Goal: Information Seeking & Learning: Learn about a topic

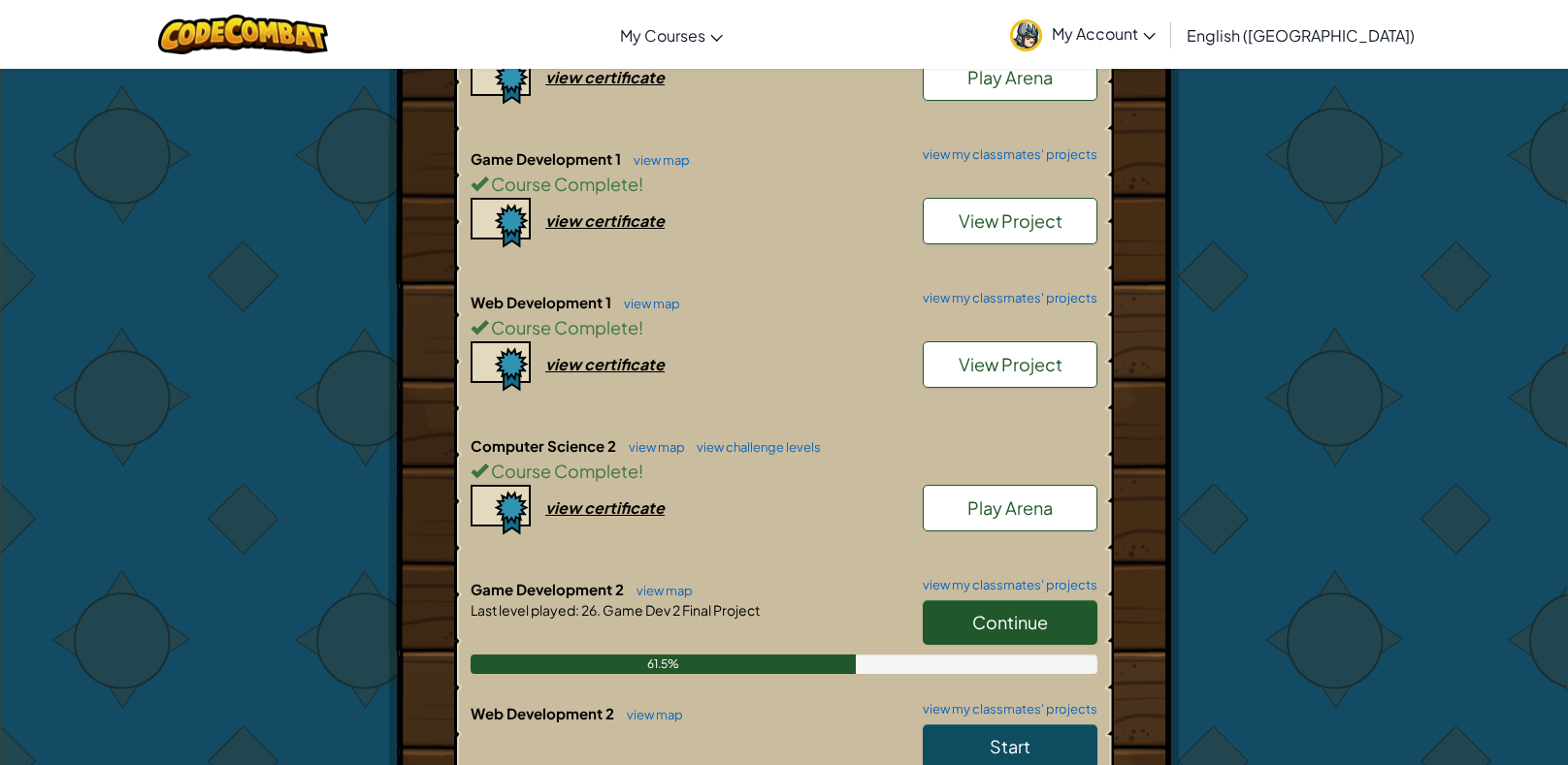
scroll to position [517, 0]
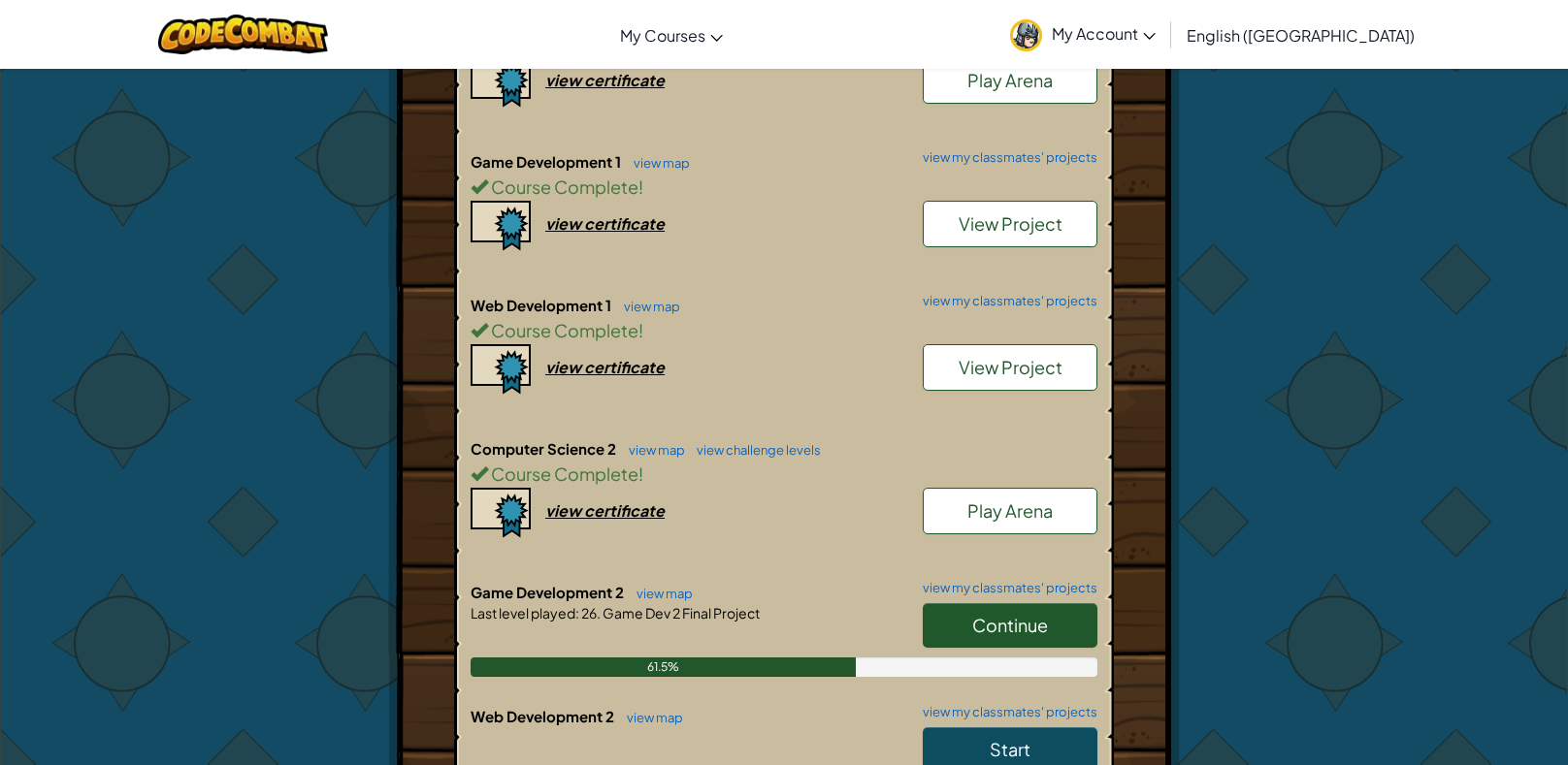
click at [998, 626] on span "Continue" at bounding box center [1010, 625] width 76 height 22
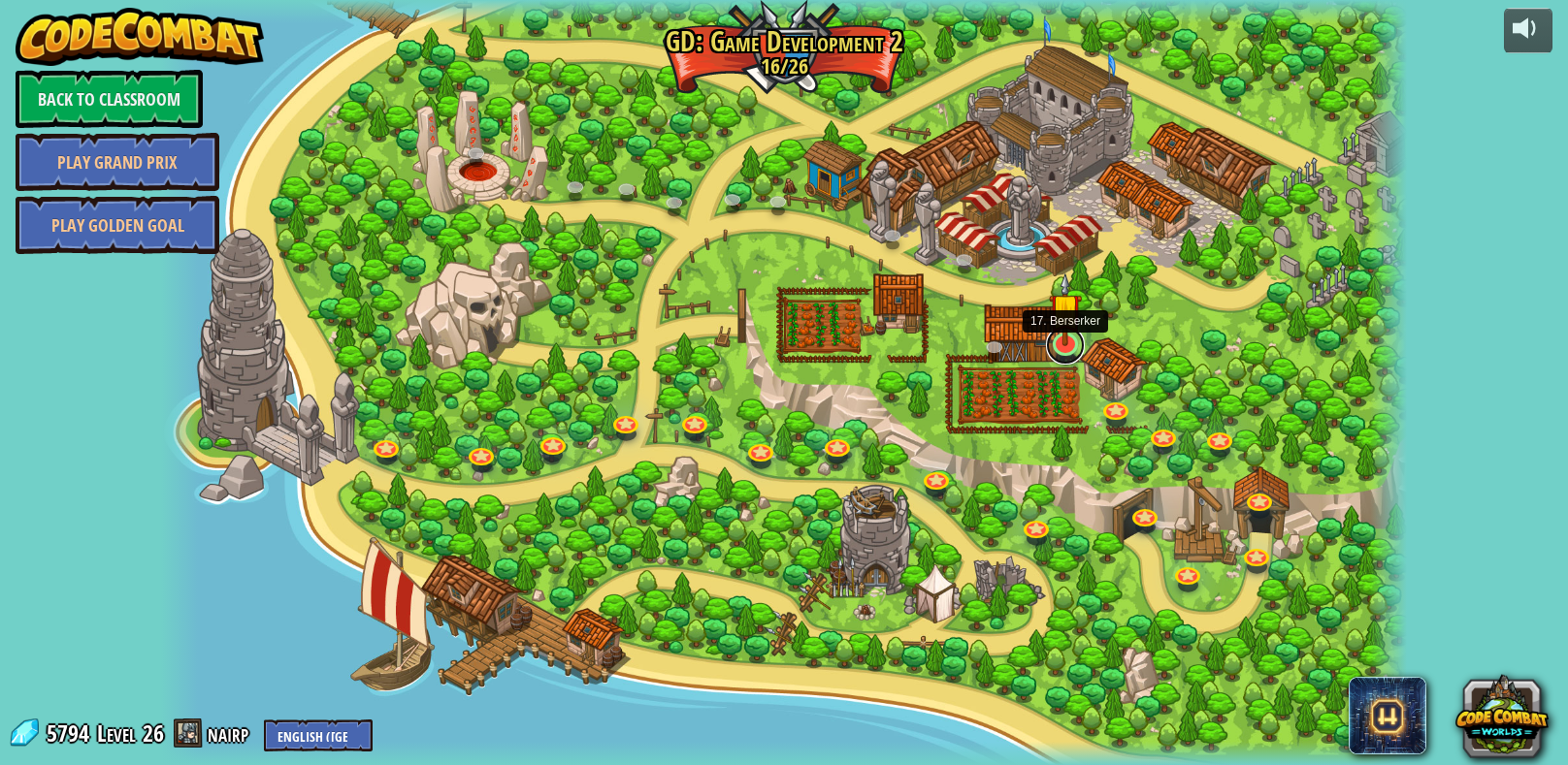
click at [1060, 358] on link at bounding box center [1065, 345] width 39 height 39
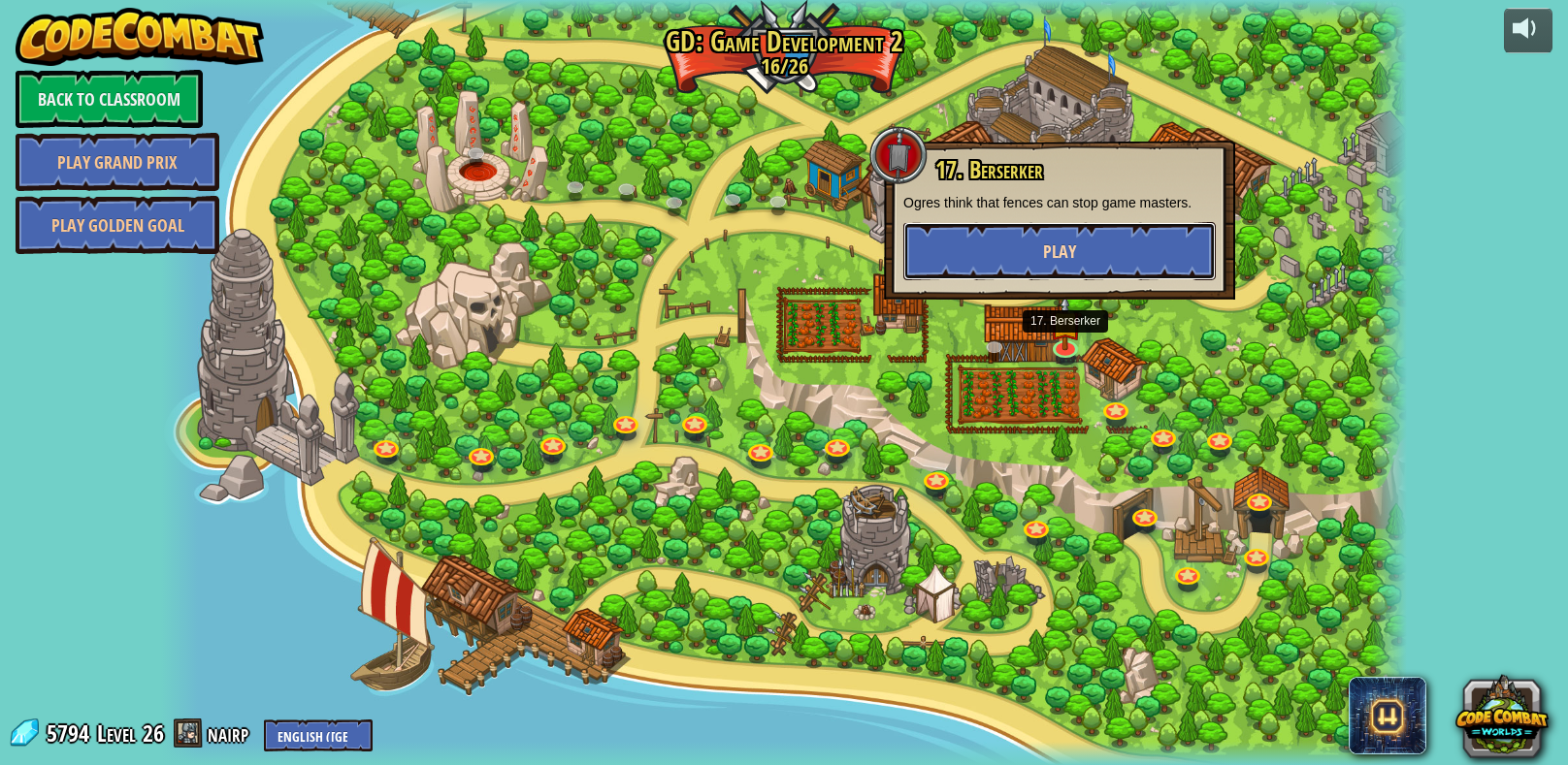
click at [987, 267] on button "Play" at bounding box center [1060, 251] width 312 height 58
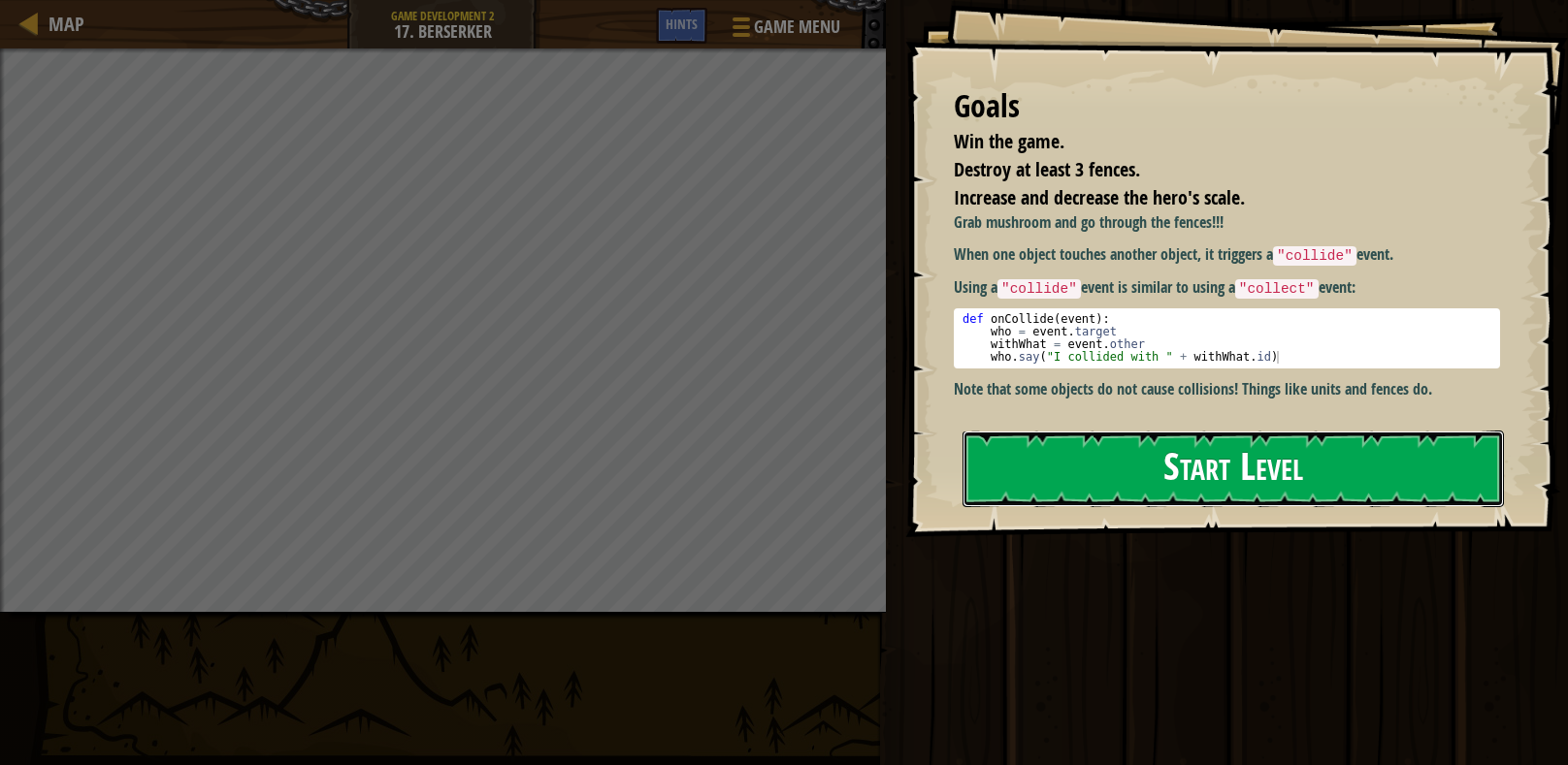
click at [1254, 464] on button "Start Level" at bounding box center [1233, 469] width 541 height 77
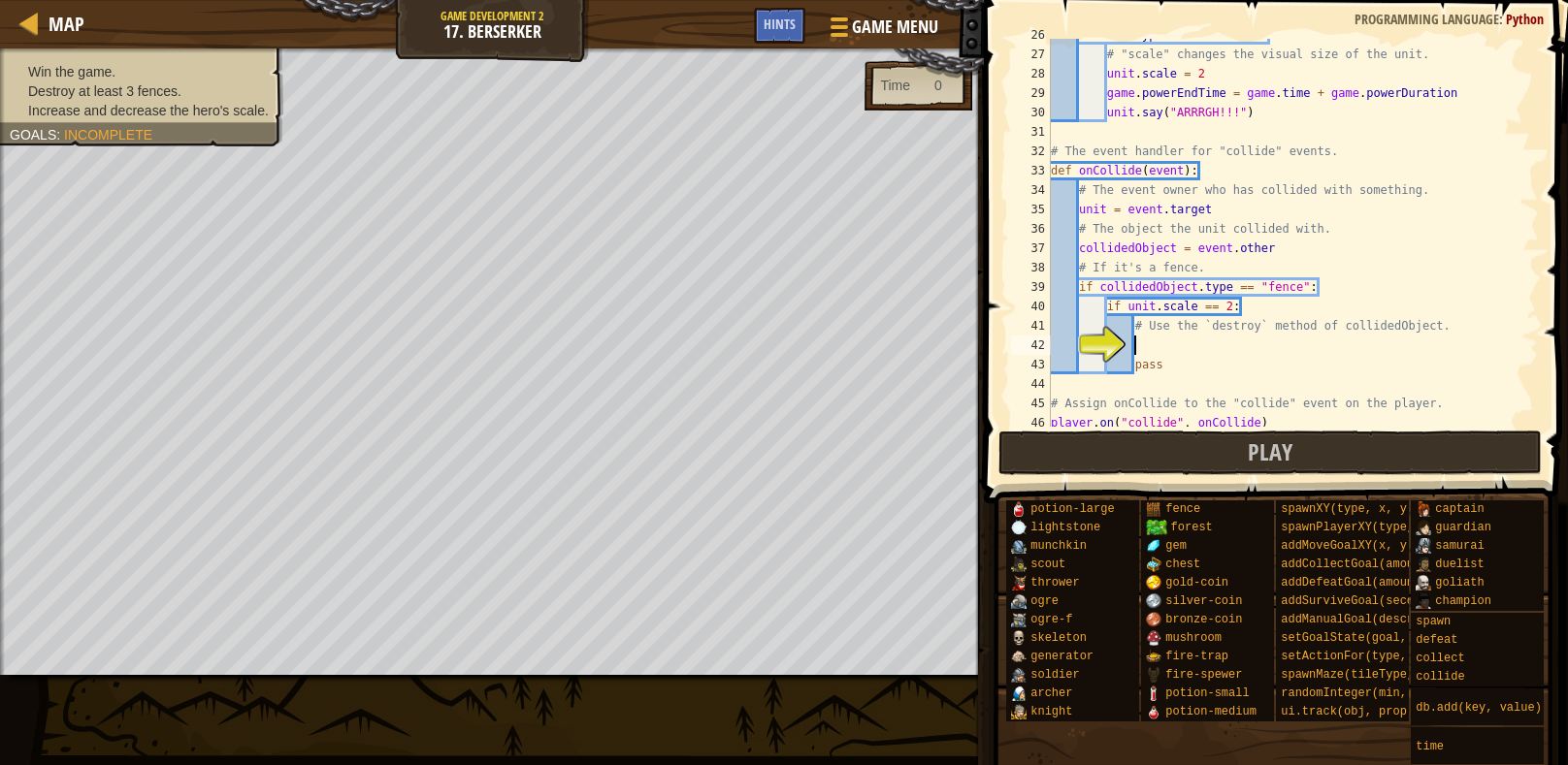
scroll to position [498, 0]
click at [1159, 345] on div "if item . type == "mushroom" : # "scale" changes the visual size of the unit. u…" at bounding box center [1292, 238] width 491 height 427
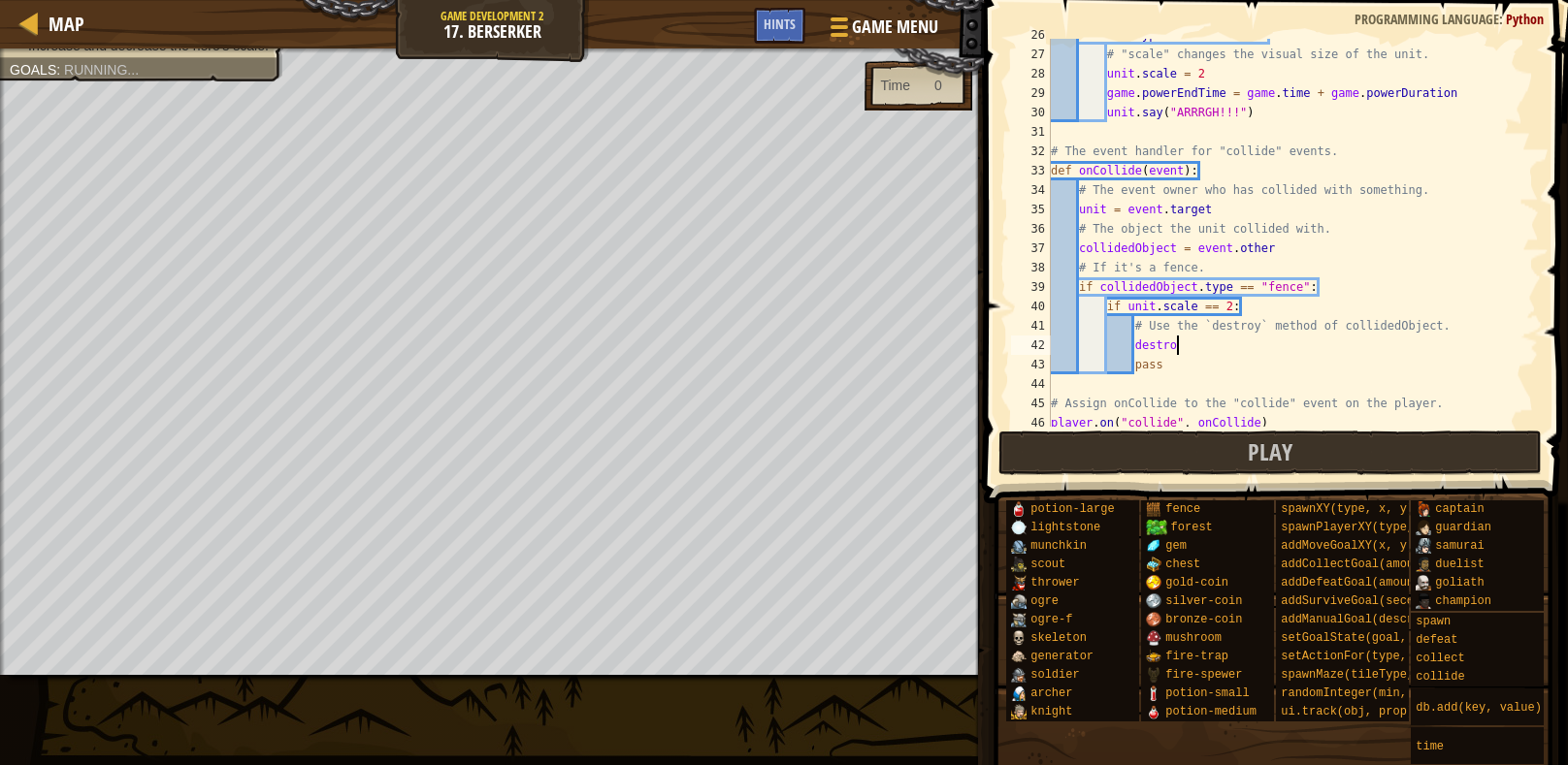
scroll to position [8, 10]
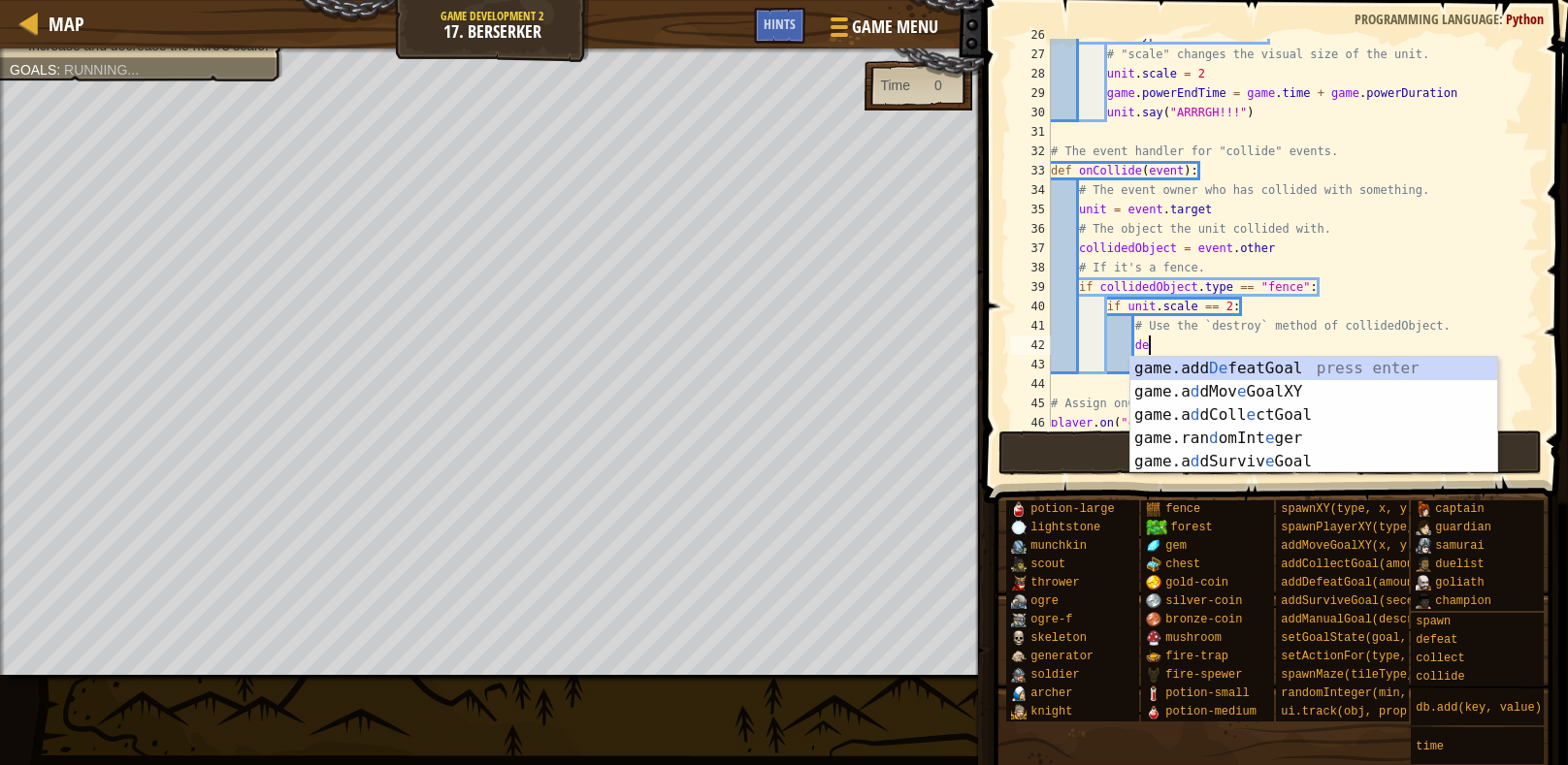
type textarea "d"
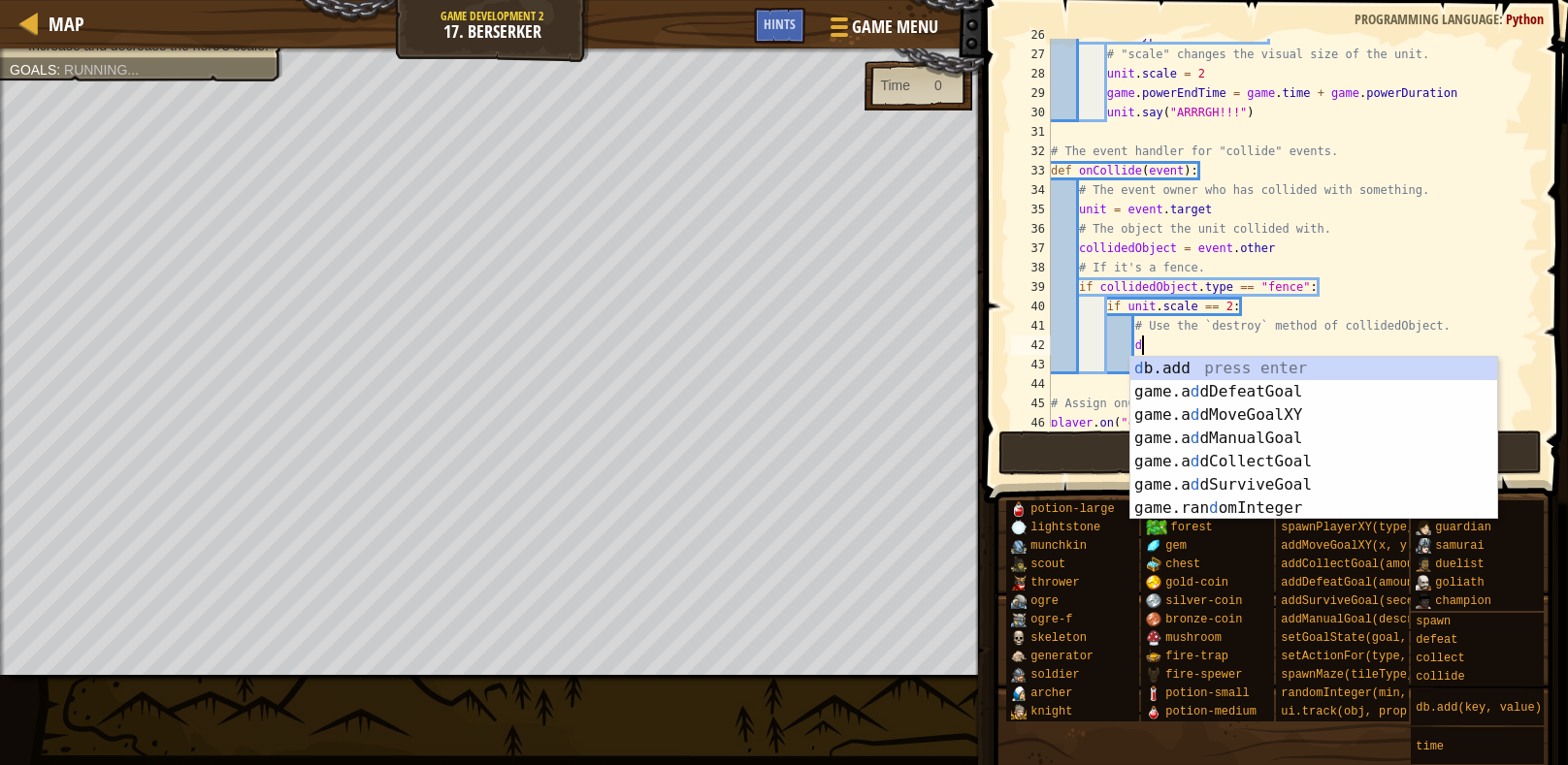
scroll to position [8, 6]
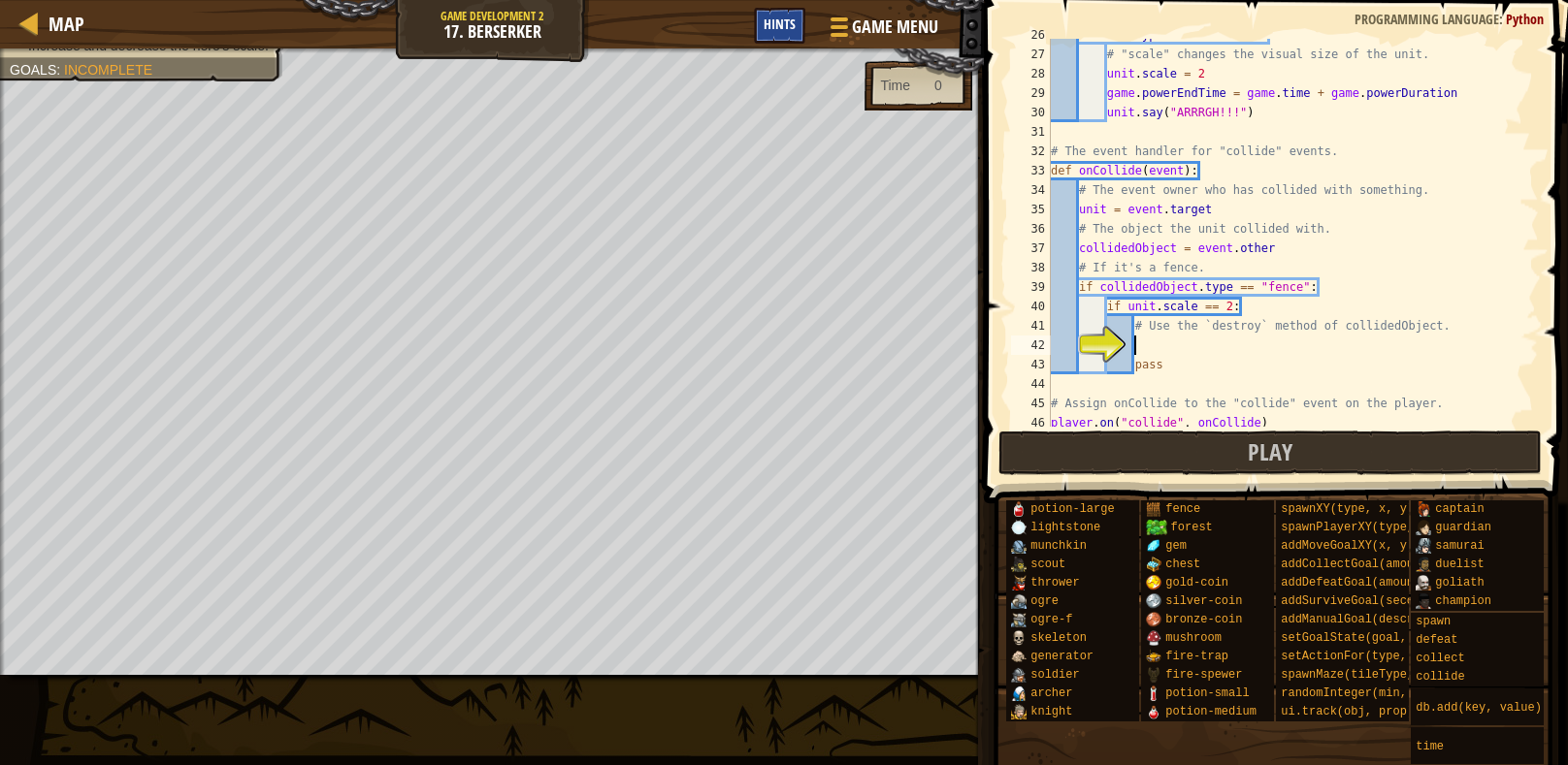
click at [773, 38] on div "Hints" at bounding box center [780, 26] width 52 height 36
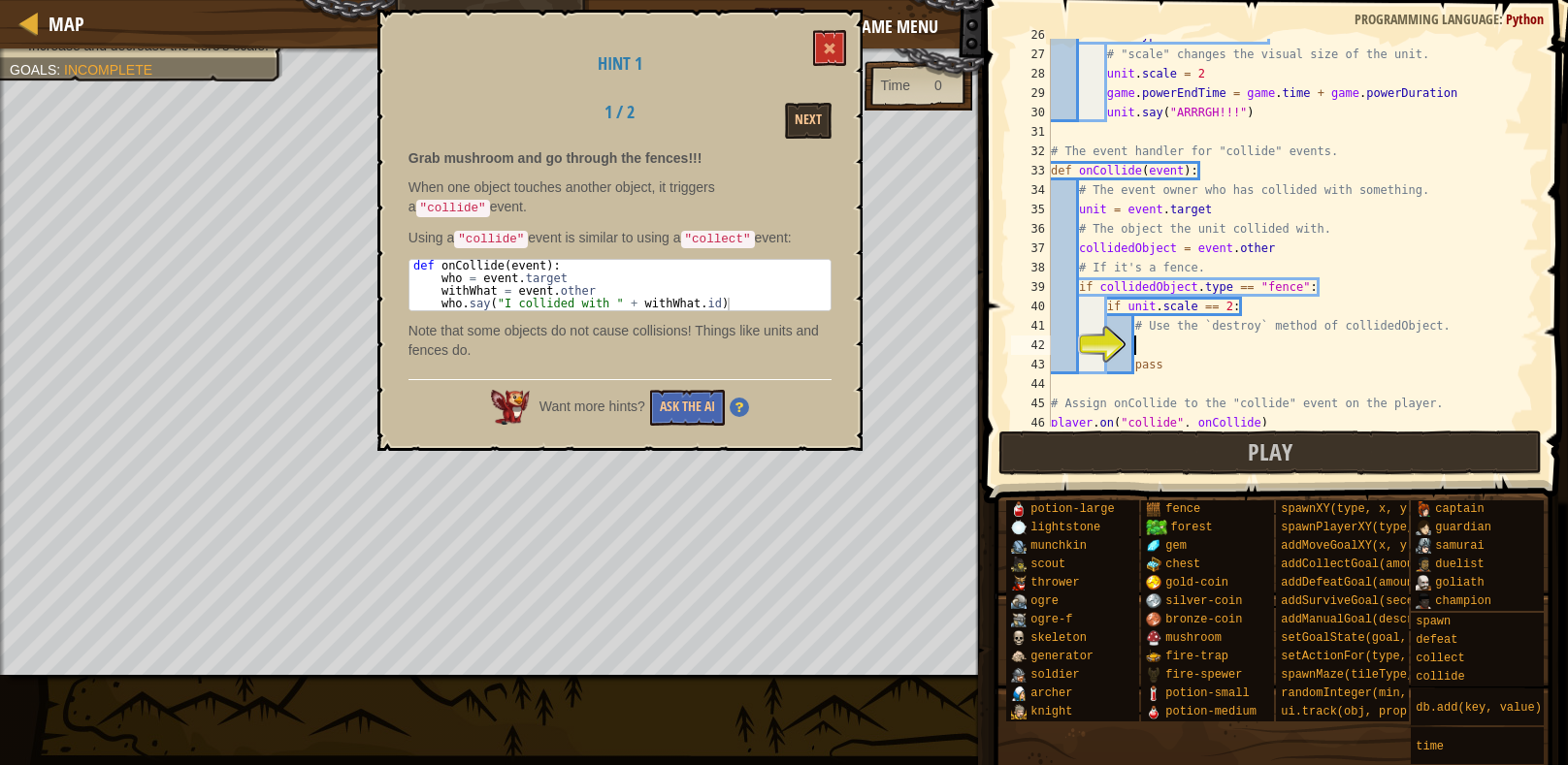
click at [836, 111] on div "Next" at bounding box center [769, 120] width 150 height 36
click at [830, 116] on button "Next" at bounding box center [808, 120] width 47 height 36
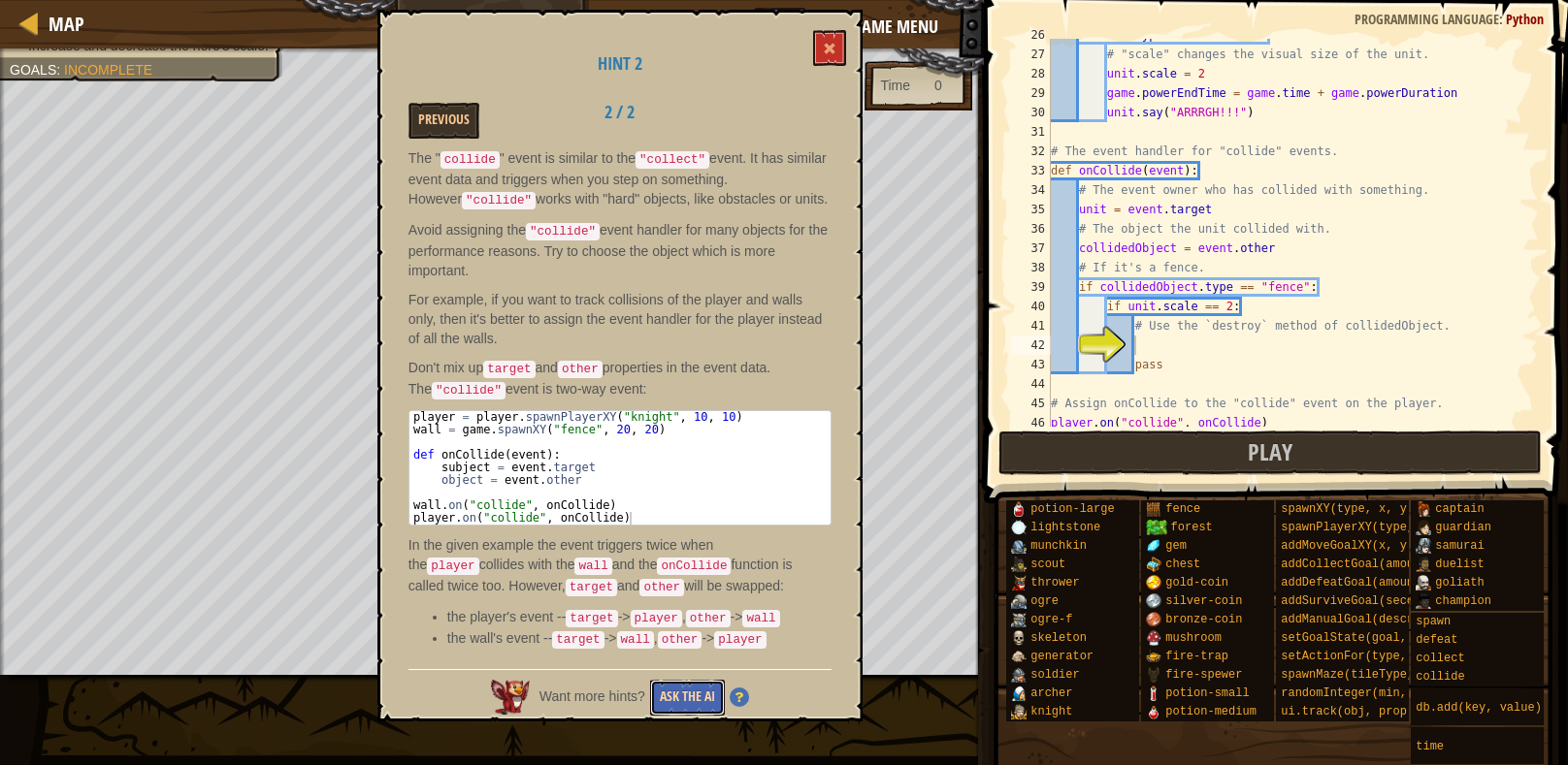
click at [680, 693] on button "Ask the AI" at bounding box center [686, 697] width 75 height 36
click at [833, 44] on span at bounding box center [830, 49] width 14 height 14
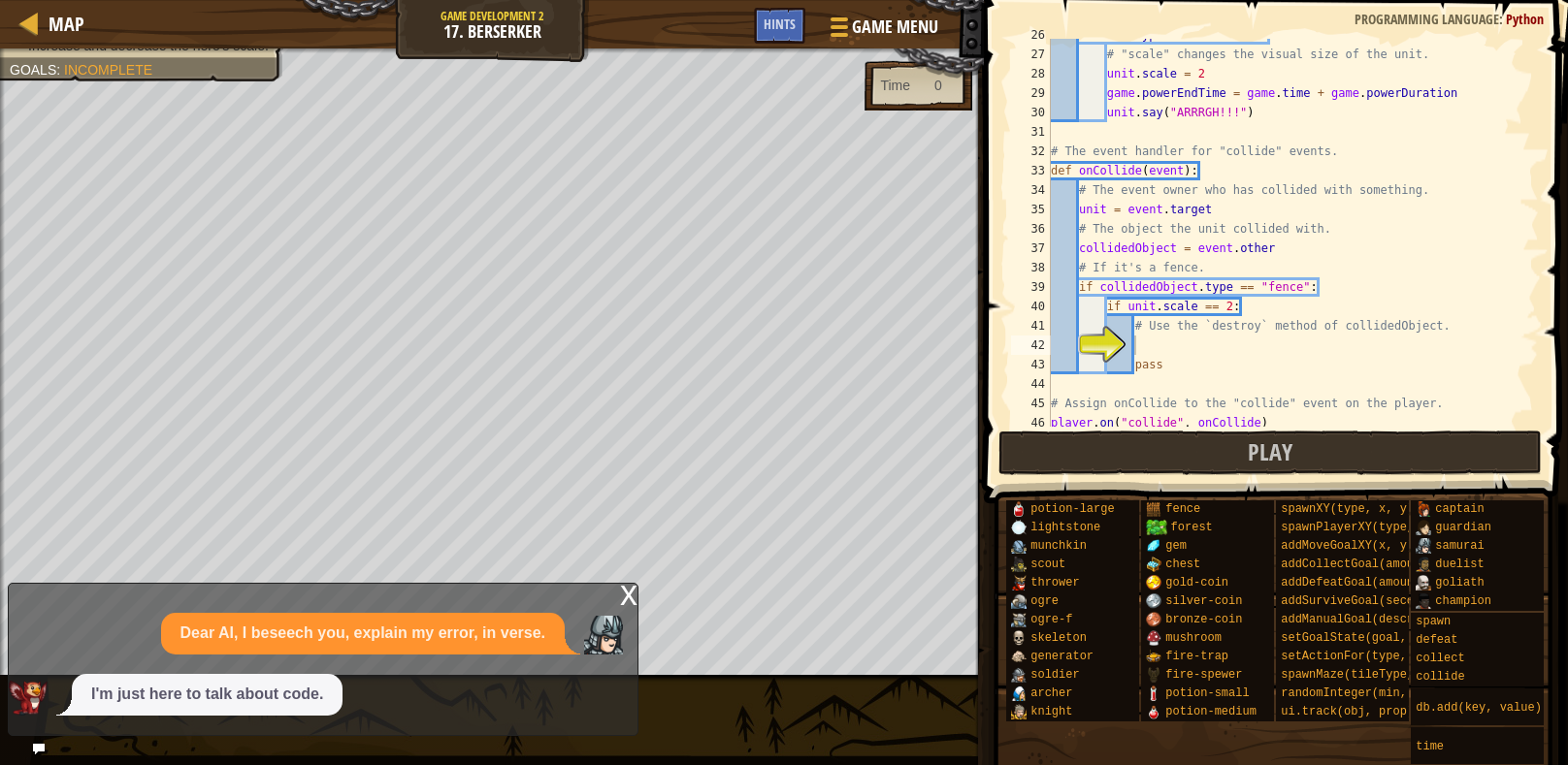
click at [1166, 346] on div "if item . type == "mushroom" : # "scale" changes the visual size of the unit. u…" at bounding box center [1292, 238] width 491 height 427
click at [322, 669] on div "Dear AI, I beseech you, explain my error, in verse. I'm just here to talk about…" at bounding box center [318, 664] width 619 height 102
click at [39, 755] on div "Map Game Development 2 17. Berserker Game Menu Done Hints 1 ההההההההההההההההההה…" at bounding box center [784, 382] width 1568 height 765
click at [39, 755] on icon at bounding box center [39, 749] width 14 height 14
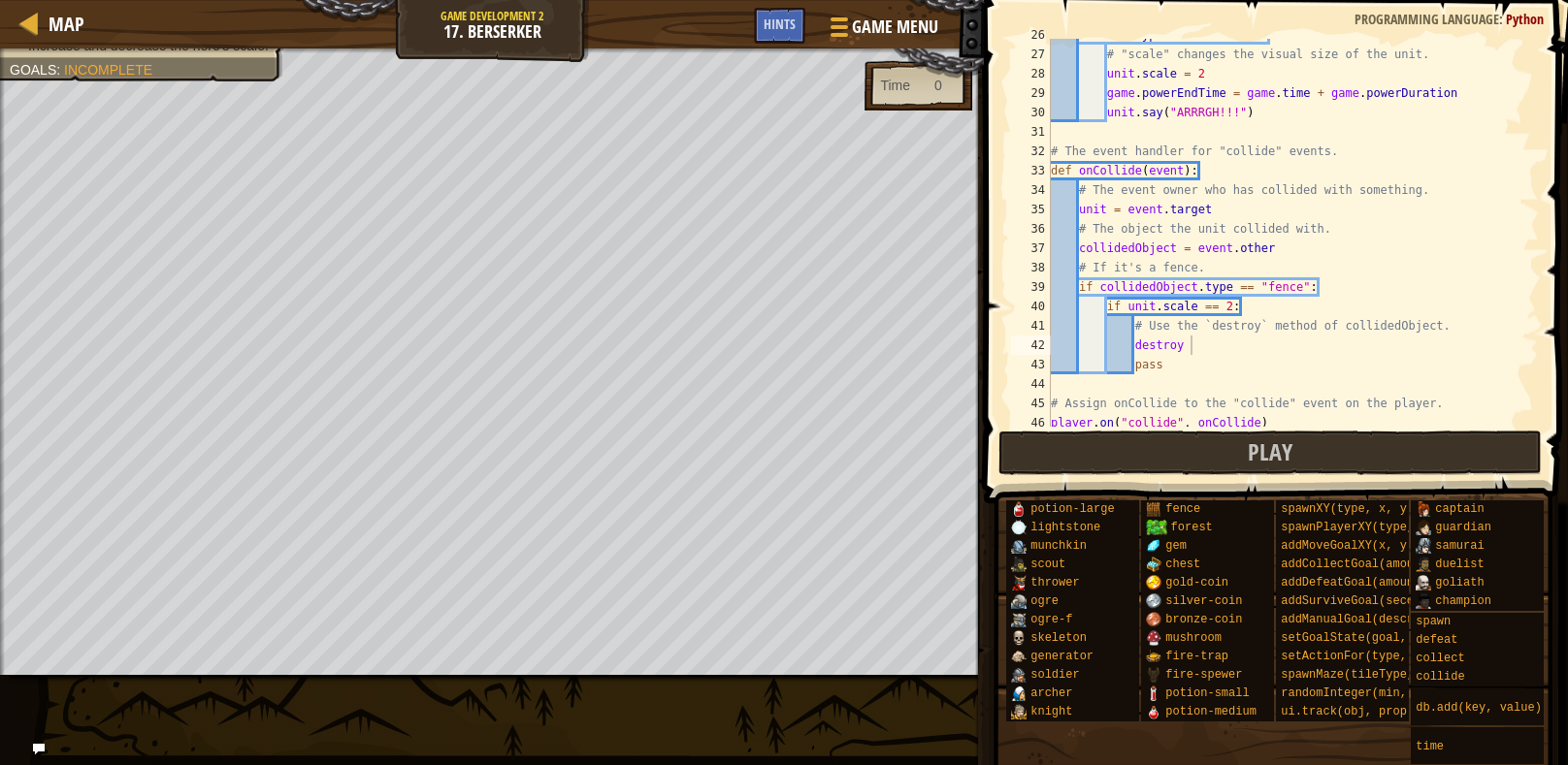
click at [39, 755] on icon at bounding box center [39, 749] width 14 height 14
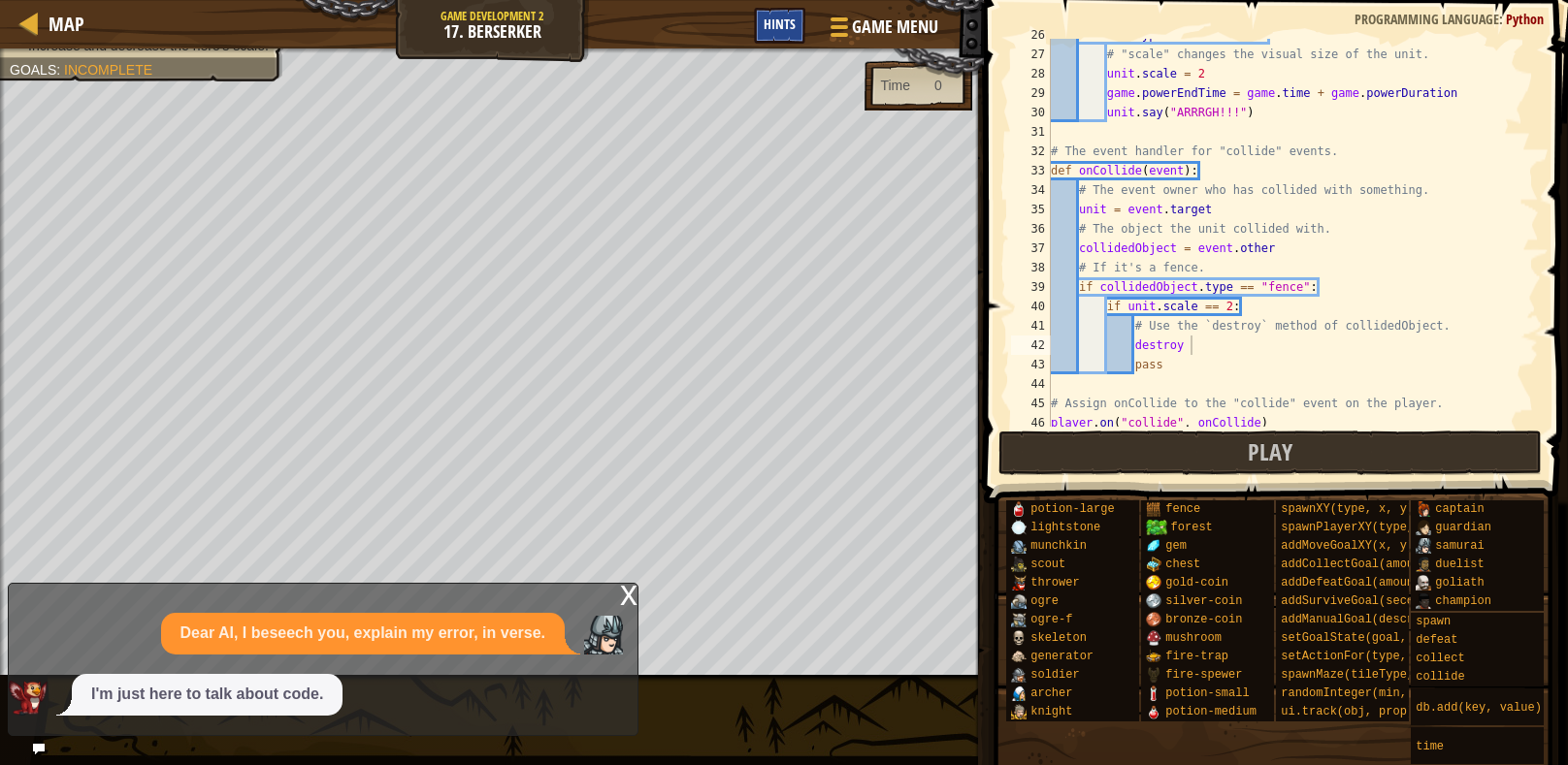
click at [779, 16] on span "Hints" at bounding box center [779, 24] width 32 height 19
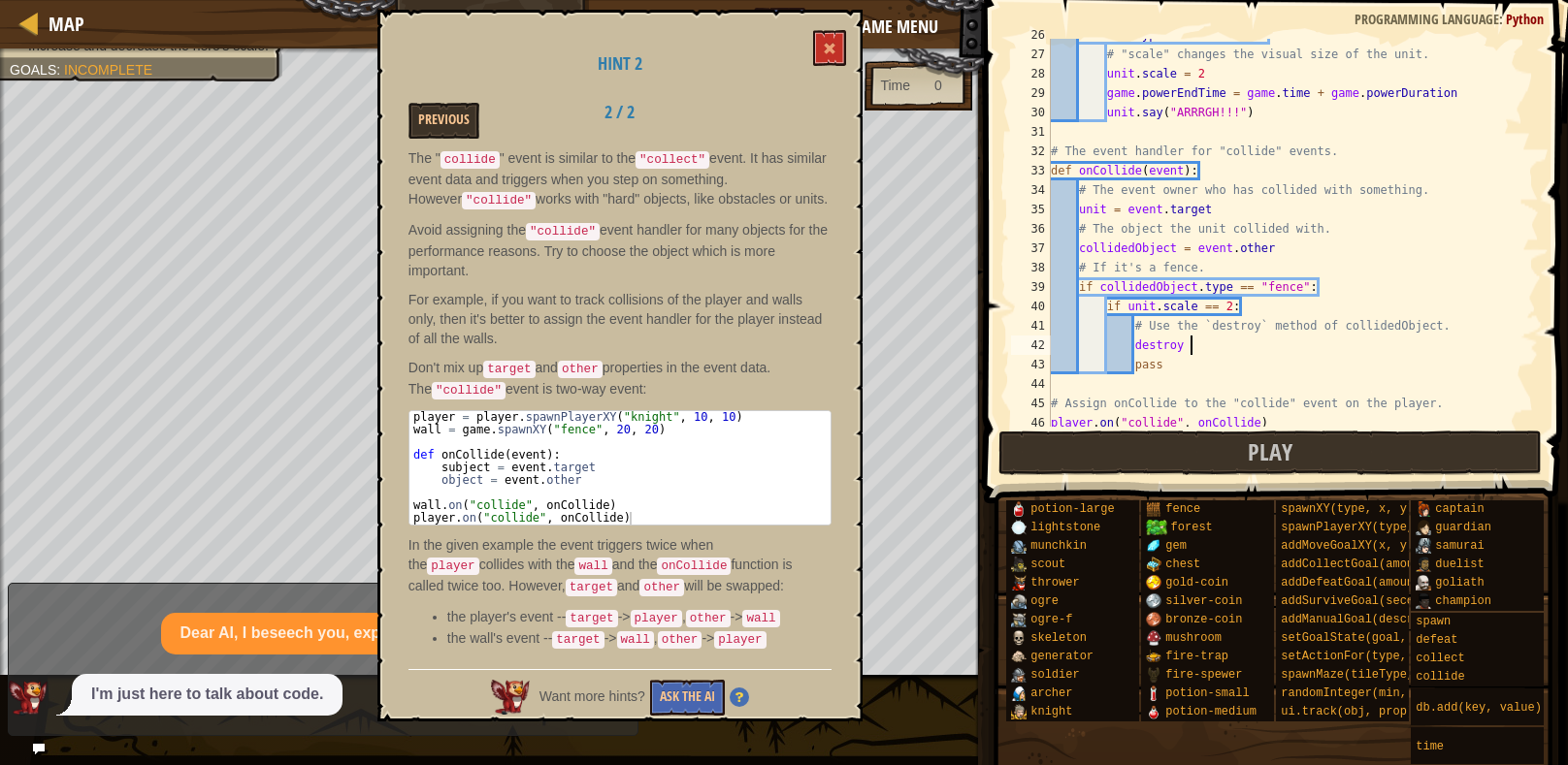
click at [743, 695] on img at bounding box center [738, 696] width 19 height 19
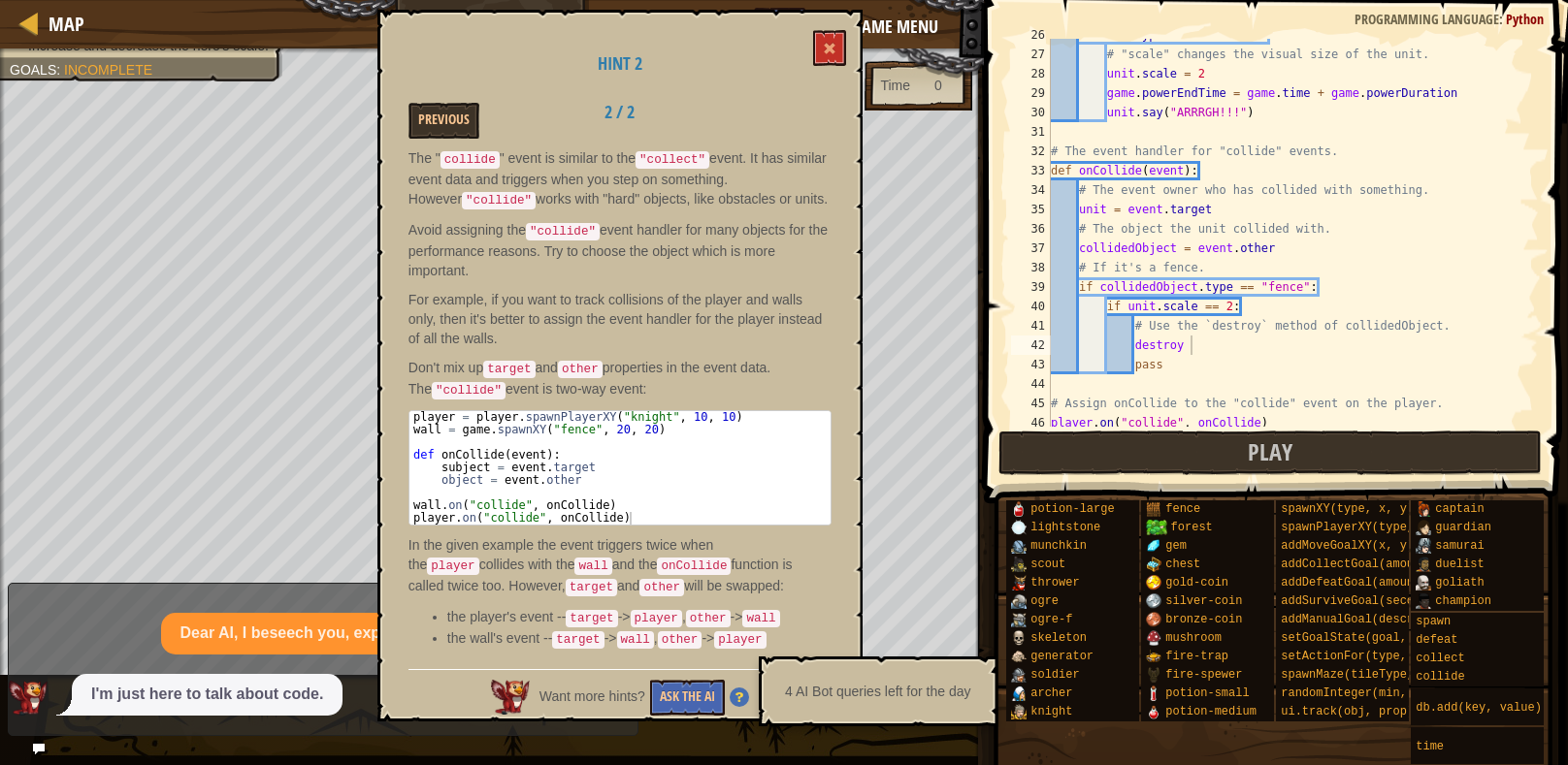
click at [743, 695] on img at bounding box center [738, 696] width 19 height 19
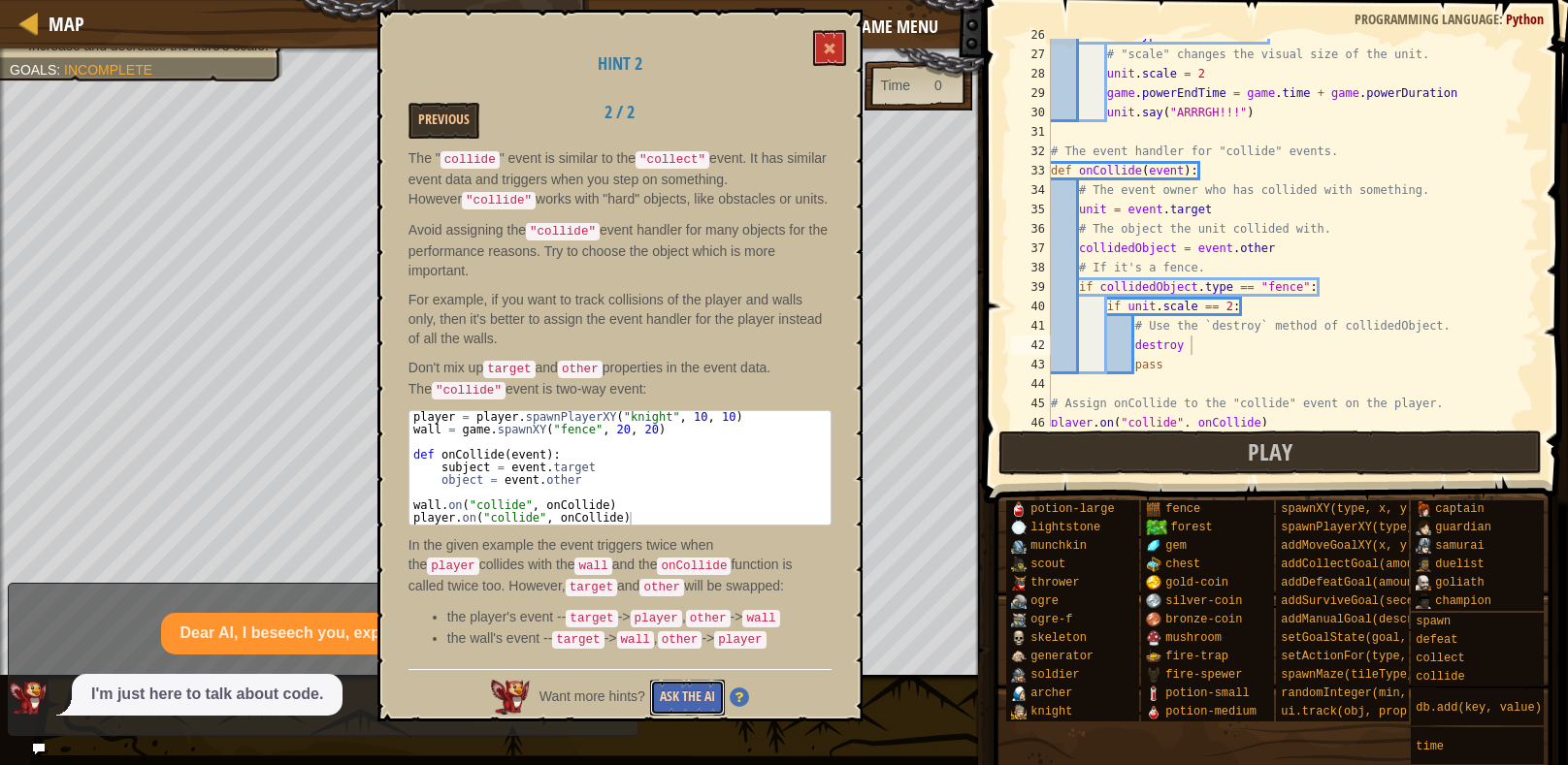
click at [678, 693] on button "Ask the AI" at bounding box center [686, 697] width 75 height 36
click at [818, 35] on button at bounding box center [829, 48] width 33 height 36
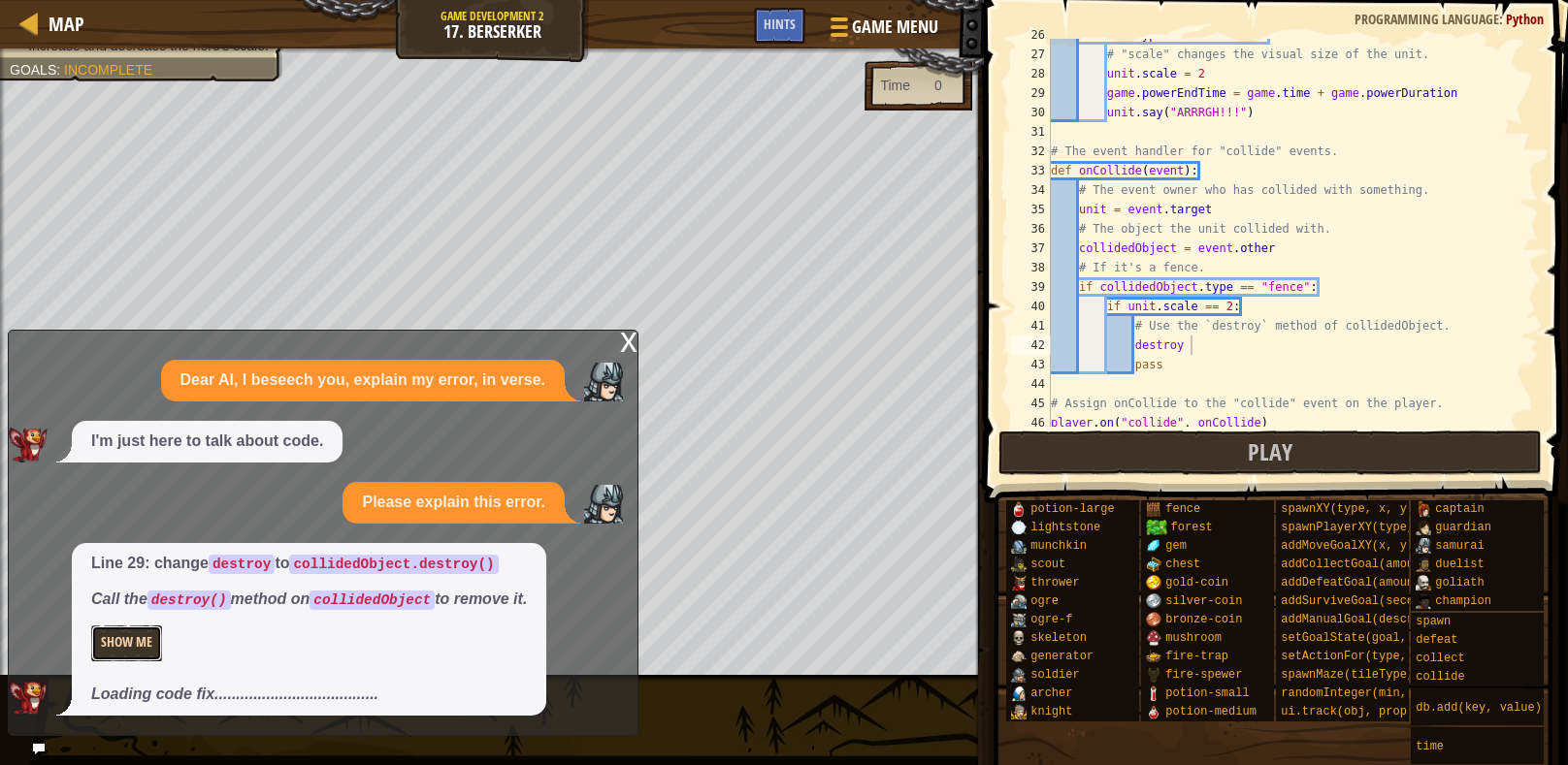
click at [115, 649] on button "Show Me" at bounding box center [126, 644] width 71 height 36
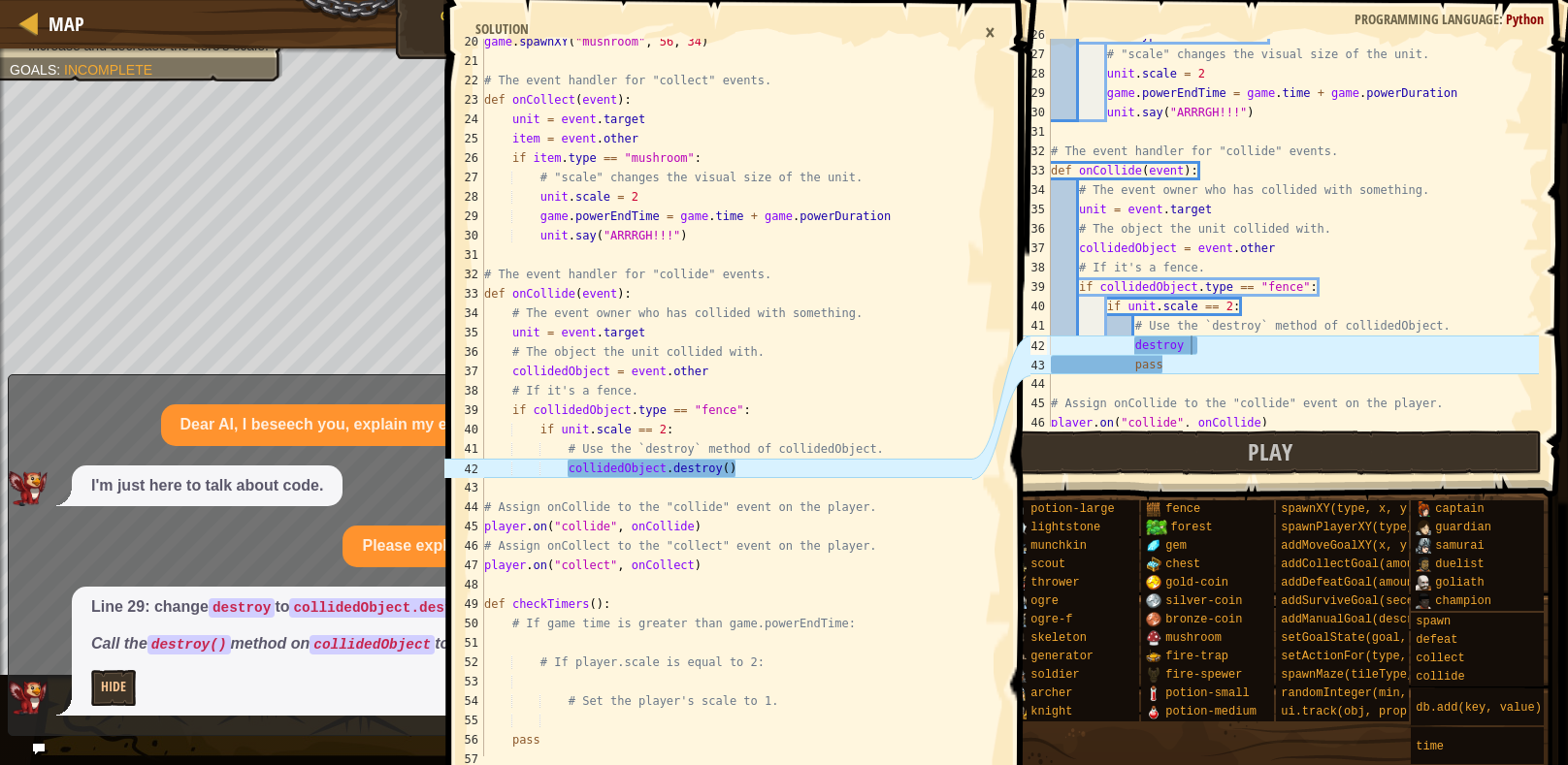
scroll to position [446, 0]
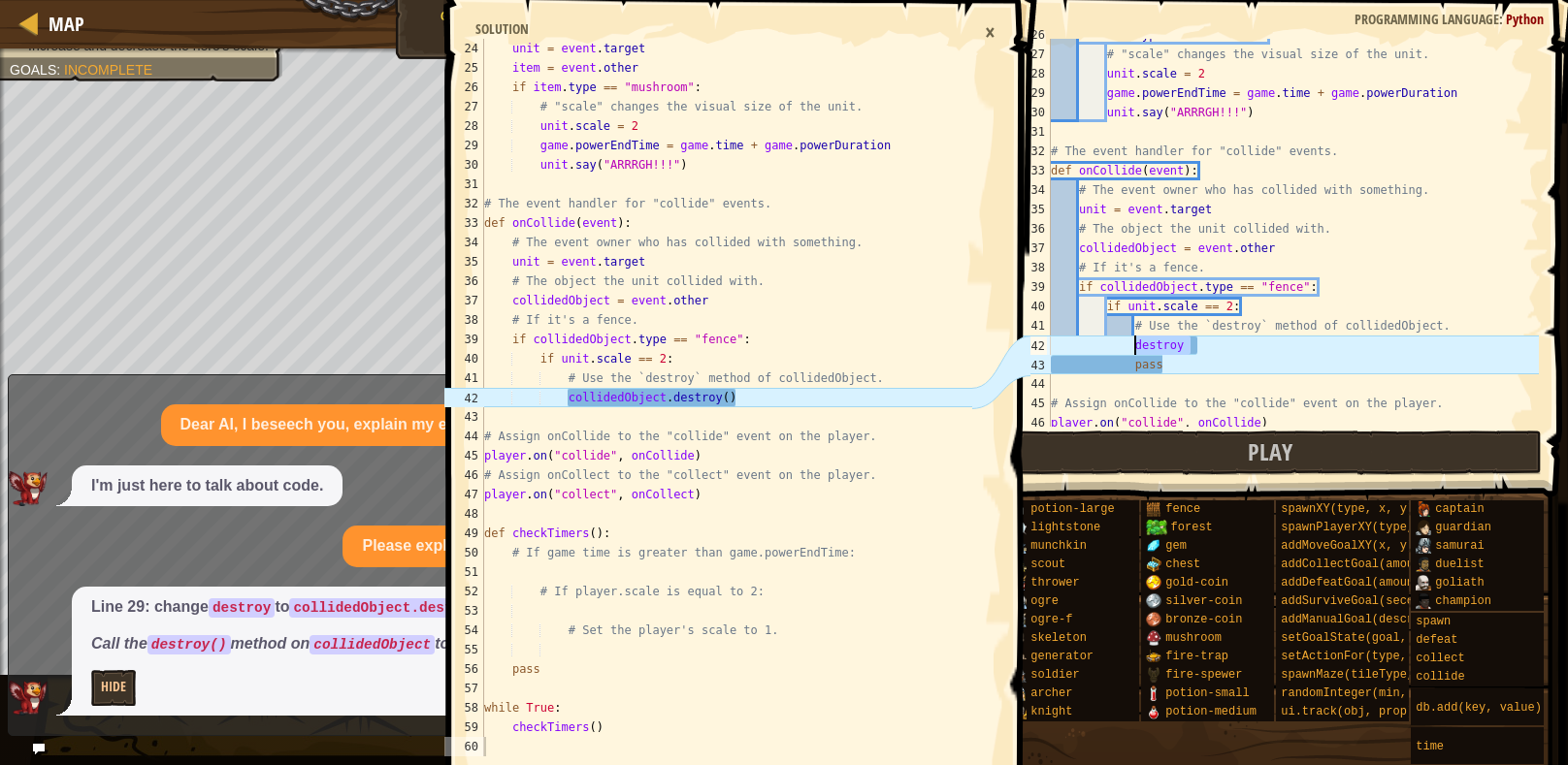
drag, startPoint x: 1191, startPoint y: 344, endPoint x: 1133, endPoint y: 346, distance: 58.0
click at [1133, 346] on div "if item . type == "mushroom" : # "scale" changes the visual size of the unit. u…" at bounding box center [1292, 238] width 491 height 427
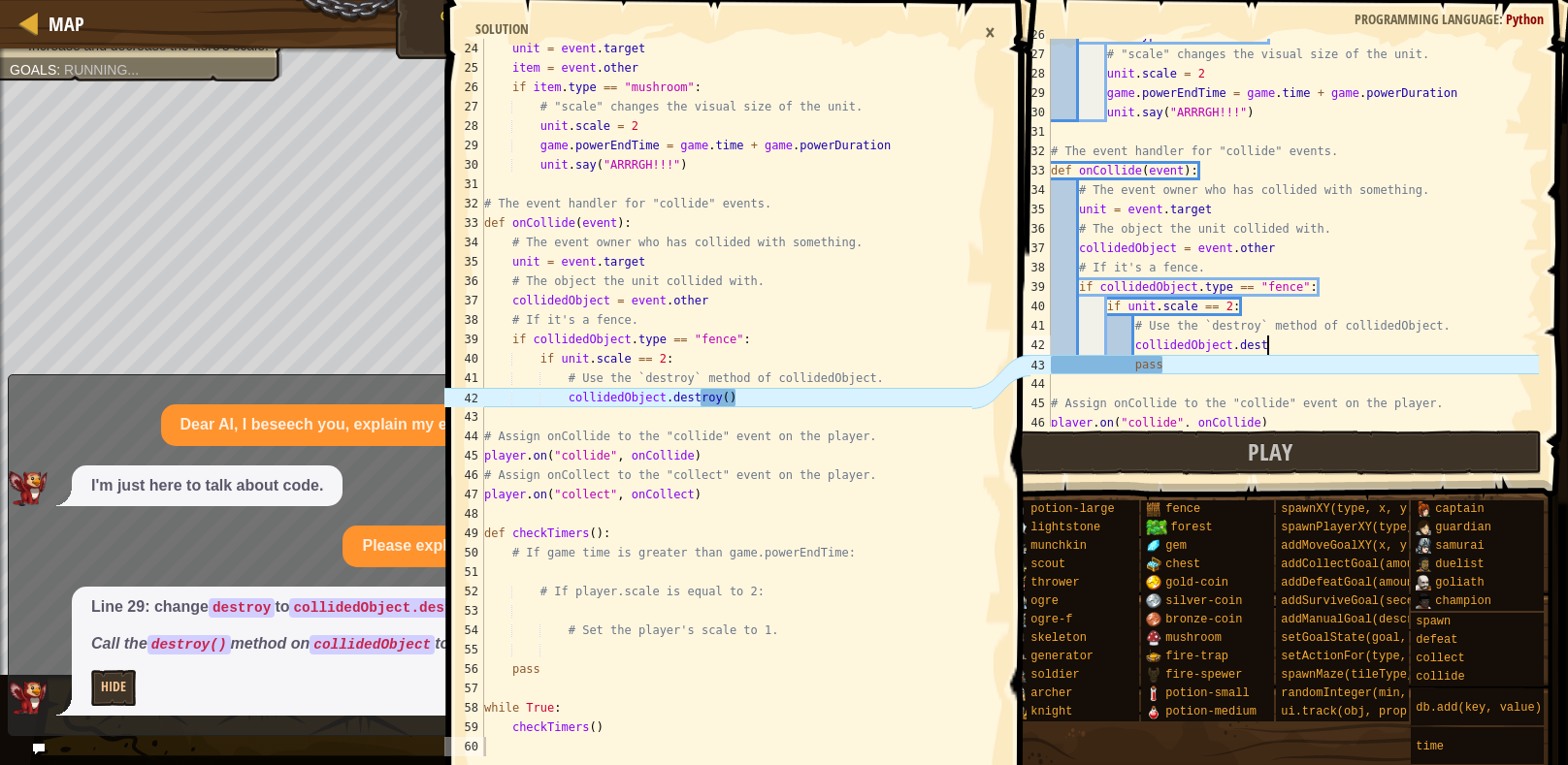
scroll to position [8, 18]
type textarea "collidedObject.destroy()"
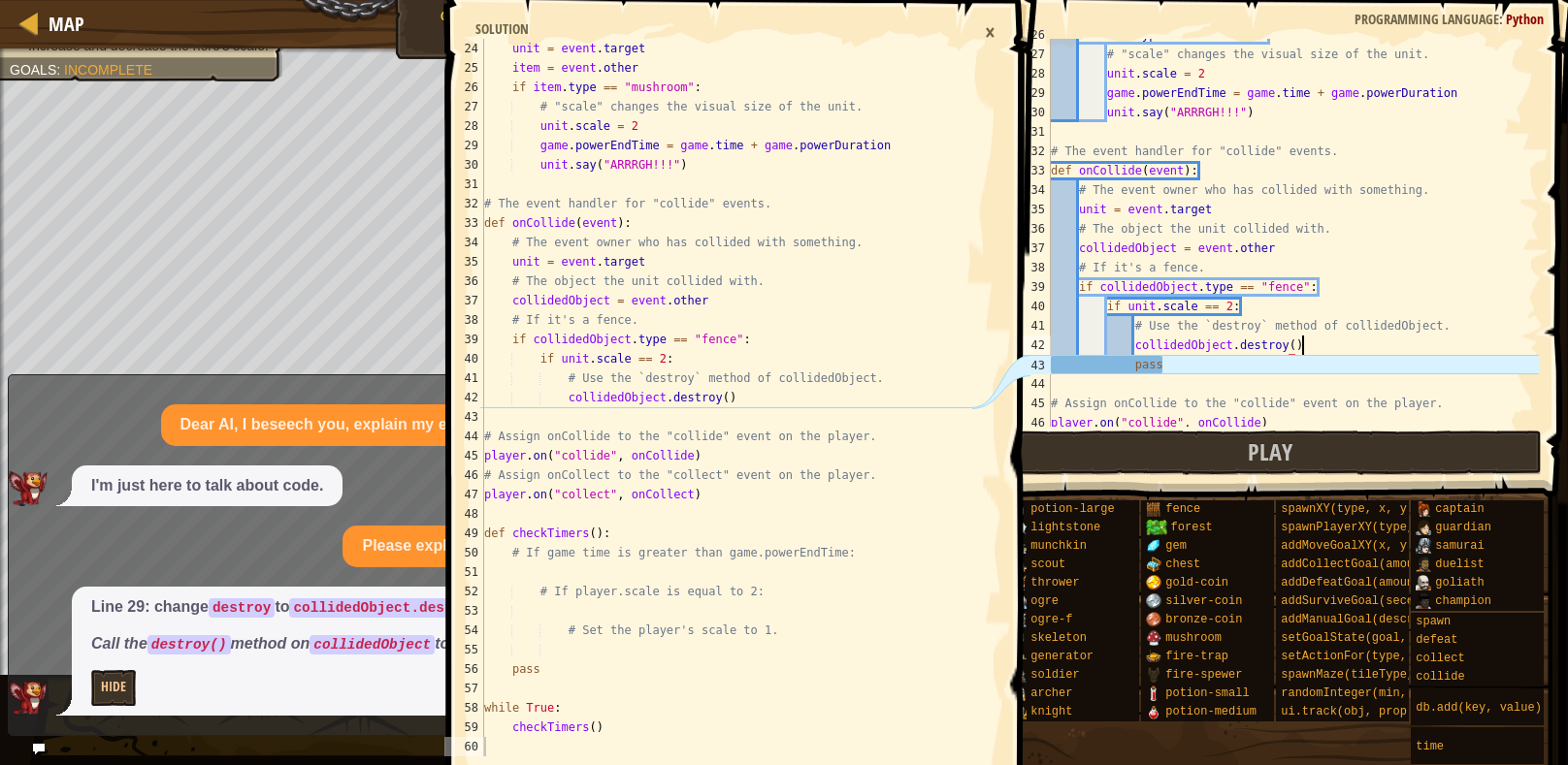
scroll to position [8, 20]
click at [1217, 380] on div "if item . type == "mushroom" : # "scale" changes the visual size of the unit. u…" at bounding box center [1292, 238] width 491 height 427
drag, startPoint x: 1175, startPoint y: 360, endPoint x: 1045, endPoint y: 356, distance: 130.1
click at [1045, 356] on div "26 27 28 29 30 31 32 33 34 35 36 37 38 39 40 41 42 43 44 45 46 47 if item . typ…" at bounding box center [1273, 233] width 531 height 388
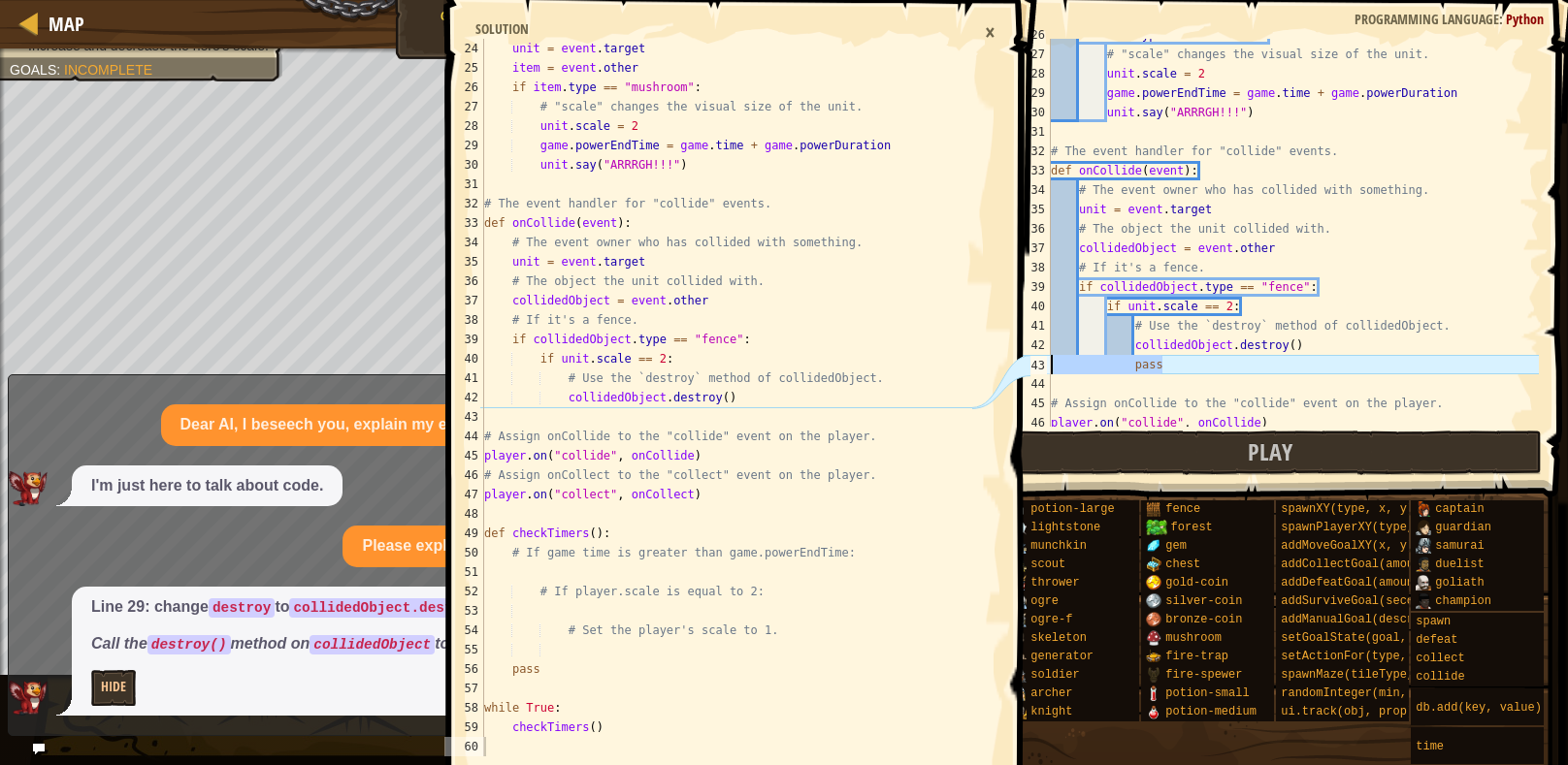
type textarea "pass"
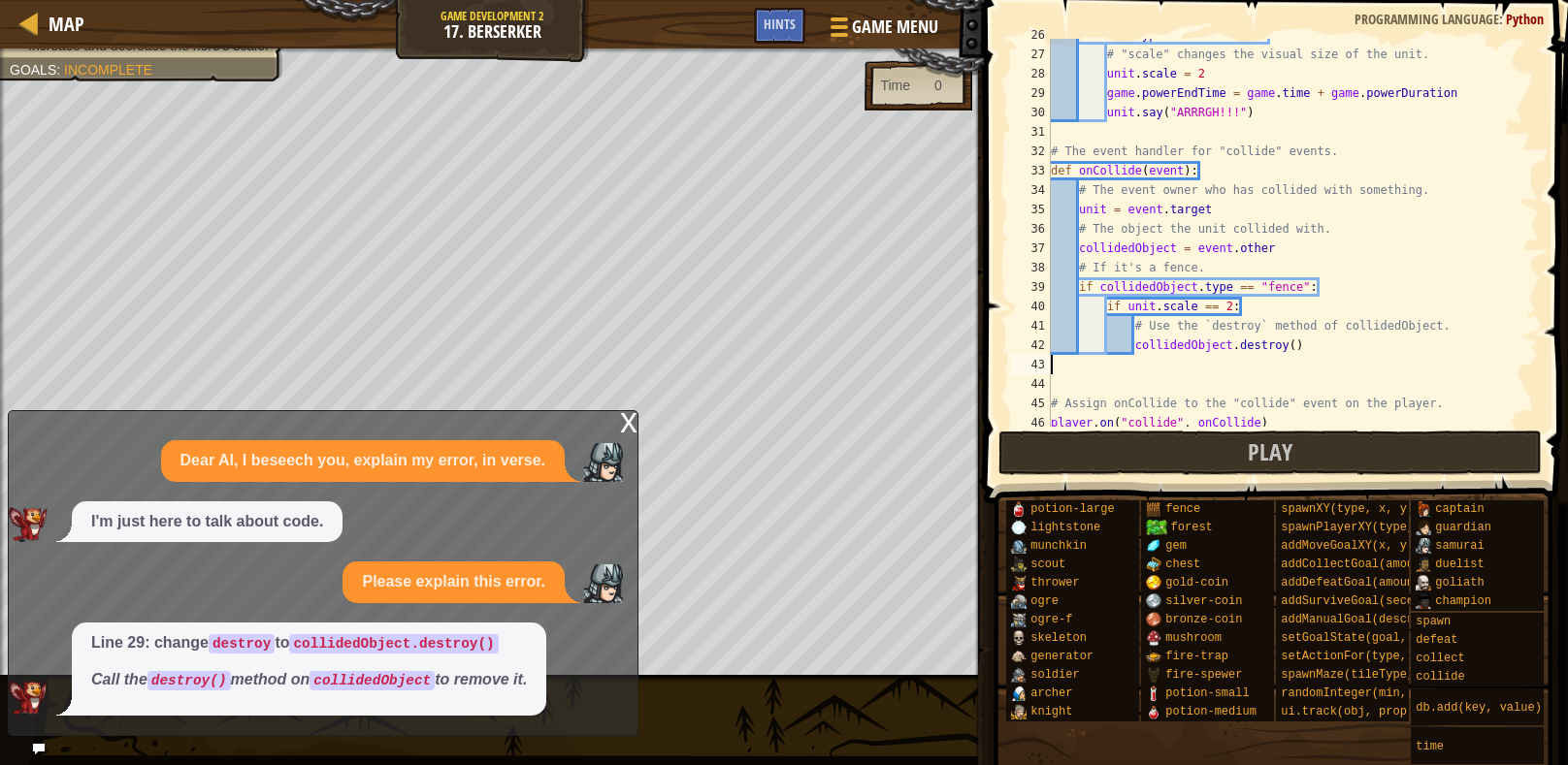
click at [632, 418] on div "x" at bounding box center [629, 420] width 18 height 19
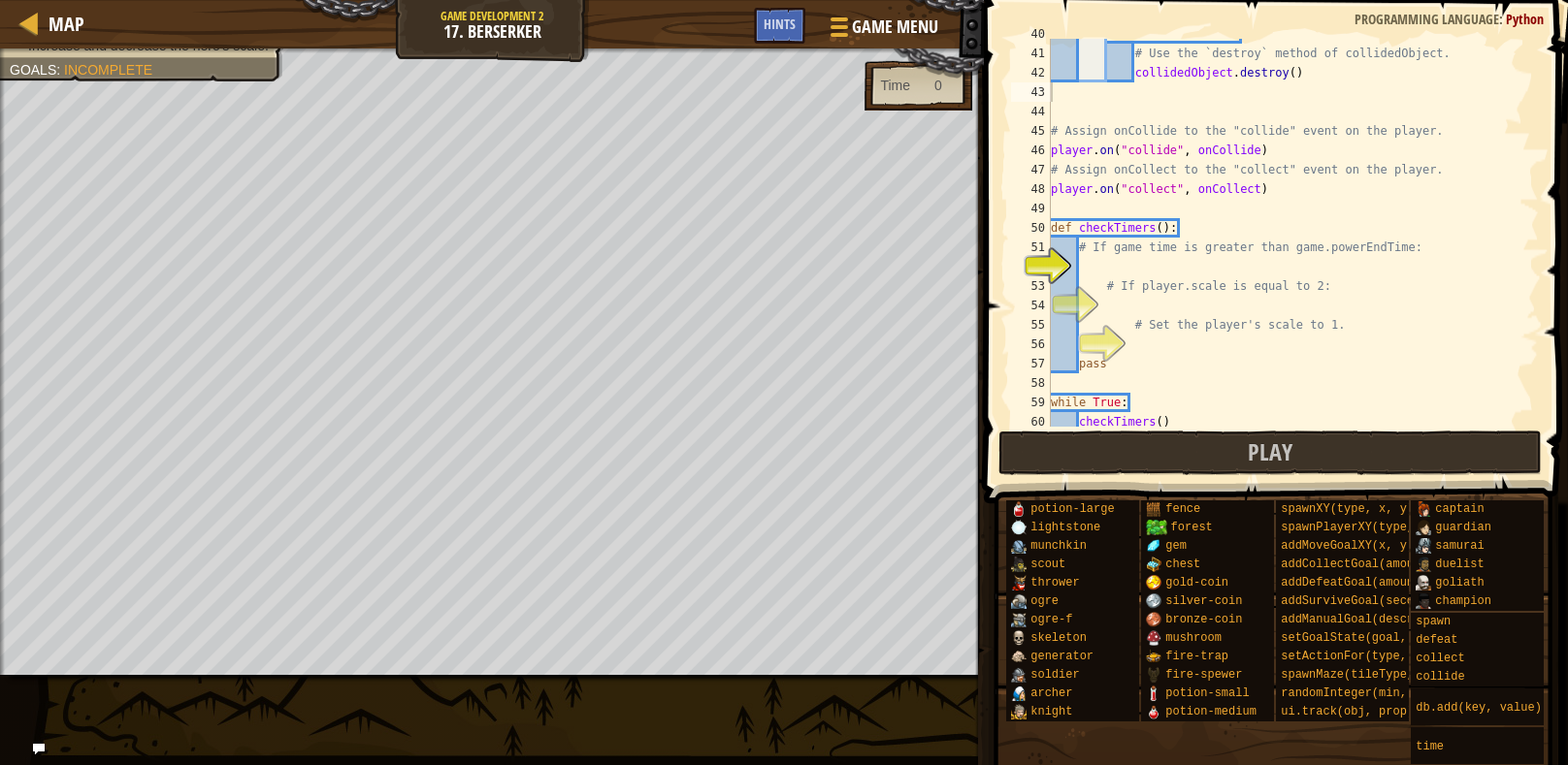
scroll to position [771, 0]
click at [1103, 270] on div "if unit . scale == 2 : # Use the `destroy` method of collidedObject. collidedOb…" at bounding box center [1292, 237] width 491 height 427
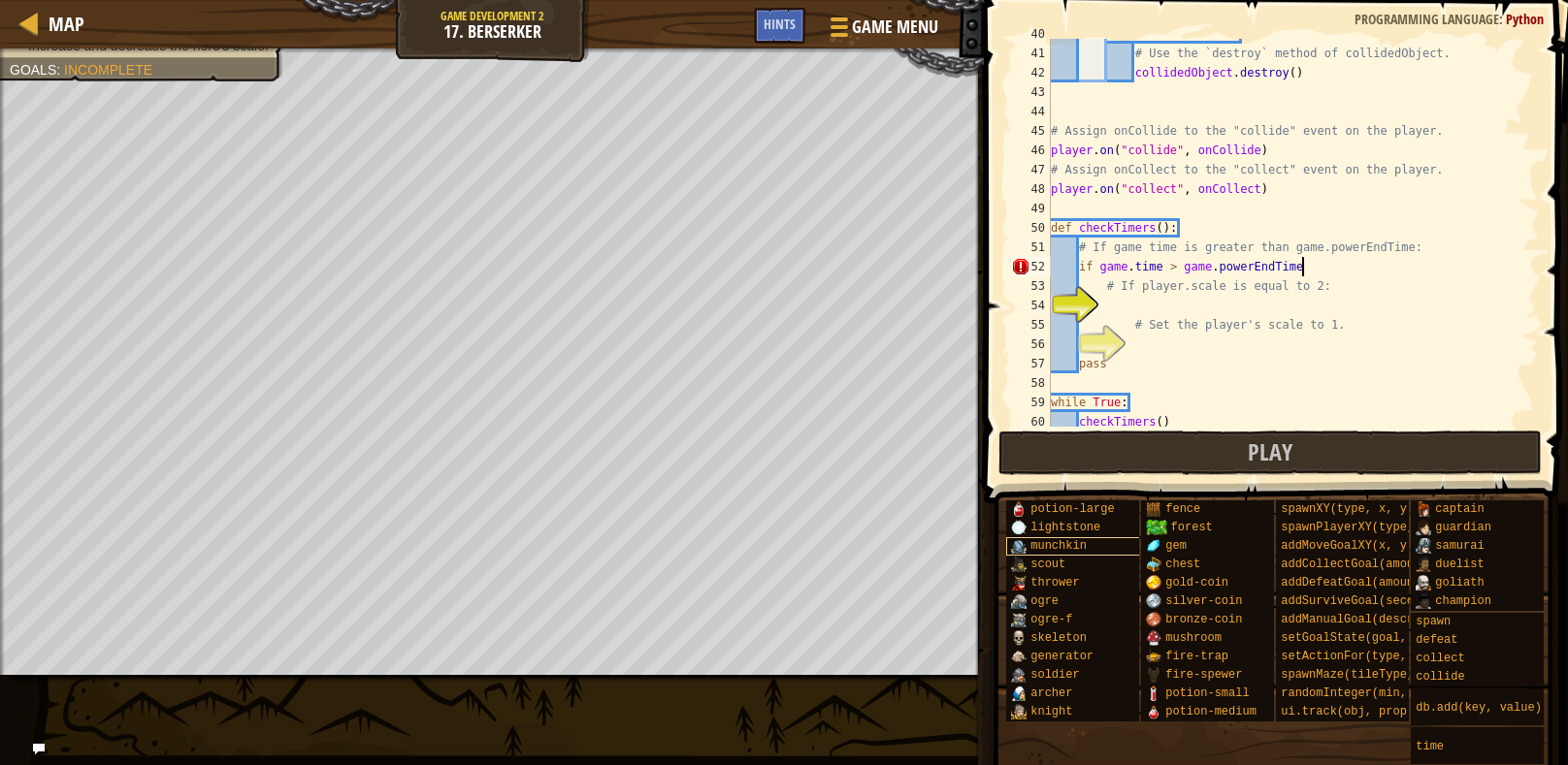
scroll to position [8, 20]
type textarea "if game.time > game.powerEndTime:"
click at [1153, 311] on div "if unit . scale == 2 : # Use the `destroy` method of collidedObject. collidedOb…" at bounding box center [1292, 237] width 491 height 427
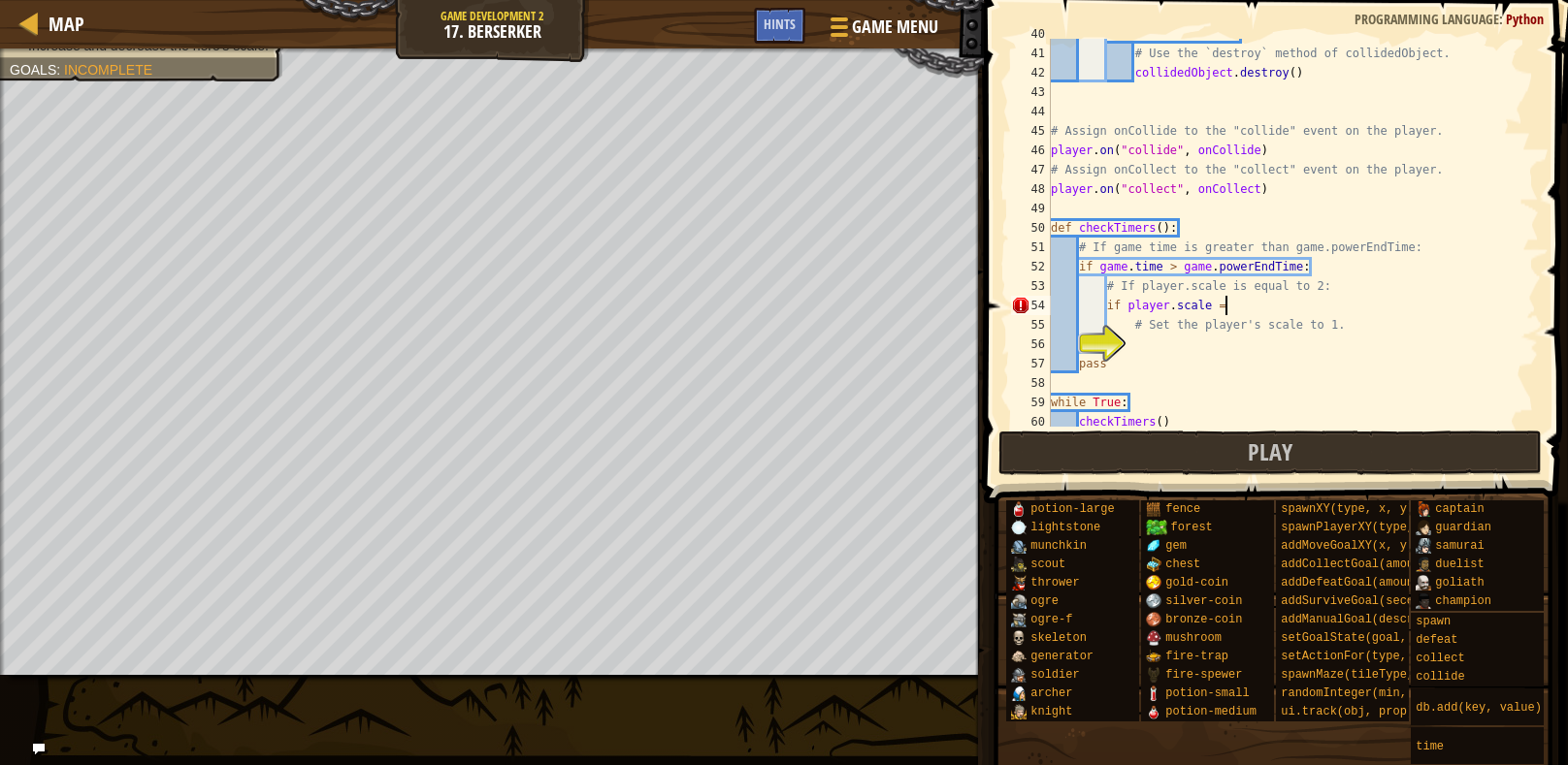
scroll to position [9, 14]
type textarea "if player.scale == 2"
click at [1174, 352] on div "if unit . scale == 2 : # Use the `destroy` method of collidedObject. collidedOb…" at bounding box center [1292, 237] width 491 height 427
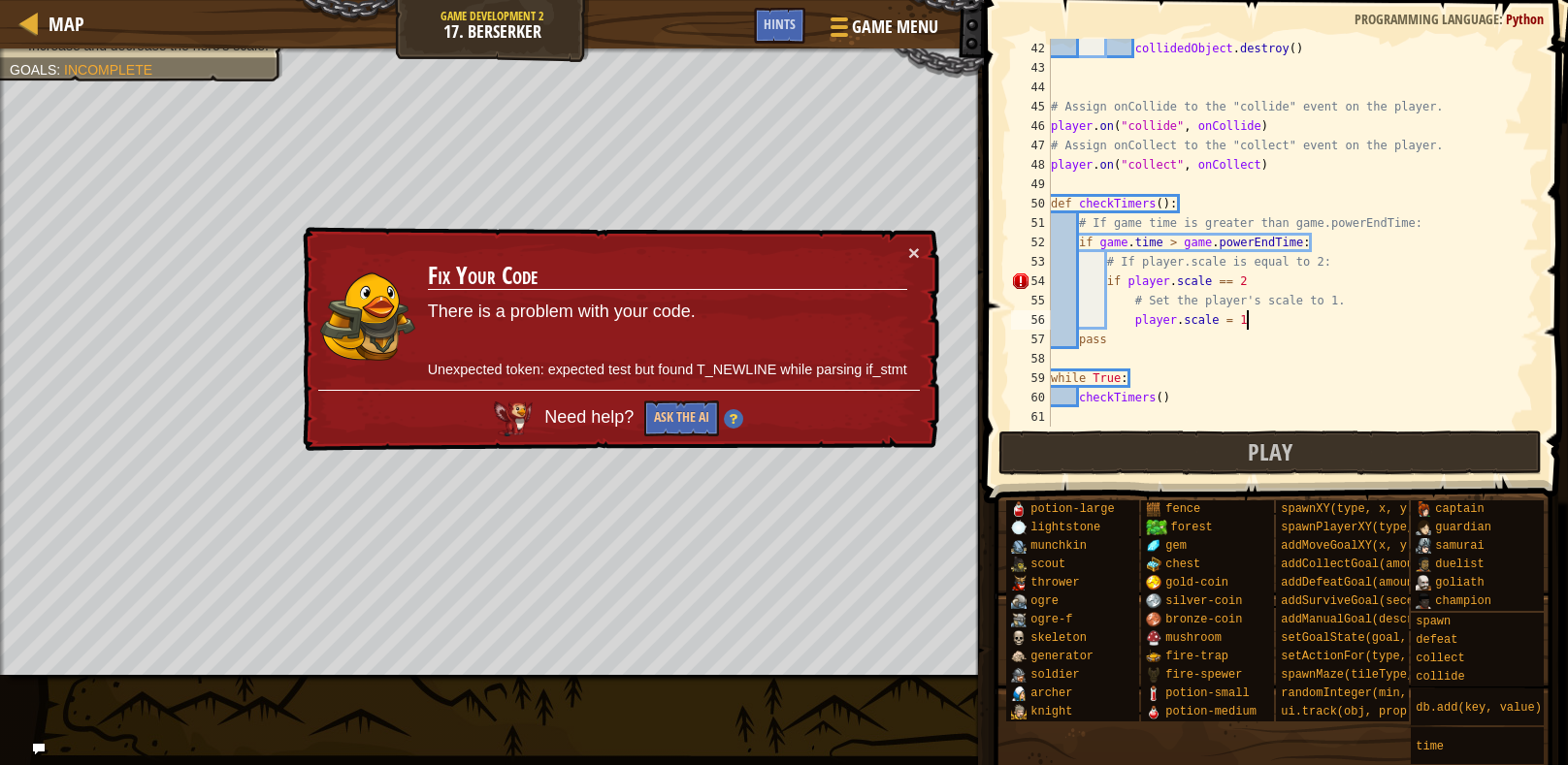
click at [1273, 278] on div "collidedObject . destroy ( ) # Assign onCollide to the "collide" event on the p…" at bounding box center [1292, 252] width 491 height 427
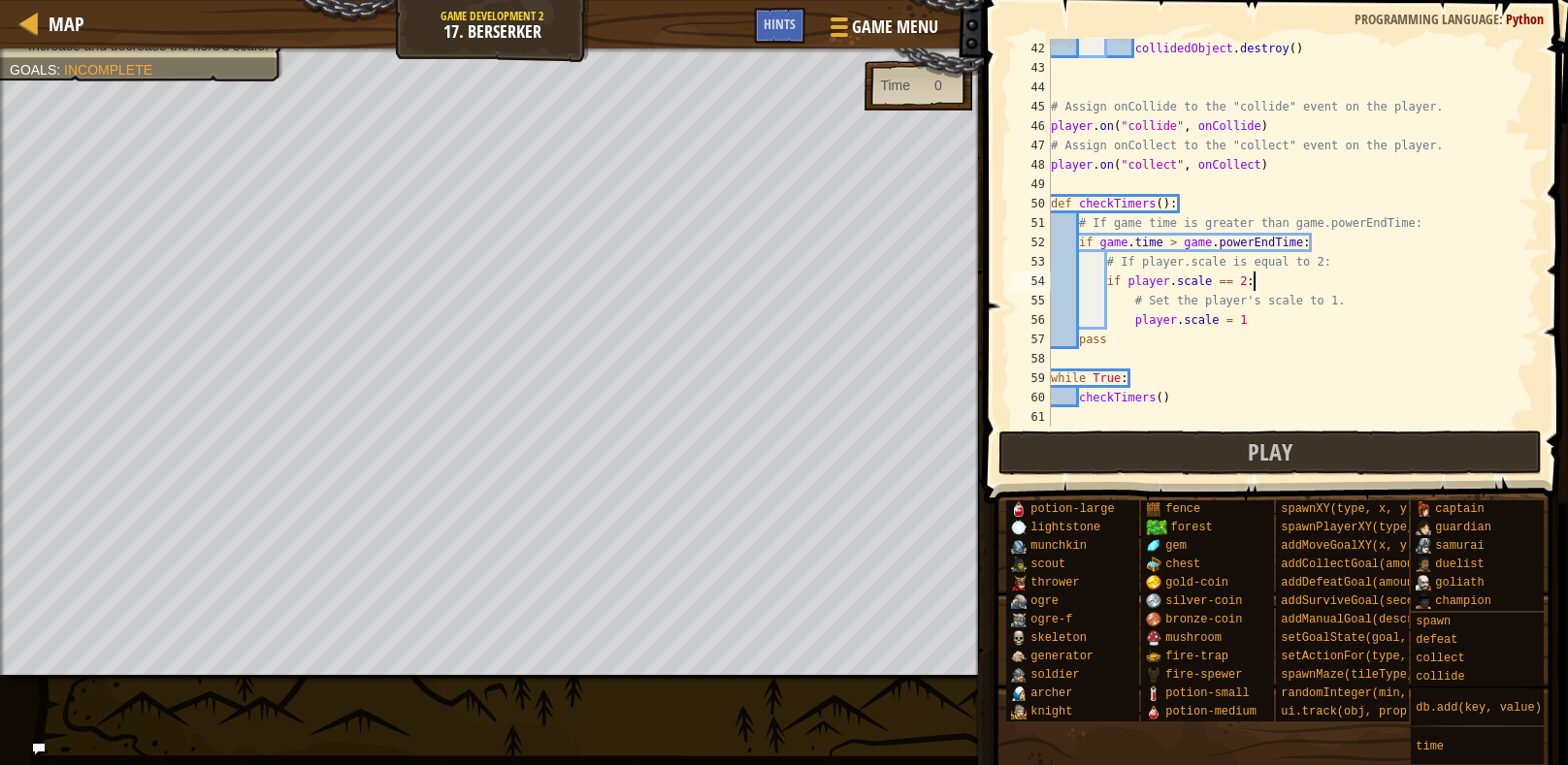
click at [1179, 322] on div "collidedObject . destroy ( ) # Assign onCollide to the "collide" event on the p…" at bounding box center [1292, 252] width 491 height 427
type textarea "player.scale = 1"
click at [1006, 469] on button "Play" at bounding box center [1270, 453] width 544 height 45
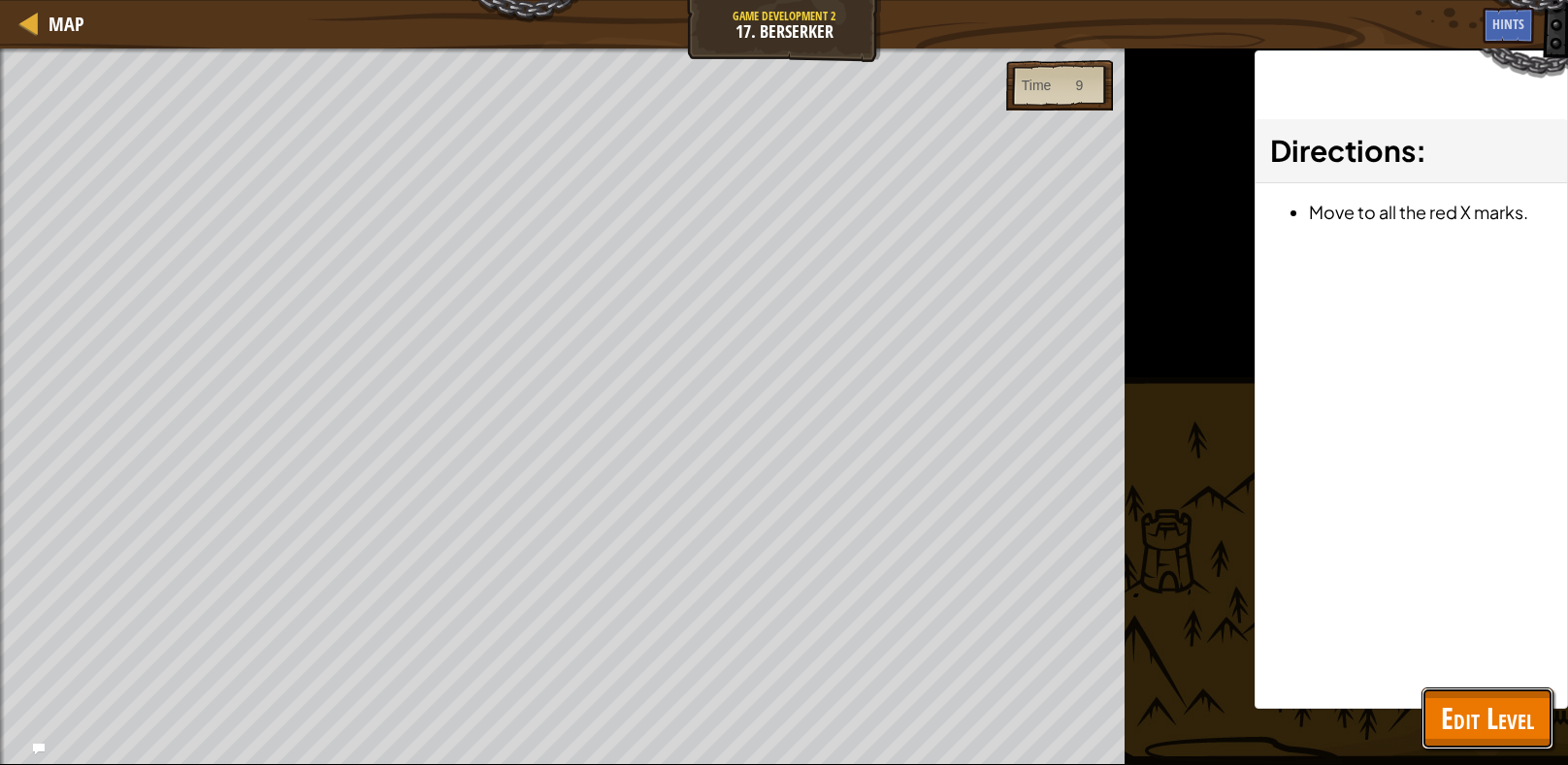
click at [1486, 733] on span "Edit Level" at bounding box center [1487, 718] width 94 height 40
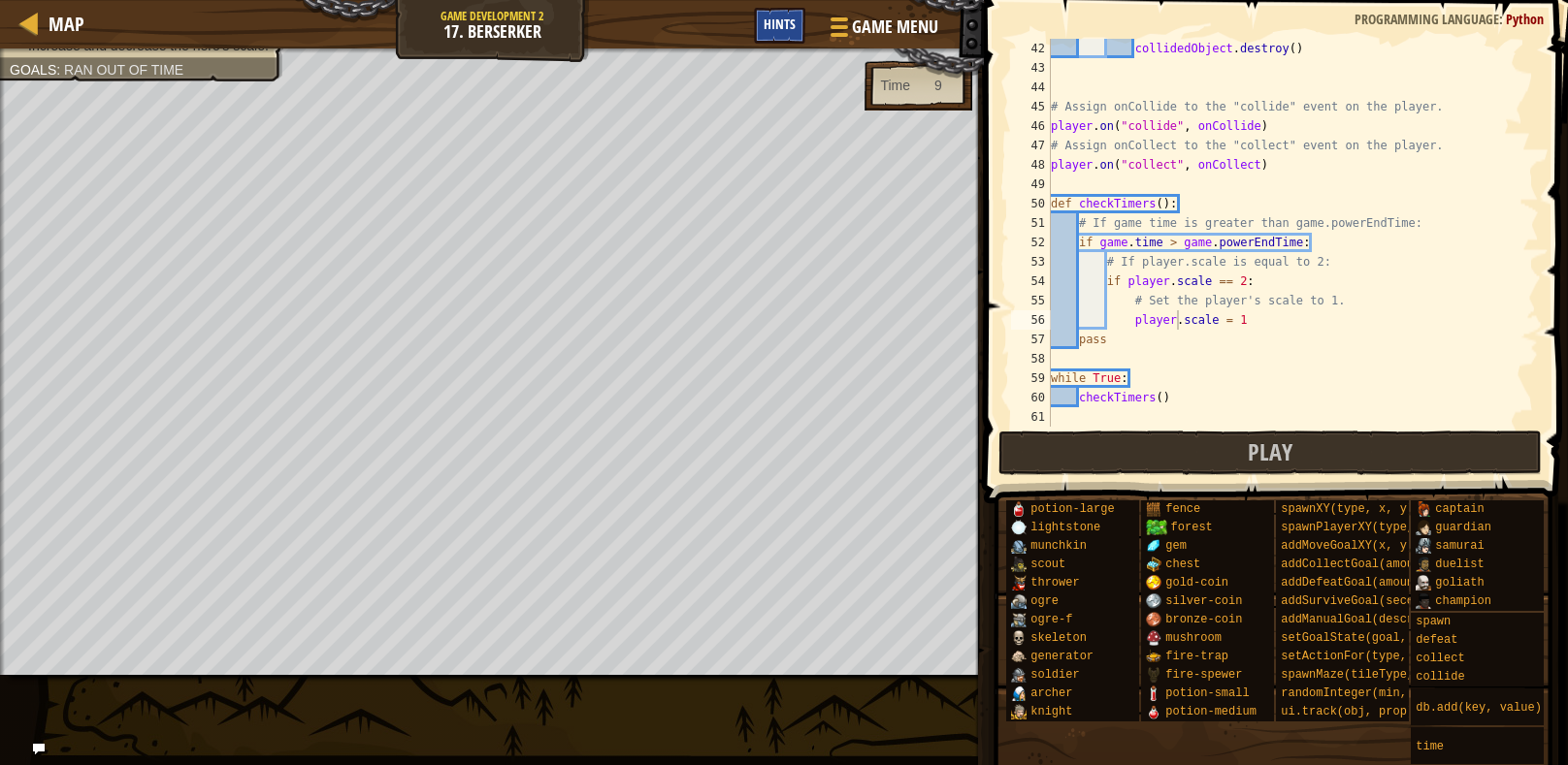
click at [782, 36] on div "Hints" at bounding box center [780, 26] width 52 height 36
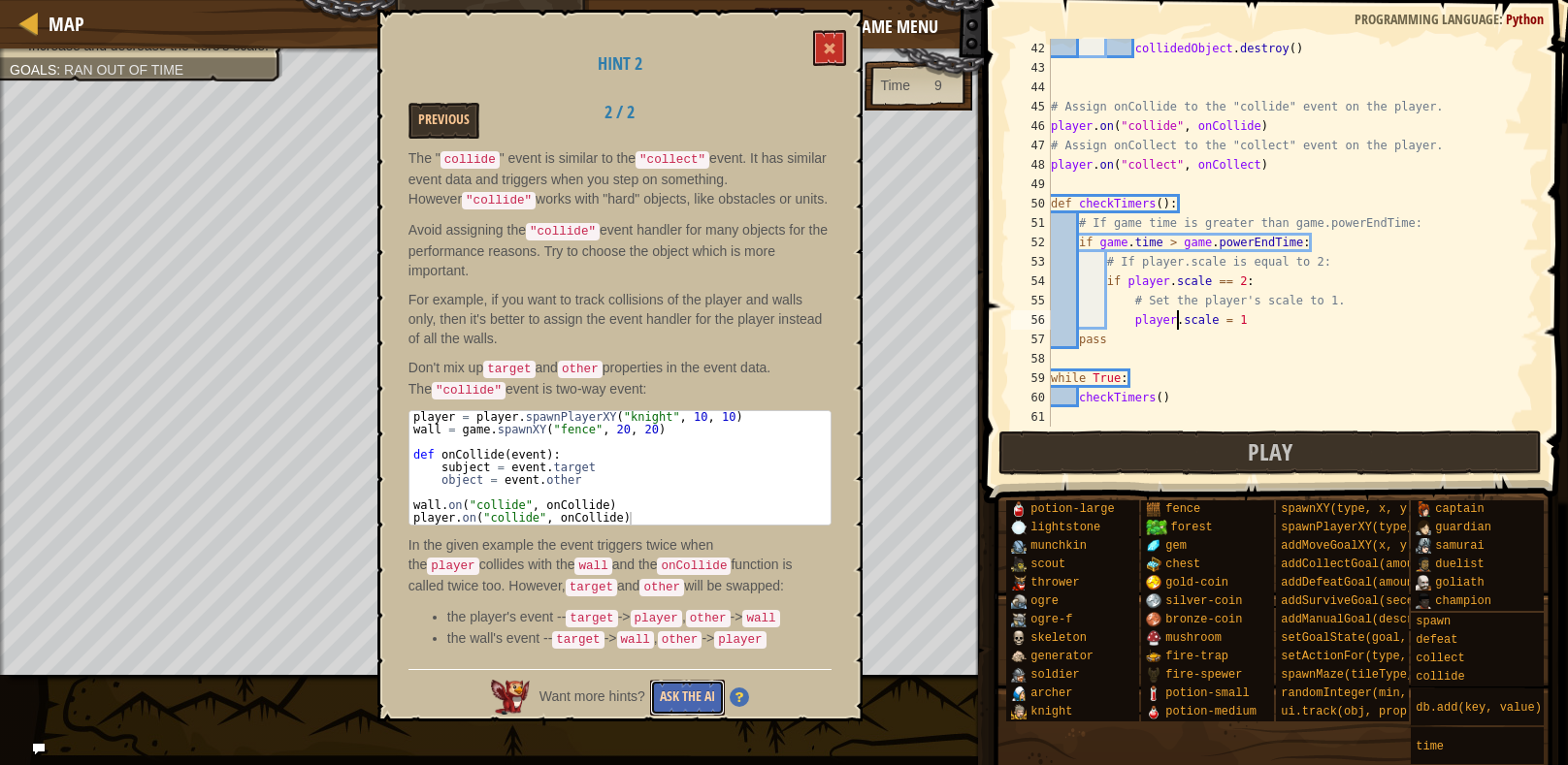
click at [686, 700] on button "Ask the AI" at bounding box center [686, 697] width 75 height 36
click at [833, 52] on span at bounding box center [830, 49] width 14 height 14
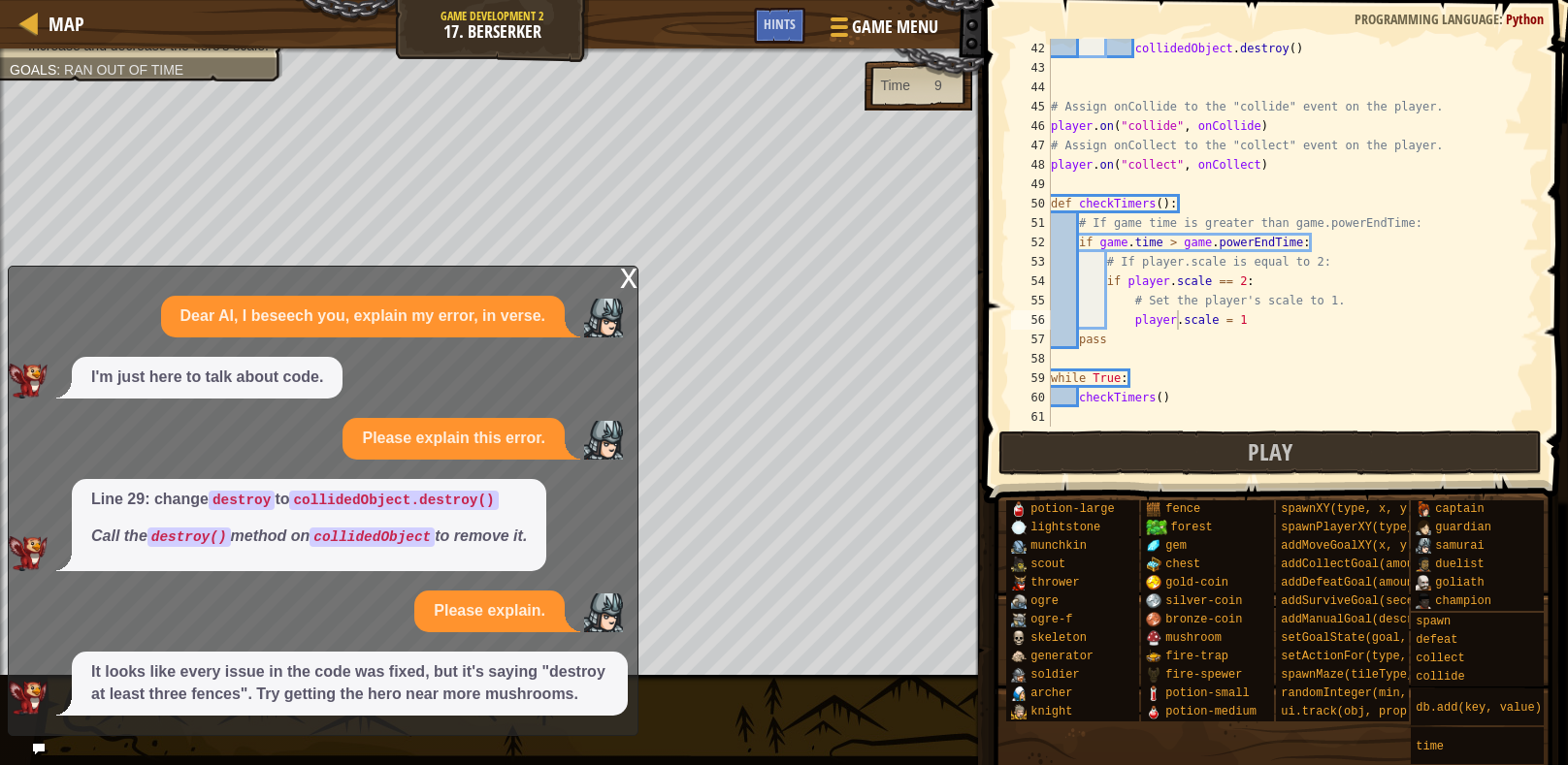
click at [301, 650] on div "Dear AI, I beseech you, explain my error, in verse. I'm just here to talk about…" at bounding box center [318, 505] width 619 height 420
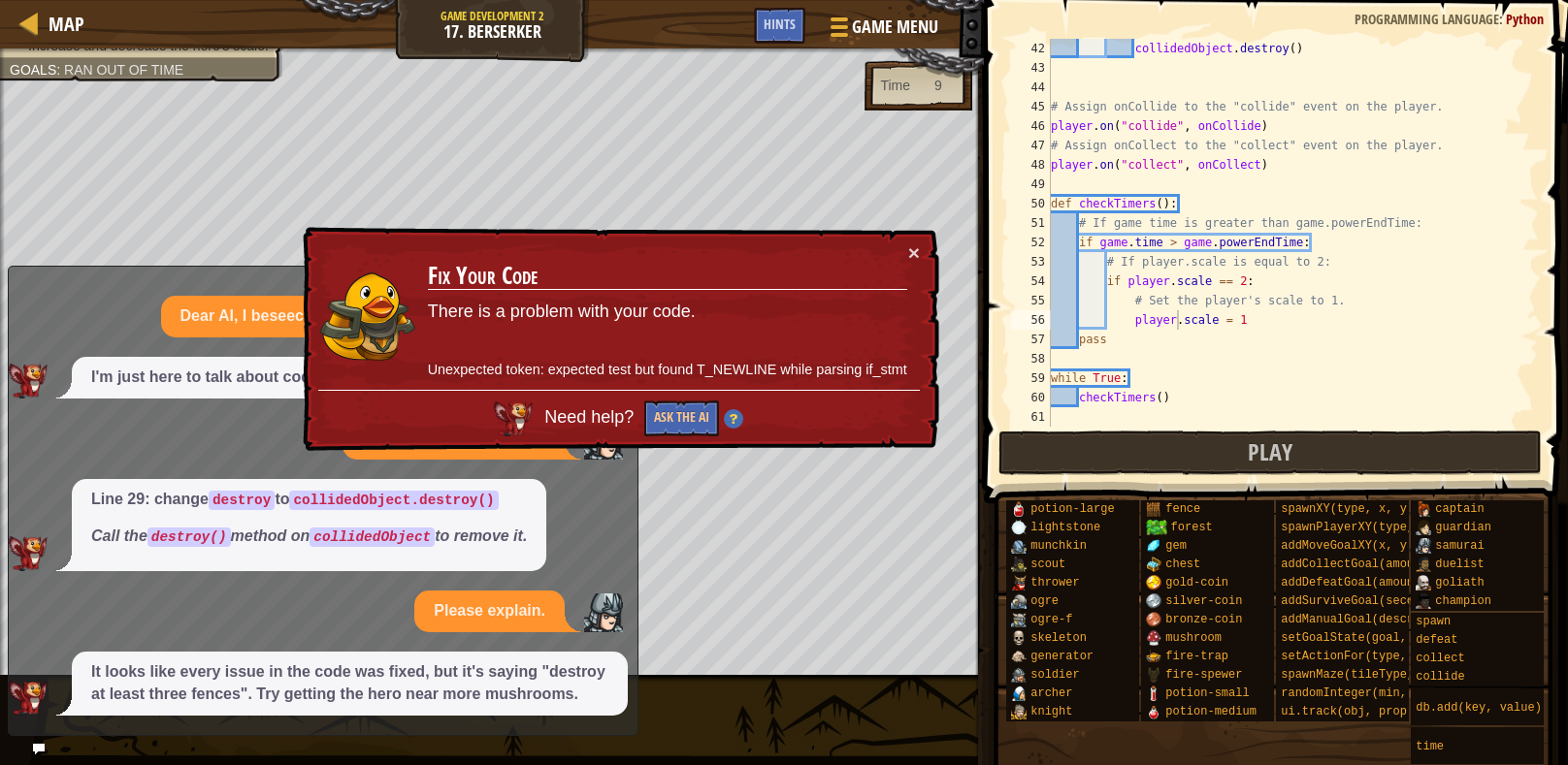
click at [731, 423] on img at bounding box center [732, 418] width 19 height 19
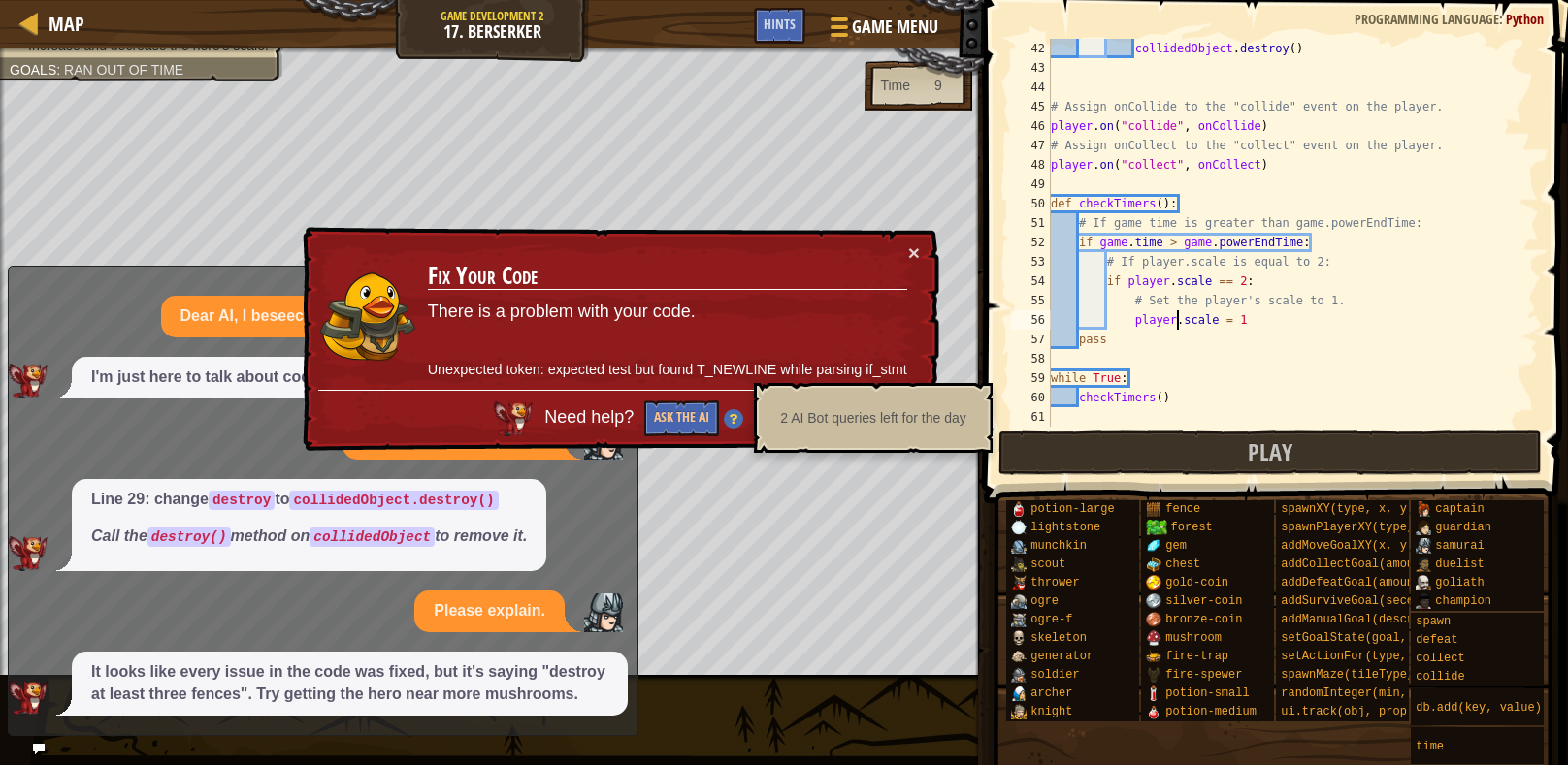
click at [731, 422] on img at bounding box center [732, 418] width 19 height 19
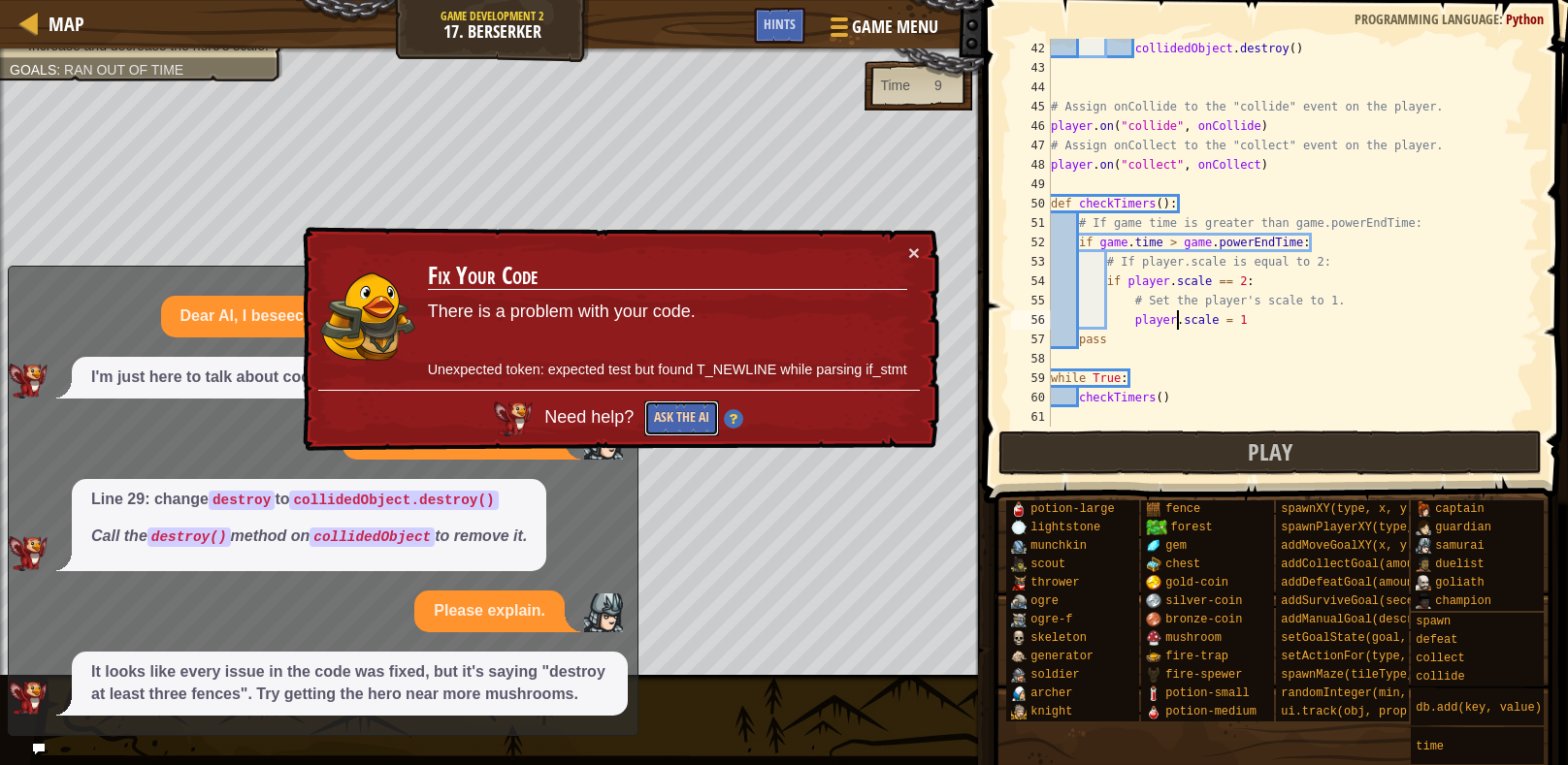
click at [690, 409] on button "Ask the AI" at bounding box center [681, 419] width 75 height 36
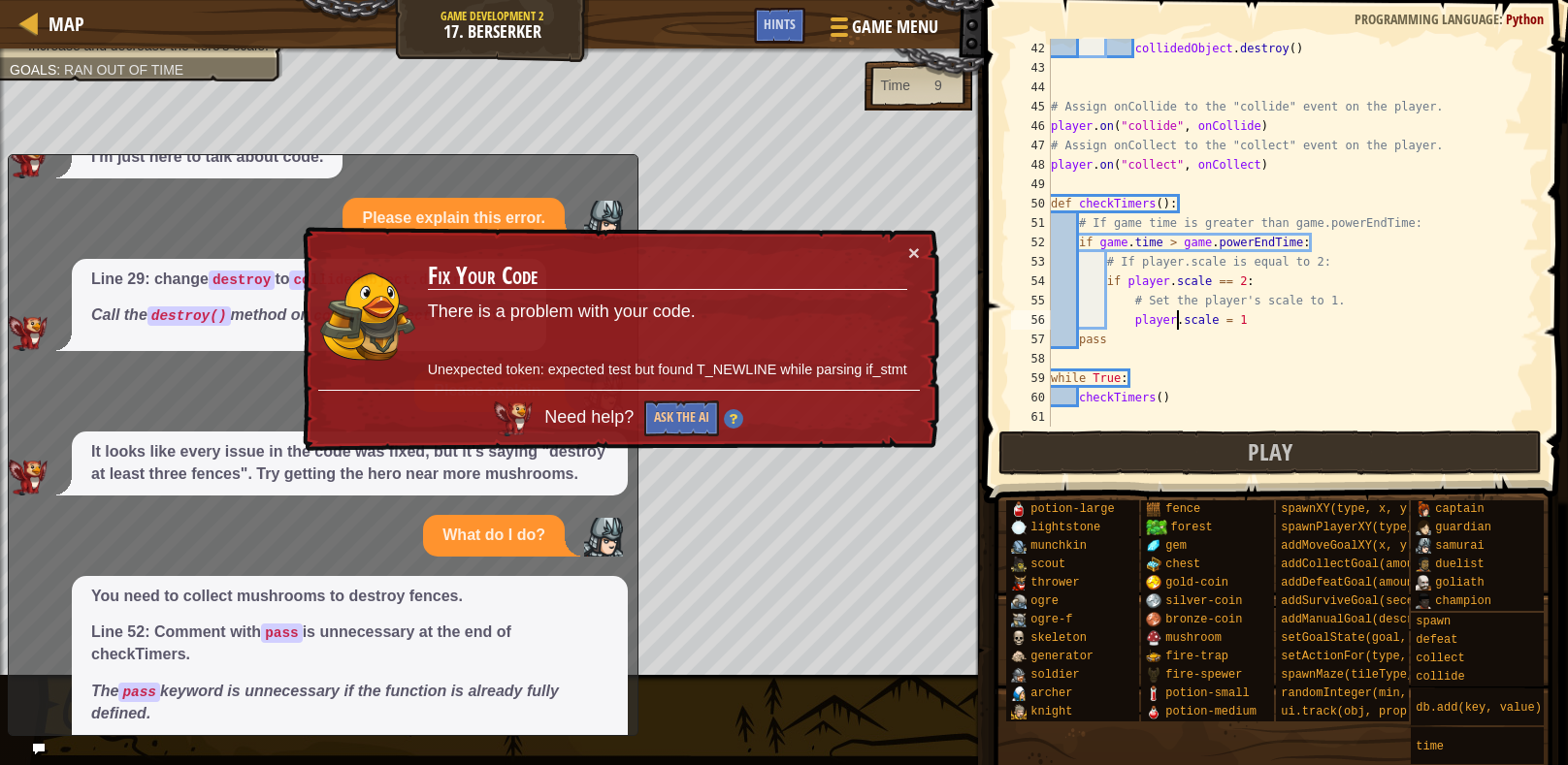
scroll to position [225, 0]
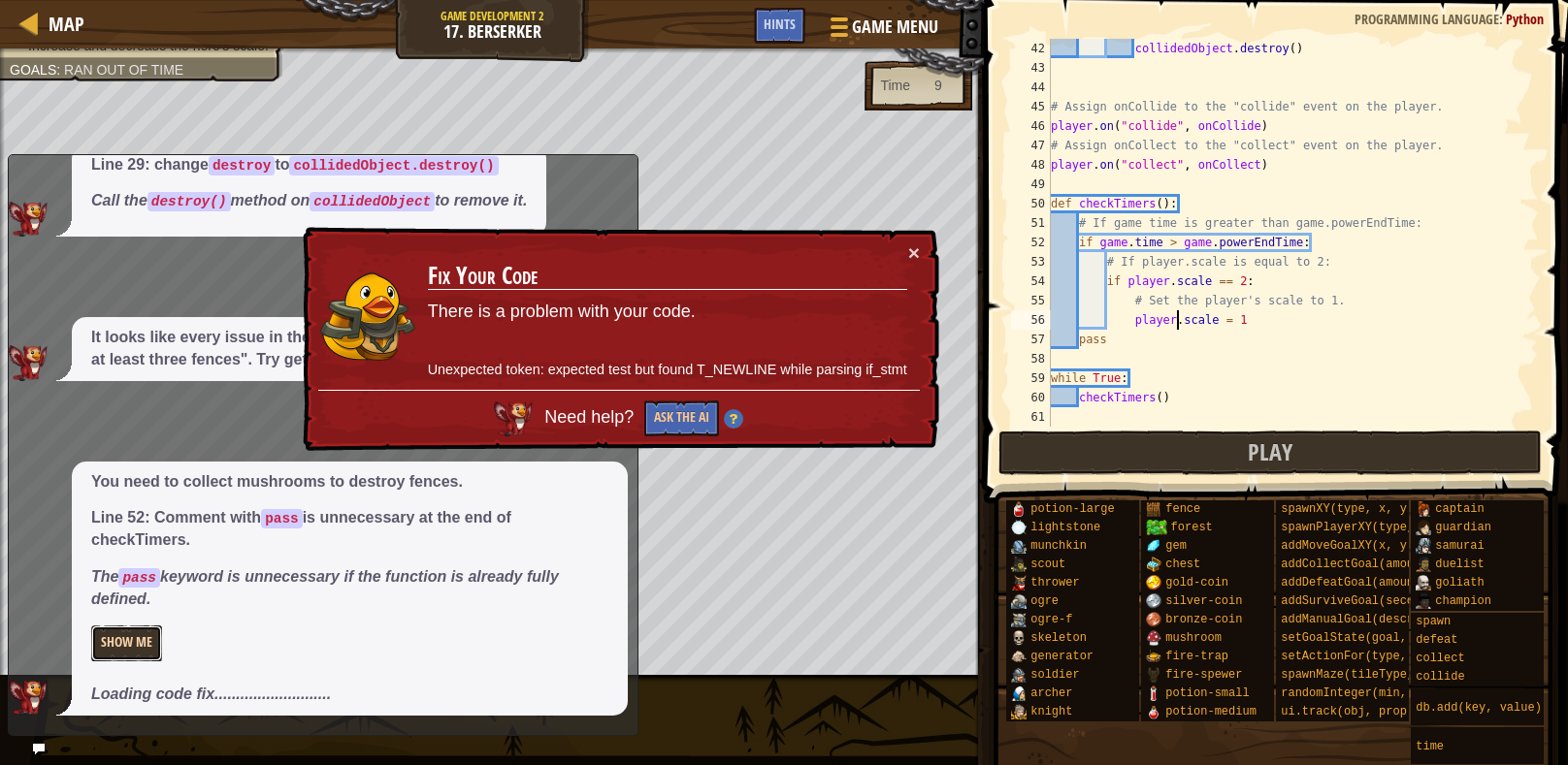
click at [120, 656] on button "Show Me" at bounding box center [126, 644] width 71 height 36
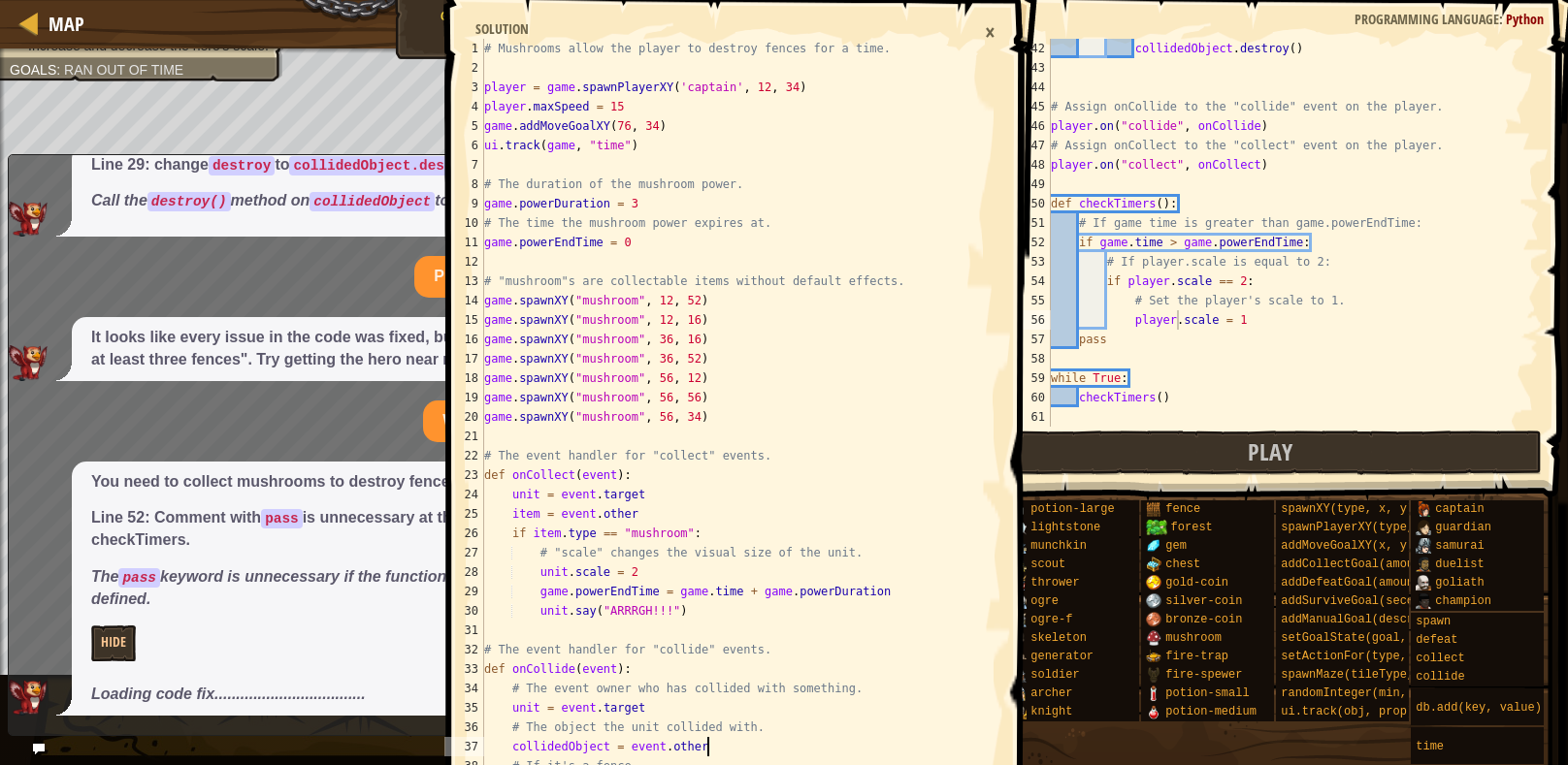
click at [626, 736] on div "# Mushrooms allow the player to destroy fences for a time. player = game . spaw…" at bounding box center [726, 660] width 491 height 1242
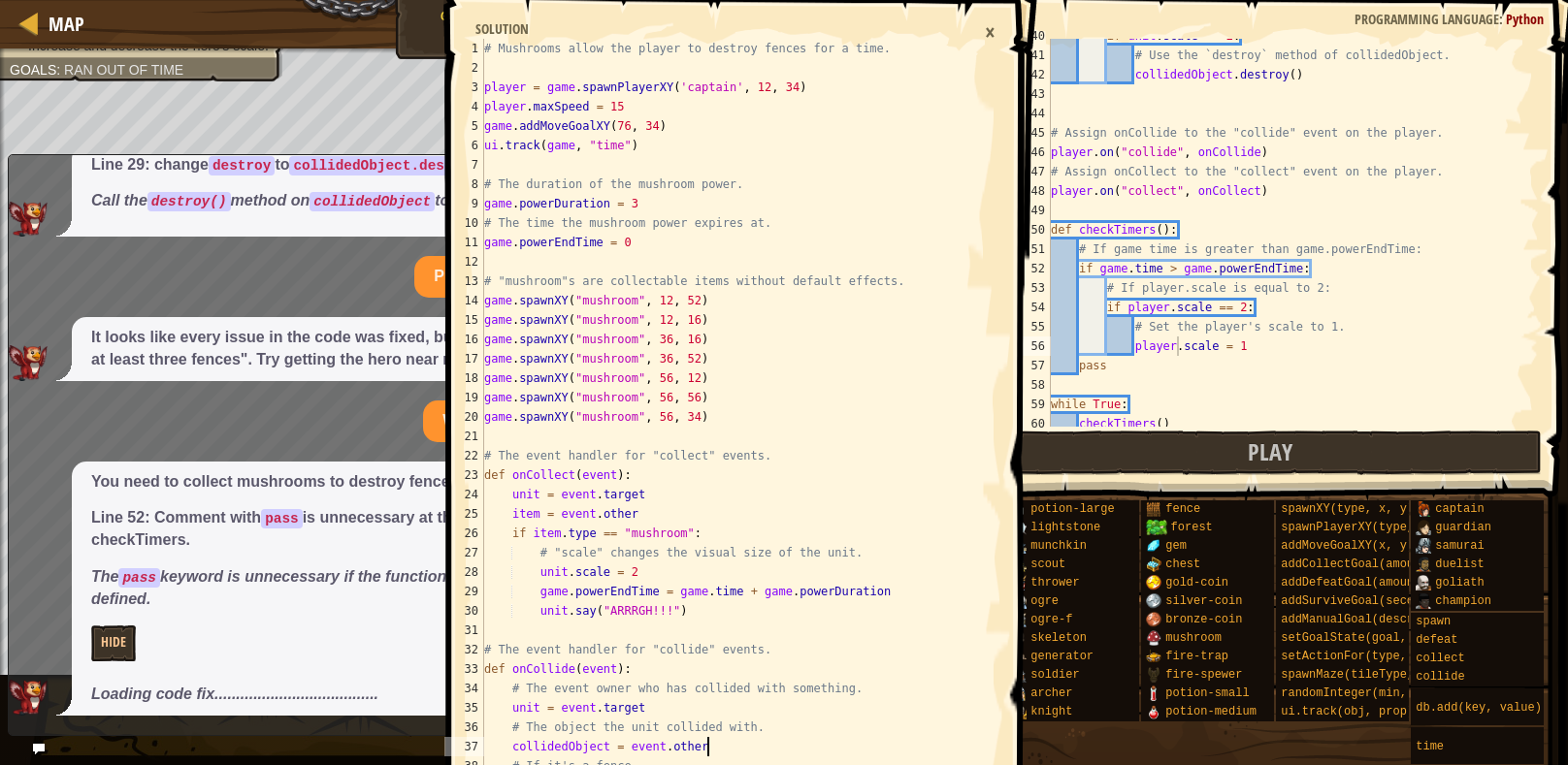
scroll to position [794, 0]
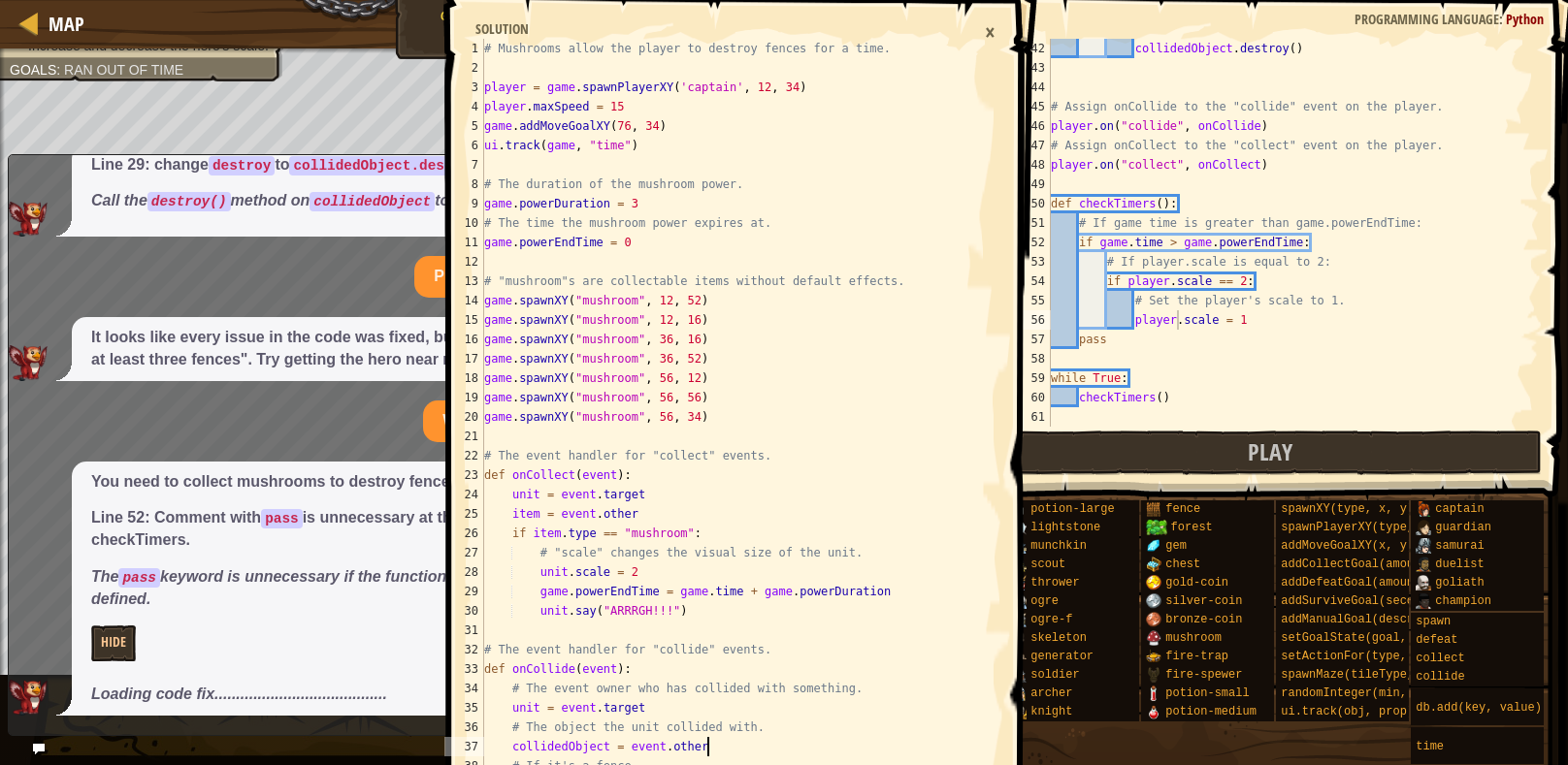
click at [558, 370] on div "# Mushrooms allow the player to destroy fences for a time. player = game . spaw…" at bounding box center [726, 660] width 491 height 1242
click at [920, 410] on div "# Mushrooms allow the player to destroy fences for a time. player = game . spaw…" at bounding box center [726, 660] width 491 height 1242
type textarea "game.spawnXY("mushroom", 56, 34)"
click at [920, 410] on div "# Mushrooms allow the player to destroy fences for a time. player = game . spaw…" at bounding box center [726, 660] width 491 height 1242
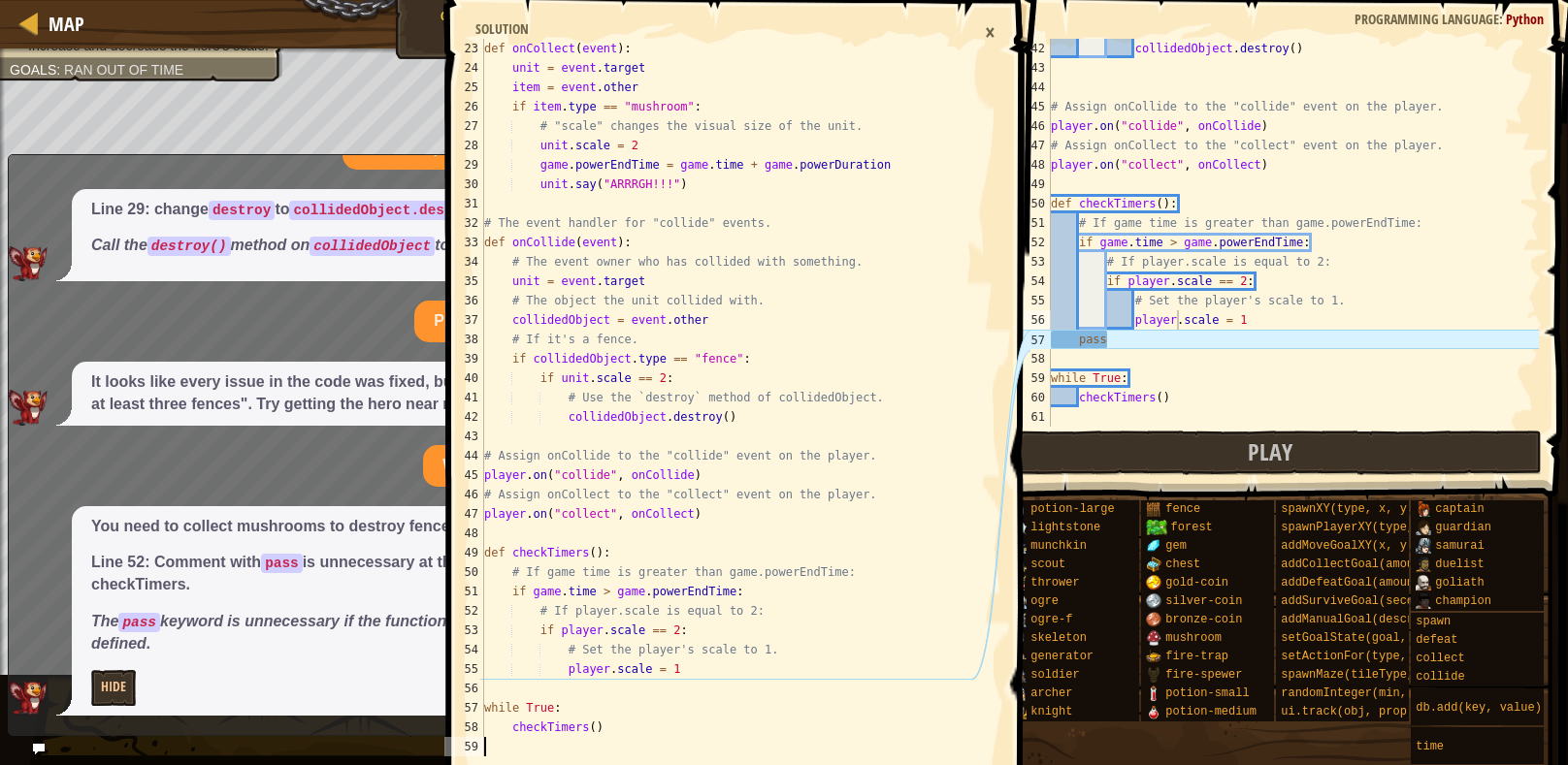
scroll to position [427, 0]
type textarea "pass"
drag, startPoint x: 1110, startPoint y: 343, endPoint x: 1047, endPoint y: 340, distance: 63.1
click at [1047, 340] on div "pass 42 43 44 45 46 47 48 49 50 51 52 53 54 55 56 57 58 59 60 61 collidedObject…" at bounding box center [1273, 233] width 531 height 388
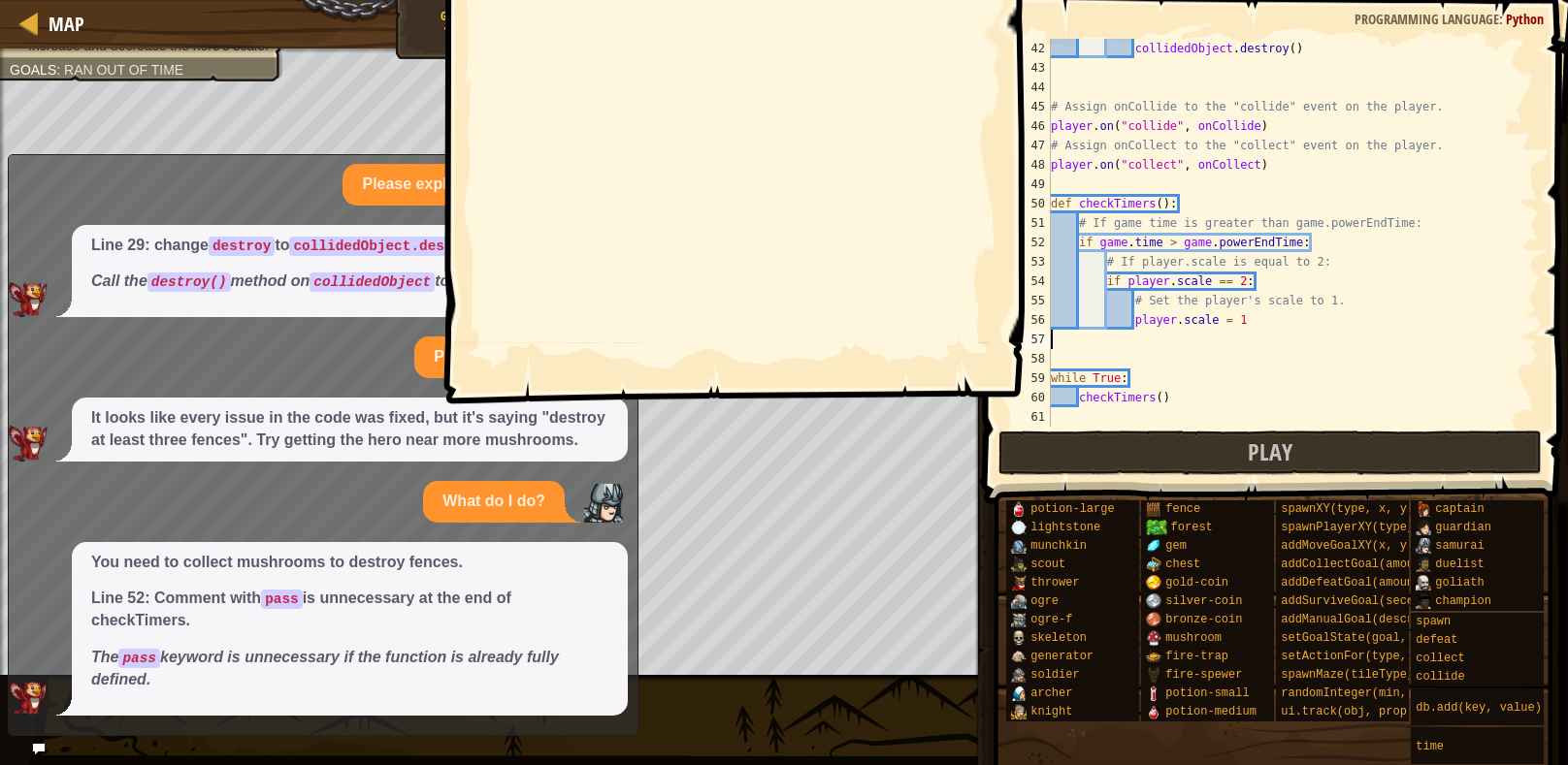
scroll to position [9, 0]
type textarea "player.scale = 1"
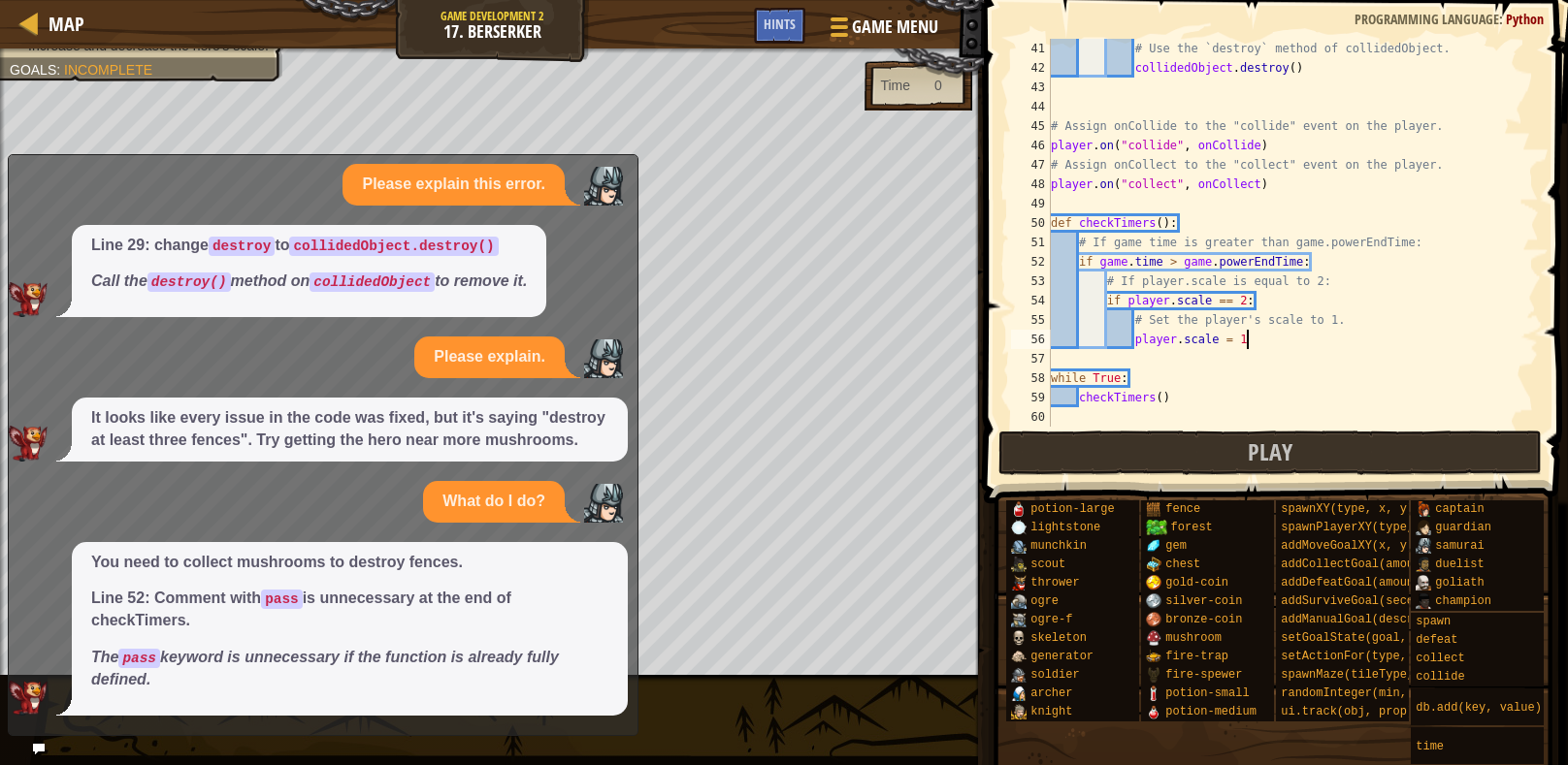
scroll to position [775, 0]
click at [856, 710] on div "Map Game Development 2 17. Berserker Game Menu Done Hints 23 24 25 26 27 28 29 …" at bounding box center [784, 382] width 1568 height 765
click at [40, 755] on div "Map Game Development 2 17. Berserker Game Menu Done Hints 23 24 25 26 27 28 29 …" at bounding box center [784, 382] width 1568 height 765
click at [32, 748] on icon at bounding box center [39, 749] width 14 height 14
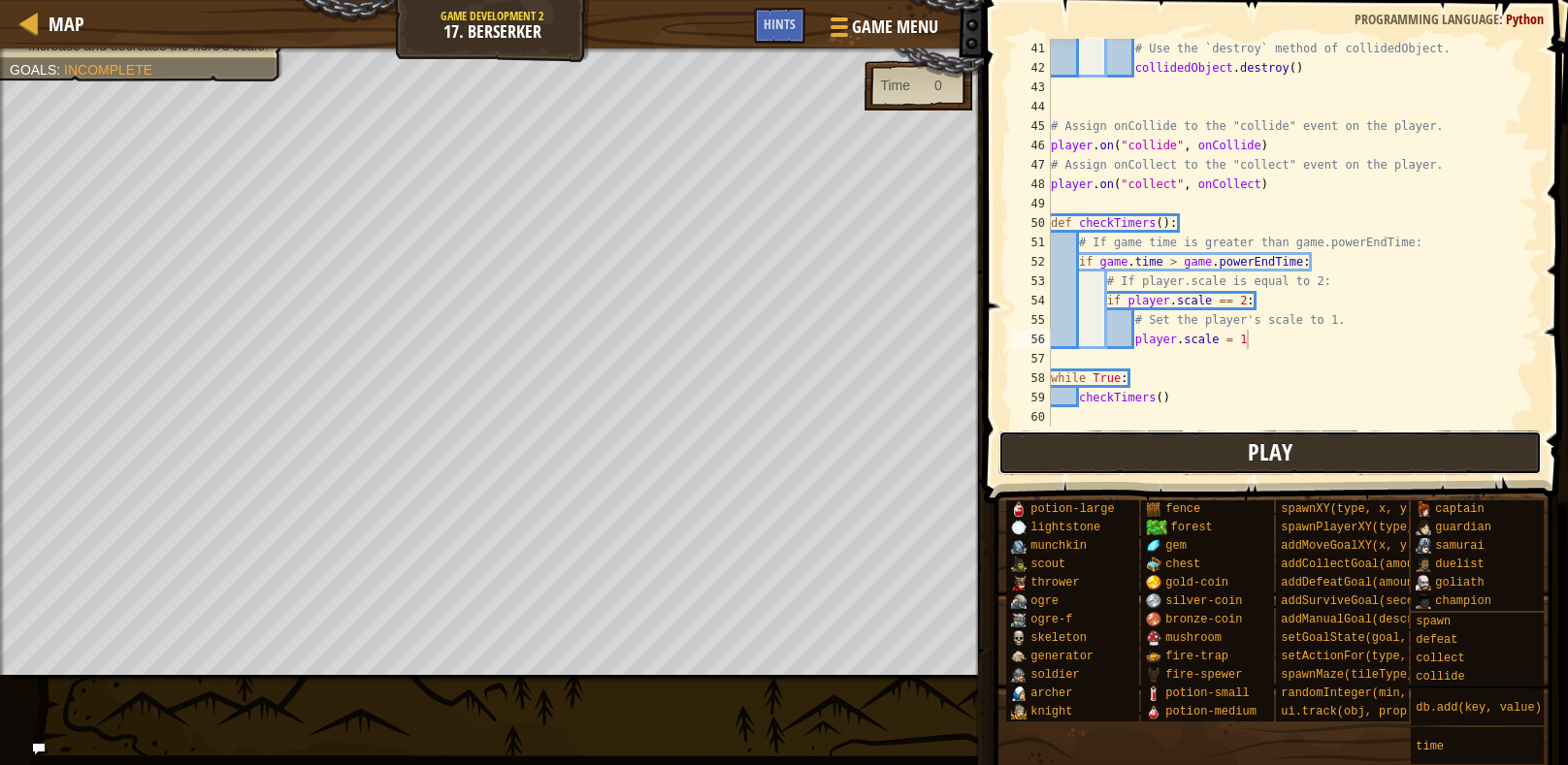
click at [1204, 457] on button "Play" at bounding box center [1270, 453] width 544 height 45
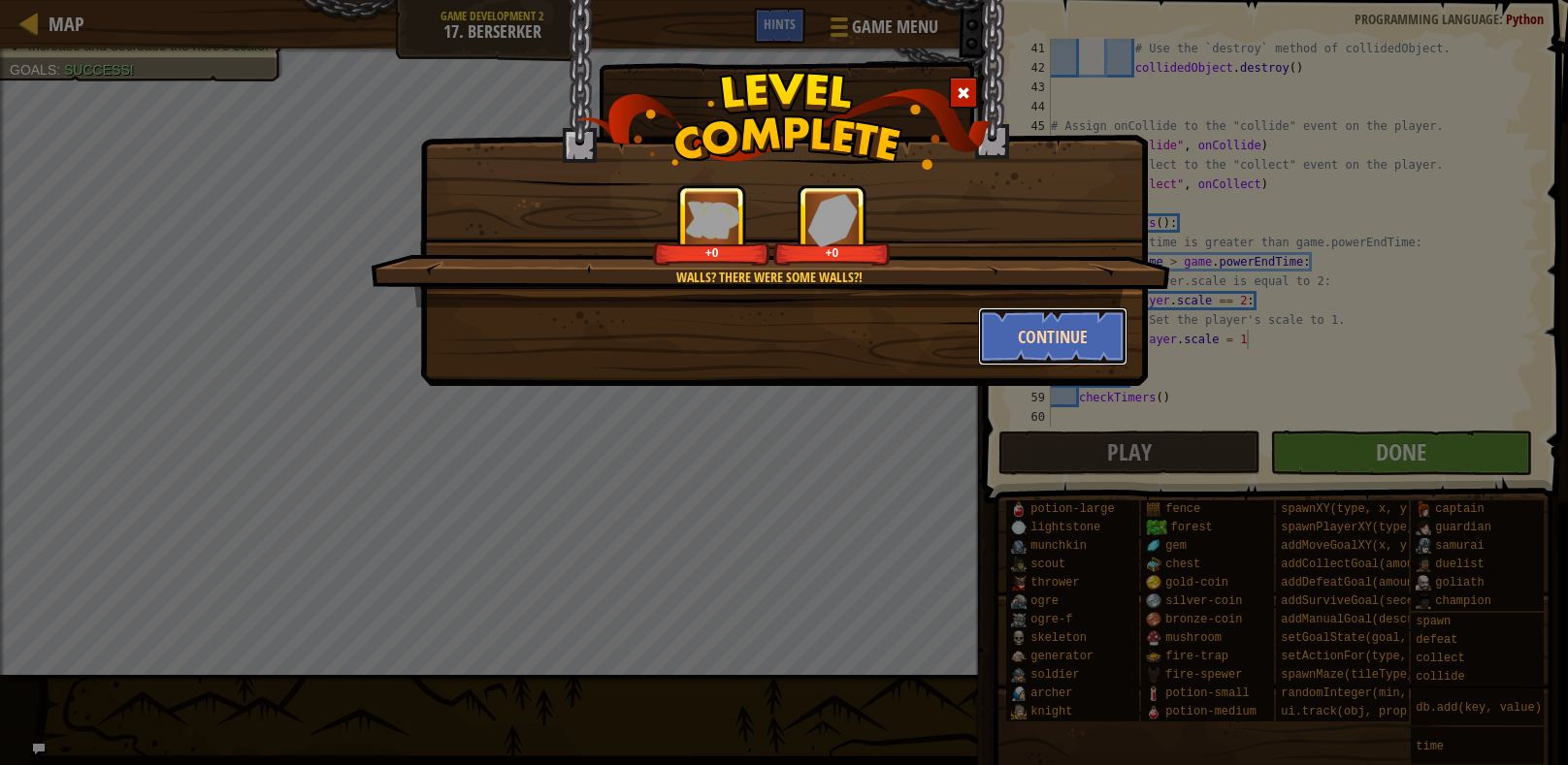
click at [1013, 335] on button "Continue" at bounding box center [1053, 336] width 150 height 58
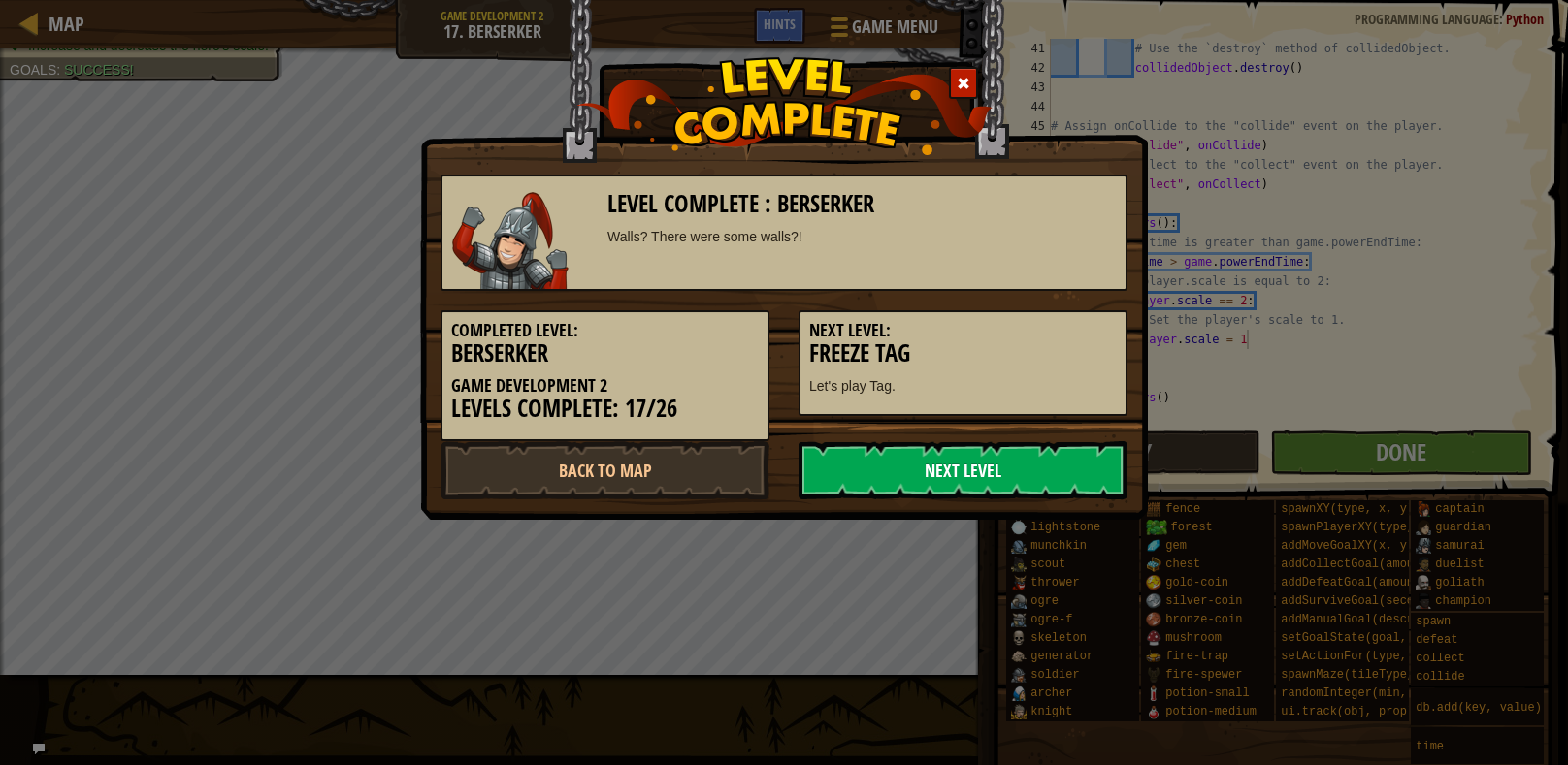
click at [955, 468] on link "Next Level" at bounding box center [962, 471] width 329 height 58
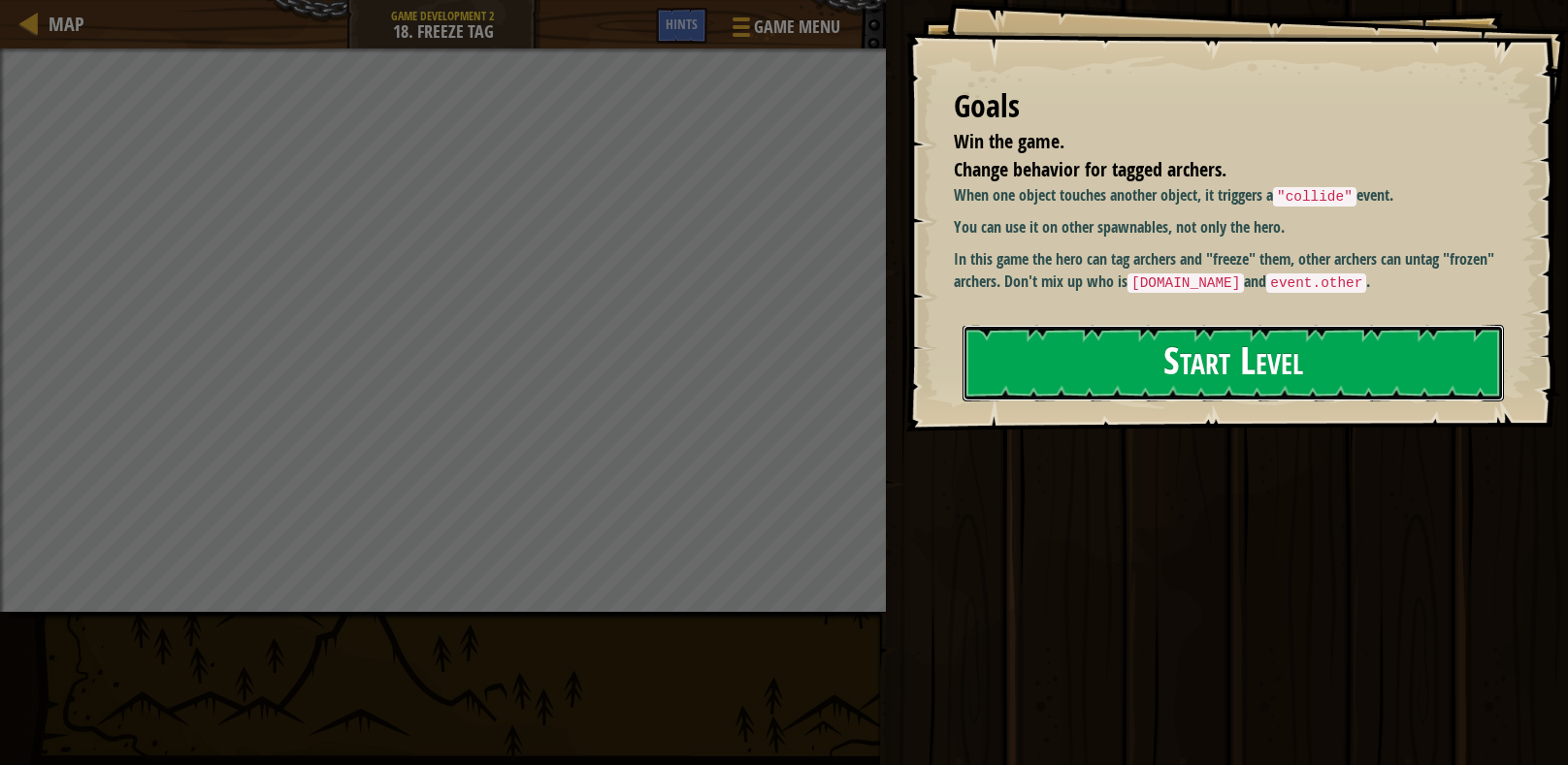
click at [1116, 346] on button "Start Level" at bounding box center [1233, 363] width 541 height 77
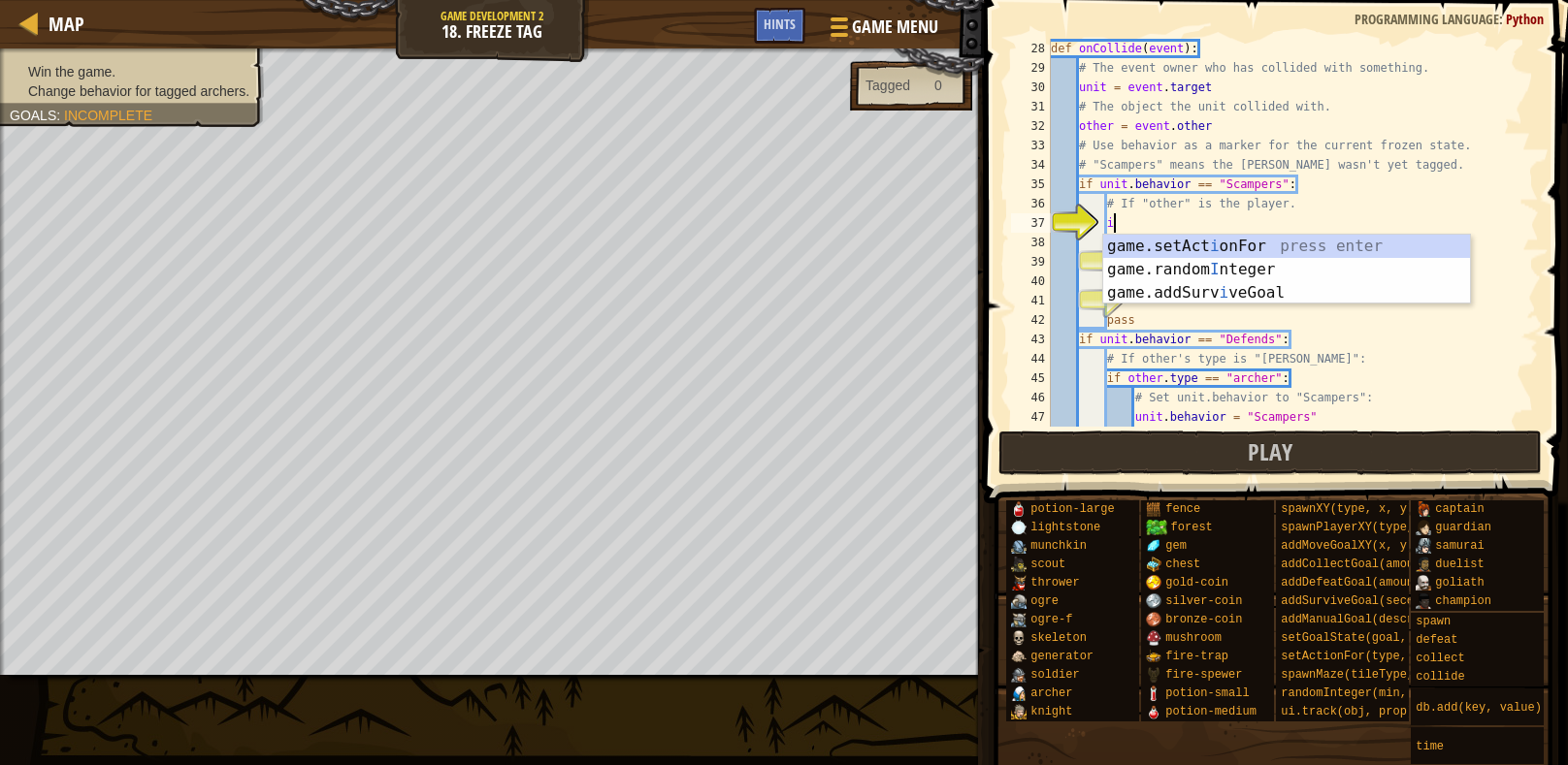
scroll to position [9, 4]
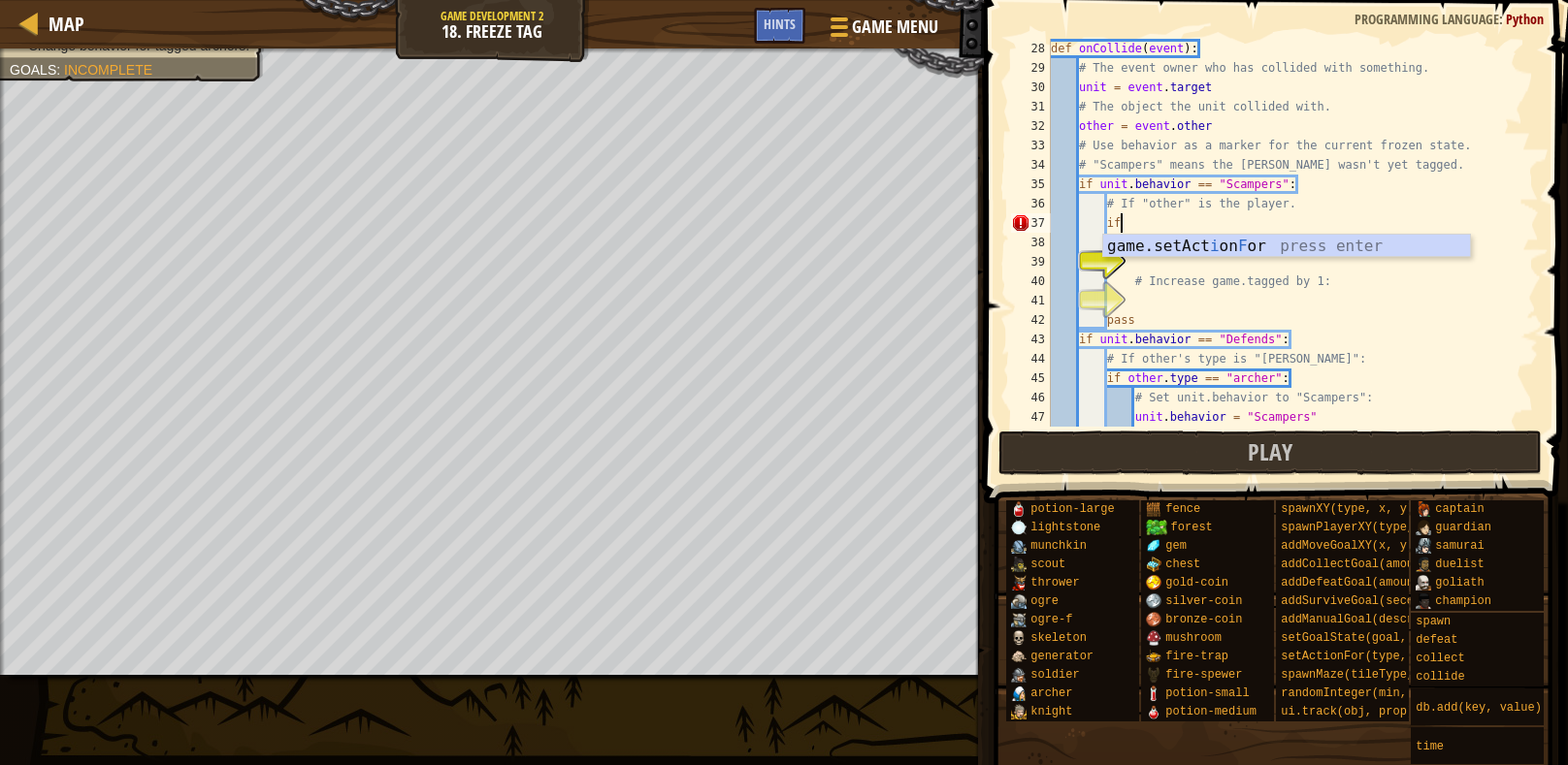
type textarea "i"
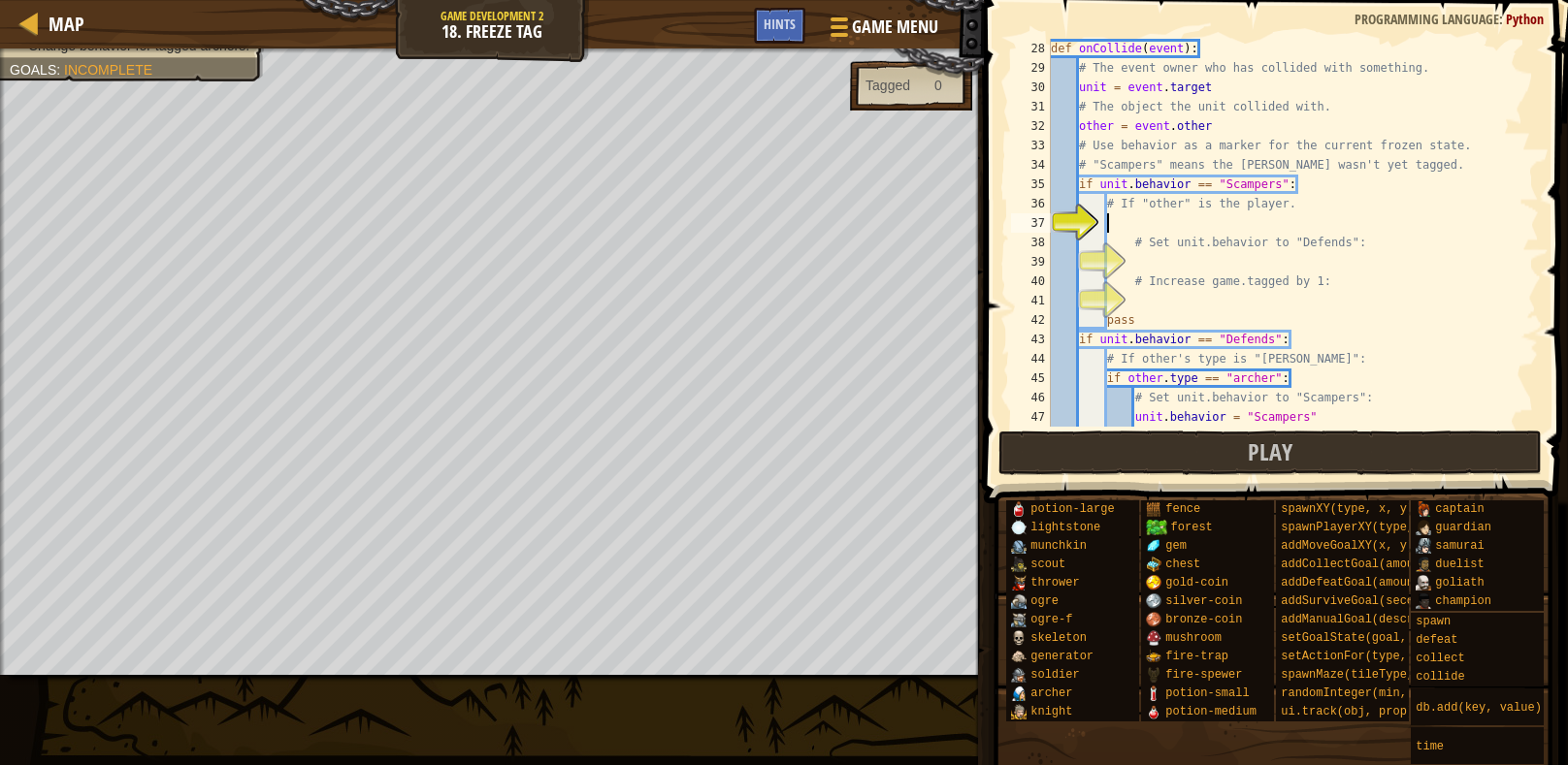
click at [1265, 266] on div "def onCollide ( event ) : # The event owner who has collided with something. un…" at bounding box center [1292, 252] width 491 height 427
click at [1245, 309] on div "def onCollide ( event ) : # The event owner who has collided with something. un…" at bounding box center [1292, 252] width 491 height 427
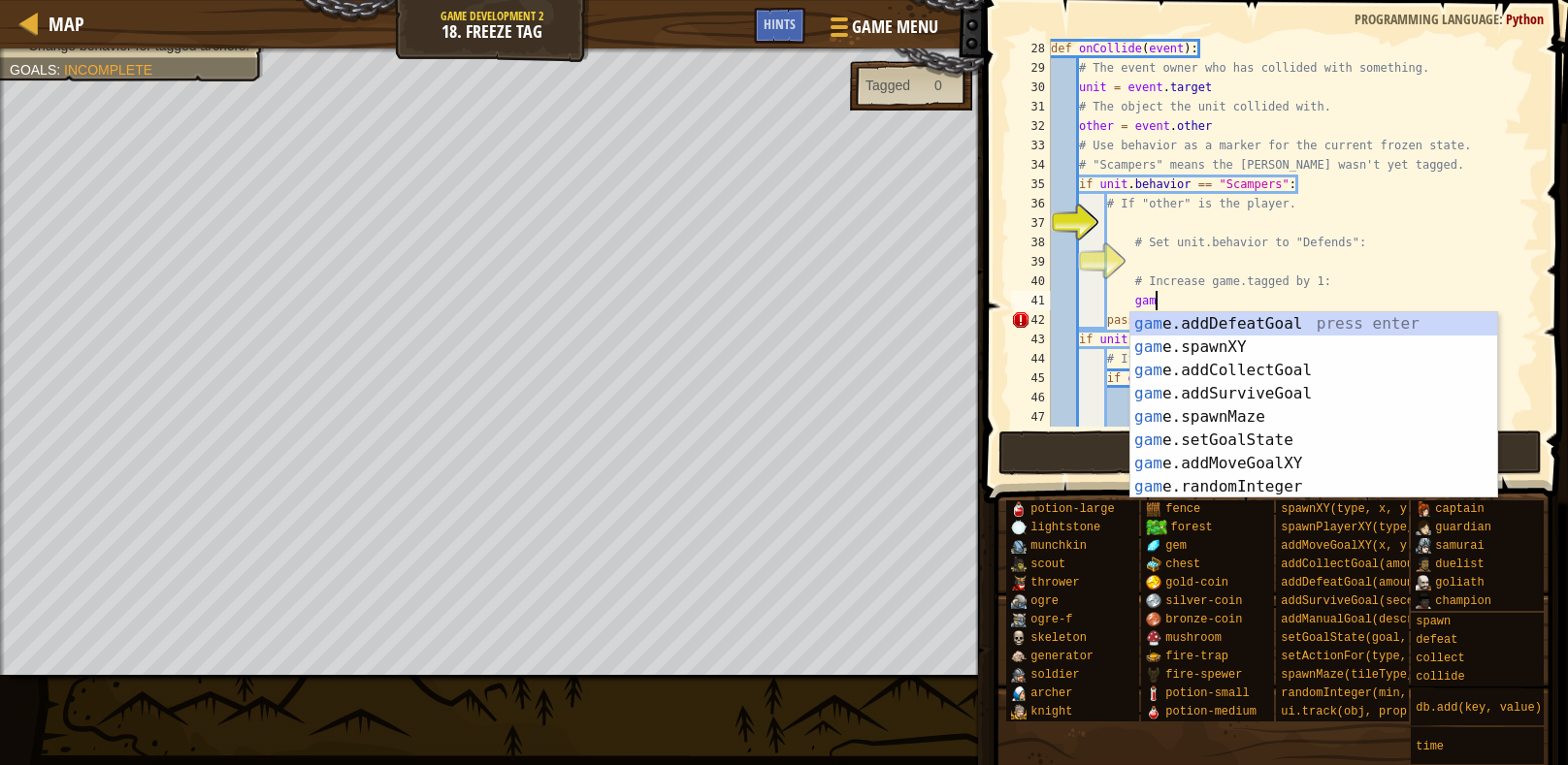
scroll to position [9, 8]
type textarea "g"
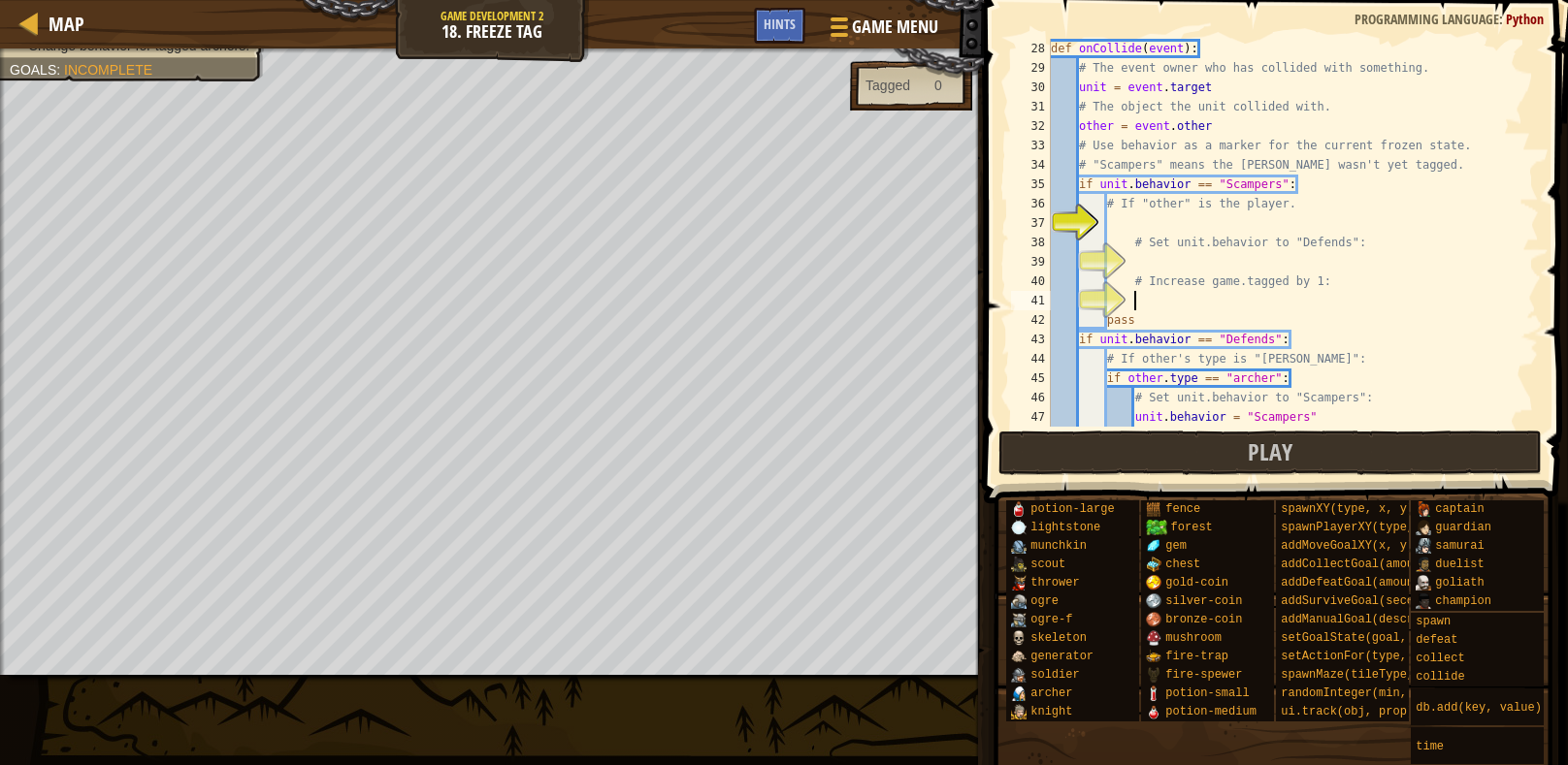
click at [1165, 219] on div "def onCollide ( event ) : # The event owner who has collided with something. un…" at bounding box center [1292, 252] width 491 height 427
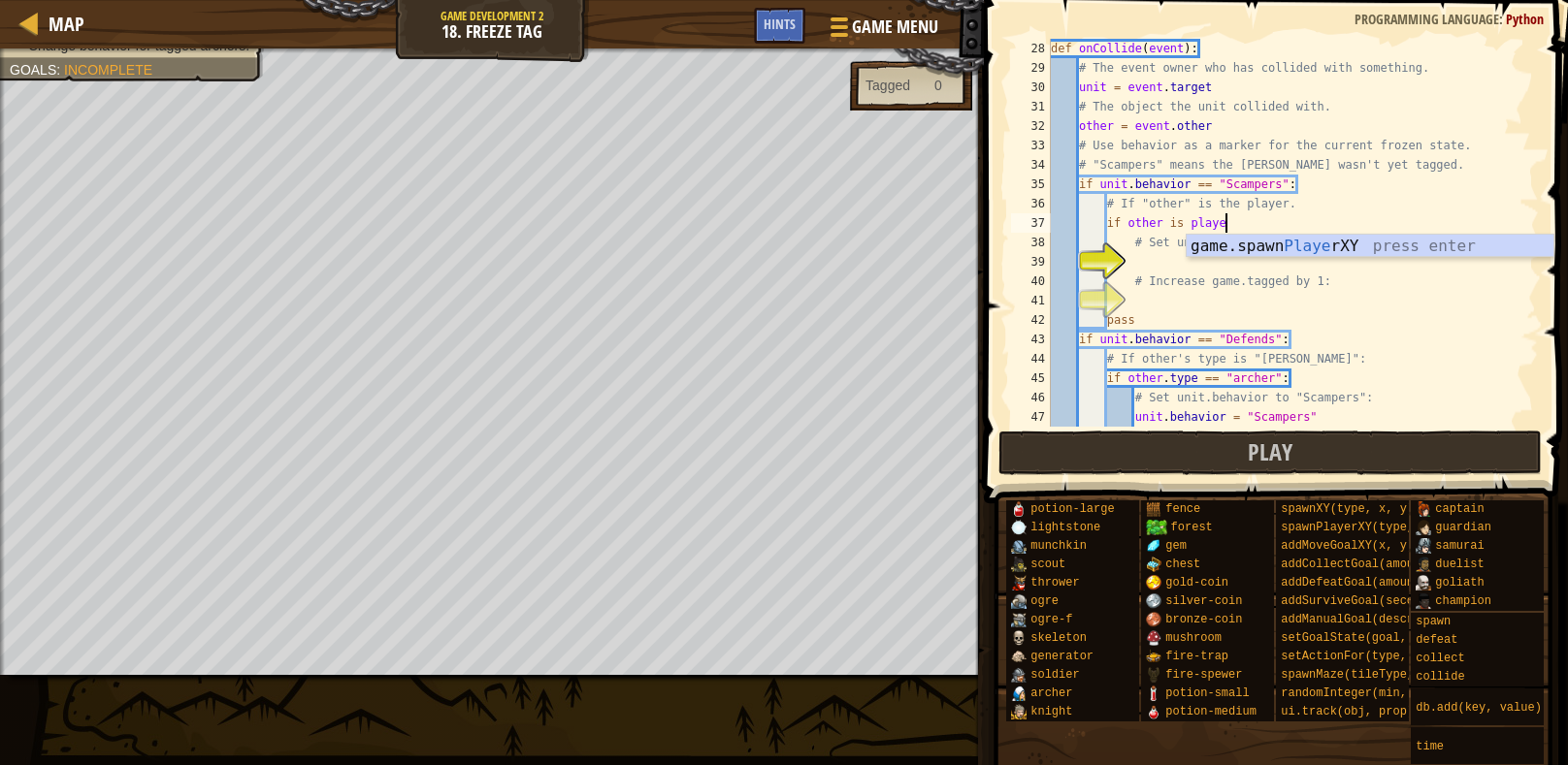
scroll to position [9, 14]
type textarea "if other is player:"
click at [1200, 266] on div "def onCollide ( event ) : # The event owner who has collided with something. un…" at bounding box center [1292, 252] width 491 height 427
type textarea "i"
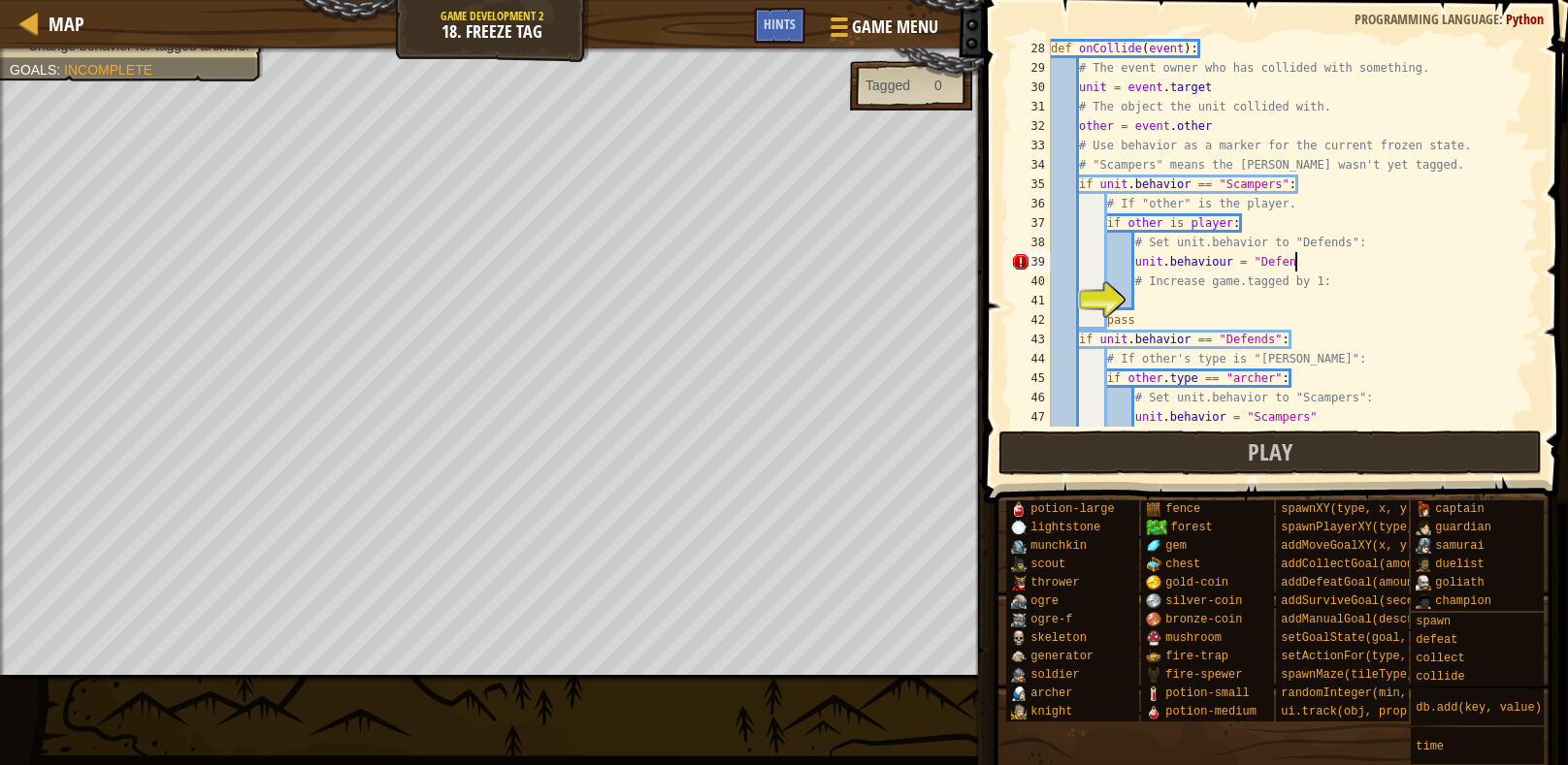
scroll to position [9, 20]
type textarea "unit.behaviour = "Defend""
click at [1189, 297] on div "def onCollide ( event ) : # The event owner who has collided with something. un…" at bounding box center [1292, 252] width 491 height 427
type textarea "game.tagged += 1"
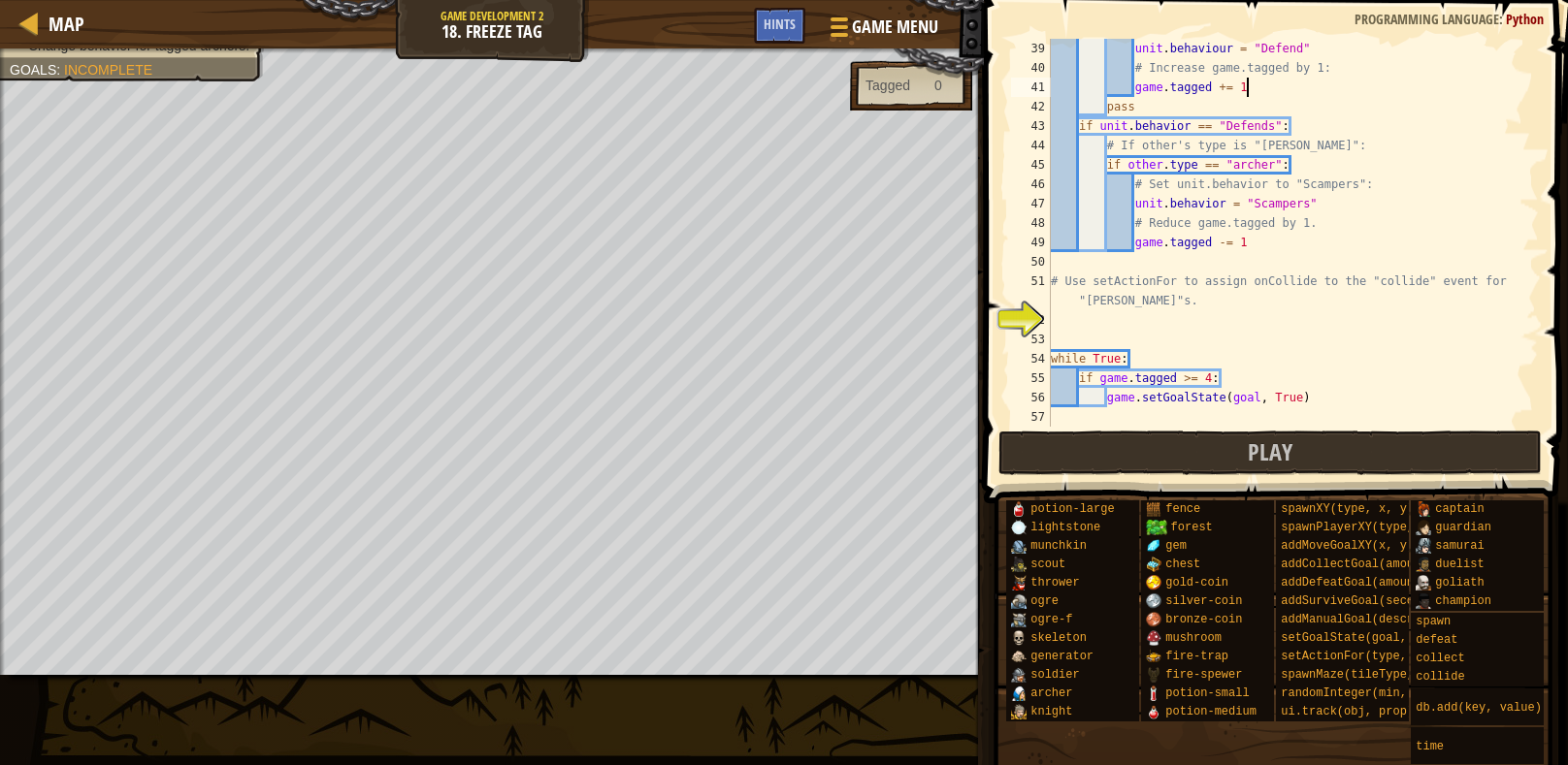
scroll to position [737, 0]
click at [1137, 332] on div "unit . behaviour = "Defend" # Increase game.tagged by 1: game . tagged += 1 pas…" at bounding box center [1292, 252] width 491 height 427
click at [1052, 345] on div "unit . behaviour = "Defend" # Increase game.tagged by 1: game . tagged += 1 pas…" at bounding box center [1292, 252] width 491 height 427
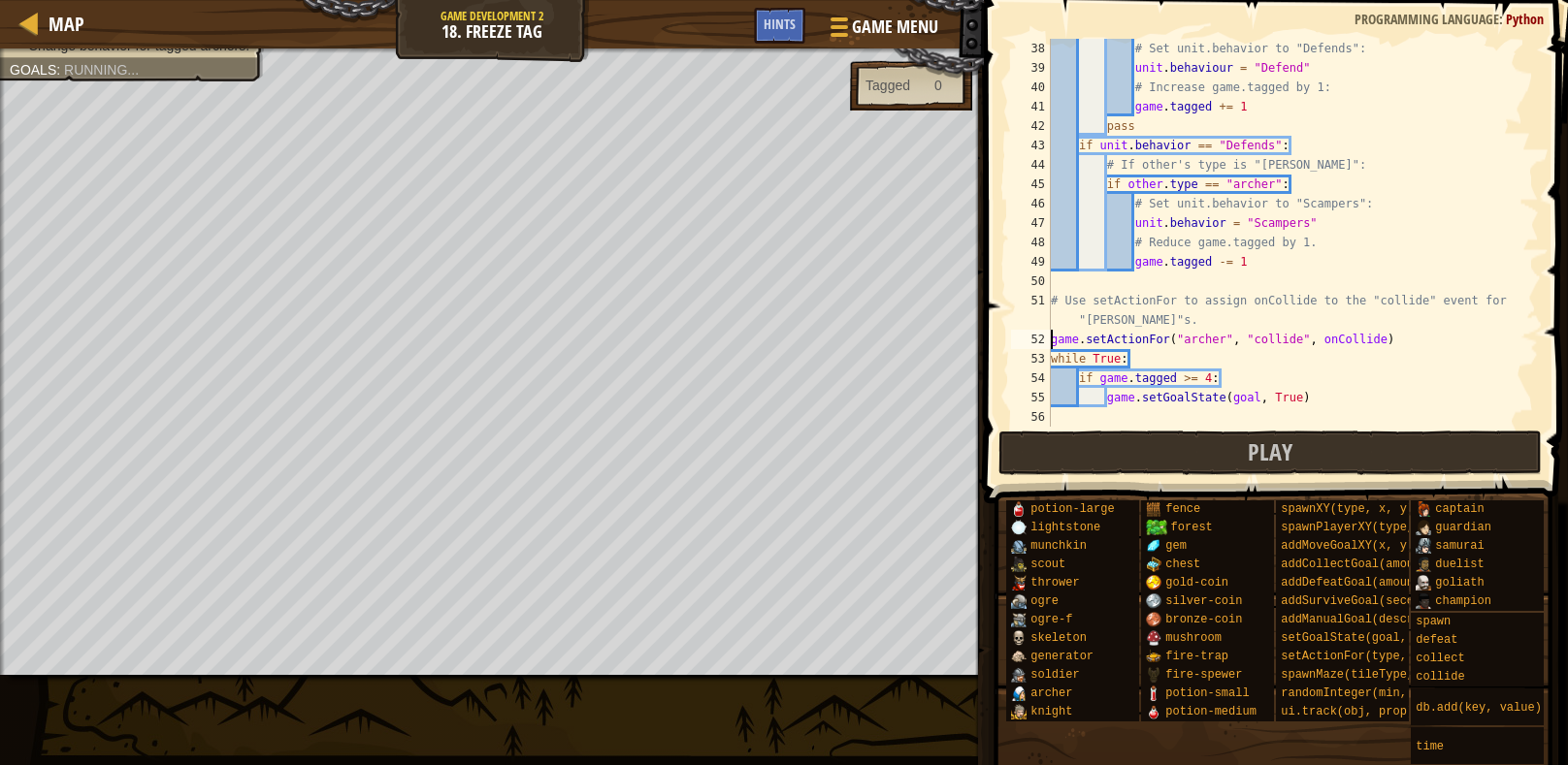
scroll to position [716, 0]
click at [1200, 454] on button "Play" at bounding box center [1270, 453] width 544 height 45
click at [1299, 335] on div "# Set unit.behavior to "Defends": unit . behaviour = "Defend" # Increase game.t…" at bounding box center [1292, 252] width 491 height 427
click at [1220, 442] on button "Play" at bounding box center [1270, 453] width 544 height 45
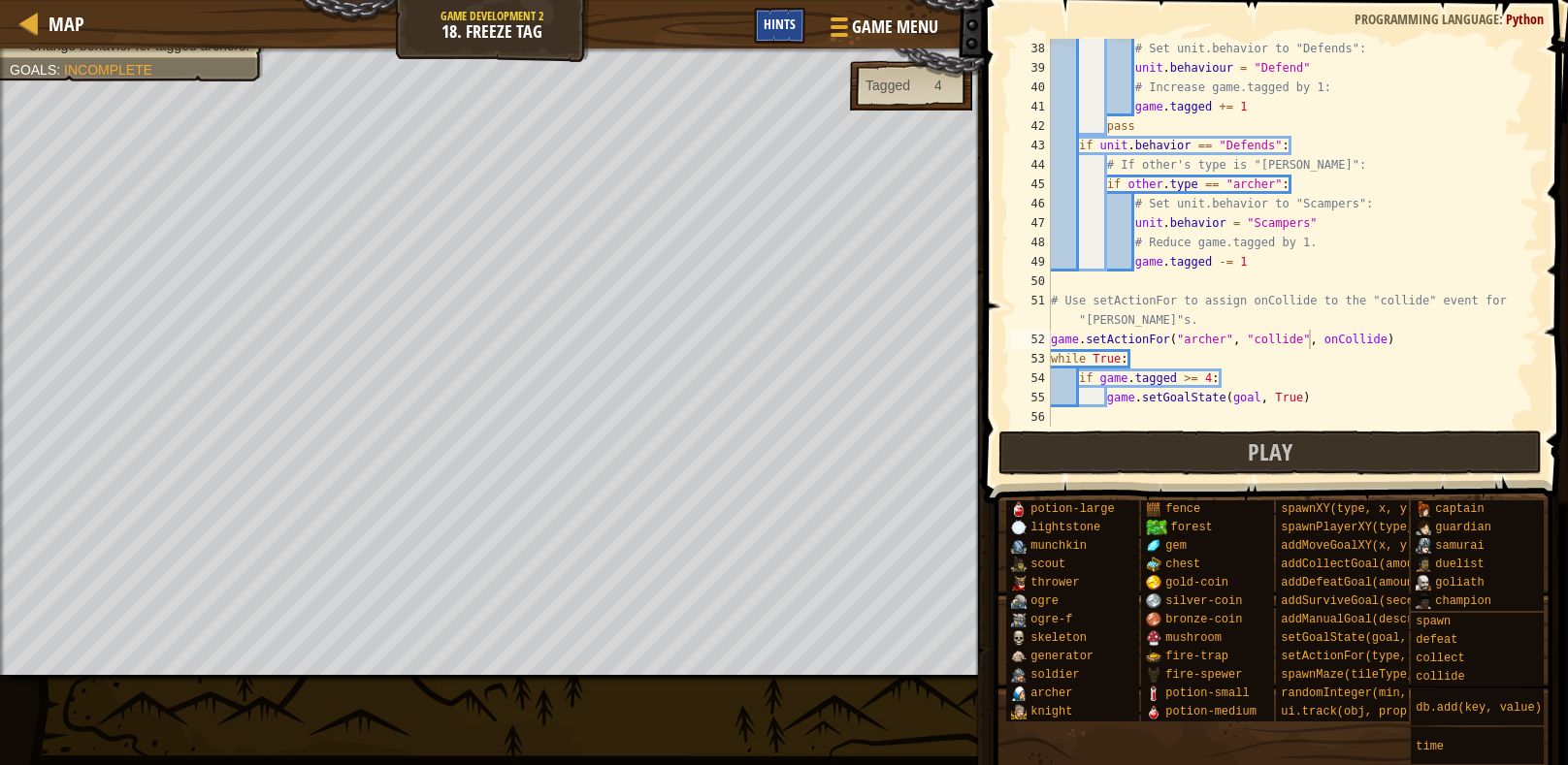
click at [770, 17] on span "Hints" at bounding box center [779, 24] width 32 height 19
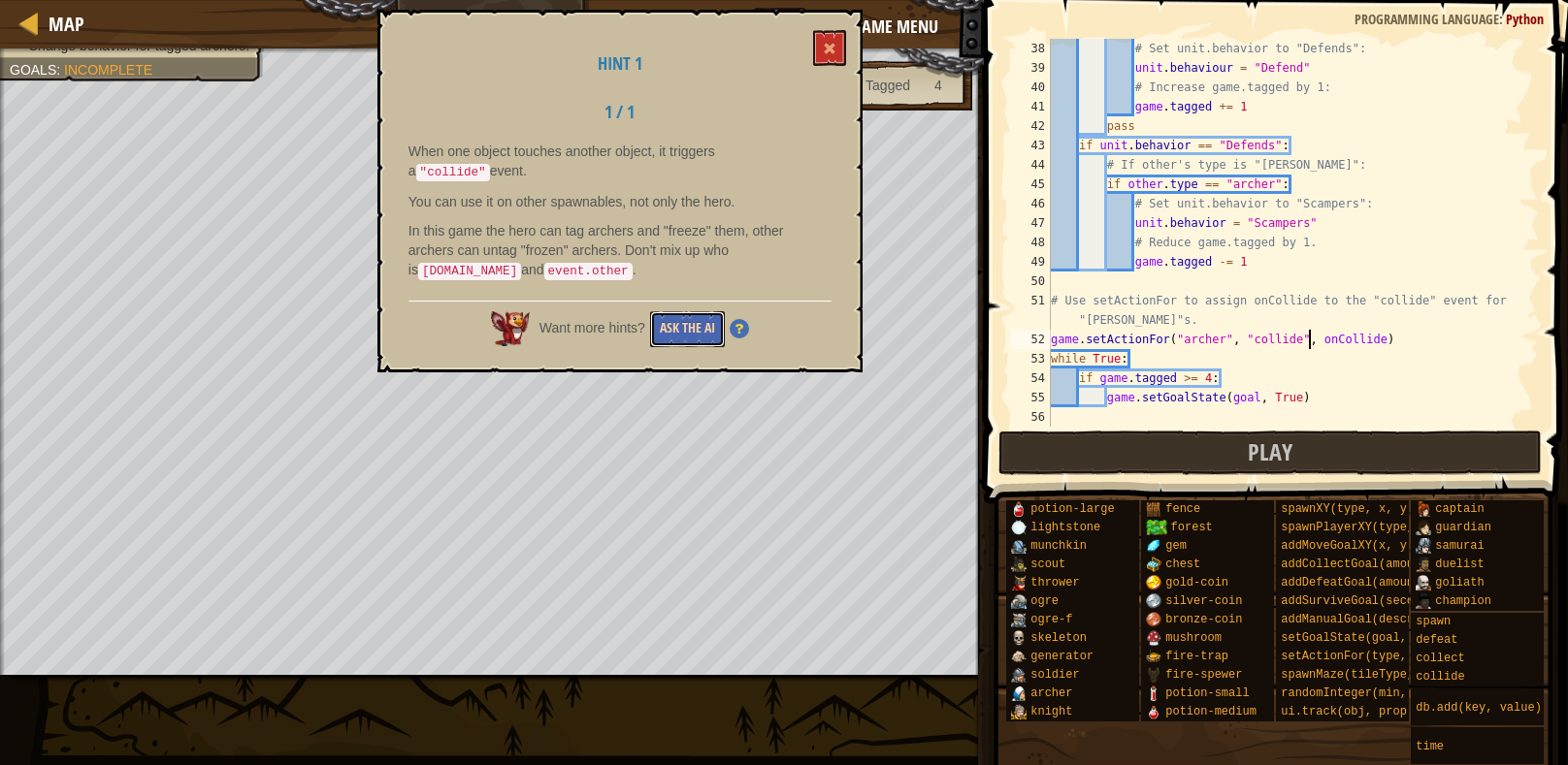
click at [688, 331] on button "Ask the AI" at bounding box center [686, 329] width 75 height 36
click at [818, 49] on button at bounding box center [829, 48] width 33 height 36
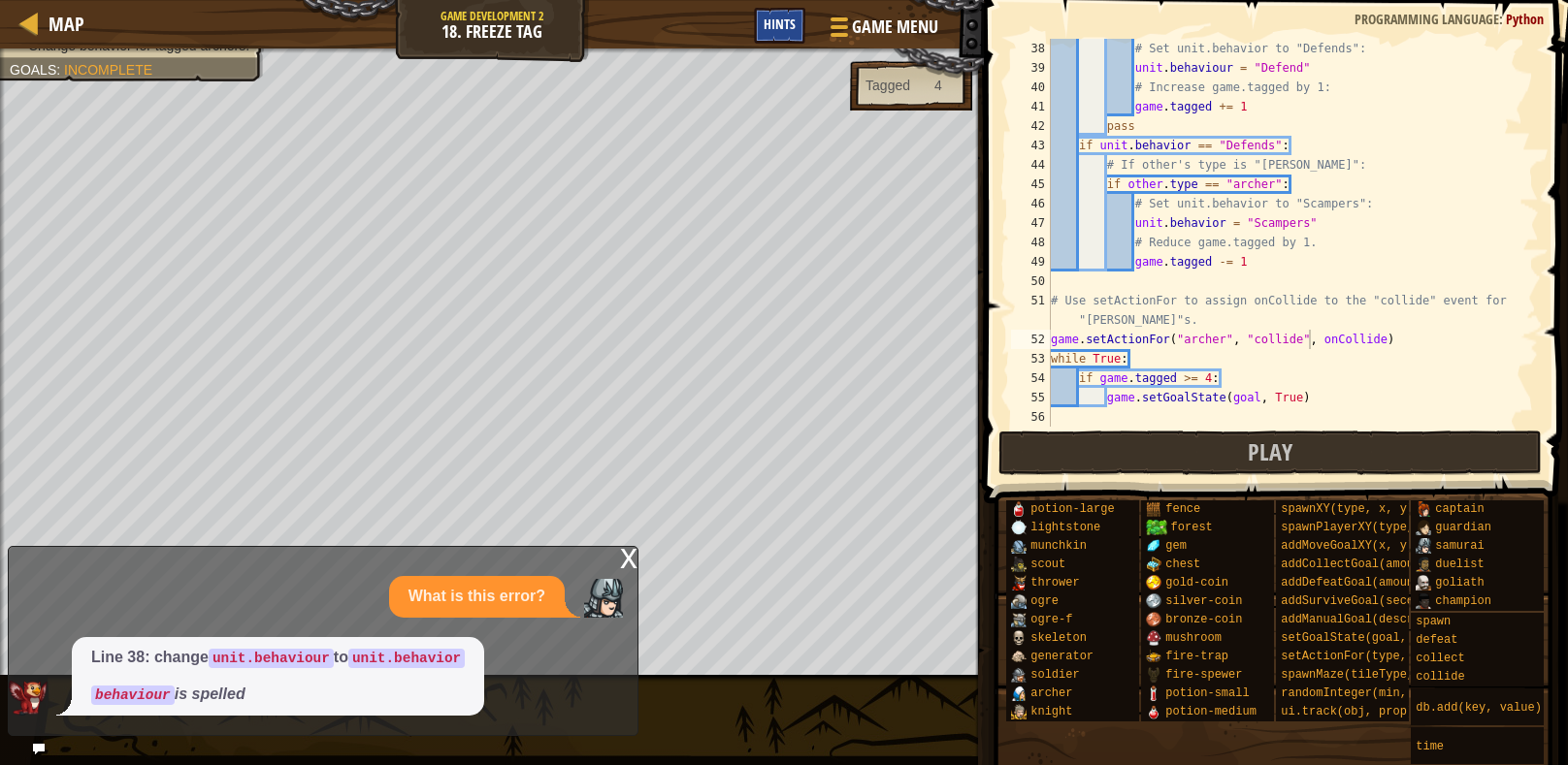
click at [777, 28] on span "Hints" at bounding box center [779, 24] width 32 height 19
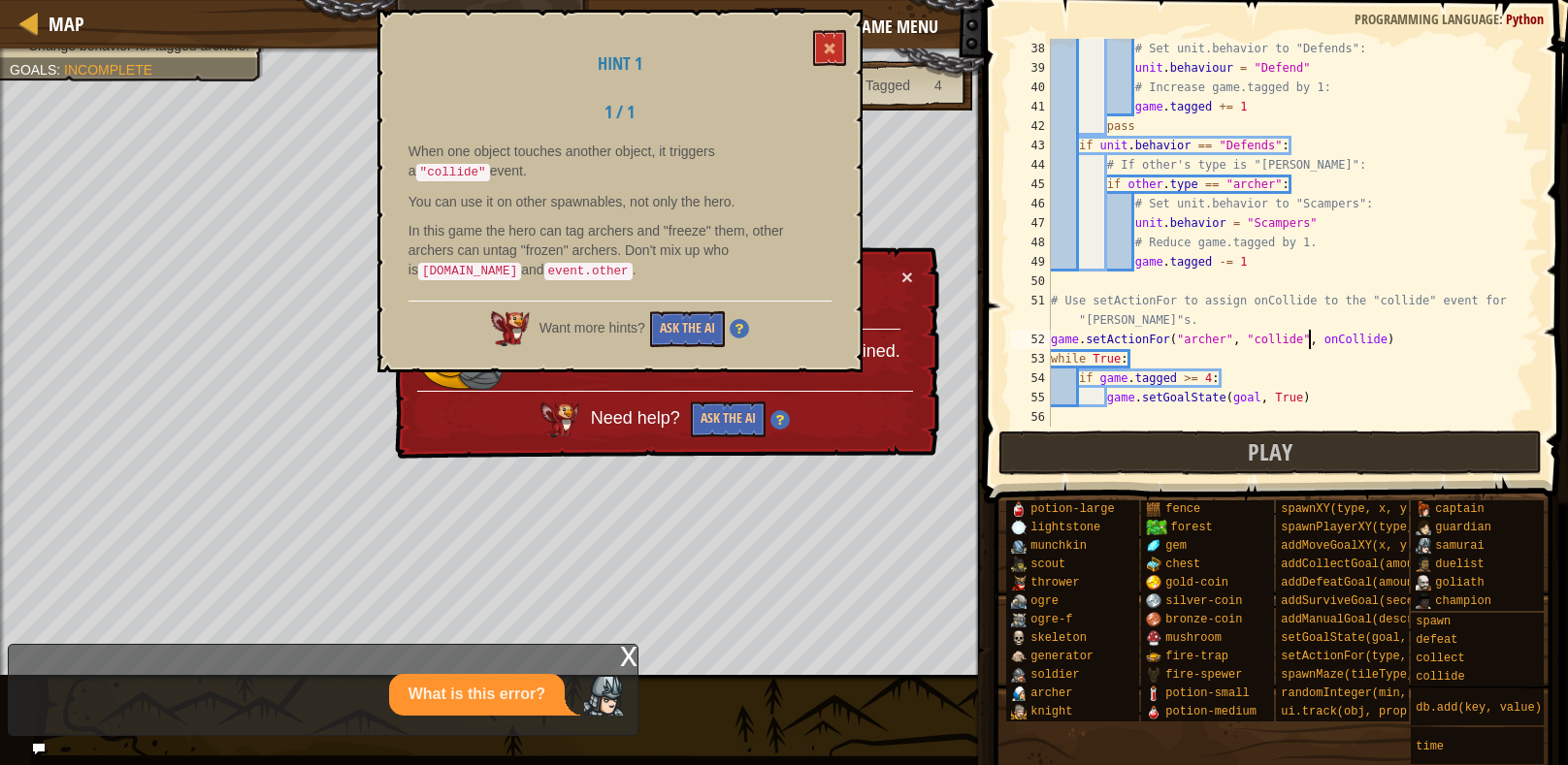
click at [737, 327] on img at bounding box center [738, 328] width 19 height 19
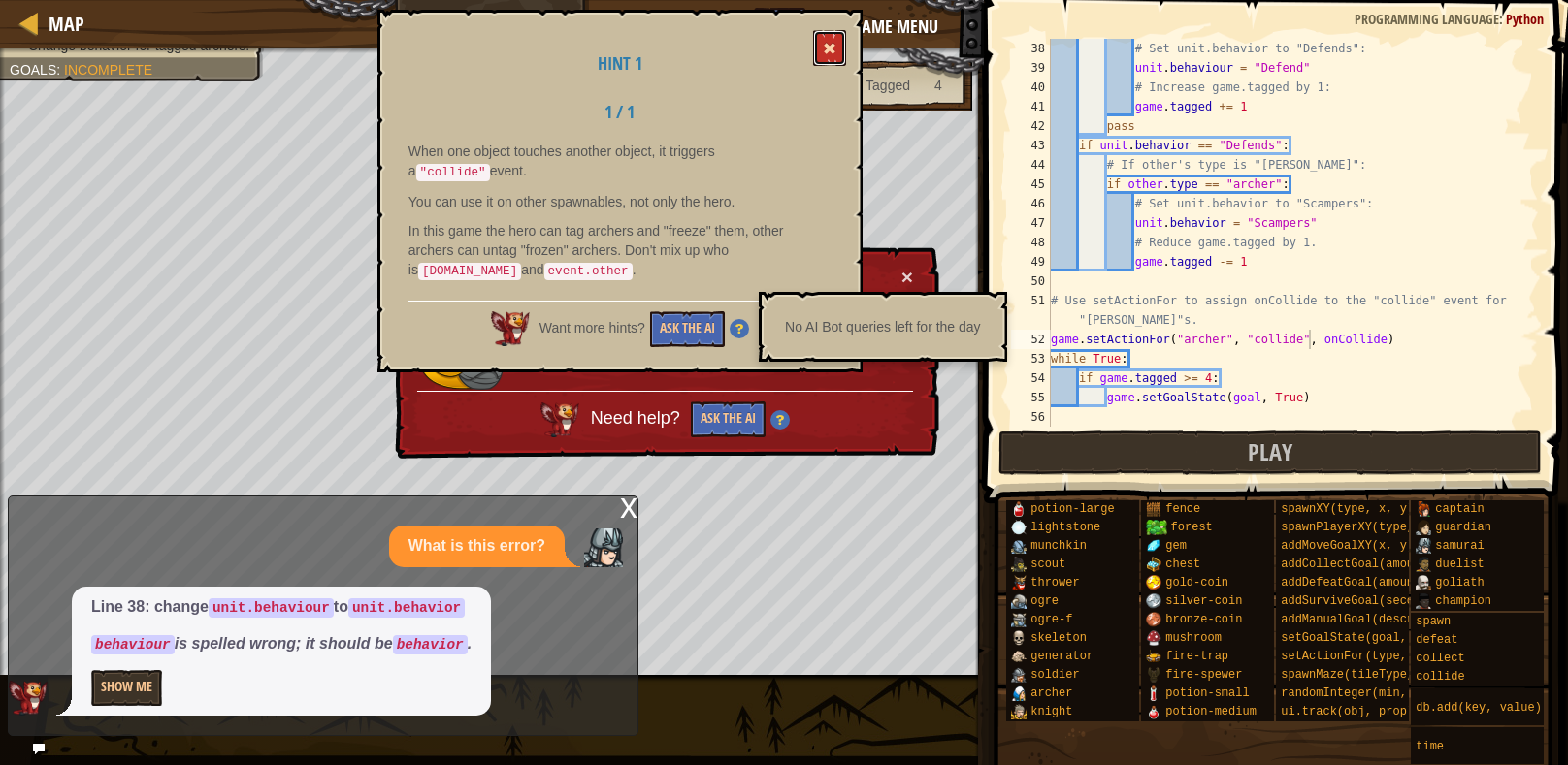
click at [830, 44] on span at bounding box center [830, 49] width 14 height 14
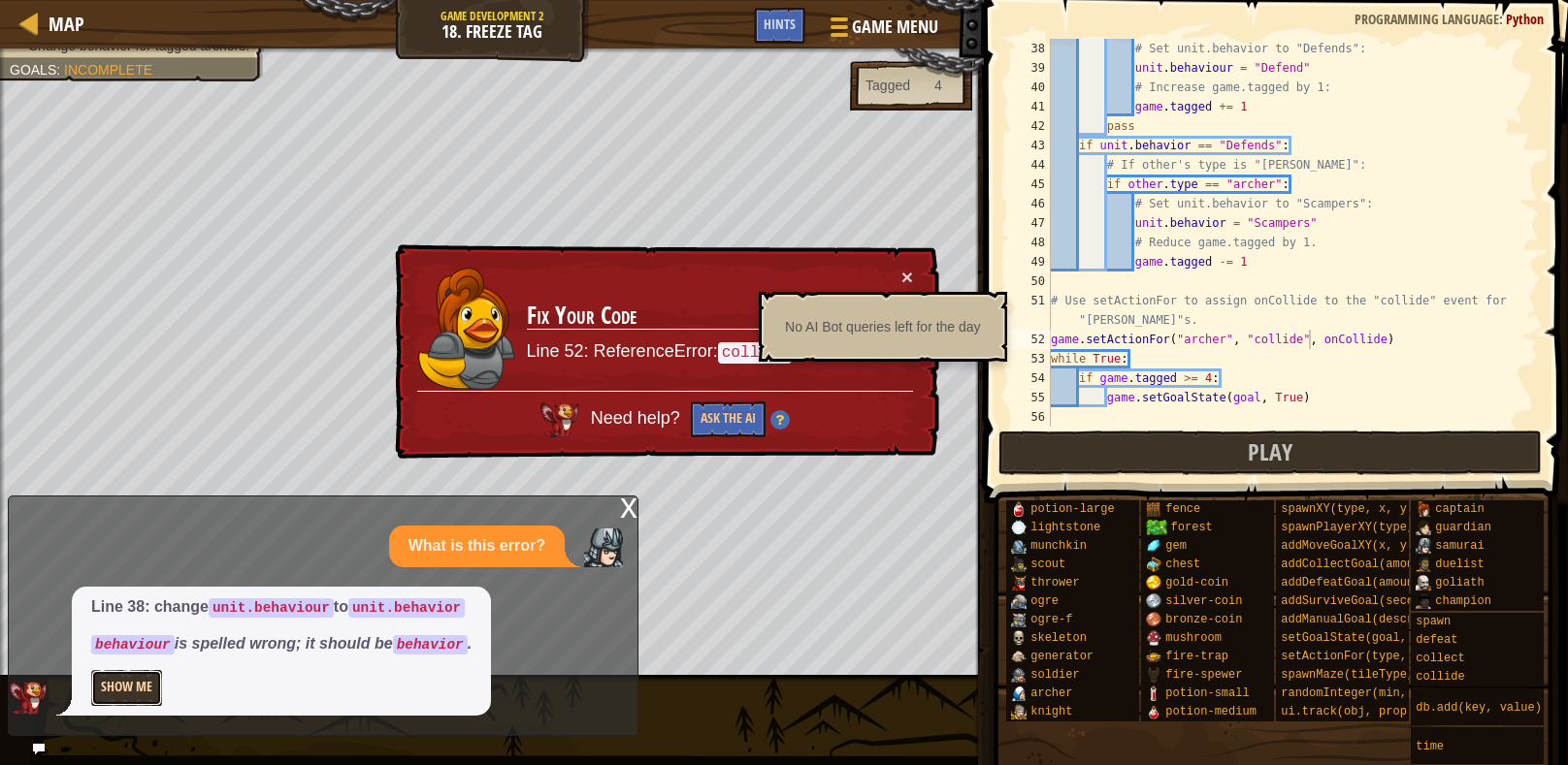
click at [124, 698] on button "Show Me" at bounding box center [126, 688] width 71 height 36
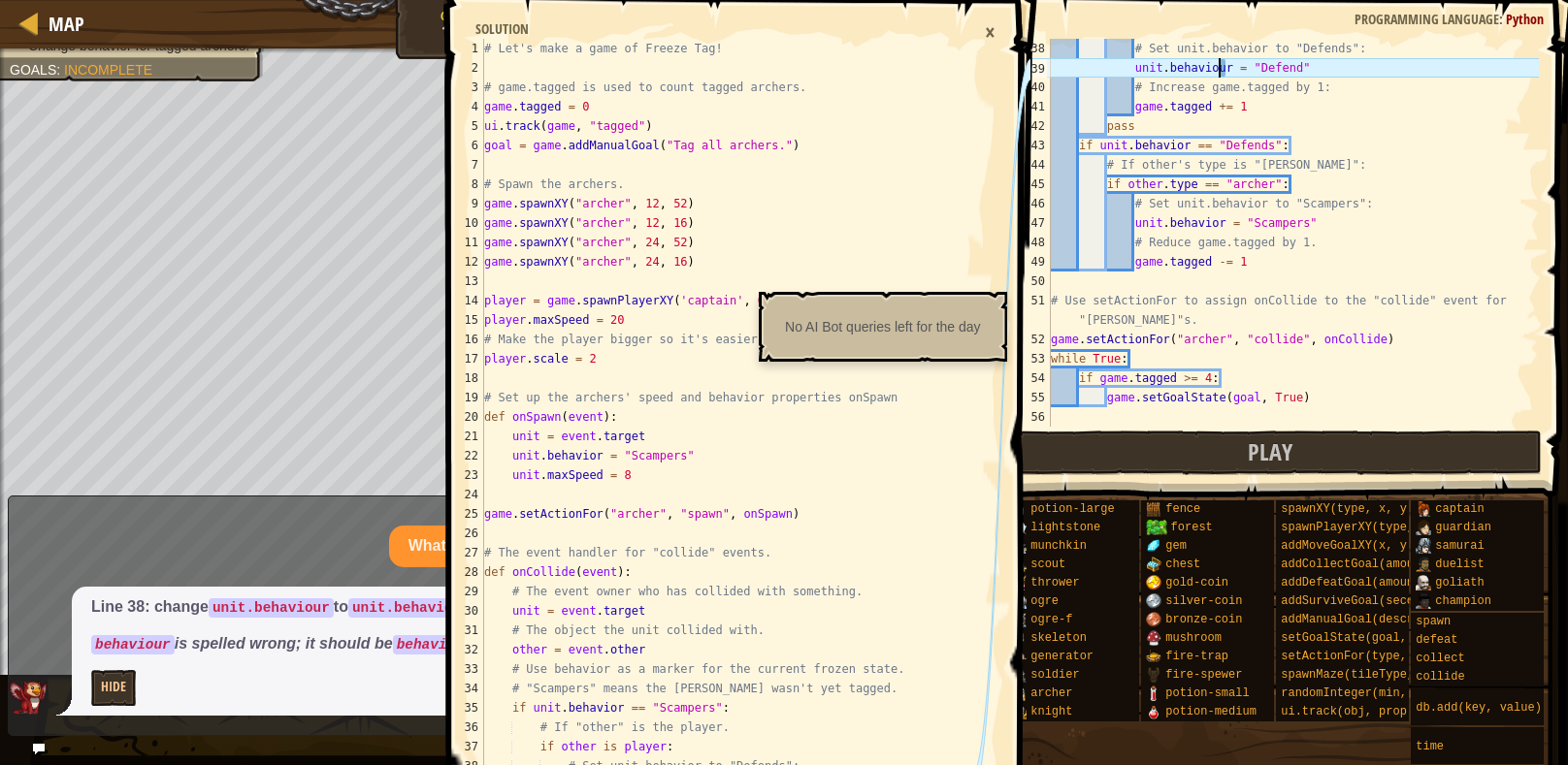
click at [1220, 63] on div "# Set unit.behavior to "Defends": unit . behaviour = "Defend" # Increase game.t…" at bounding box center [1292, 252] width 491 height 427
type textarea "unit.behavior = "Defend""
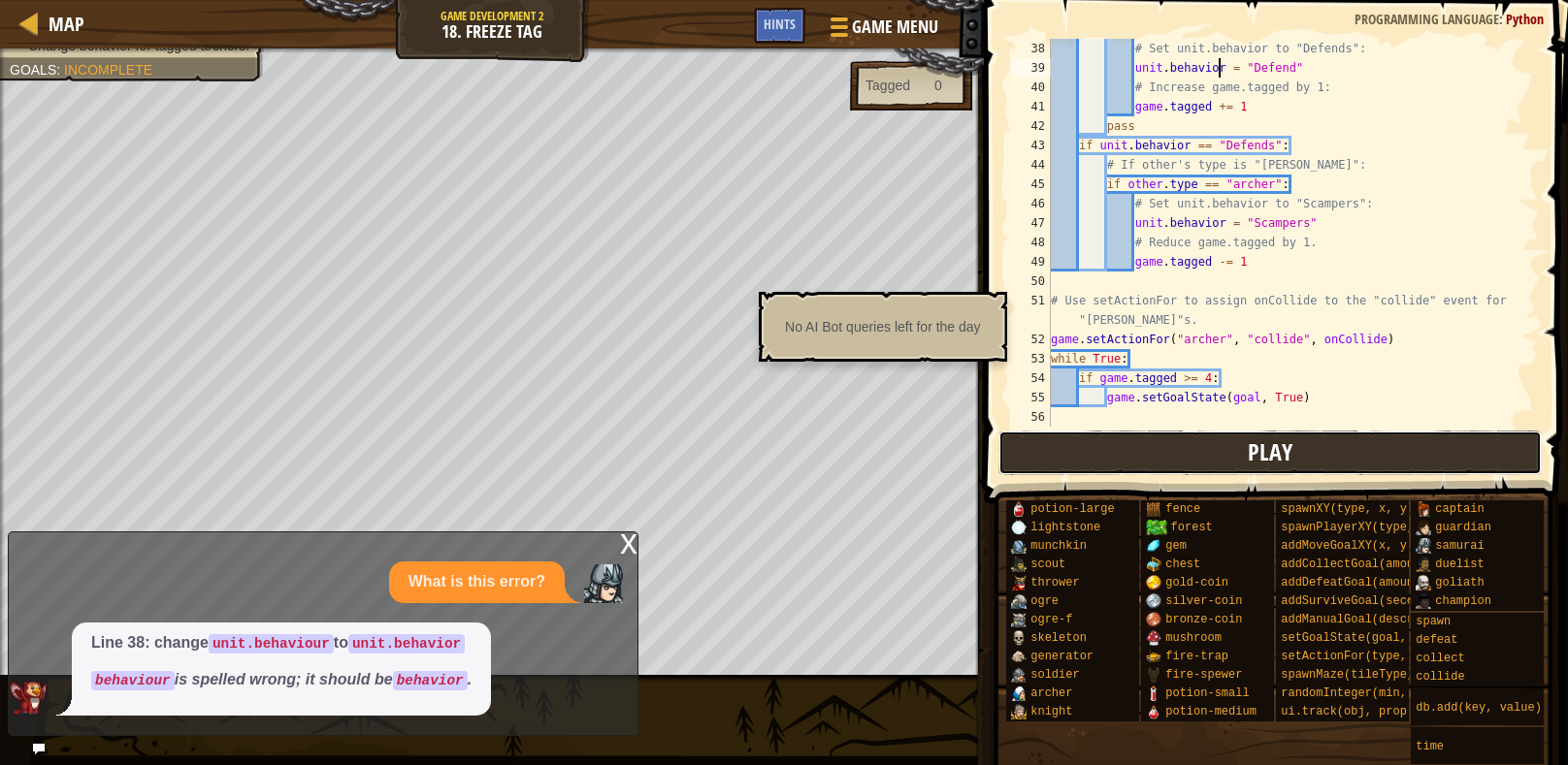
click at [1405, 442] on button "Play" at bounding box center [1270, 453] width 544 height 45
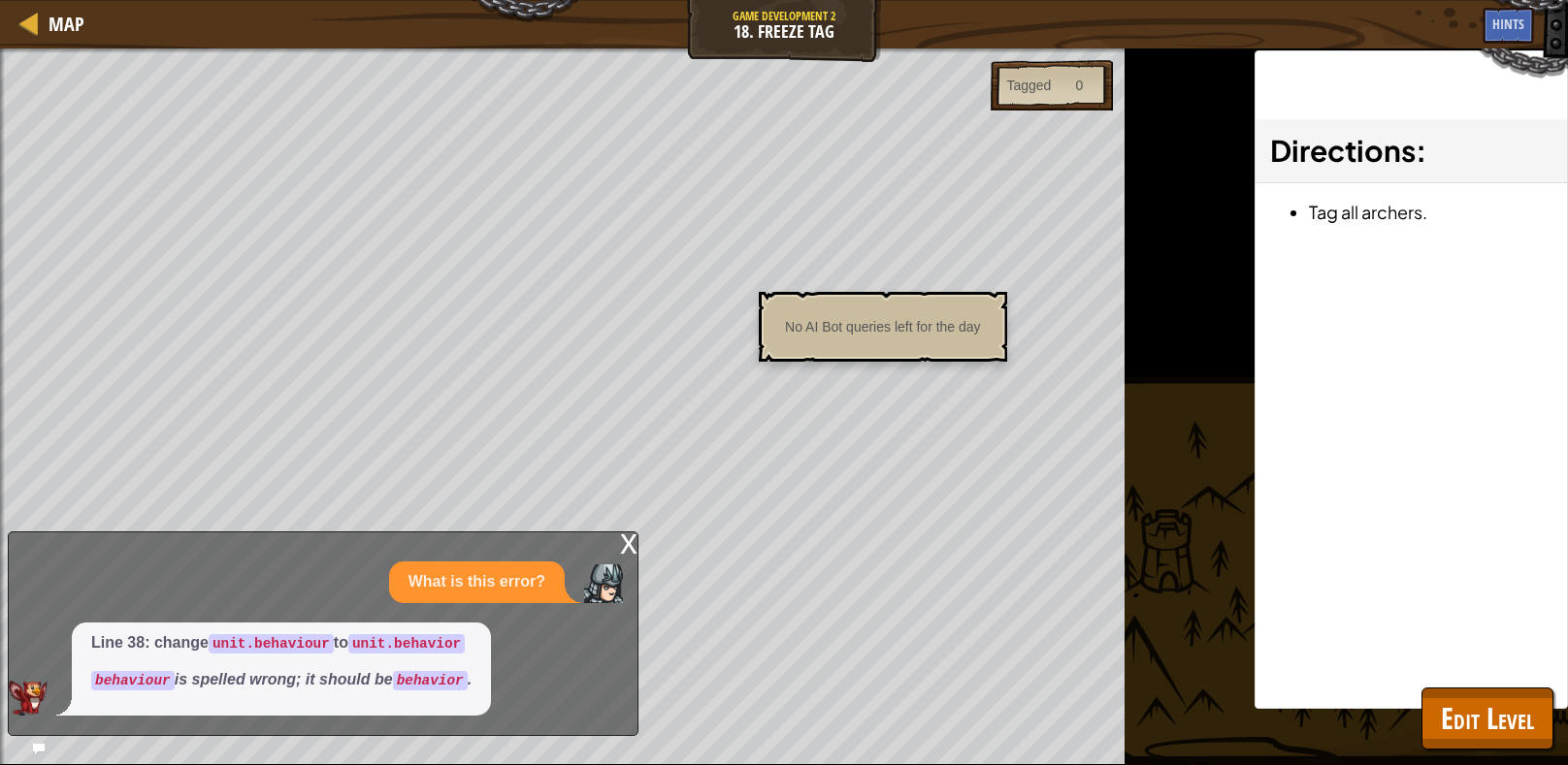
click at [627, 544] on div "x" at bounding box center [629, 541] width 18 height 19
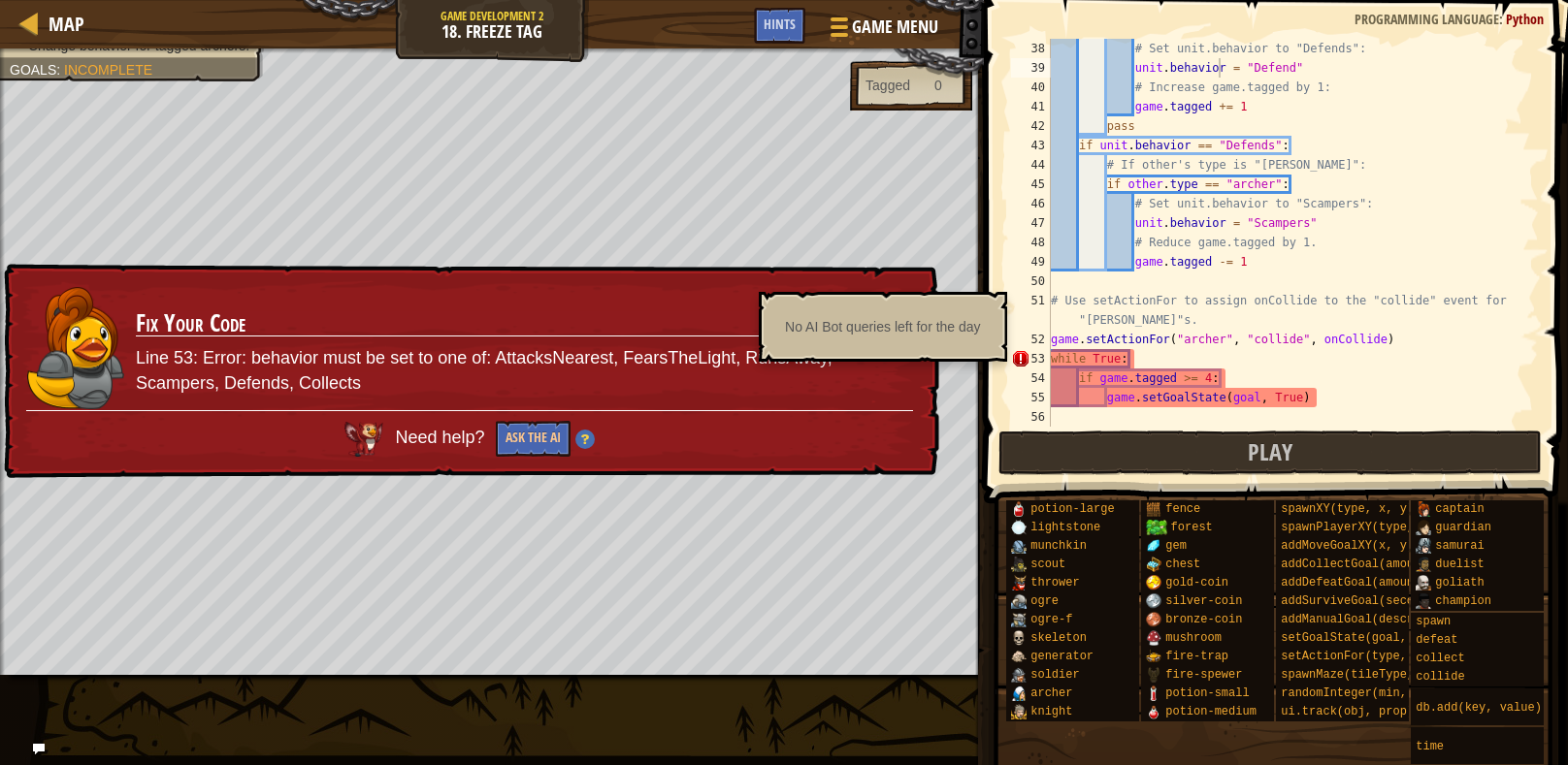
click at [893, 326] on div "No AI Bot queries left for the day" at bounding box center [882, 326] width 223 height 37
click at [767, 38] on div "Hints" at bounding box center [780, 26] width 52 height 36
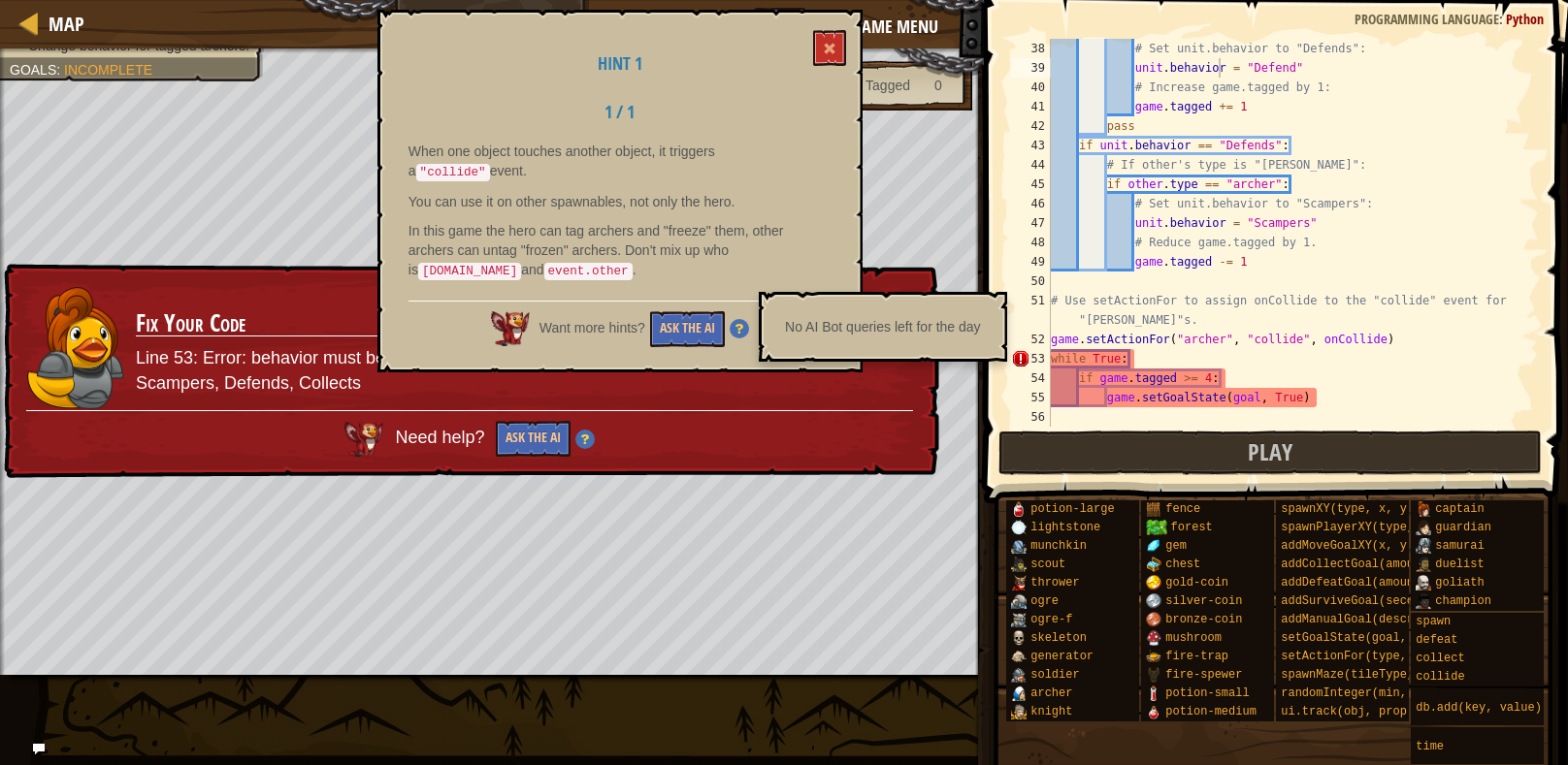
click at [736, 326] on img at bounding box center [738, 328] width 19 height 19
click at [772, 340] on div "No AI Bot queries left for the day" at bounding box center [882, 326] width 223 height 37
click at [737, 331] on img at bounding box center [738, 328] width 19 height 19
click at [821, 421] on div "Need help? Ask the AI" at bounding box center [469, 433] width 886 height 47
click at [585, 443] on img at bounding box center [584, 439] width 19 height 19
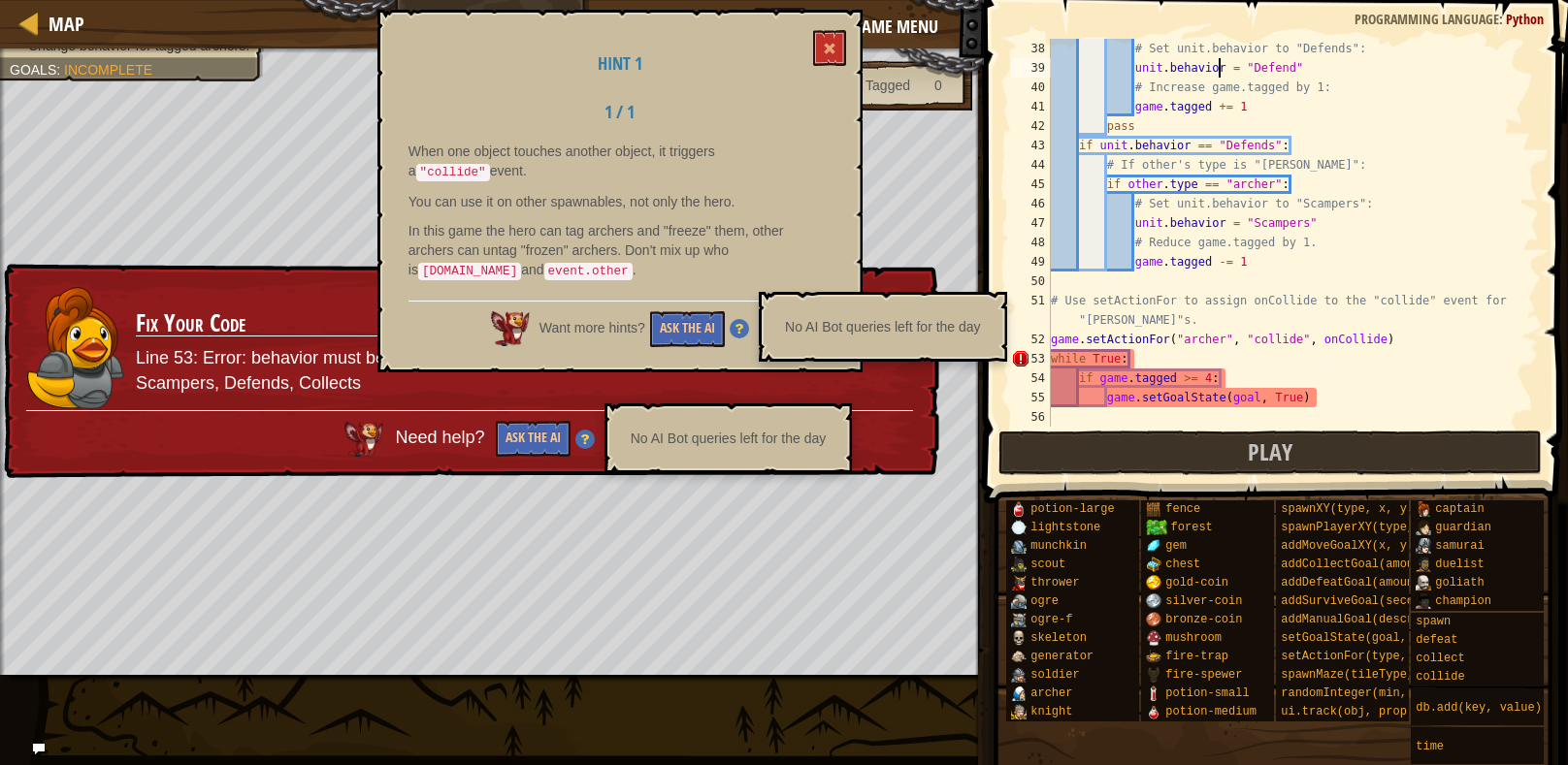
click at [585, 442] on img at bounding box center [584, 439] width 19 height 19
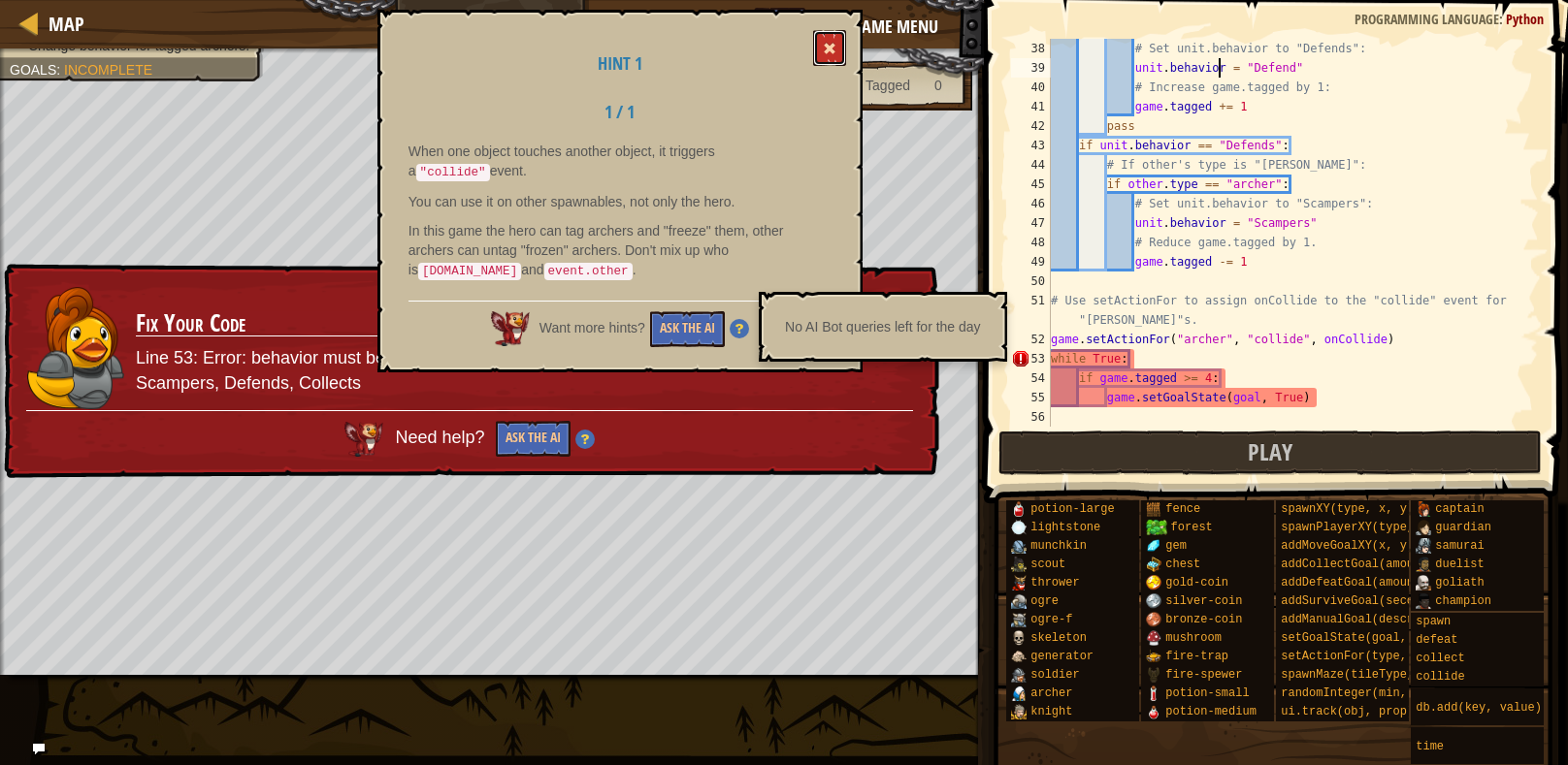
click at [840, 54] on button at bounding box center [829, 48] width 33 height 36
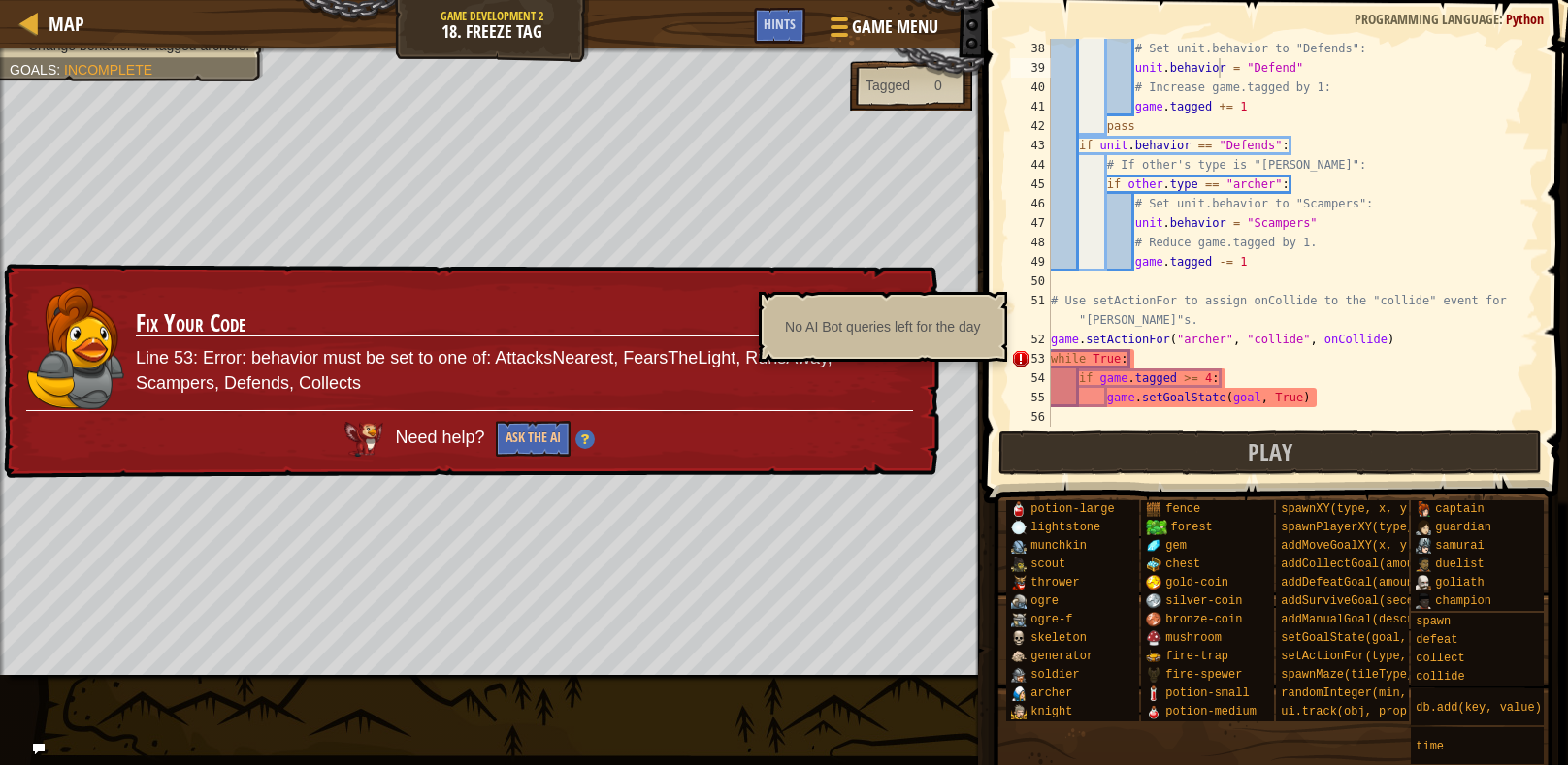
click at [905, 291] on div "No AI Bot queries left for the day" at bounding box center [882, 326] width 249 height 70
click at [909, 295] on div "No AI Bot queries left for the day" at bounding box center [882, 326] width 249 height 70
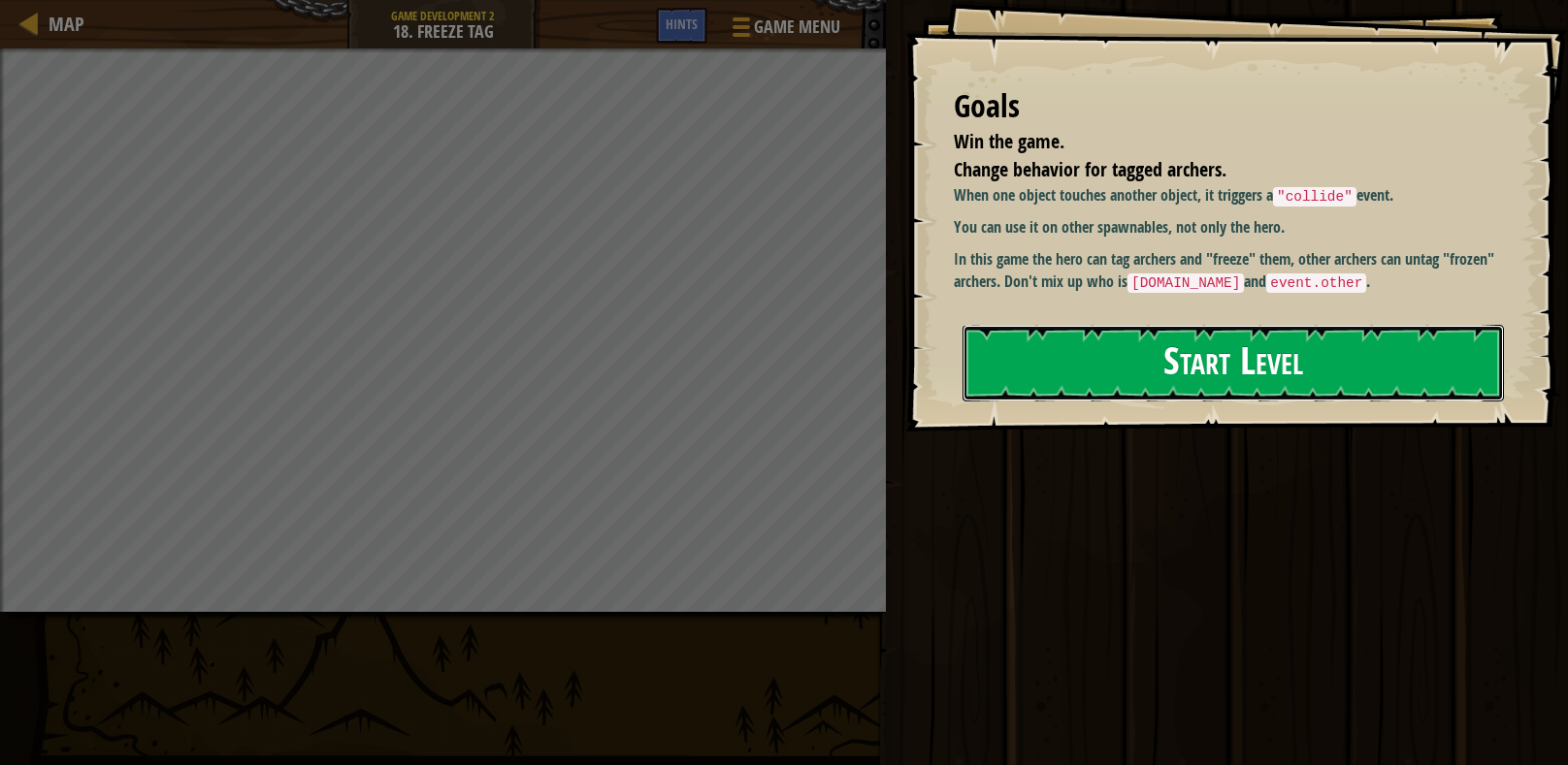
click at [1140, 361] on button "Start Level" at bounding box center [1233, 363] width 541 height 77
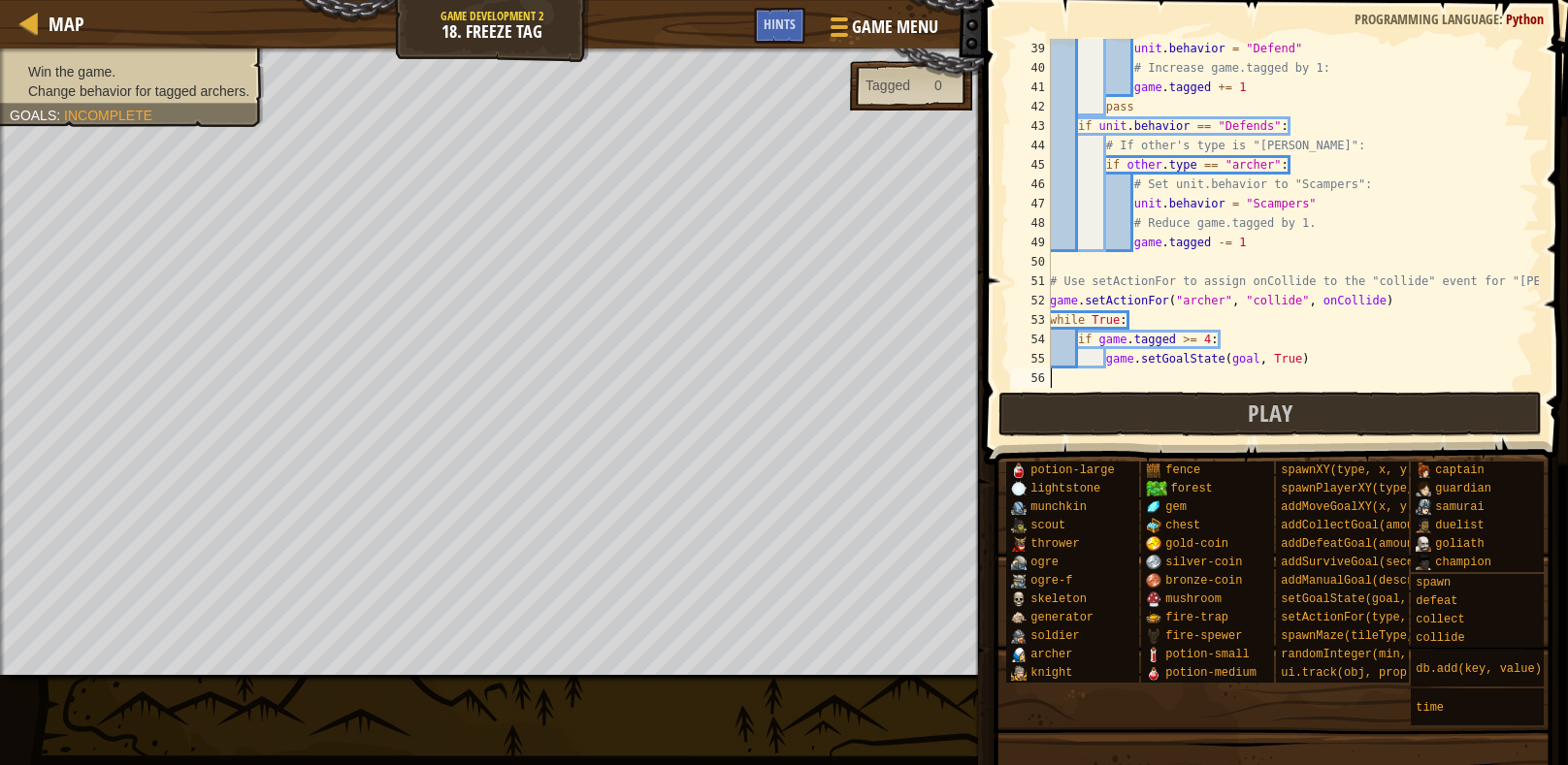
scroll to position [716, 0]
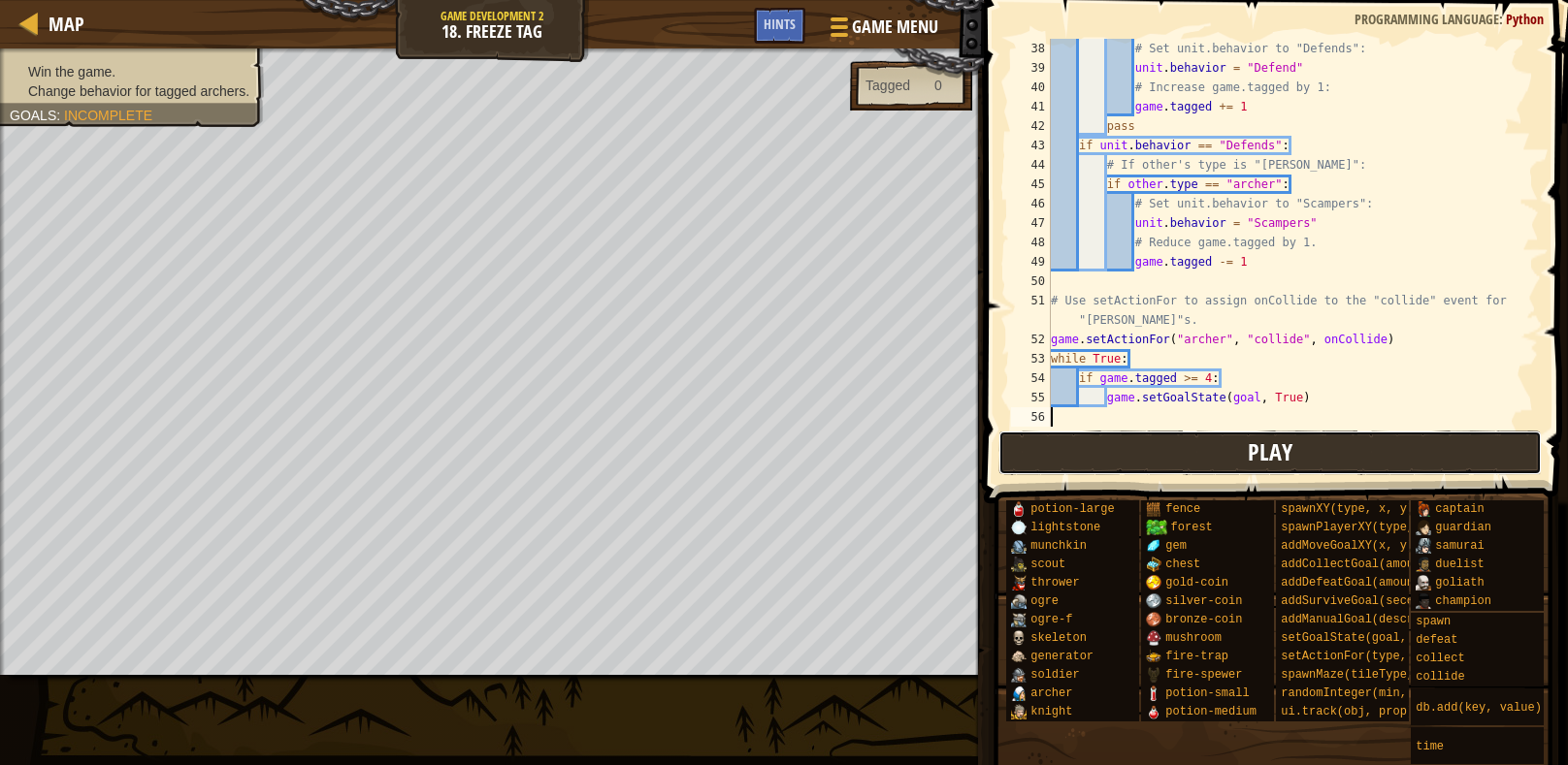
click at [1258, 453] on span "Play" at bounding box center [1270, 452] width 45 height 31
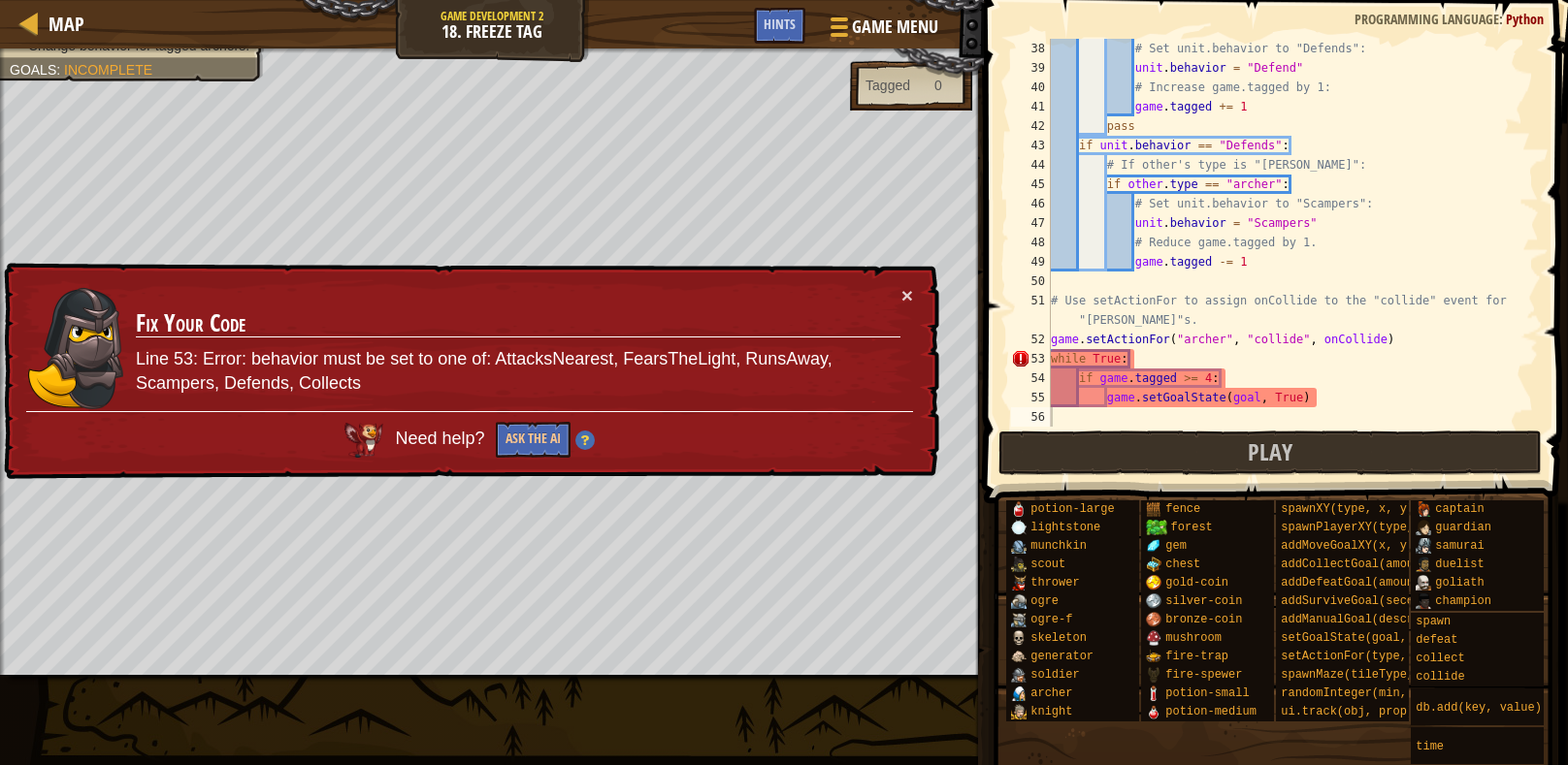
click at [1052, 357] on div "# Set unit.behavior to "Defends": unit . behavior = "Defend" # Increase game.ta…" at bounding box center [1292, 252] width 491 height 427
click at [1053, 337] on div "# Set unit.behavior to "Defends": unit . behavior = "Defend" # Increase game.ta…" at bounding box center [1292, 252] width 491 height 427
type textarea "game.setActionFor("[PERSON_NAME]", "collide", onCollide)"
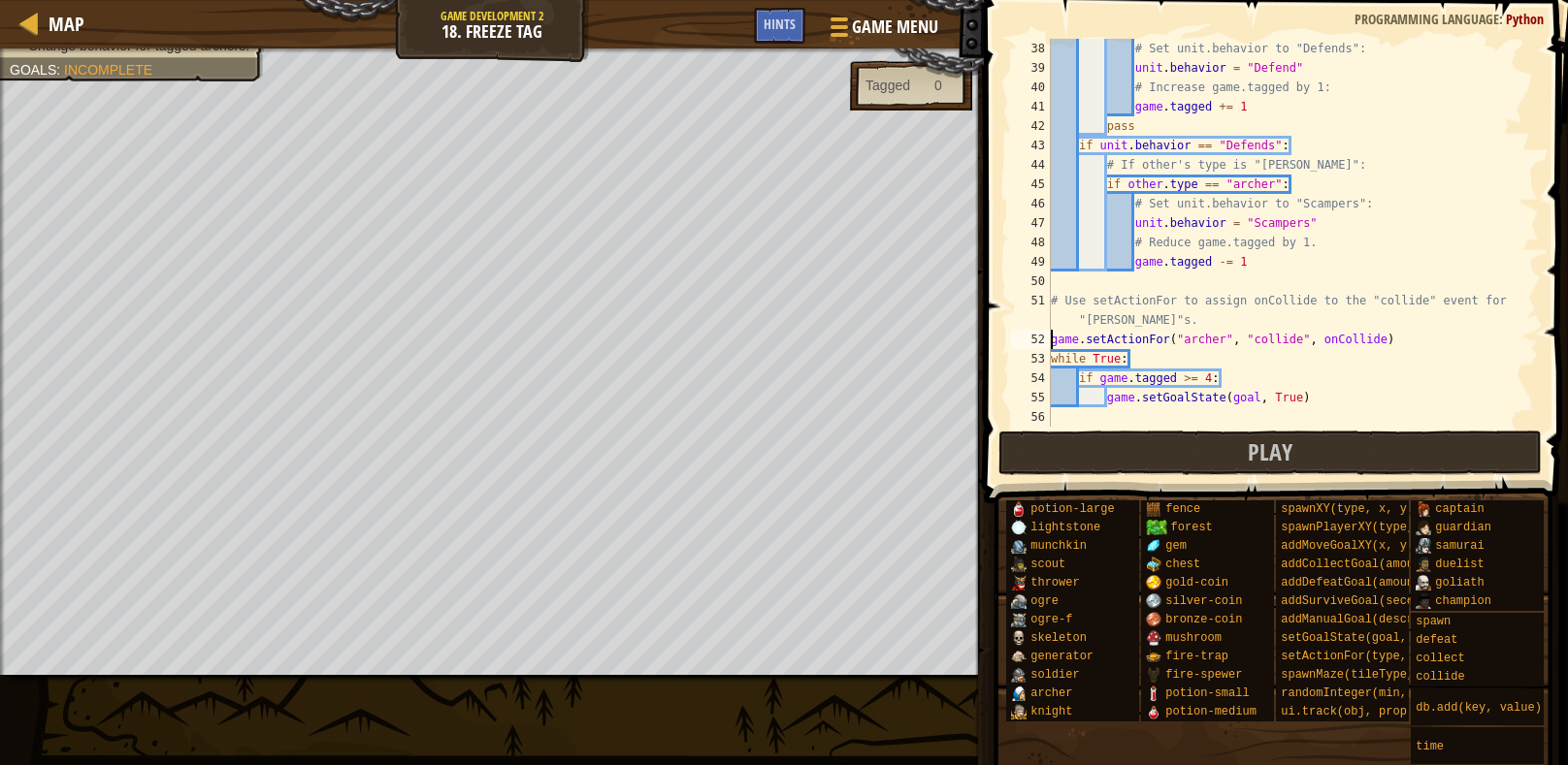
type textarea "while True:"
click at [1146, 352] on div "# Set unit.behavior to "Defends": unit . behavior = "Defend" # Increase game.ta…" at bounding box center [1292, 252] width 491 height 427
click at [1354, 336] on div "# Set unit.behavior to "Defends": unit . behavior = "Defend" # Increase game.ta…" at bounding box center [1292, 252] width 491 height 427
click at [1399, 367] on div "# Set unit.behavior to "Defends": unit . behavior = "Defend" # Increase game.ta…" at bounding box center [1292, 252] width 491 height 427
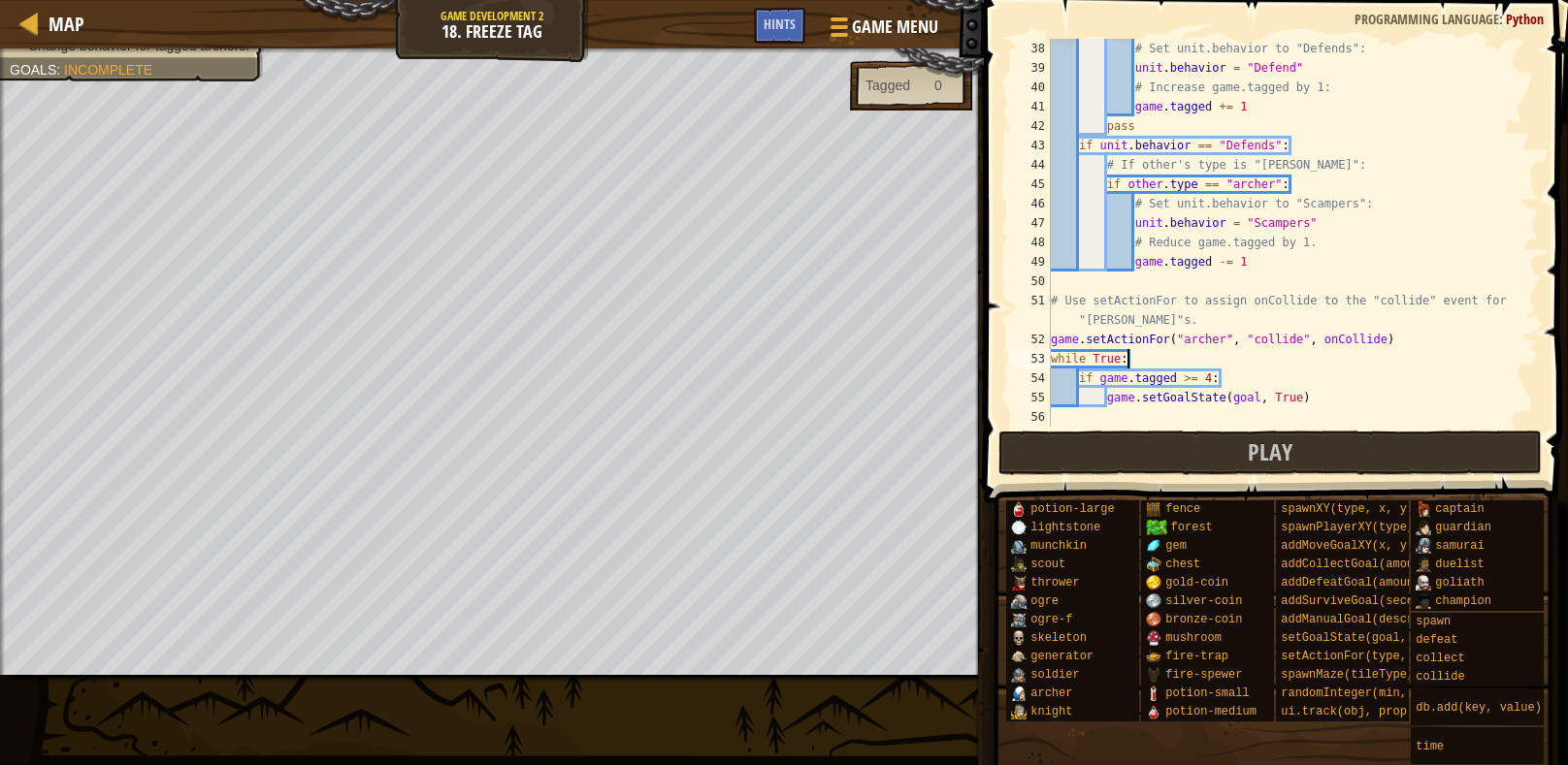
click at [1269, 341] on div "# Set unit.behavior to "Defends": unit . behavior = "Defend" # Increase game.ta…" at bounding box center [1292, 252] width 491 height 427
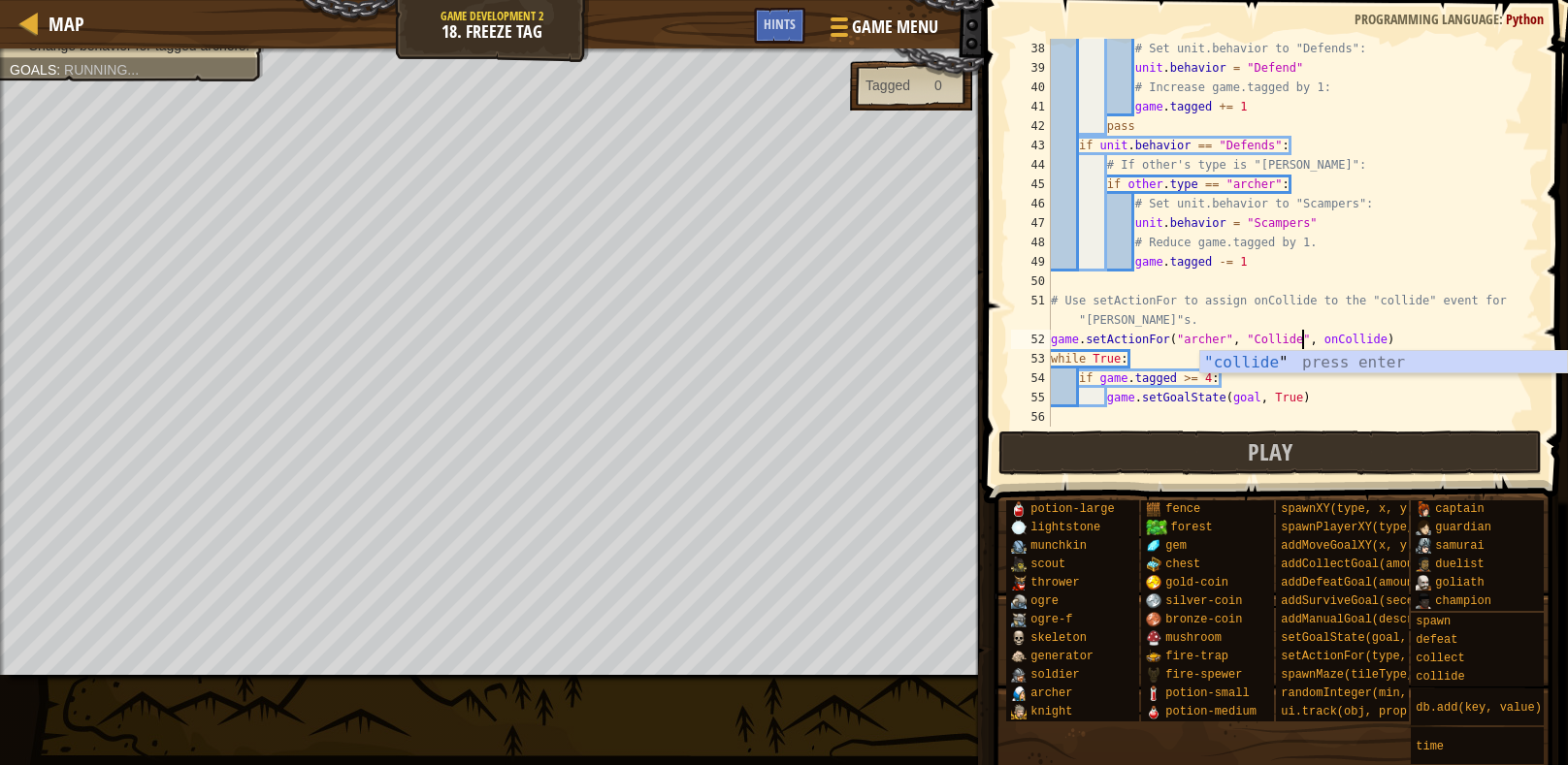
scroll to position [8, 20]
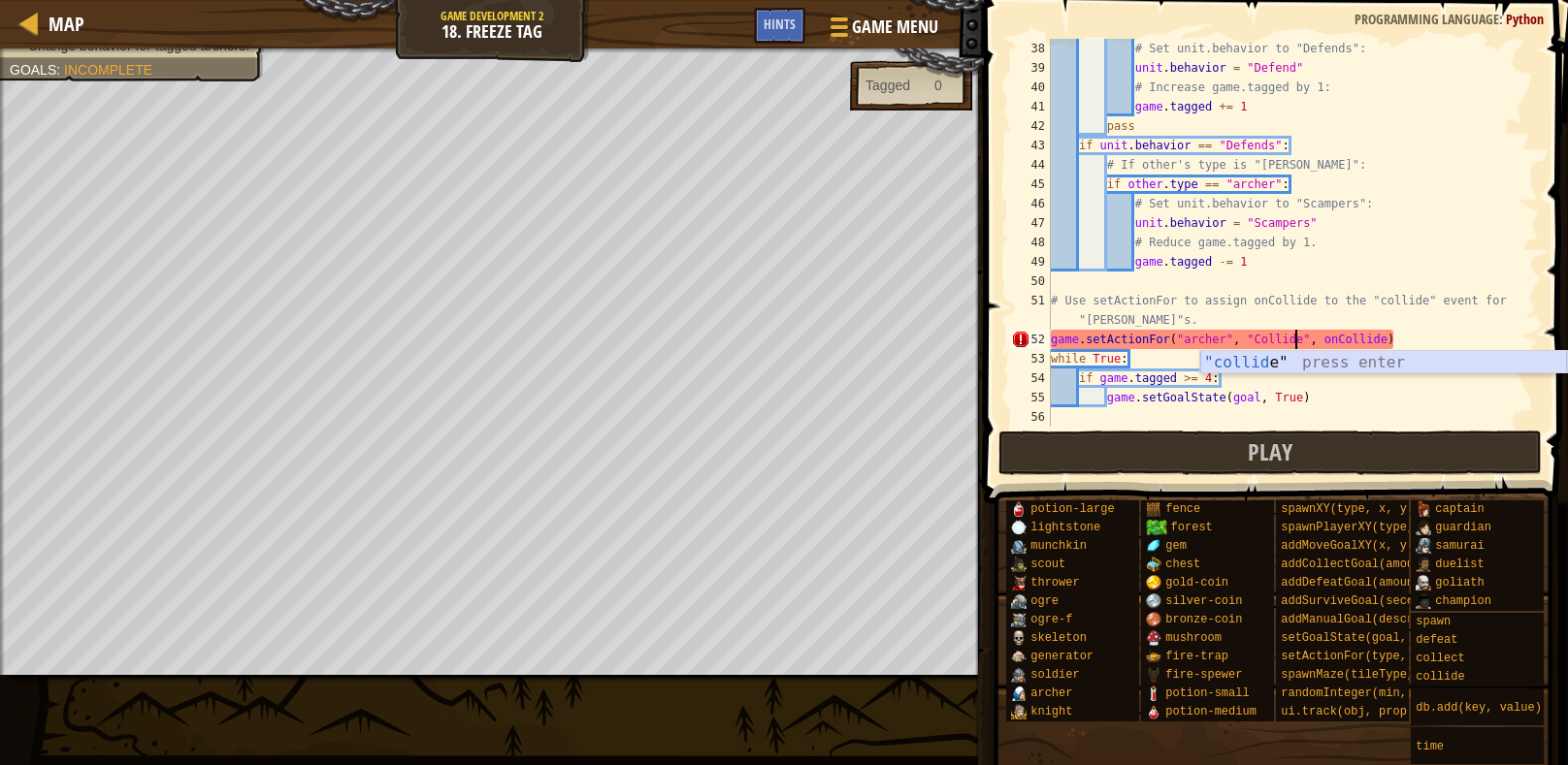
click at [1328, 367] on div ""collid e" press enter" at bounding box center [1383, 386] width 367 height 70
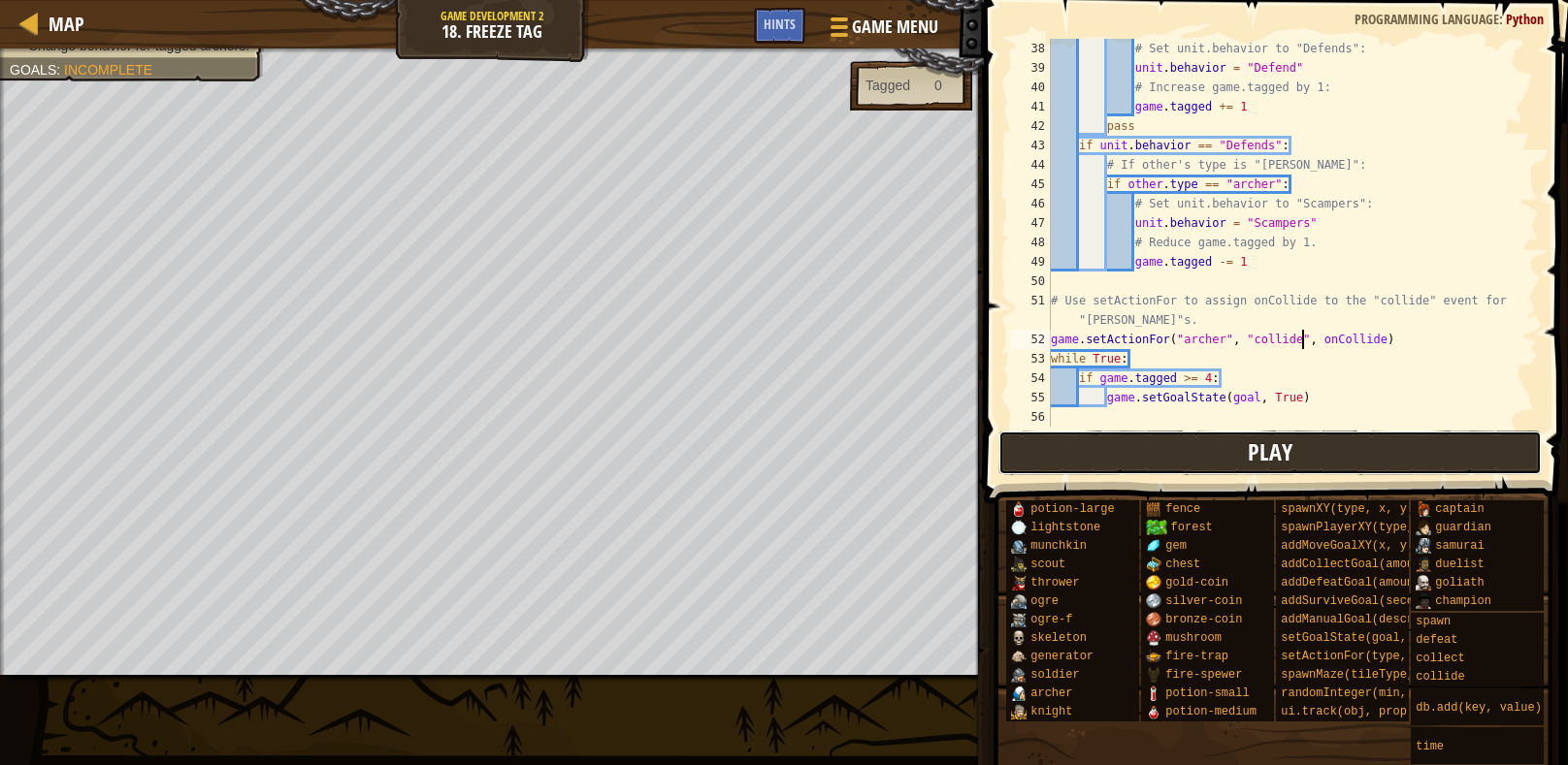
click at [1336, 451] on button "Play" at bounding box center [1270, 453] width 544 height 45
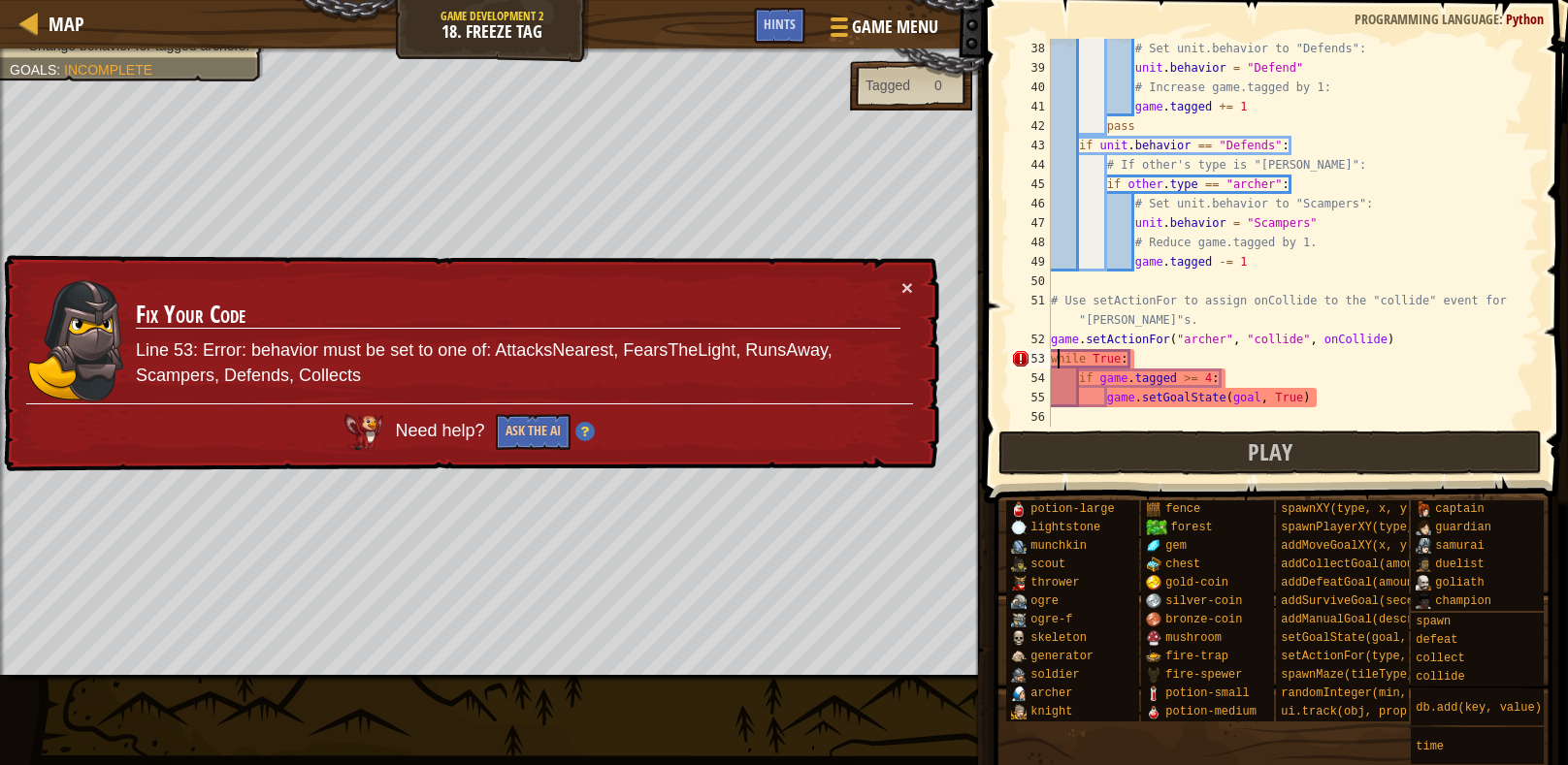
click at [1055, 366] on div "# Set unit.behavior to "Defends": unit . behavior = "Defend" # Increase game.ta…" at bounding box center [1292, 252] width 491 height 427
click at [830, 32] on div at bounding box center [837, 27] width 26 height 28
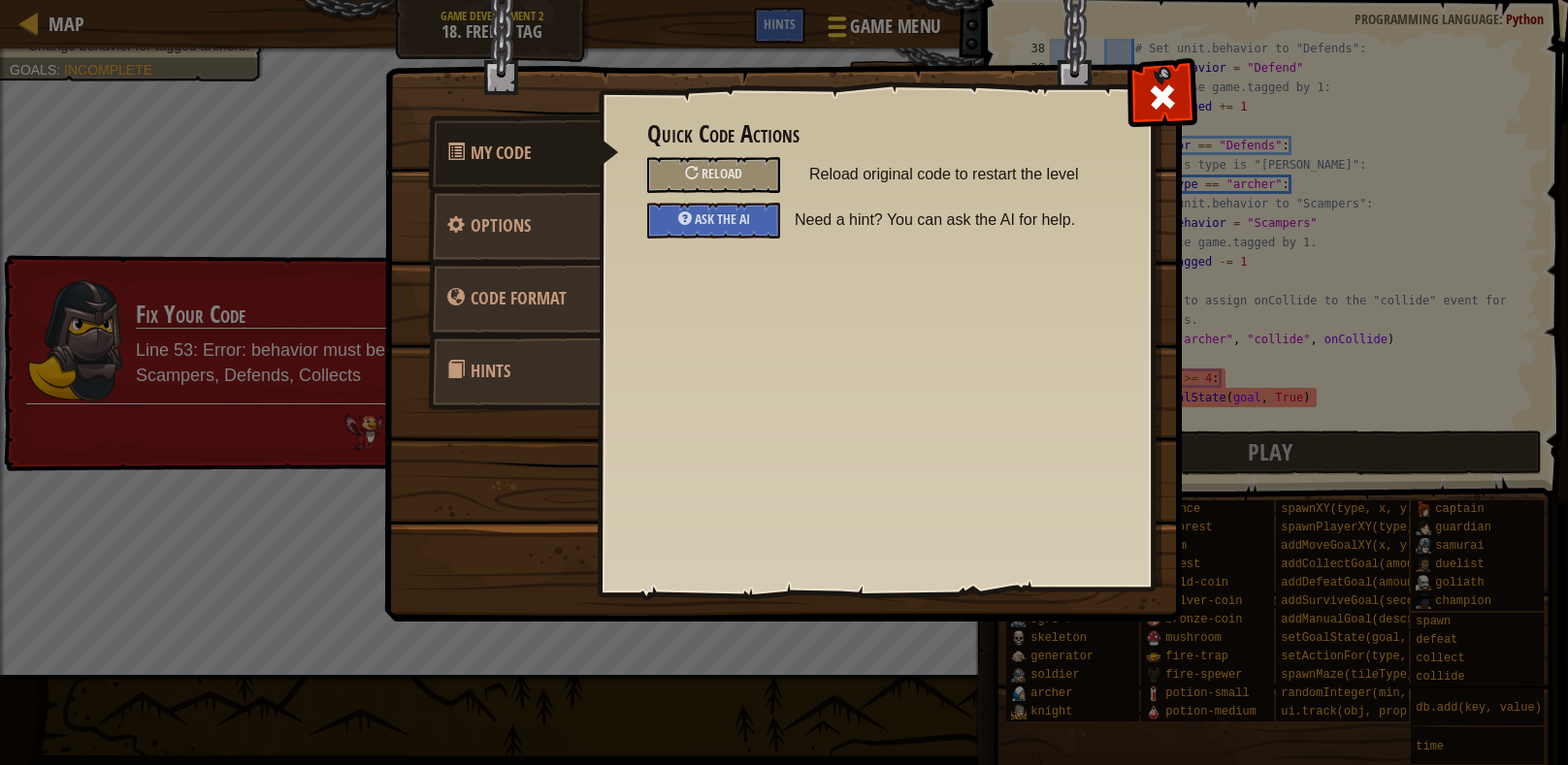
click at [830, 32] on img at bounding box center [790, 275] width 813 height 694
click at [483, 239] on link "Options" at bounding box center [514, 226] width 173 height 76
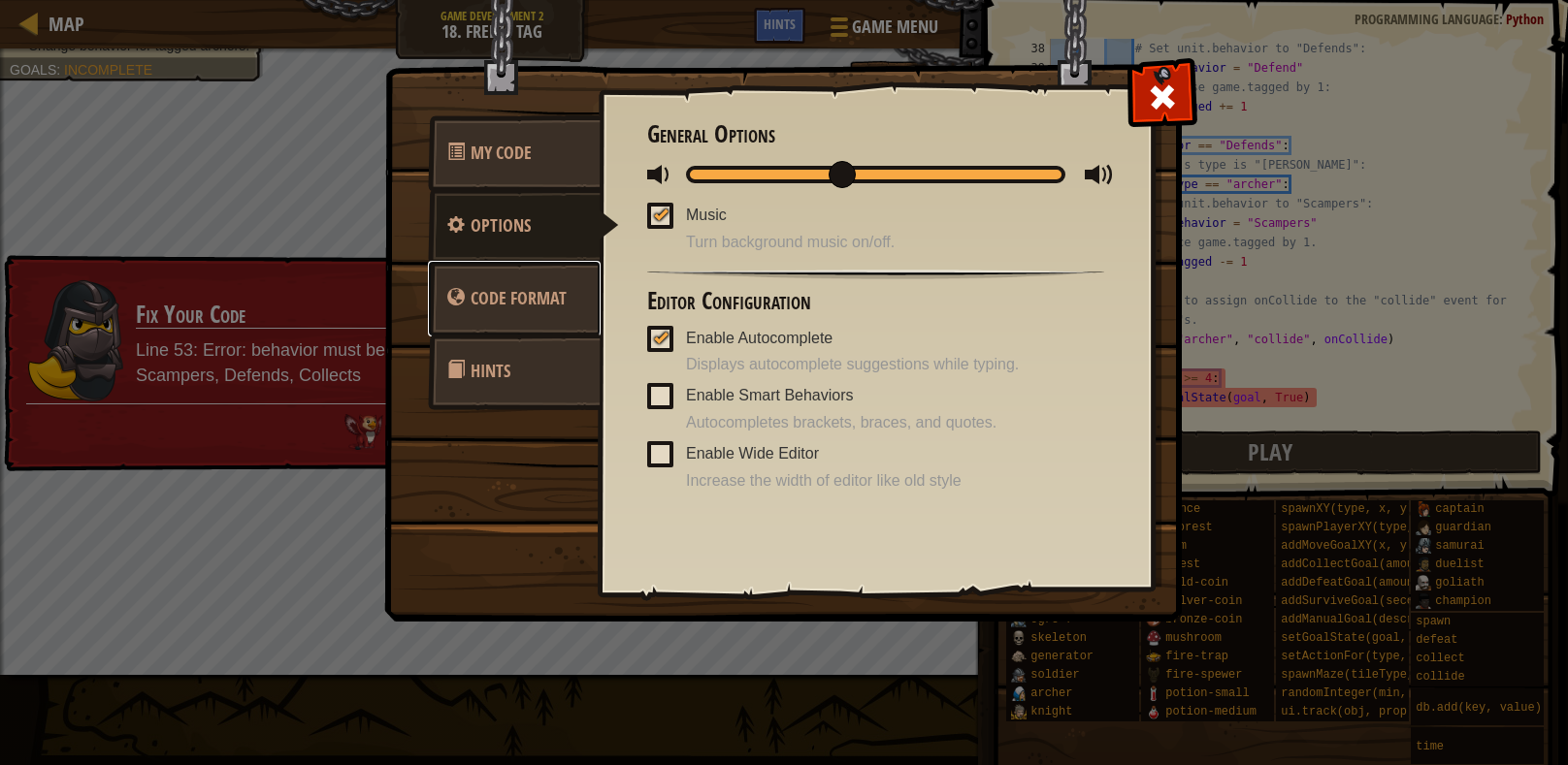
click at [537, 274] on link "Code Format" at bounding box center [514, 298] width 173 height 76
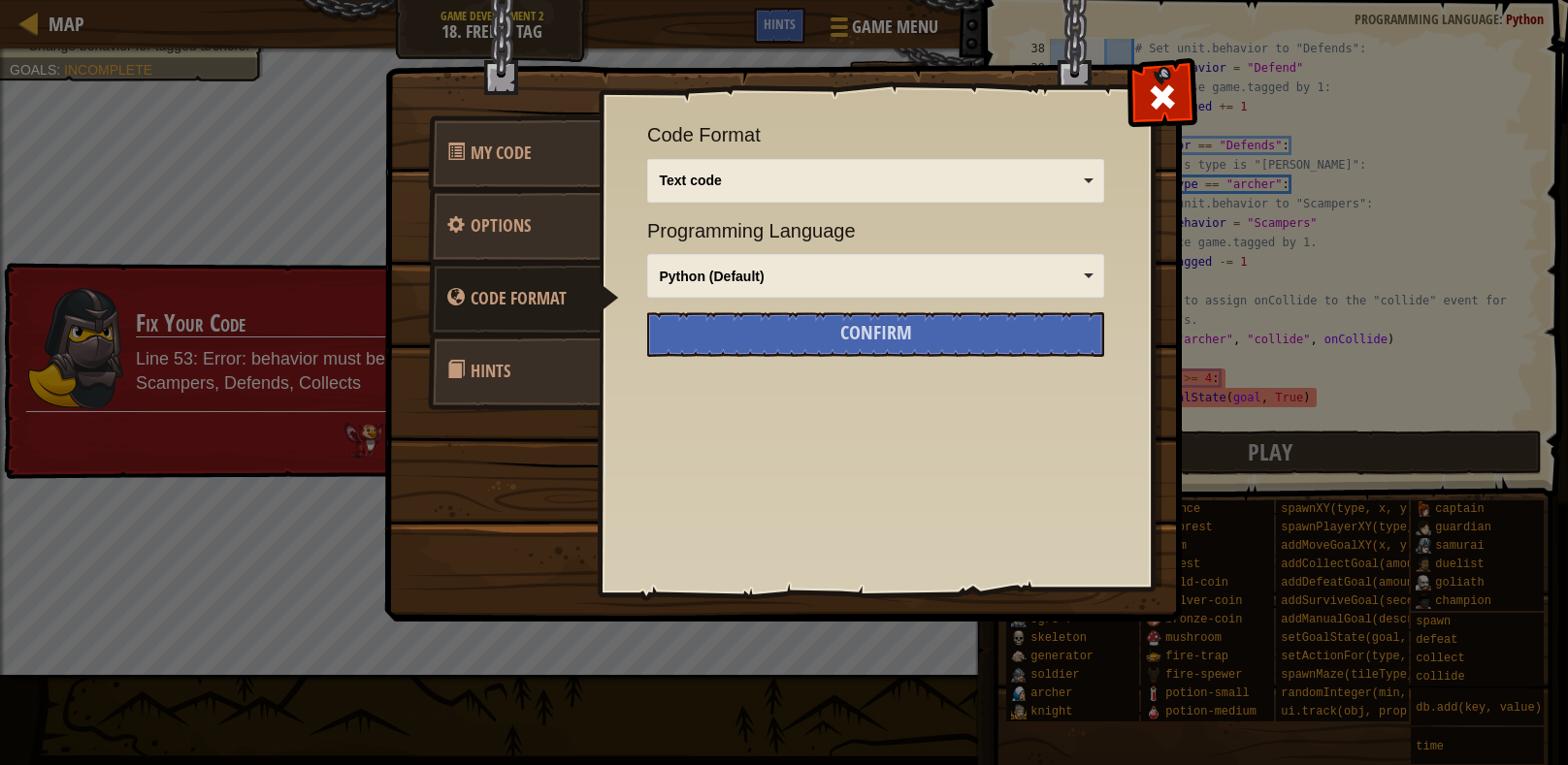
click at [710, 241] on span "Programming Language" at bounding box center [875, 231] width 457 height 28
click at [727, 267] on div "Python (Default)" at bounding box center [870, 276] width 421 height 19
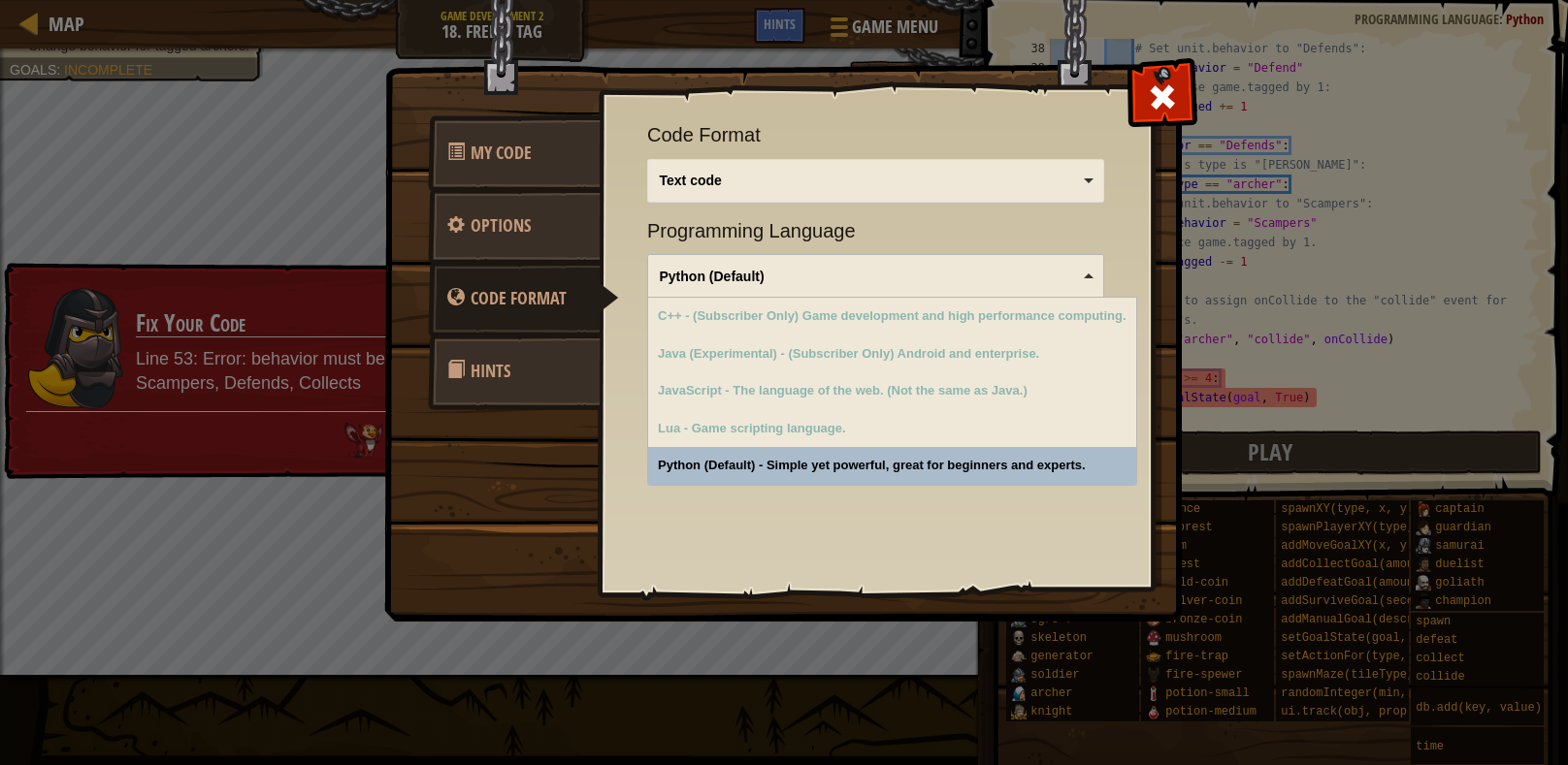
click at [754, 464] on div "Quick Code Actions Reload Reload original code to restart the level Ask the AI …" at bounding box center [876, 307] width 554 height 480
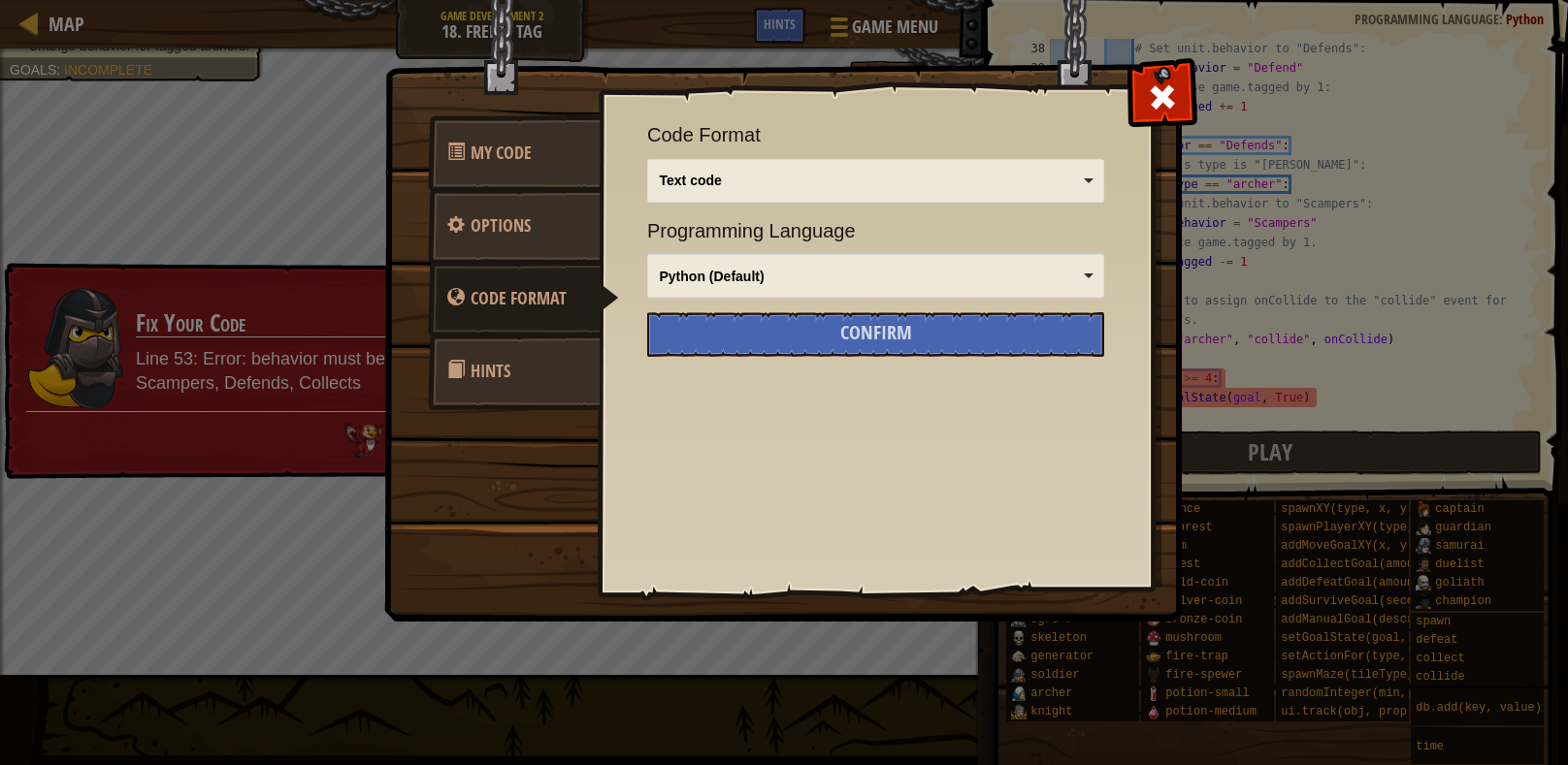
click at [546, 375] on link "Hints" at bounding box center [514, 371] width 173 height 76
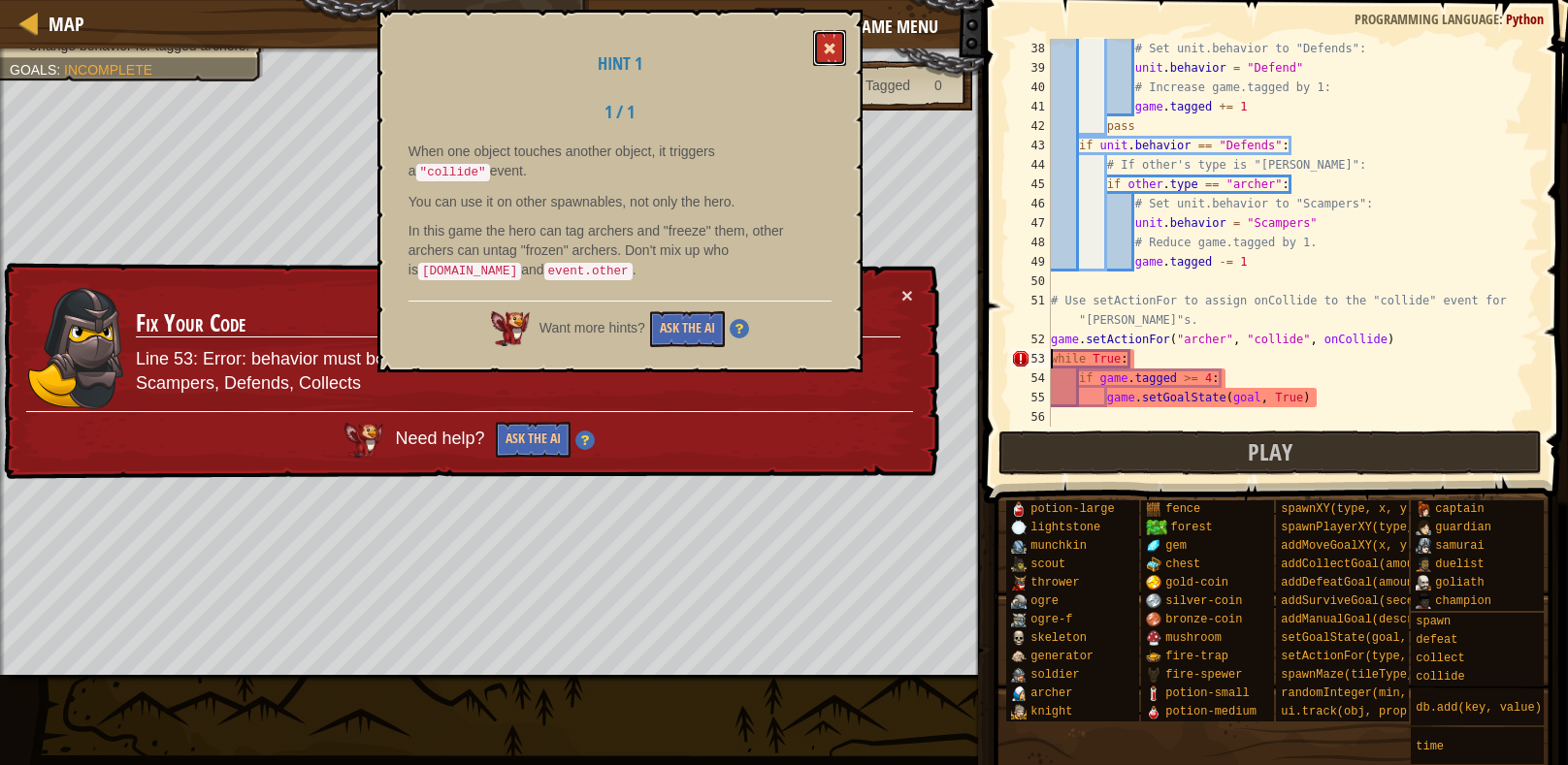
click at [820, 44] on button at bounding box center [829, 48] width 33 height 36
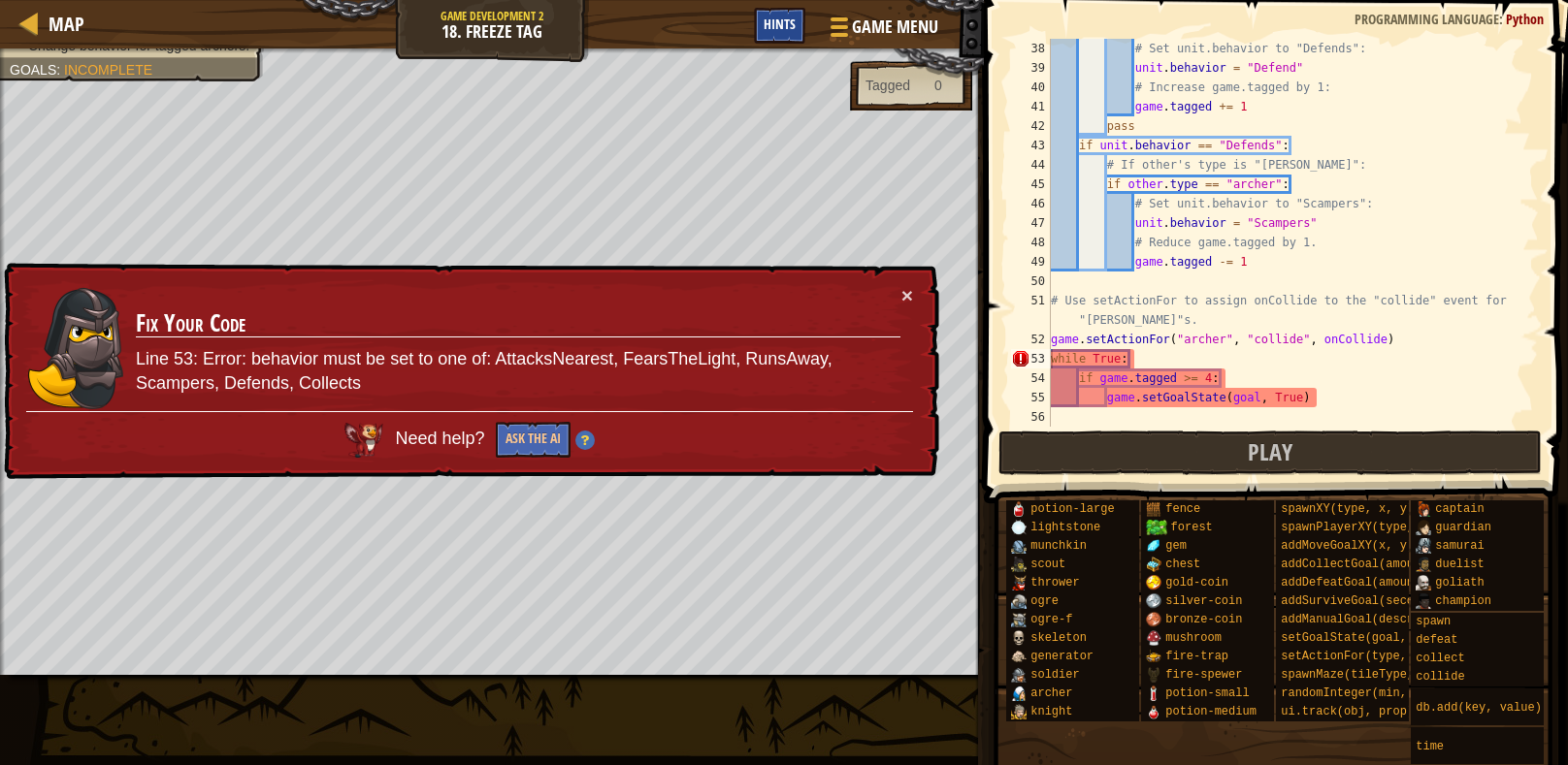
click at [796, 22] on div "Hints" at bounding box center [780, 26] width 52 height 36
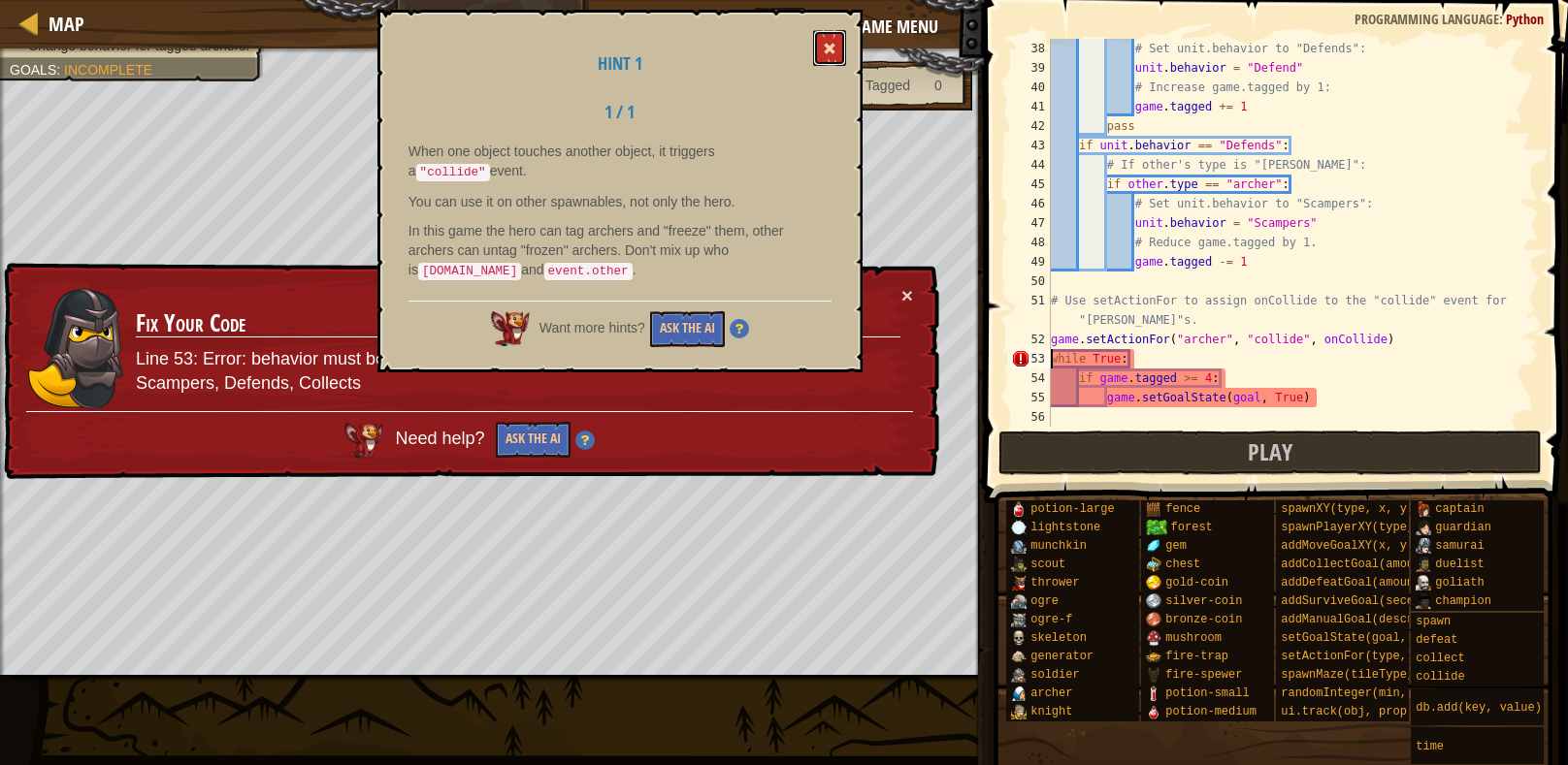
click at [831, 59] on button at bounding box center [829, 48] width 33 height 36
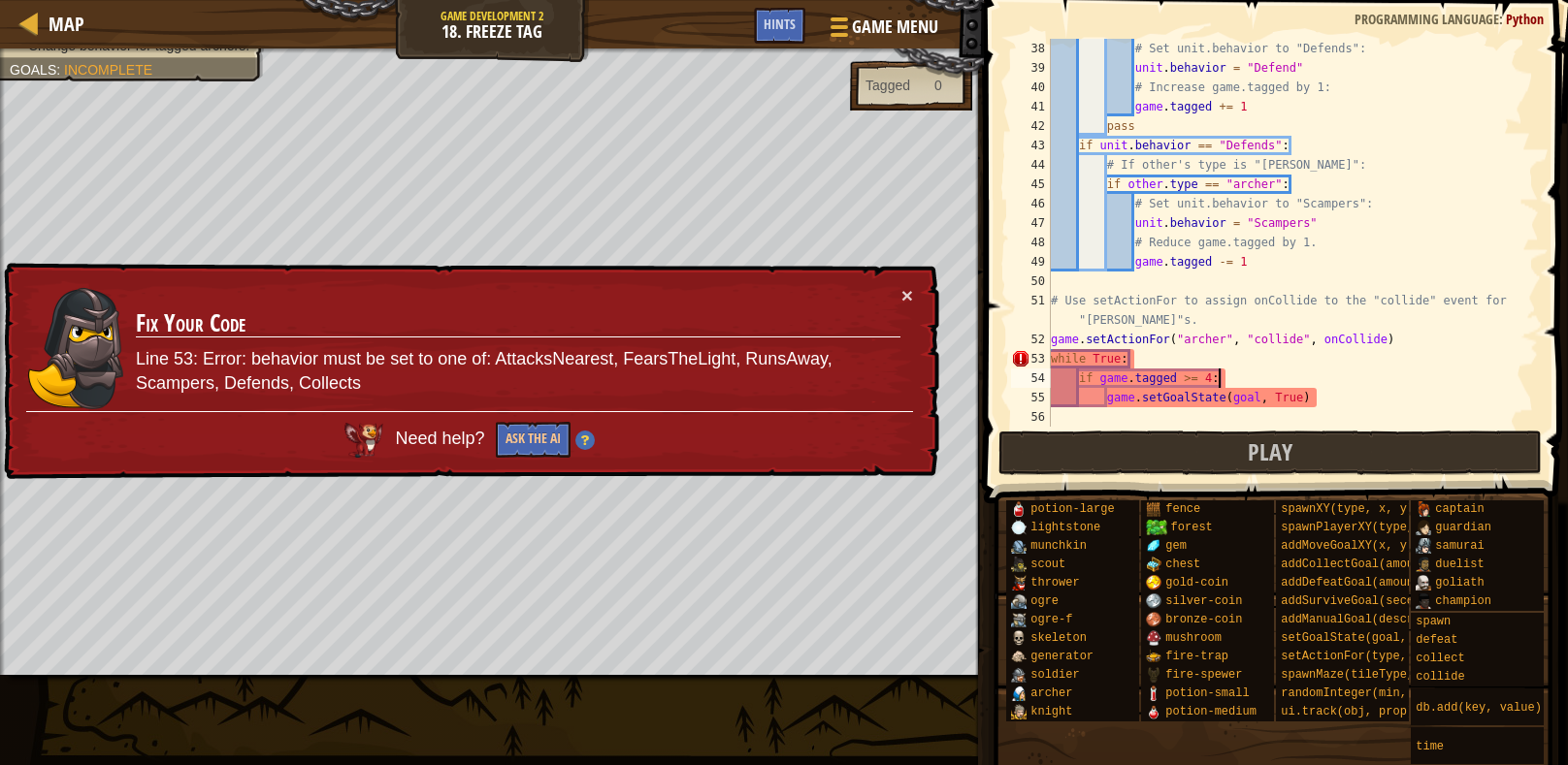
click at [1228, 382] on div "# Set unit.behavior to "Defends": unit . behavior = "Defend" # Increase game.ta…" at bounding box center [1292, 252] width 491 height 427
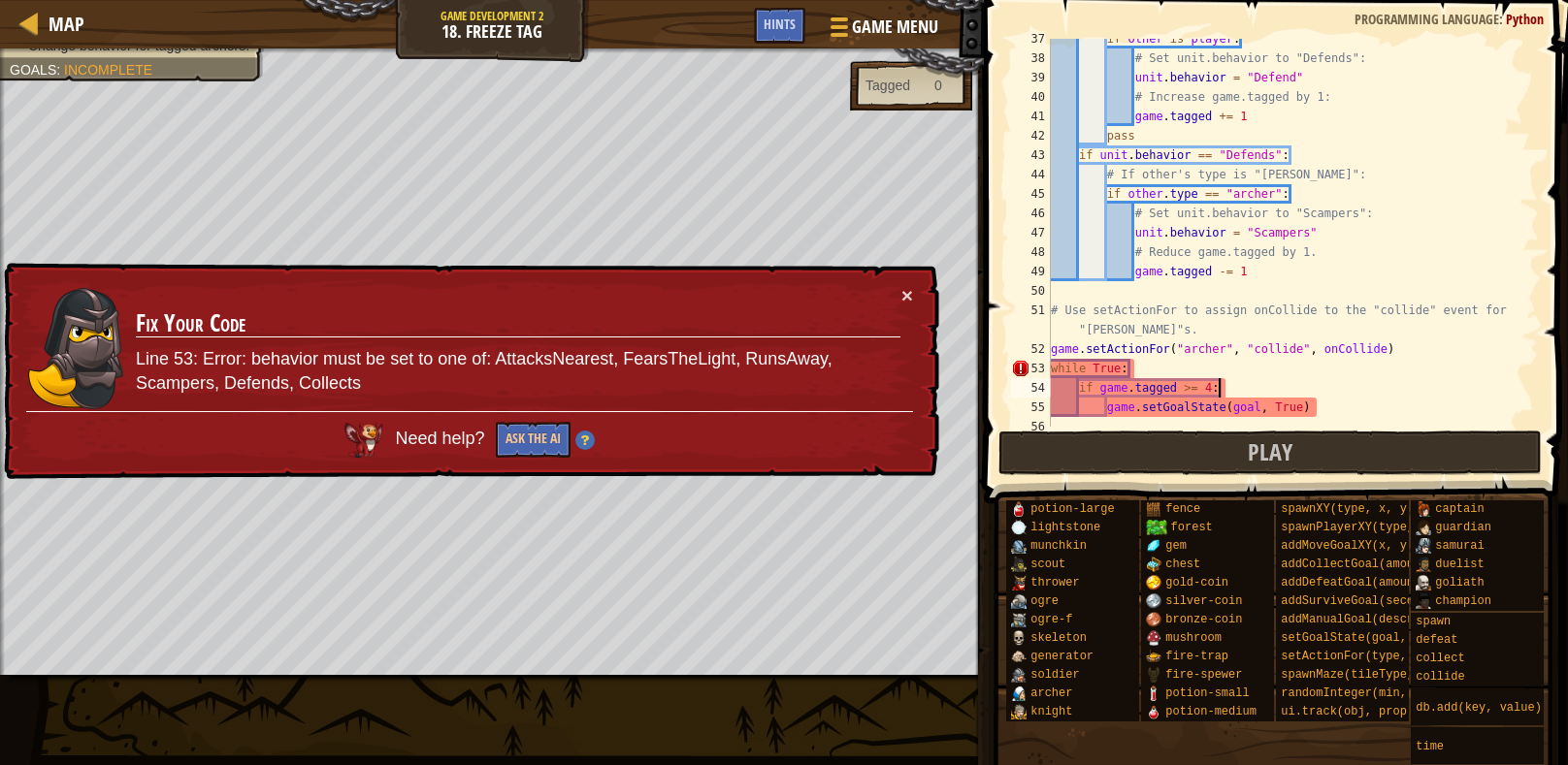
scroll to position [706, 0]
click at [1226, 352] on div "if other is player : # Set unit.behavior to "Defends": unit . behavior = "Defen…" at bounding box center [1292, 244] width 491 height 427
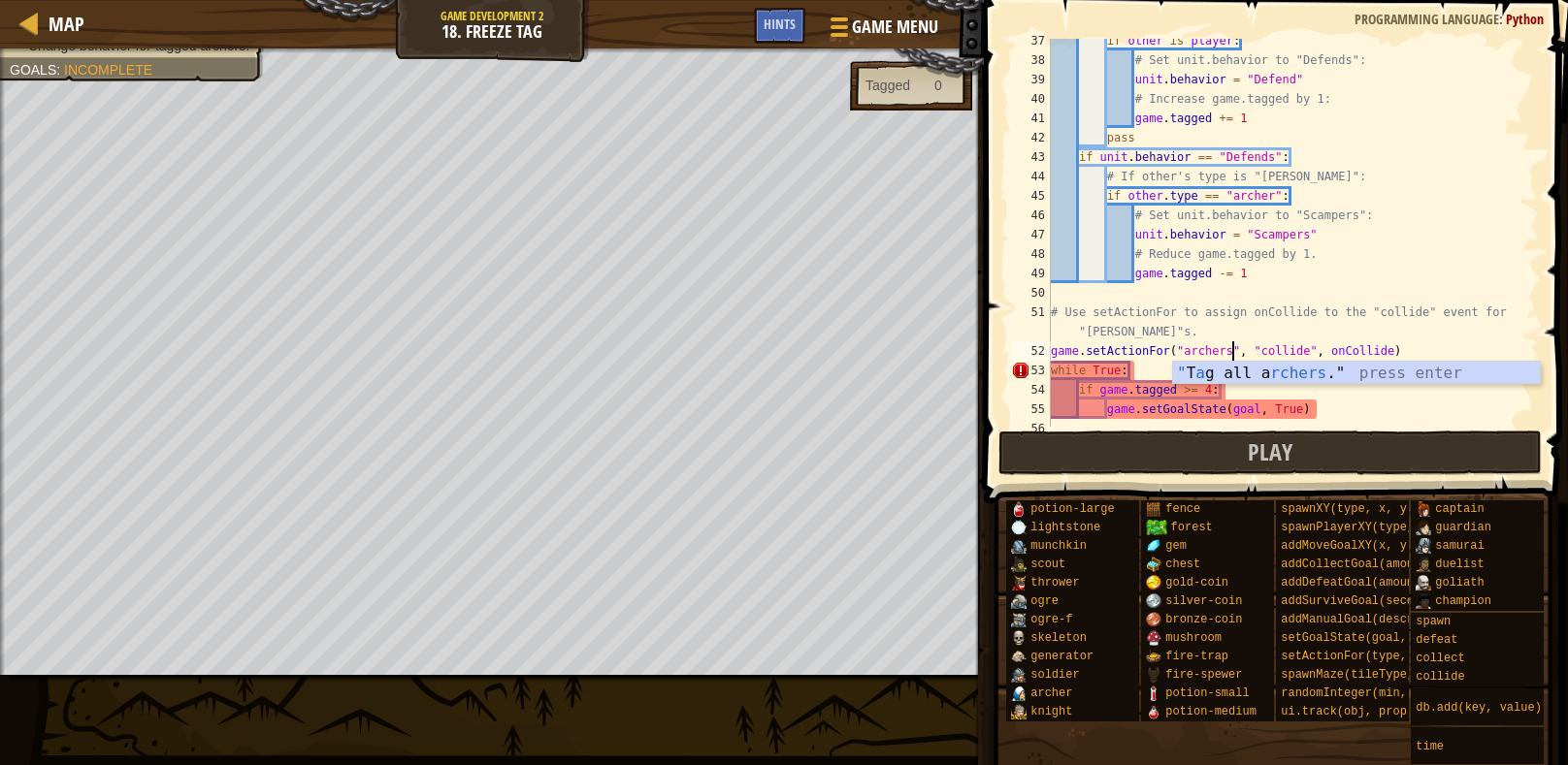
scroll to position [8, 15]
click at [1310, 336] on div "if other is player : # Set unit.behavior to "Defends": unit . behavior = "Defen…" at bounding box center [1292, 244] width 491 height 427
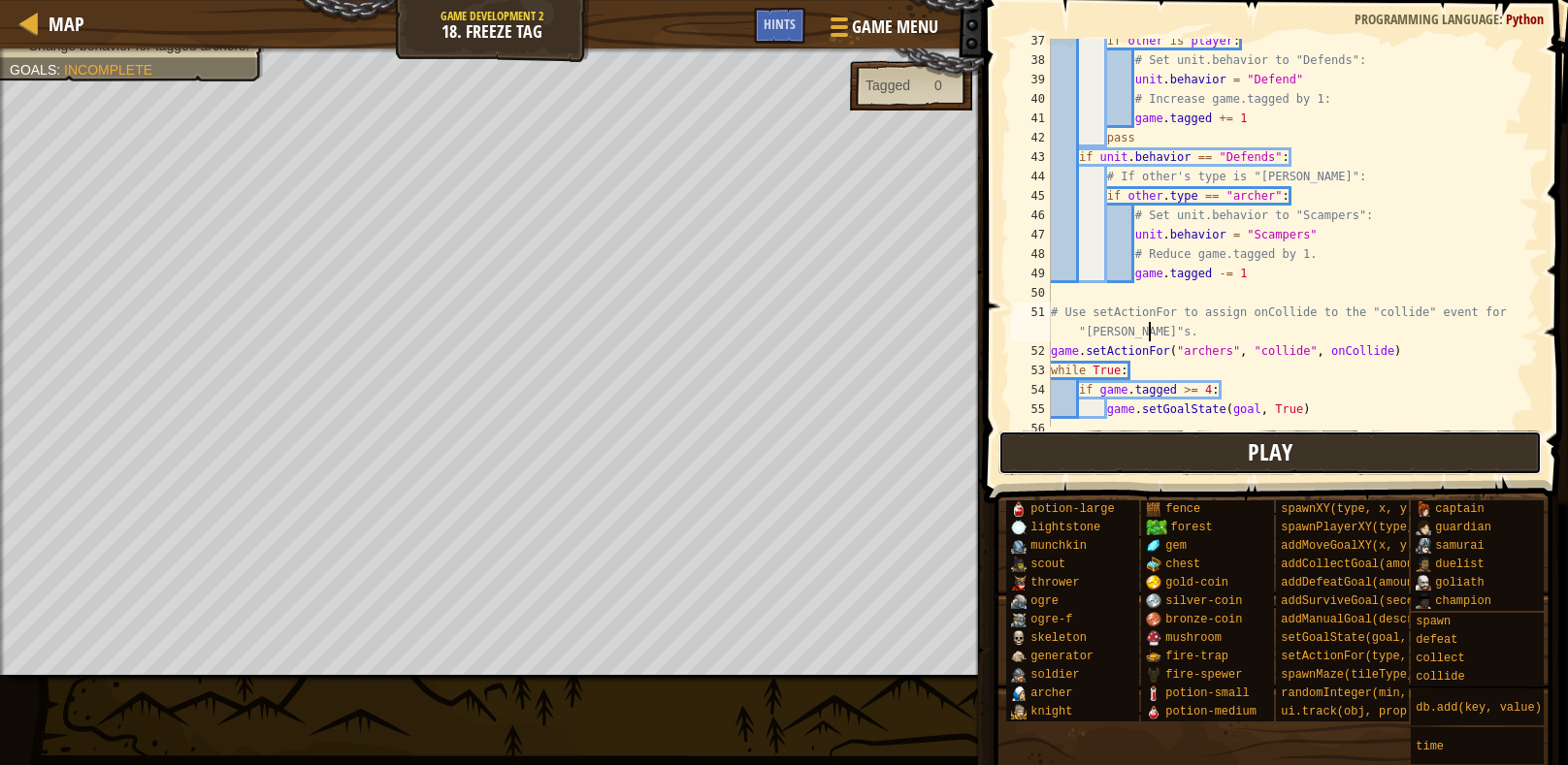
click at [1185, 433] on button "Play" at bounding box center [1270, 453] width 544 height 45
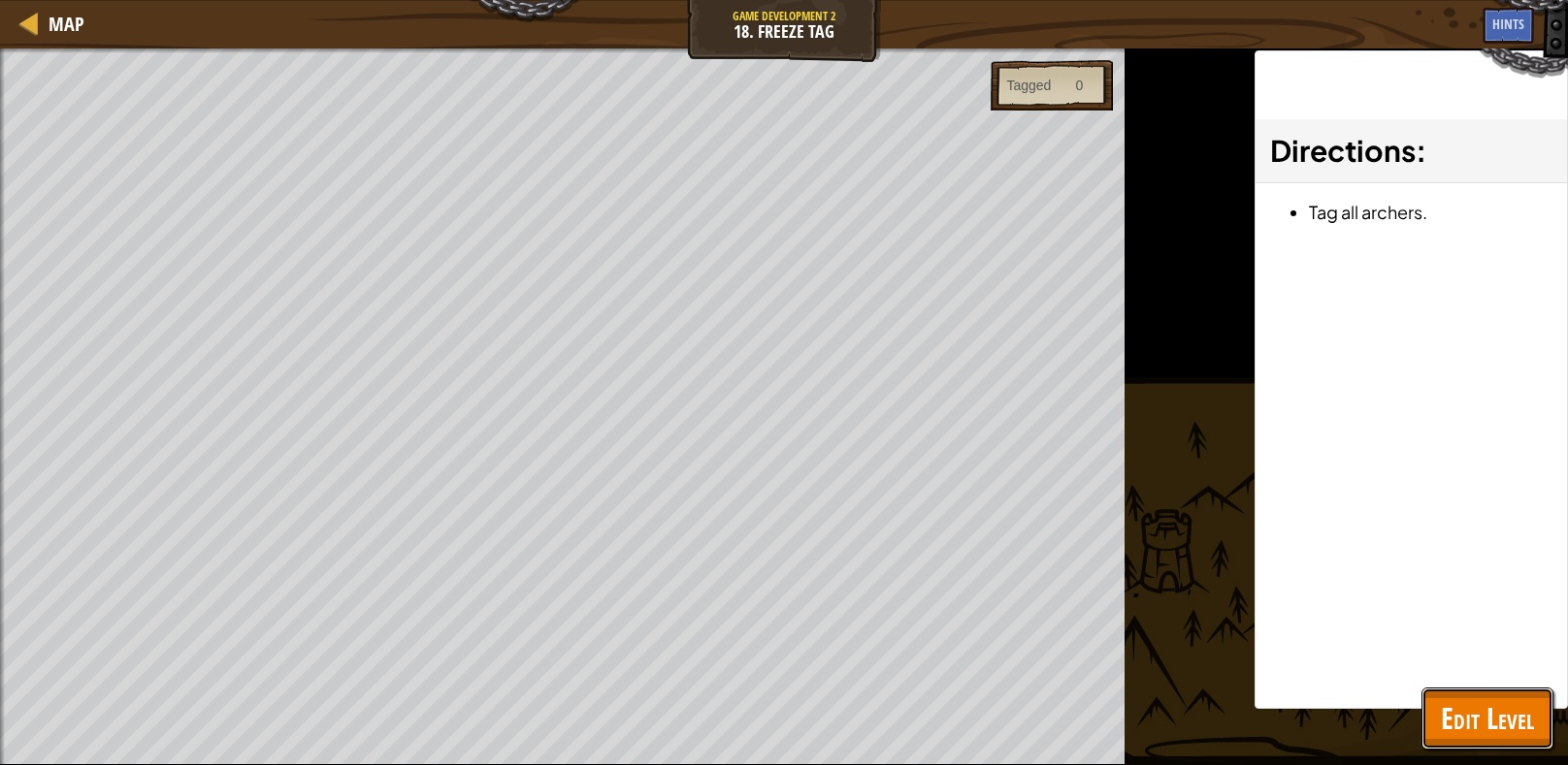
click at [1444, 718] on span "Edit Level" at bounding box center [1487, 718] width 94 height 40
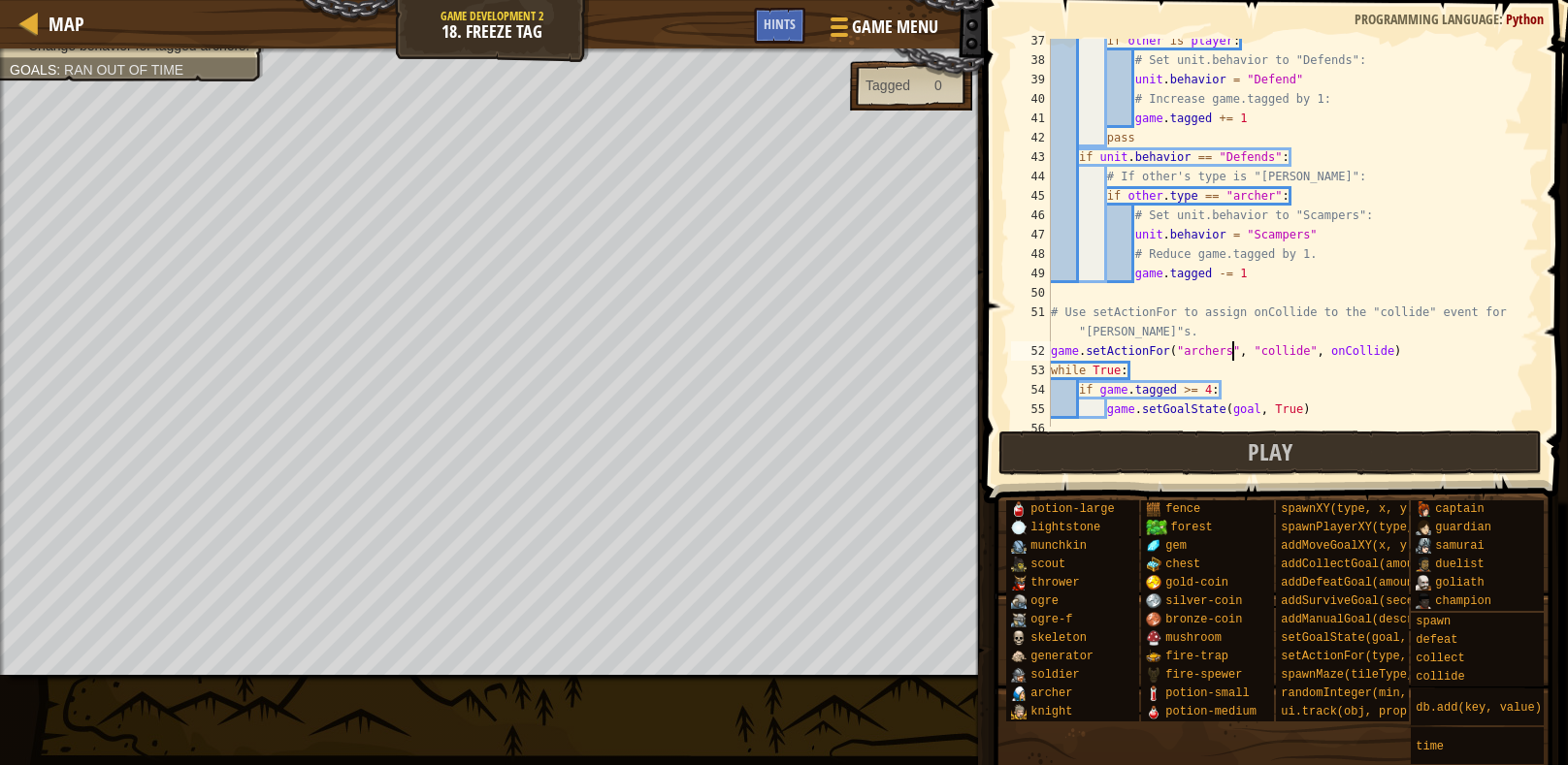
click at [1231, 356] on div "if other is player : # Set unit.behavior to "Defends": unit . behavior = "Defen…" at bounding box center [1292, 244] width 491 height 427
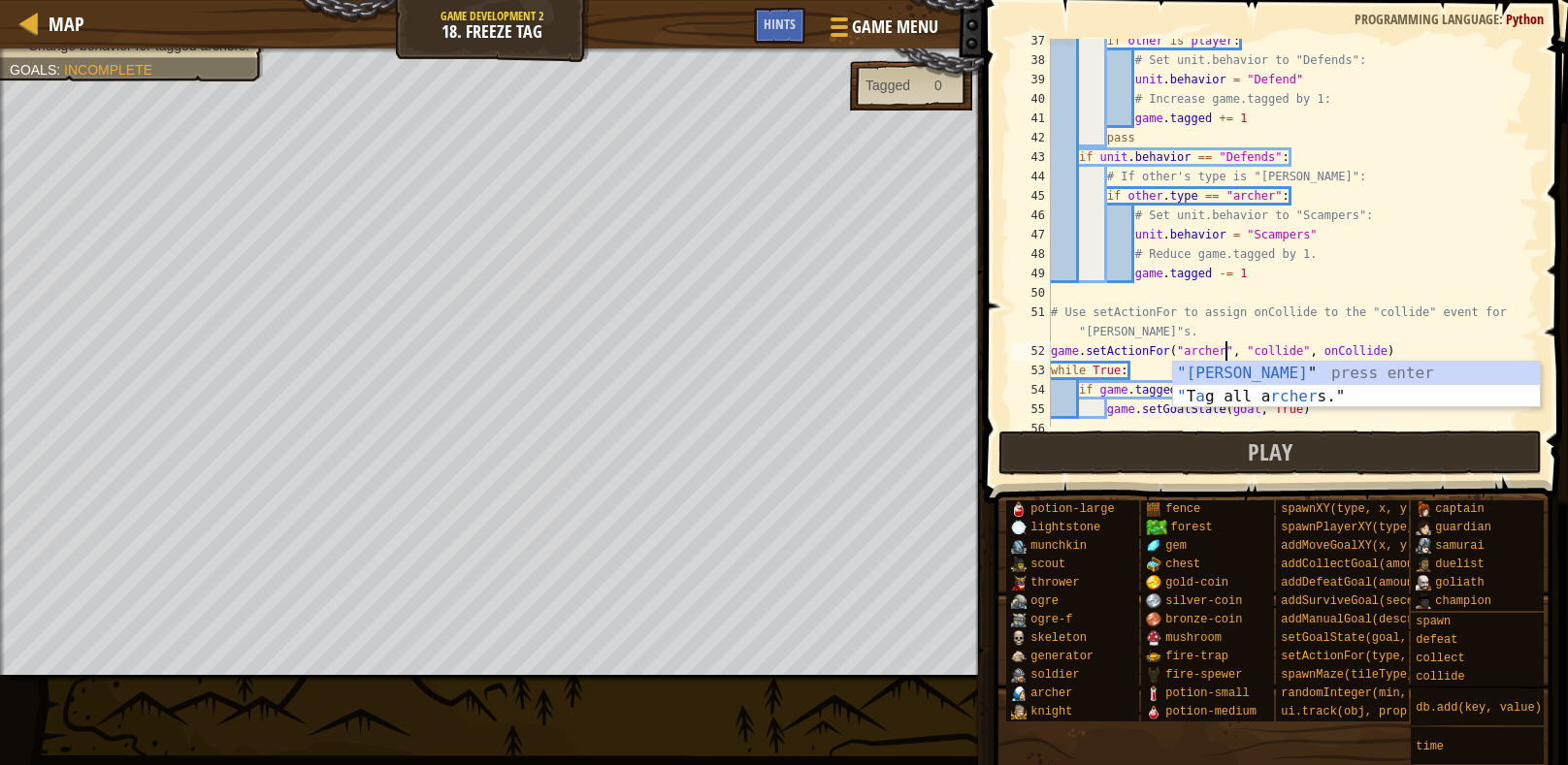
click at [1375, 356] on div "if other is player : # Set unit.behavior to "Defends": unit . behavior = "Defen…" at bounding box center [1292, 244] width 491 height 427
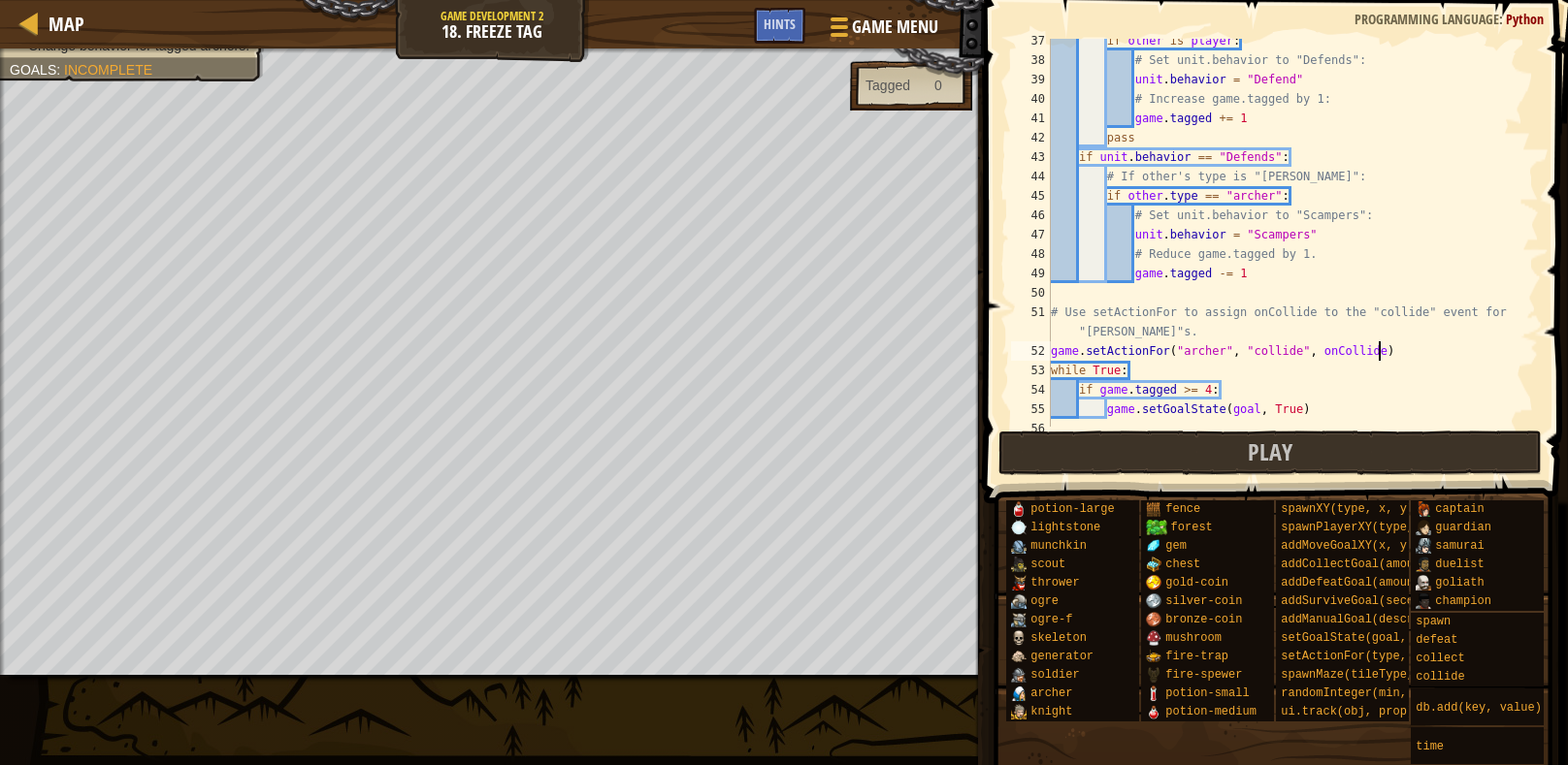
click at [1438, 354] on div "if other is player : # Set unit.behavior to "Defends": unit . behavior = "Defen…" at bounding box center [1292, 244] width 491 height 427
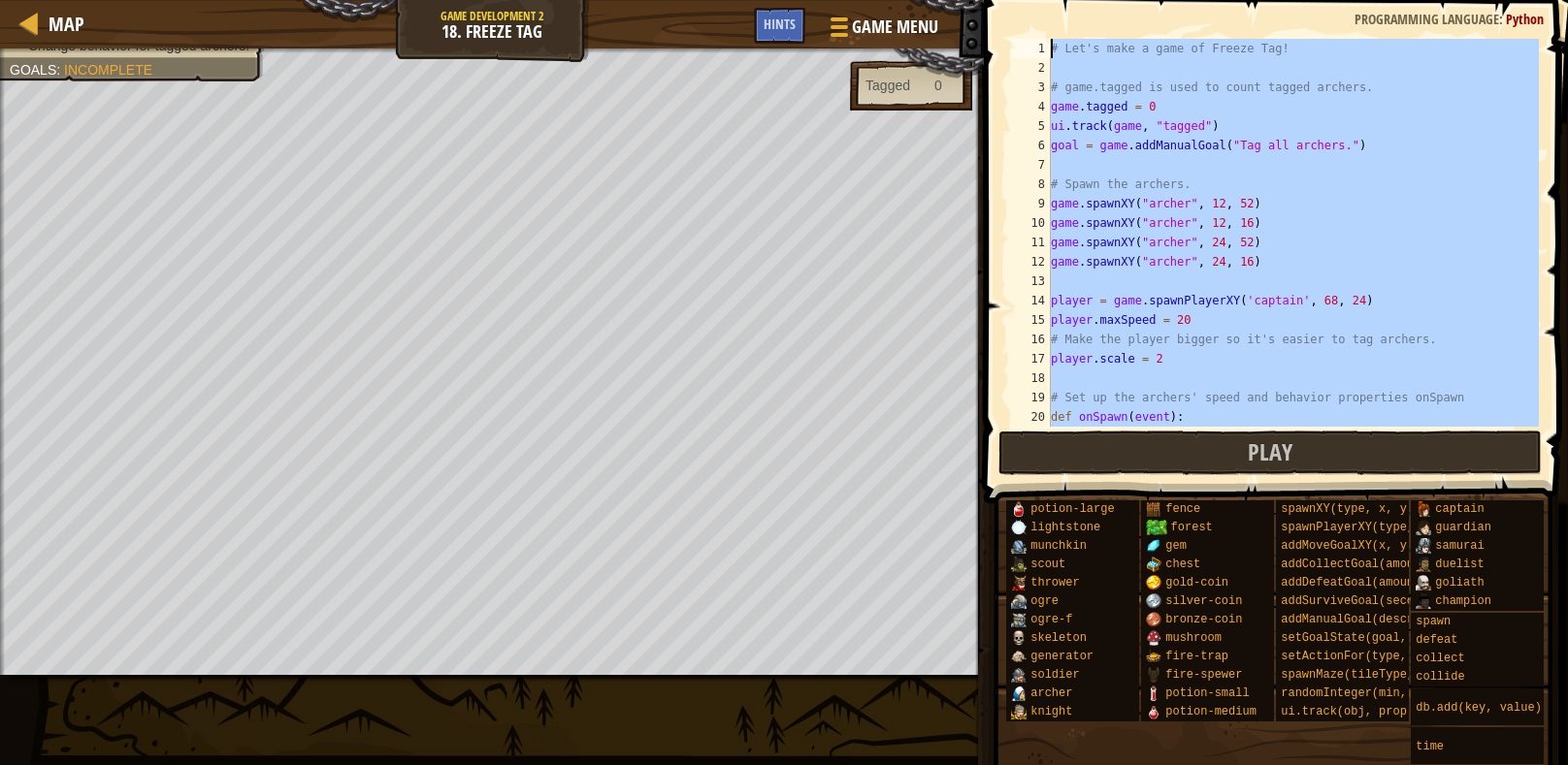
scroll to position [0, 0]
drag, startPoint x: 1320, startPoint y: 405, endPoint x: 1004, endPoint y: 12, distance: 504.3
click at [1004, 12] on div "game.setActionFor("[PERSON_NAME]", "collide", onCollide) 1 2 3 4 5 6 7 8 9 10 1…" at bounding box center [1273, 290] width 590 height 561
paste textarea "}"
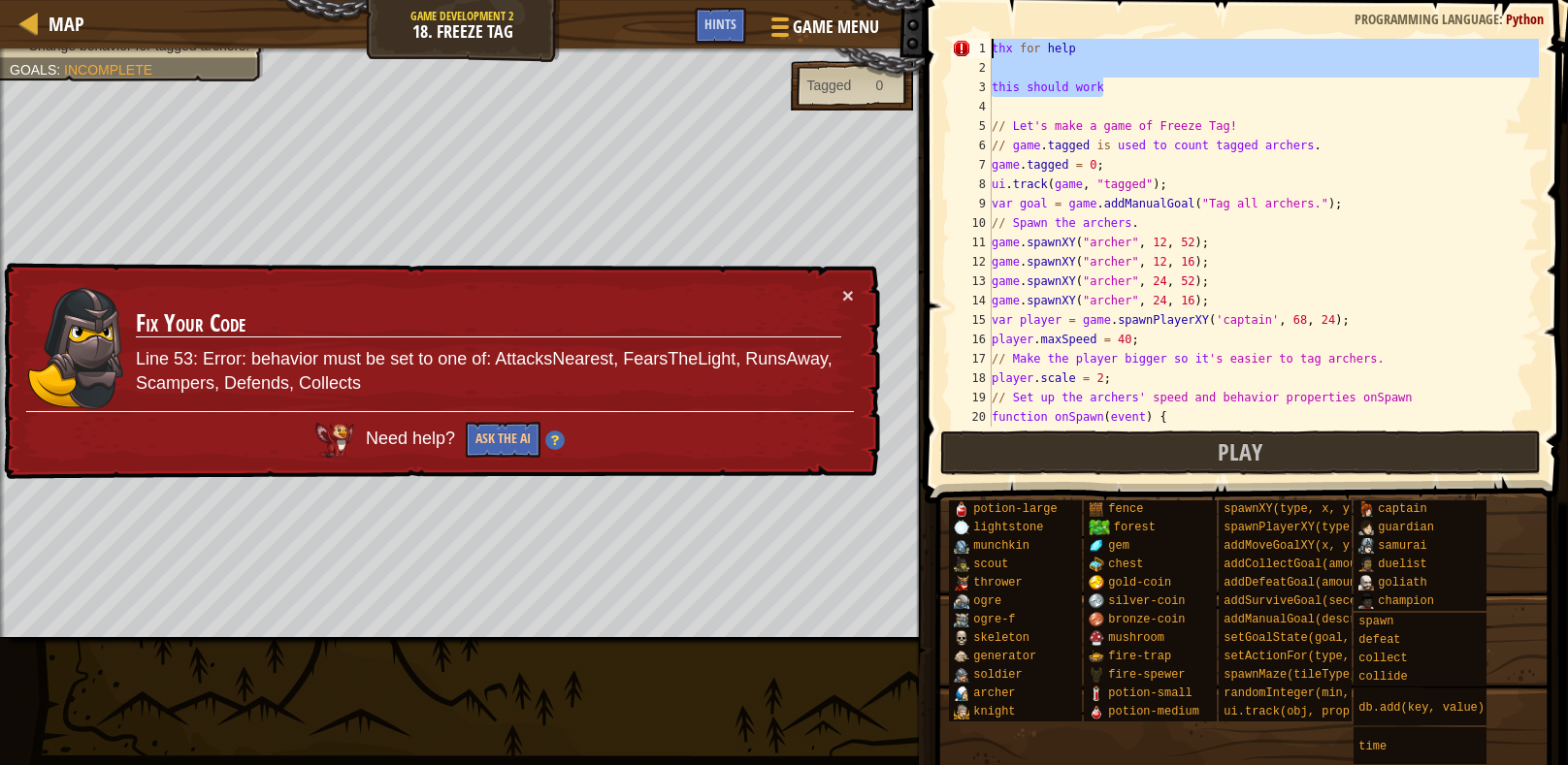
drag, startPoint x: 1106, startPoint y: 90, endPoint x: 964, endPoint y: 50, distance: 147.5
click at [964, 50] on div "} 1 2 3 4 5 6 7 8 9 10 11 12 13 14 15 16 17 18 19 20 21 thx for help this shoul…" at bounding box center [1244, 233] width 591 height 388
type textarea "thx for help"
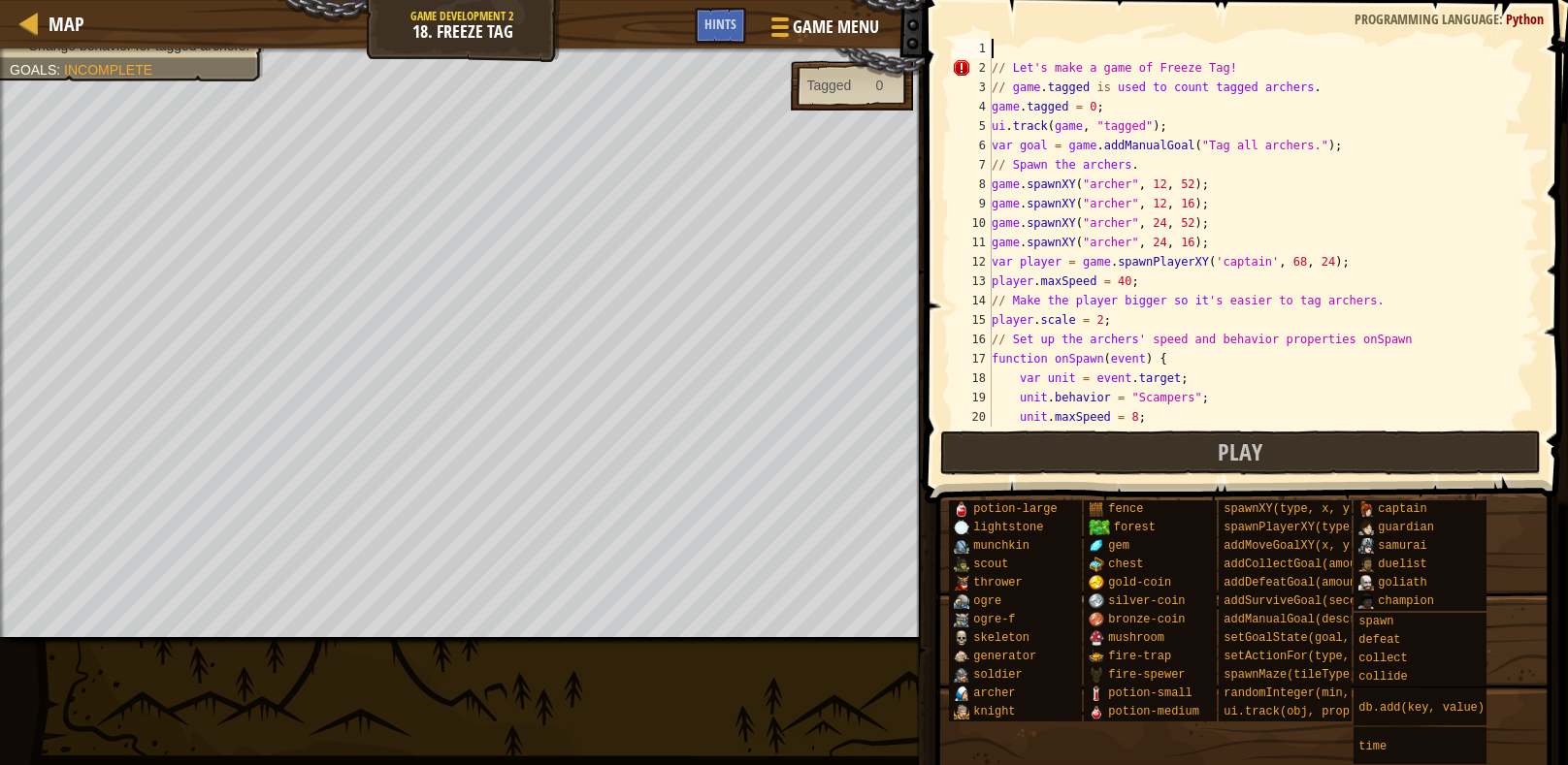
click at [1014, 71] on div "// Let 's make a game of Freeze Tag! // game . tagged is used to count tagged a…" at bounding box center [1263, 252] width 551 height 427
click at [1257, 64] on div "// #Let's make a game of Freeze Tag! // game . tagged is used to count tagged a…" at bounding box center [1263, 252] width 551 height 427
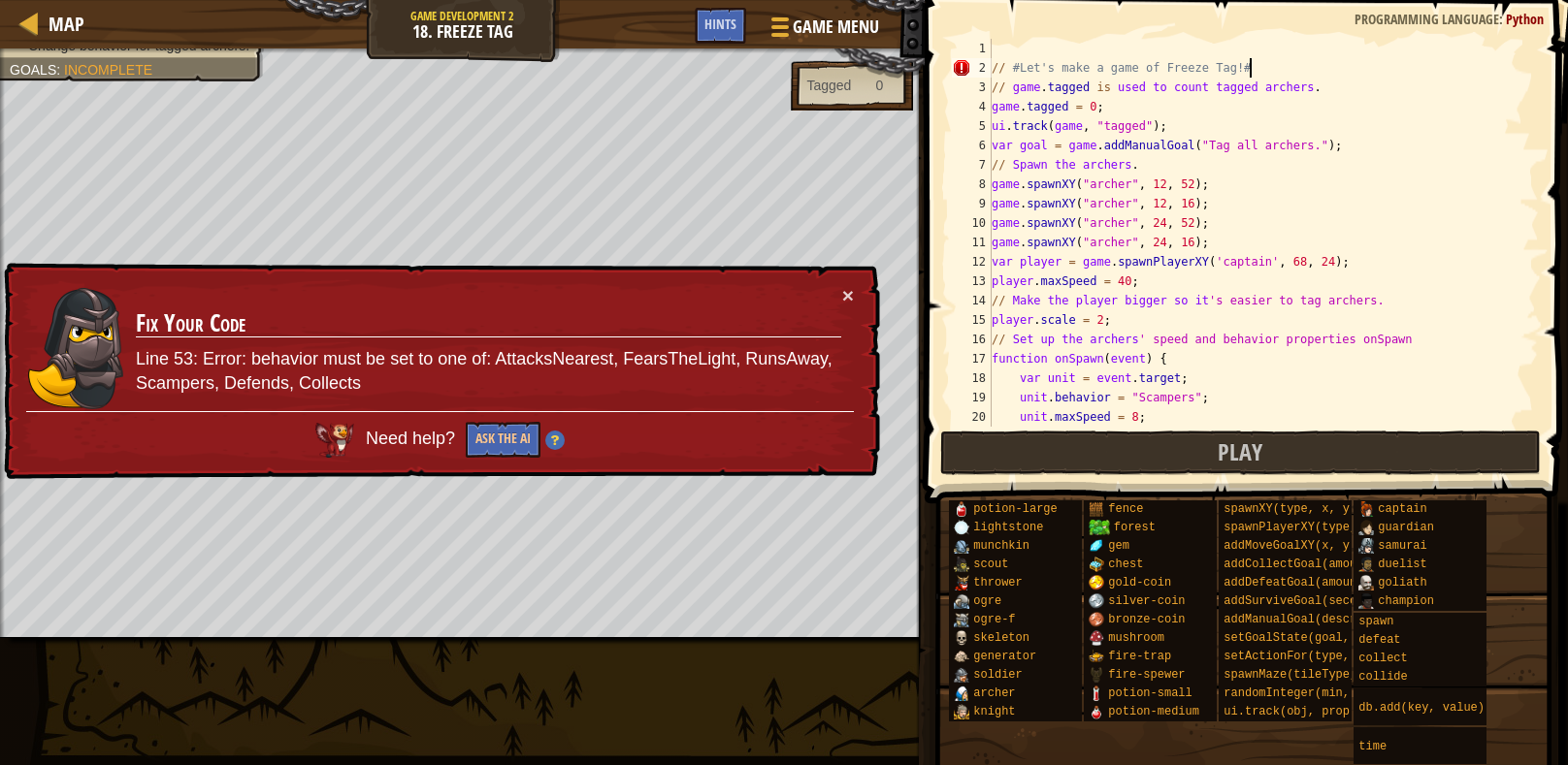
type textarea "// #Let's make a game of Freeze Tag!#"
click at [751, 37] on div "Game Menu Done Hints" at bounding box center [792, 31] width 196 height 46
click at [726, 34] on div "Hints" at bounding box center [720, 26] width 52 height 36
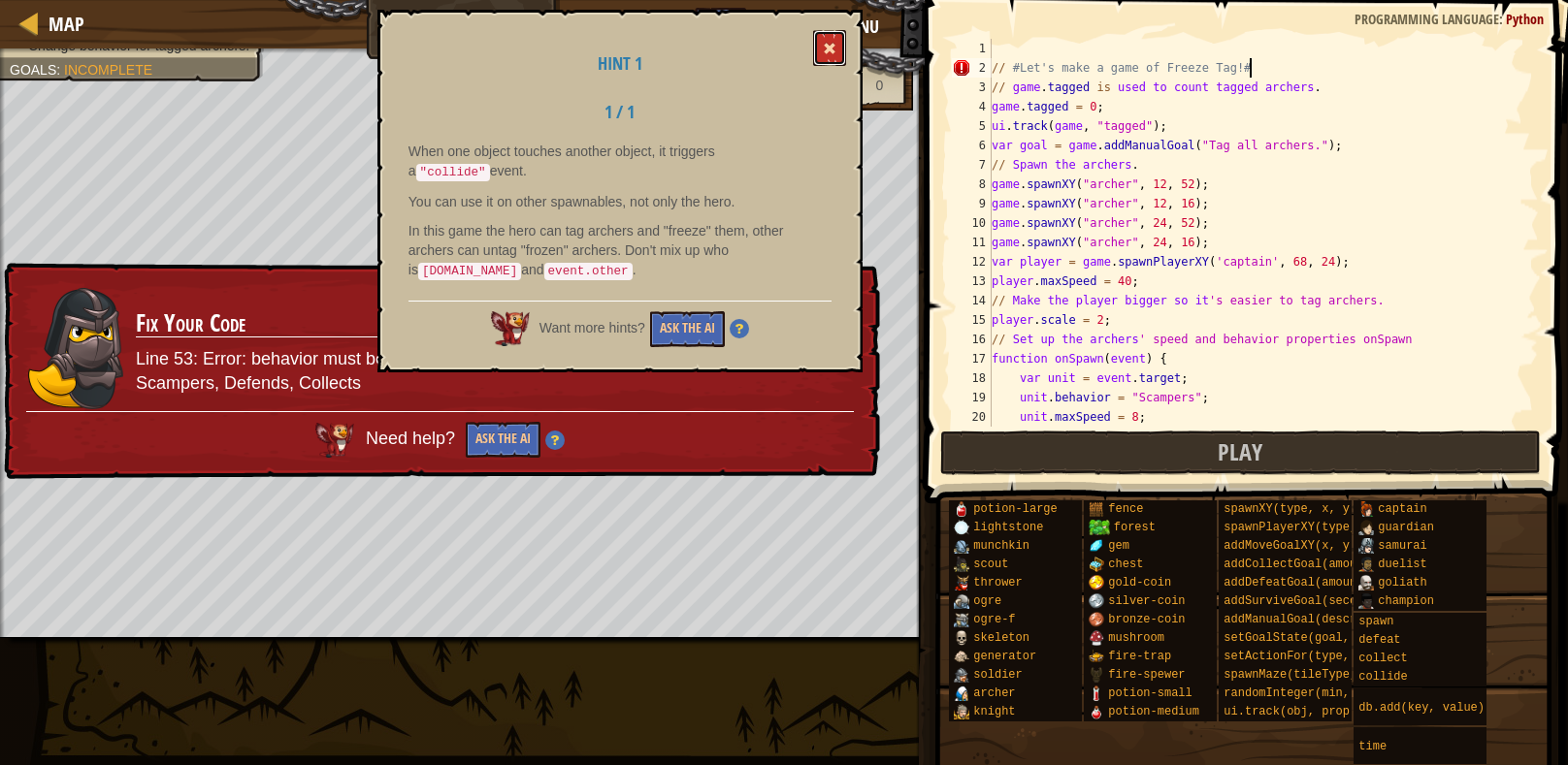
click at [831, 48] on span at bounding box center [830, 49] width 14 height 14
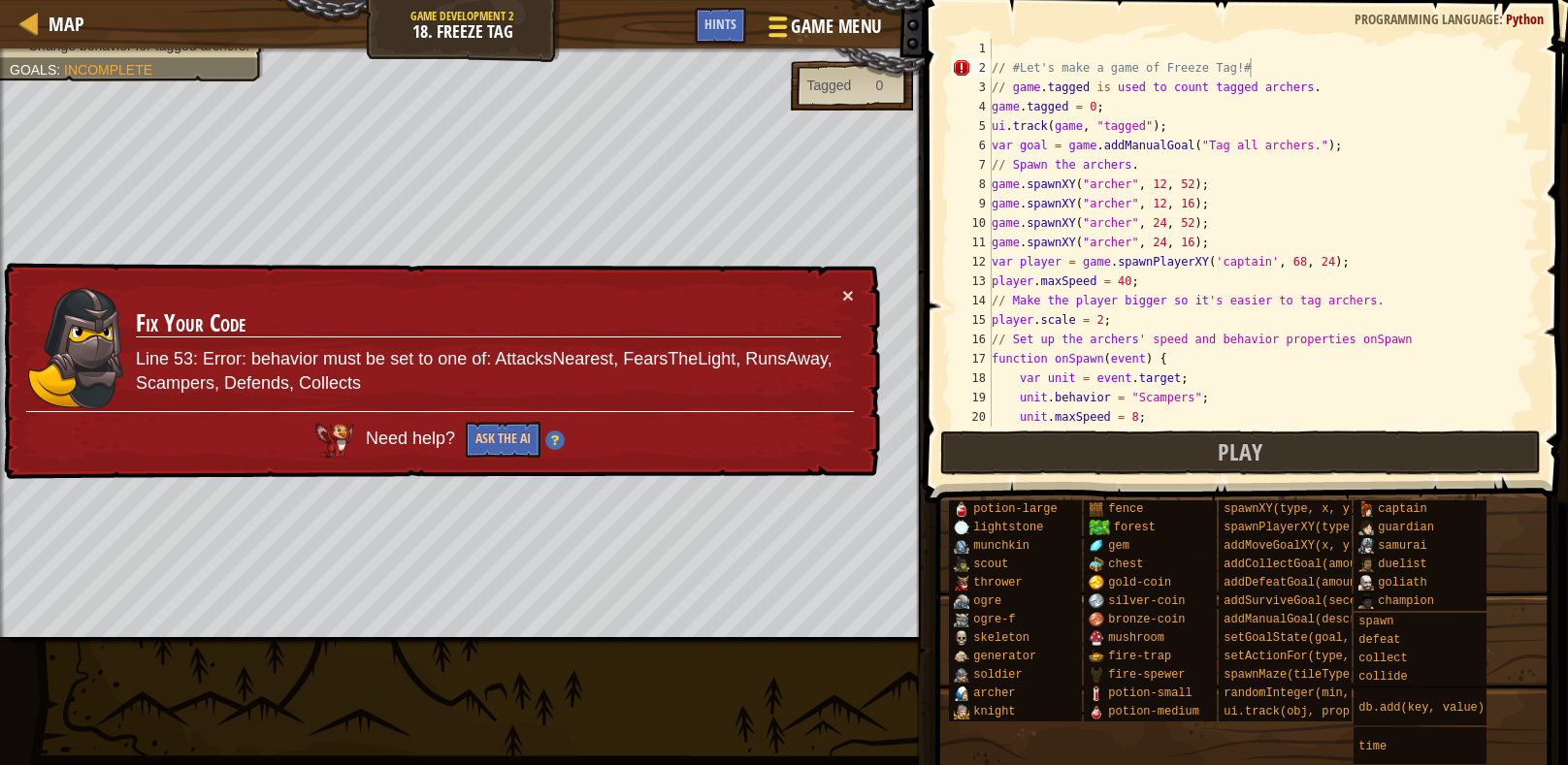
click at [814, 35] on span "Game Menu" at bounding box center [837, 27] width 91 height 26
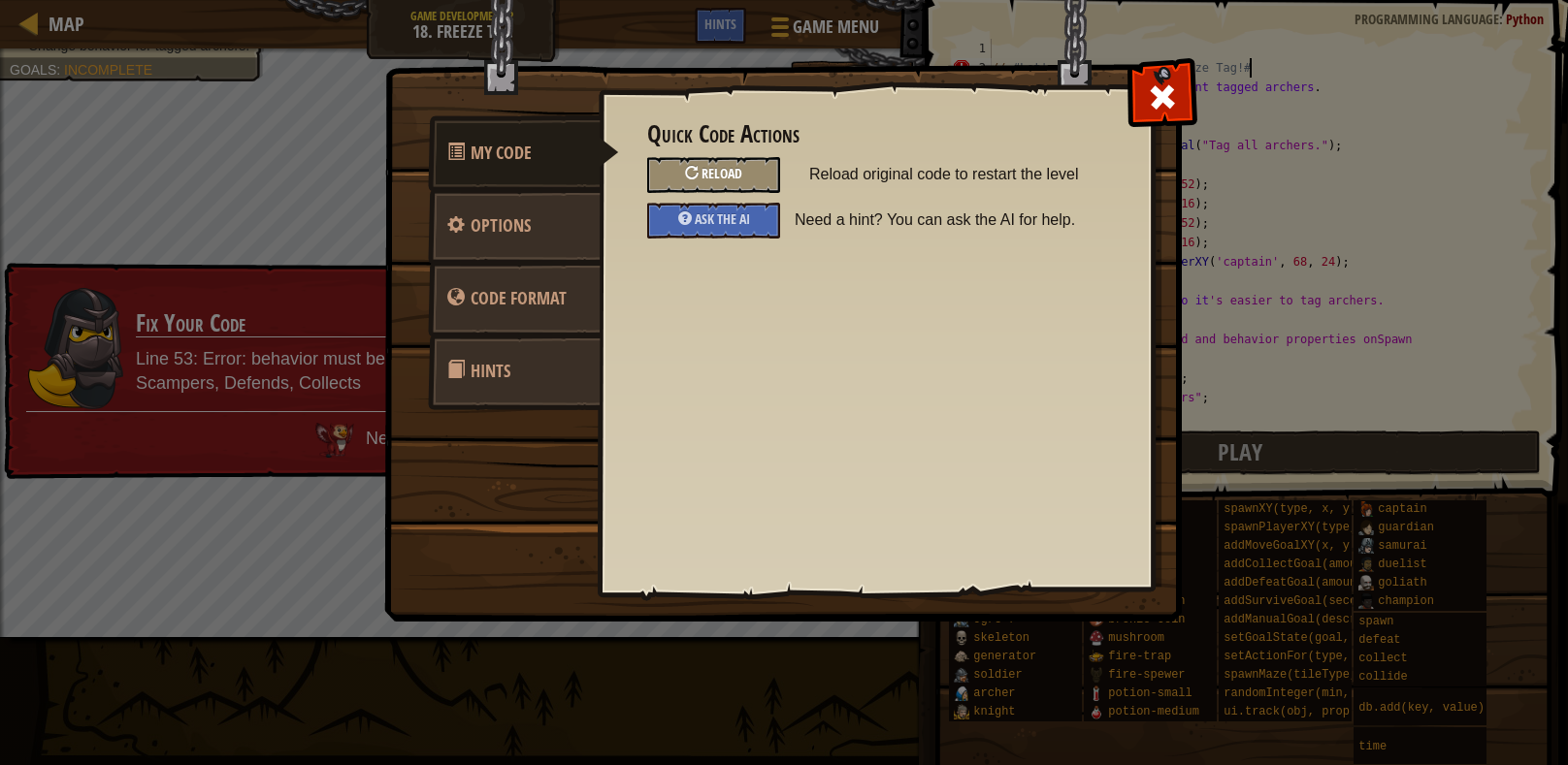
click at [715, 172] on span "Reload" at bounding box center [721, 173] width 41 height 19
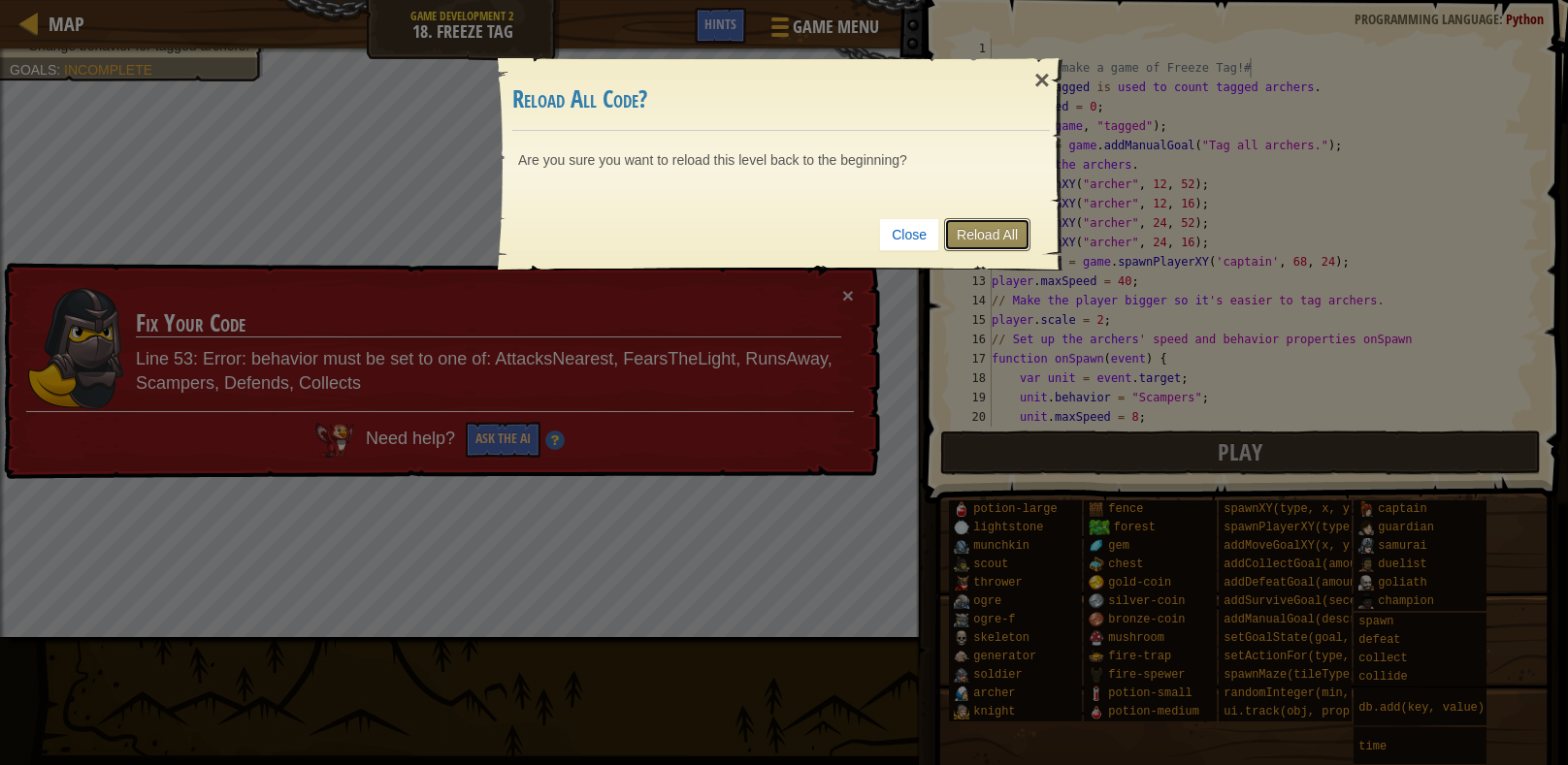
click at [1017, 232] on link "Reload All" at bounding box center [987, 234] width 87 height 33
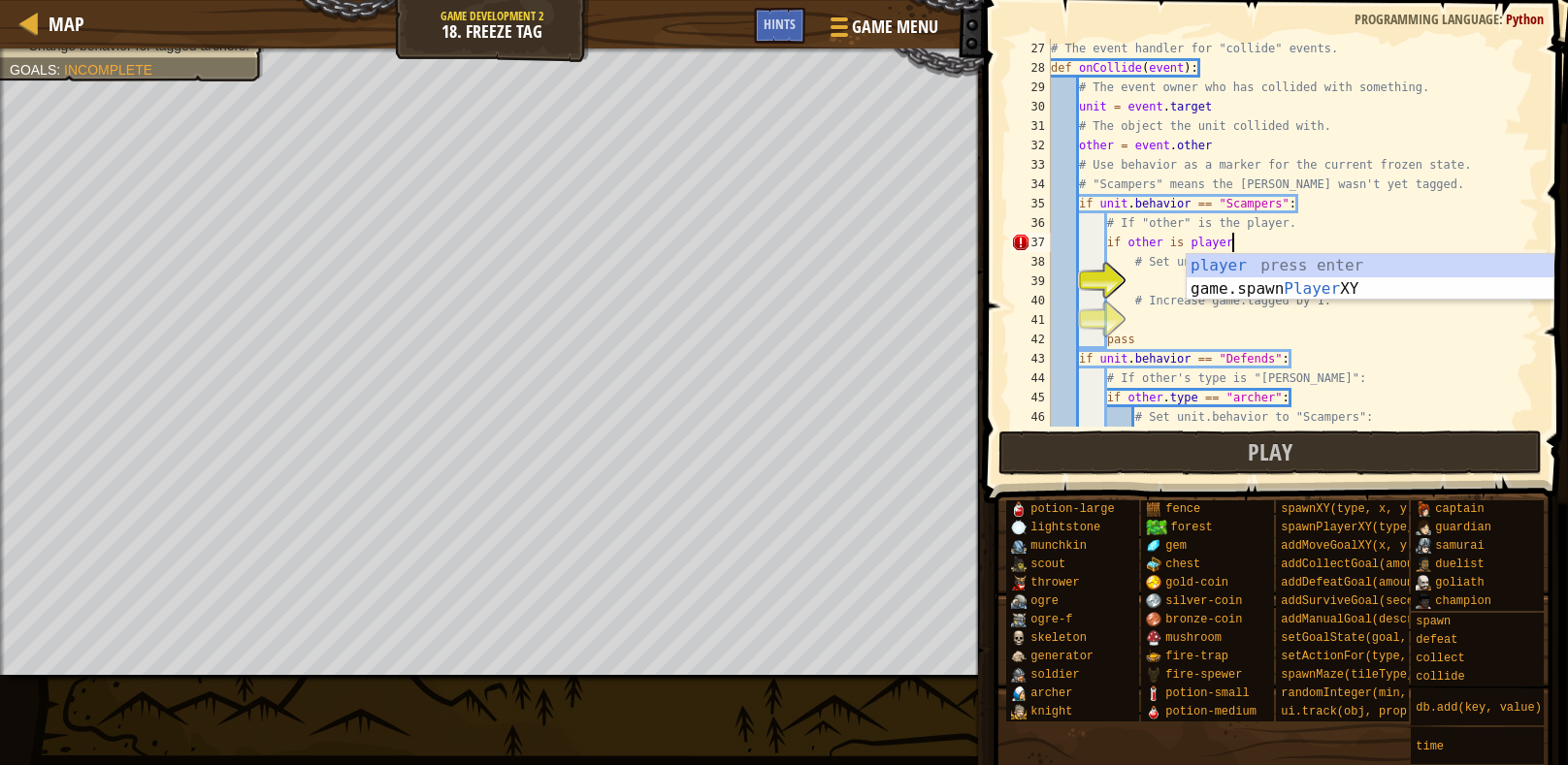
scroll to position [9, 14]
type textarea "if other is player:"
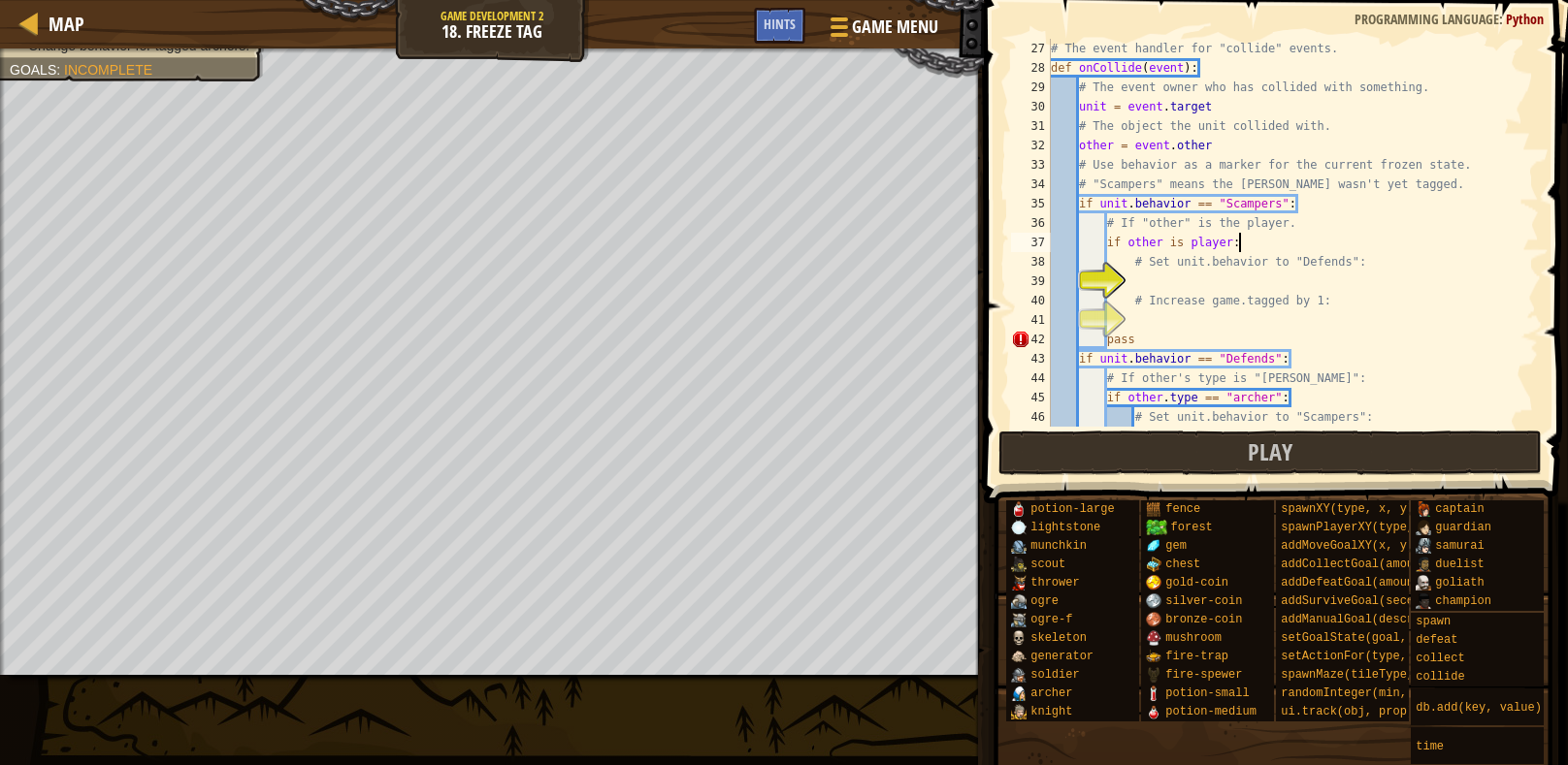
click at [1156, 273] on div "# The event handler for "collide" events. def onCollide ( event ) : # The event…" at bounding box center [1292, 252] width 491 height 427
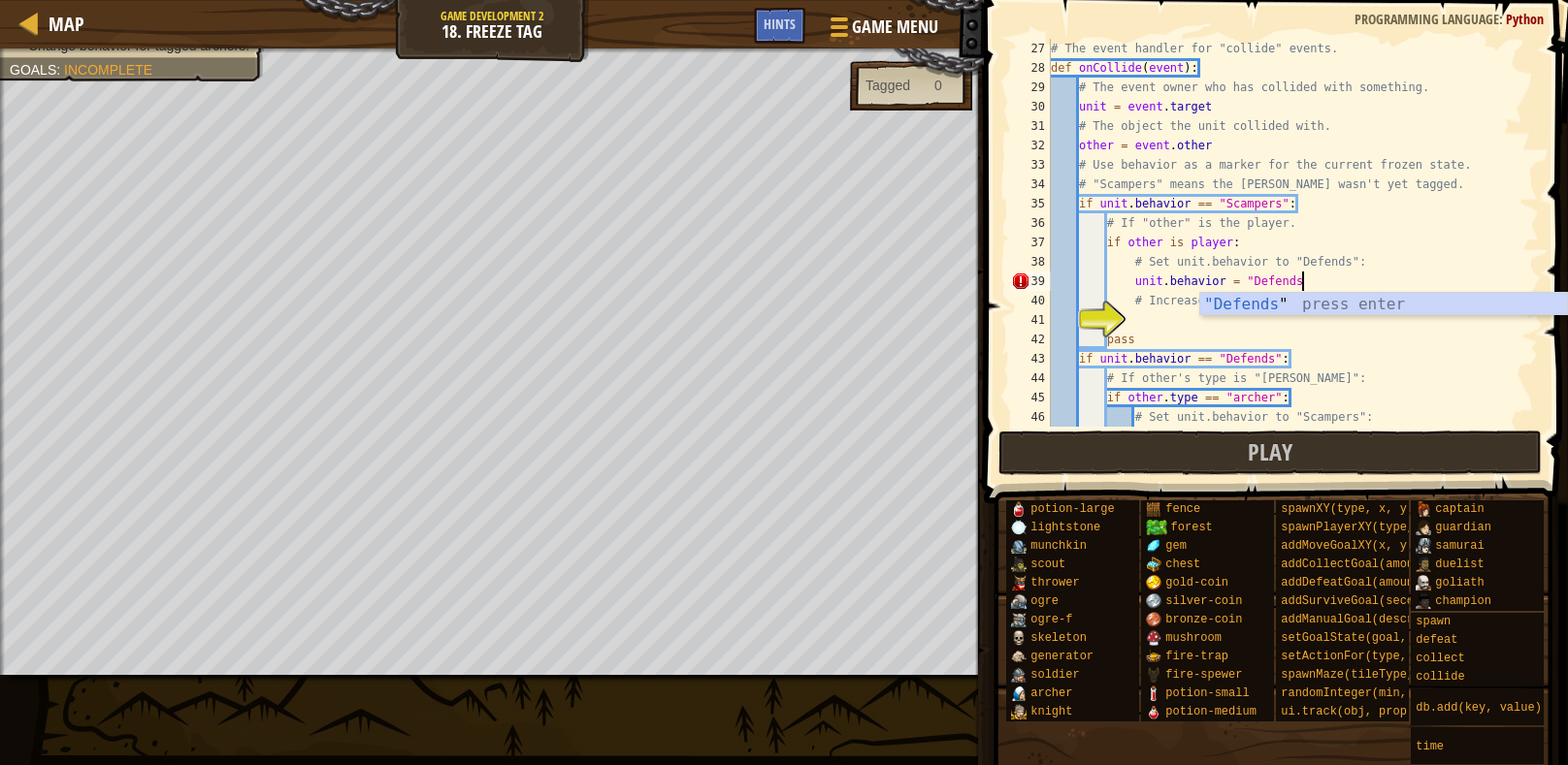
scroll to position [9, 20]
type textarea "unit.behavior = "Defends""
click at [1171, 328] on div "# The event handler for "collide" events. def onCollide ( event ) : # The event…" at bounding box center [1292, 252] width 491 height 427
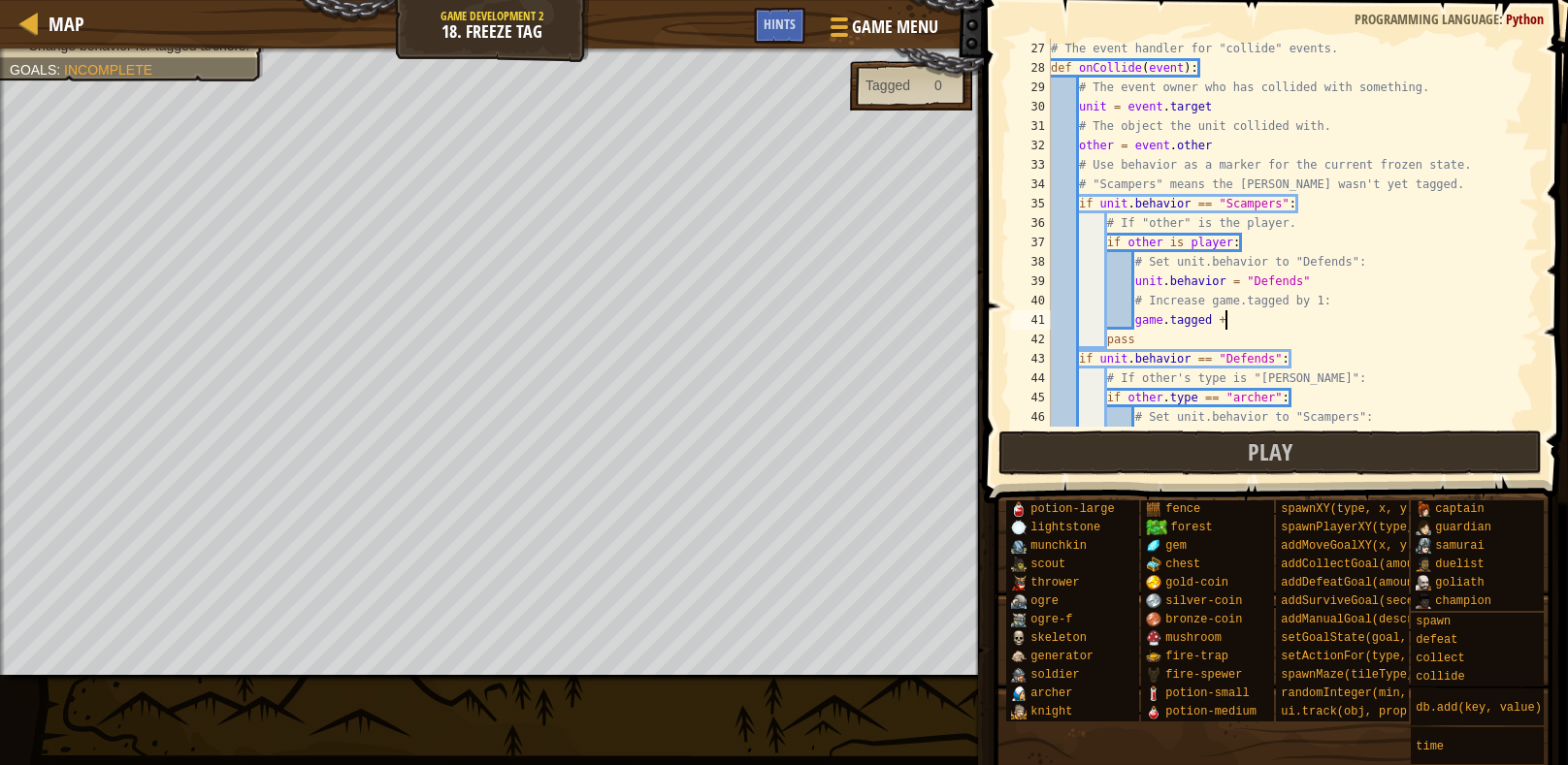
scroll to position [9, 14]
type textarea "game.tagged += 1"
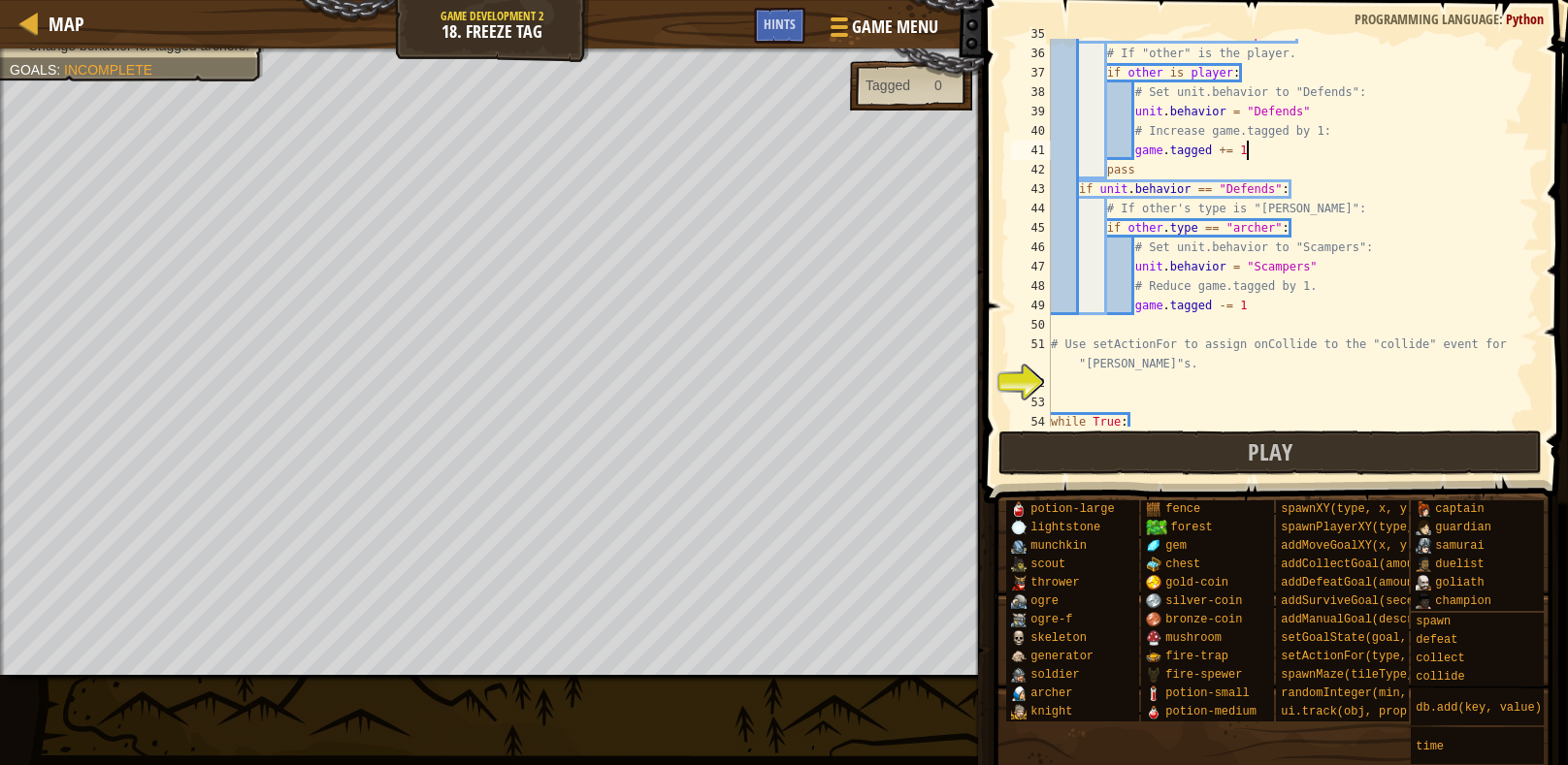
scroll to position [737, 0]
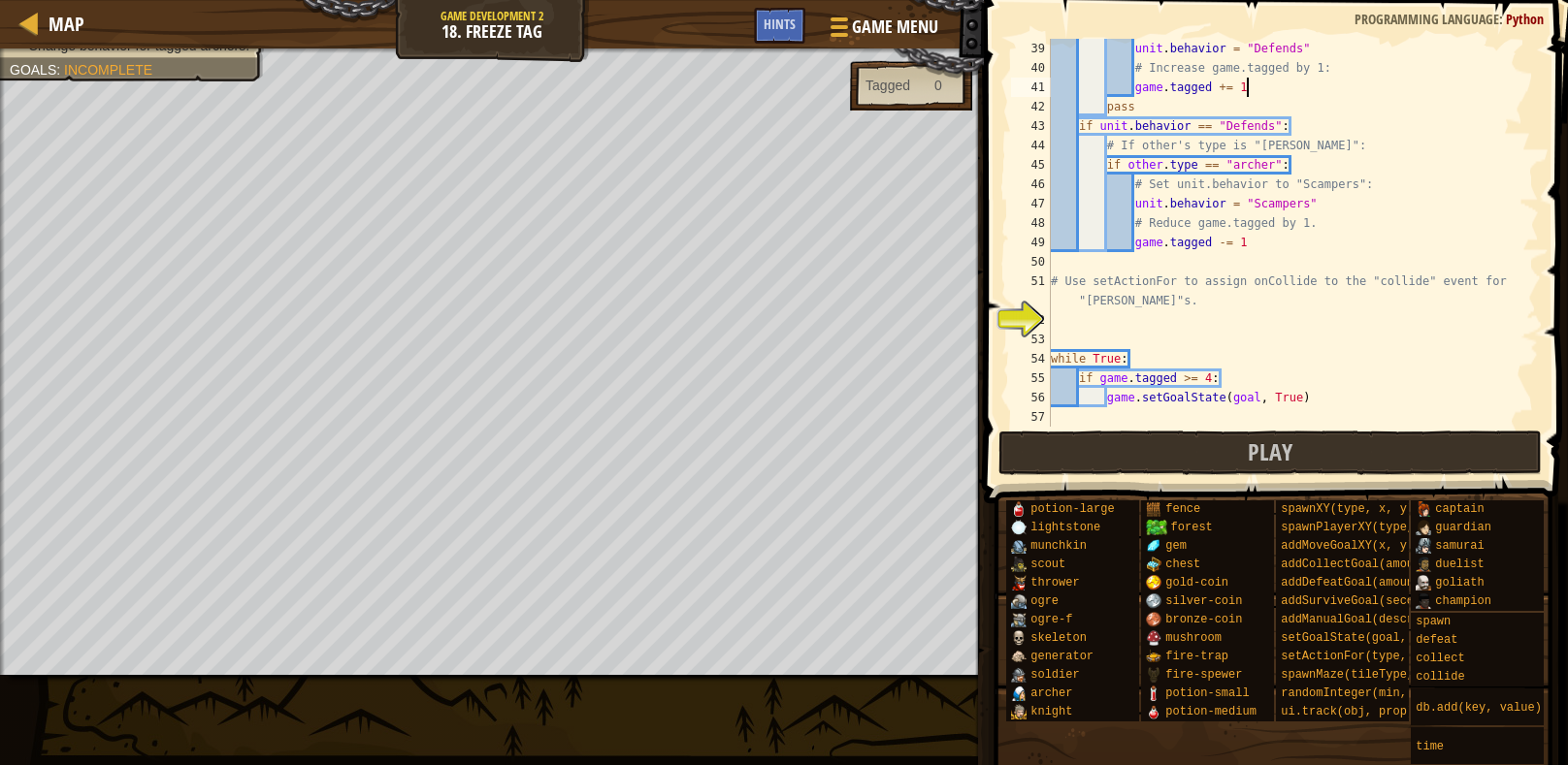
click at [1106, 321] on div "unit . behavior = "Defends" # Increase game.tagged by 1: game . tagged += 1 pas…" at bounding box center [1292, 252] width 491 height 427
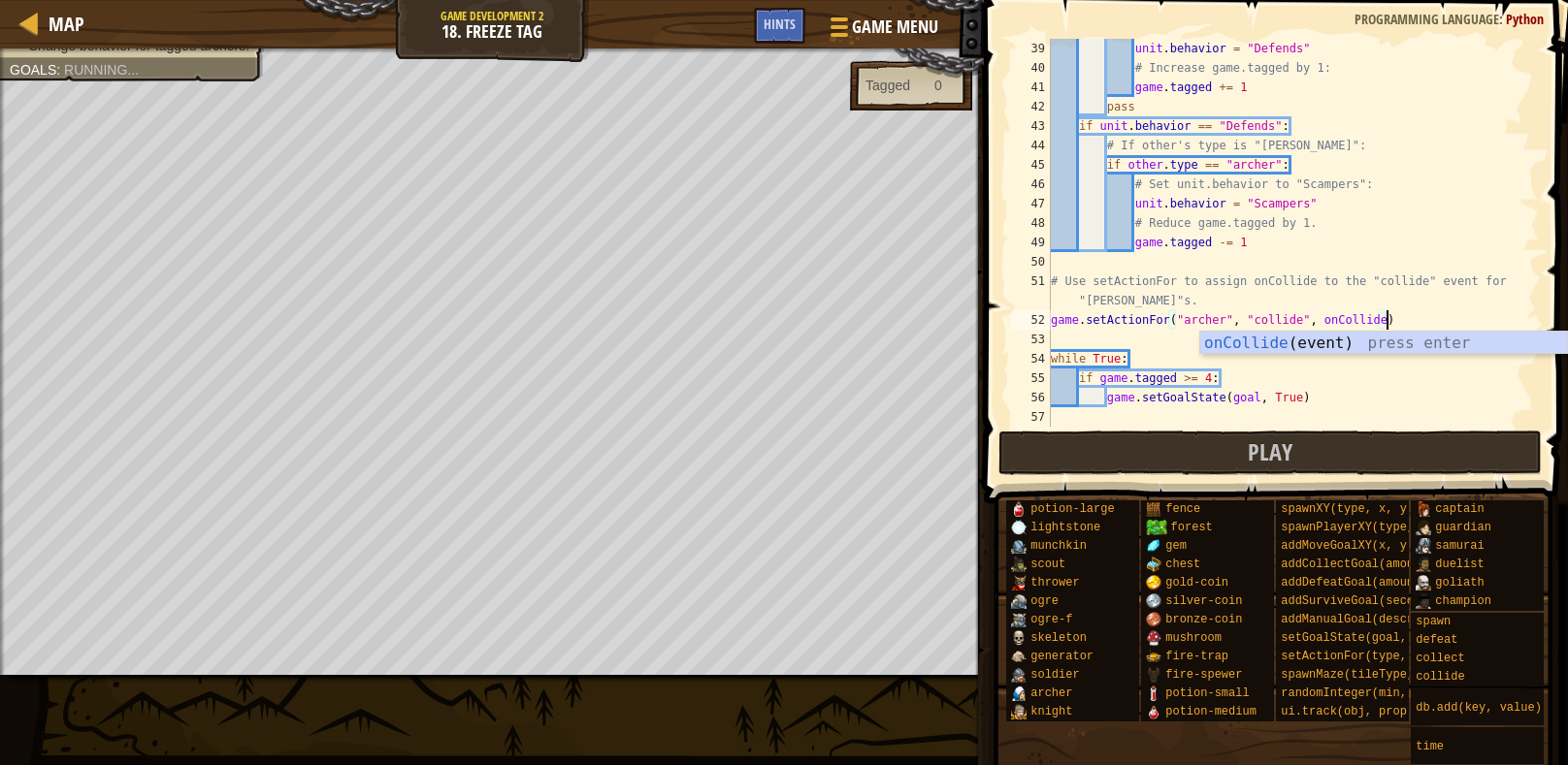
scroll to position [9, 27]
click at [1342, 342] on div "onCollide (event) press enter" at bounding box center [1383, 366] width 367 height 70
click at [1450, 349] on div "unit . behavior = "Defends" # Increase game.tagged by 1: game . tagged += 1 pas…" at bounding box center [1292, 252] width 491 height 427
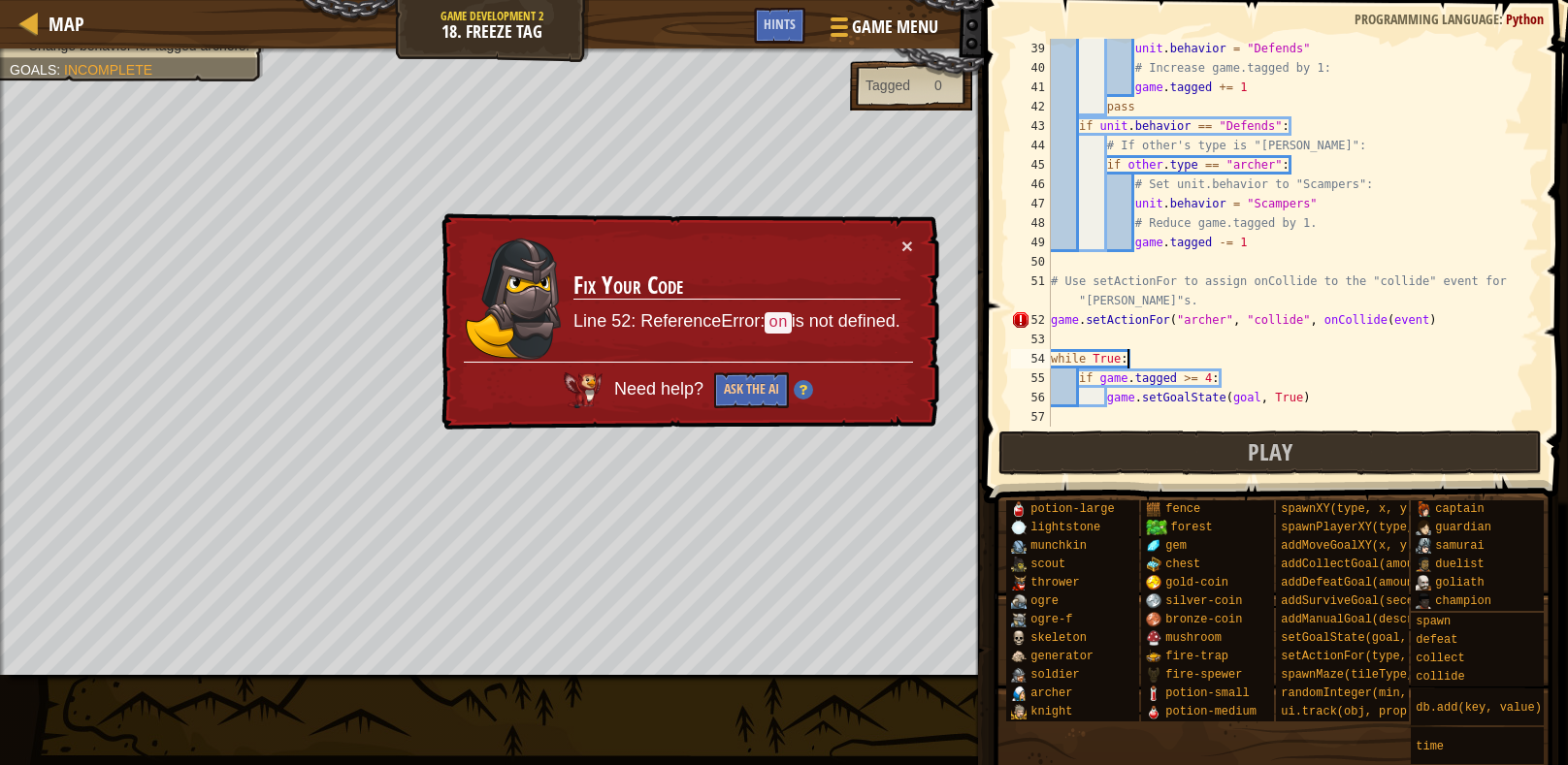
click at [1453, 316] on div "unit . behavior = "Defends" # Increase game.tagged by 1: game . tagged += 1 pas…" at bounding box center [1292, 252] width 491 height 427
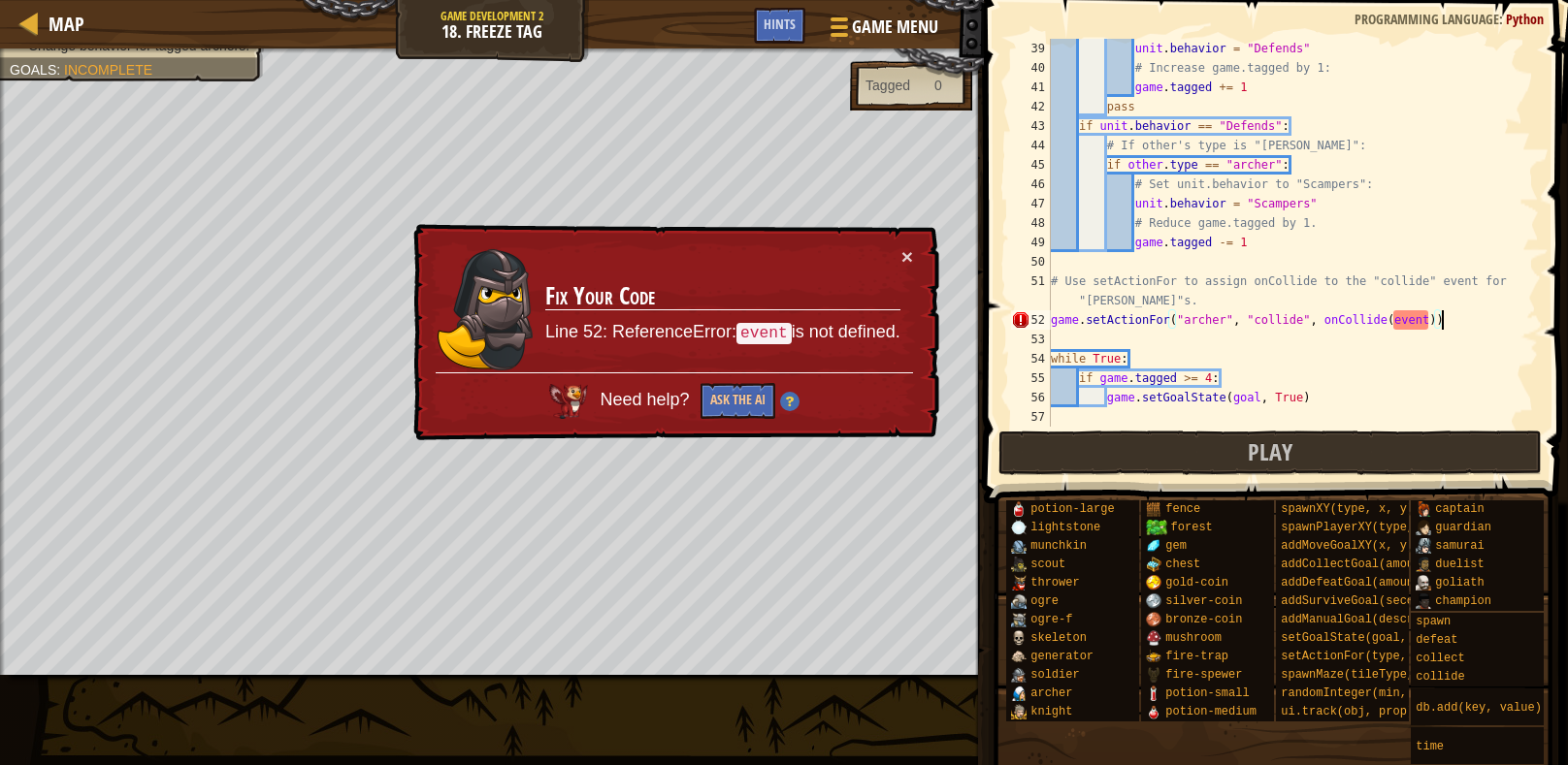
click at [1411, 324] on div "unit . behavior = "Defends" # Increase game.tagged by 1: game . tagged += 1 pas…" at bounding box center [1292, 252] width 491 height 427
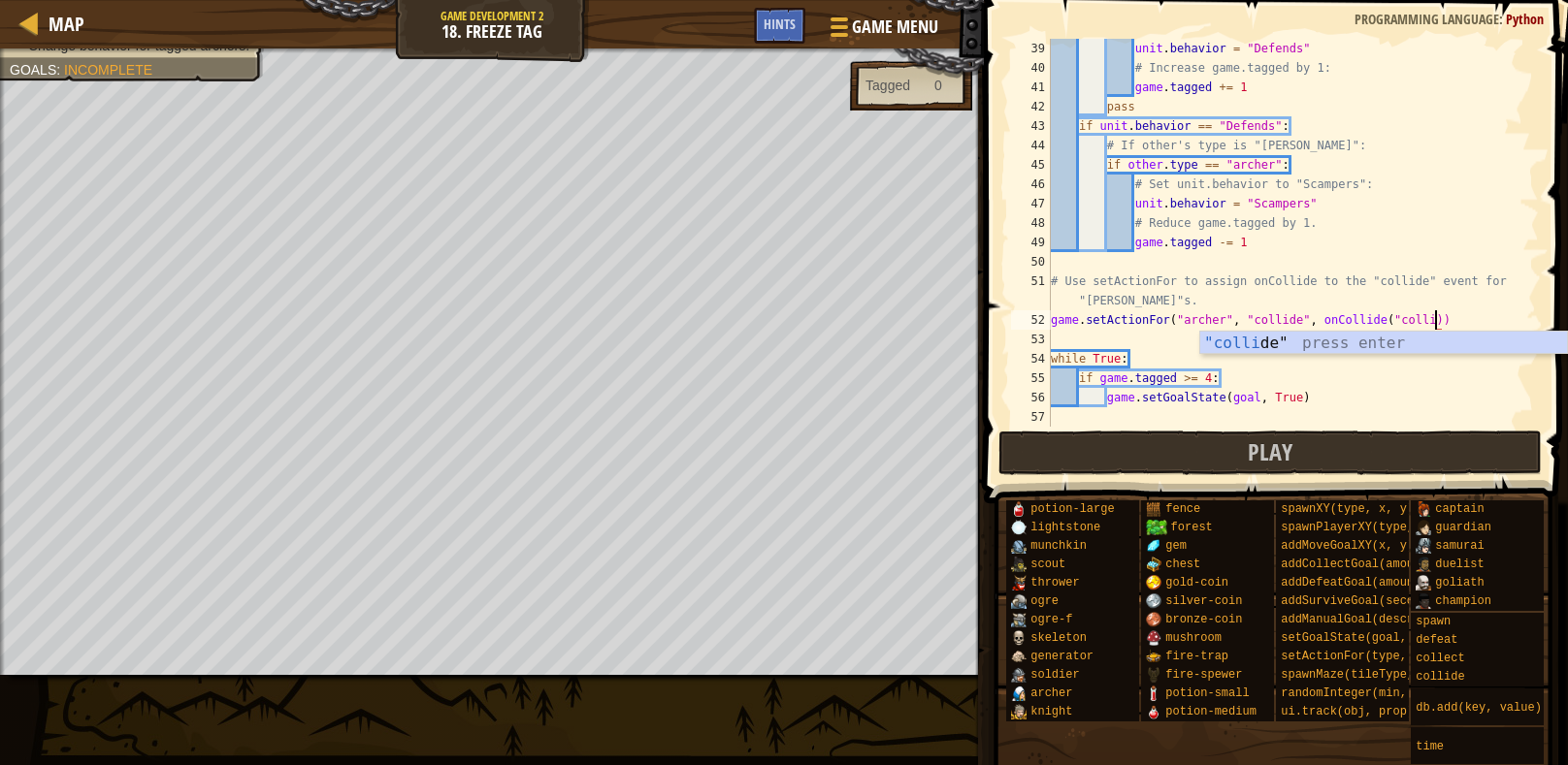
scroll to position [9, 32]
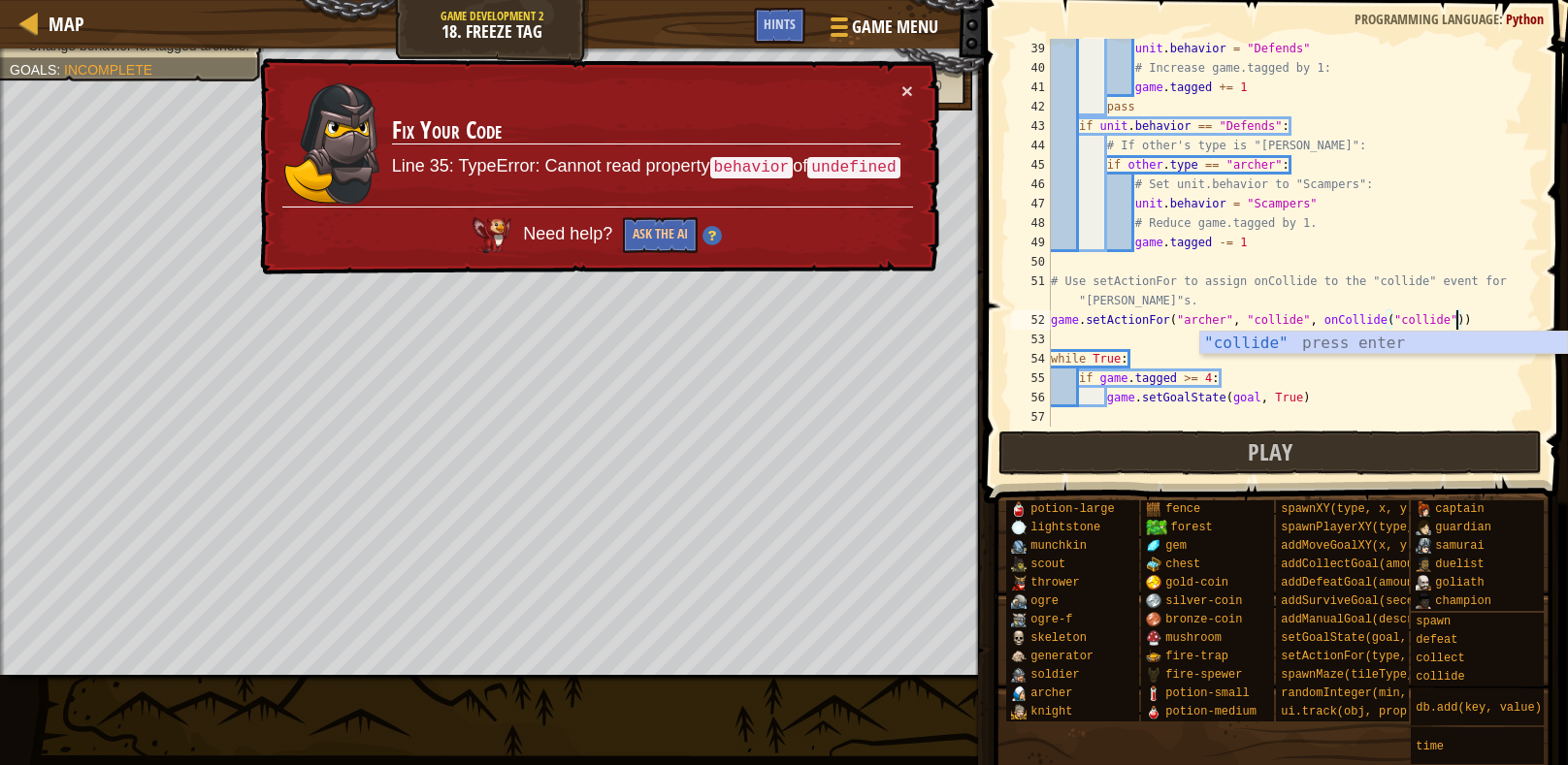
click at [1472, 361] on div "unit . behavior = "Defends" # Increase game.tagged by 1: game . tagged += 1 pas…" at bounding box center [1292, 252] width 491 height 427
drag, startPoint x: 1386, startPoint y: 324, endPoint x: 1461, endPoint y: 325, distance: 75.0
click at [1461, 325] on div "unit . behavior = "Defends" # Increase game.tagged by 1: game . tagged += 1 pas…" at bounding box center [1292, 252] width 491 height 427
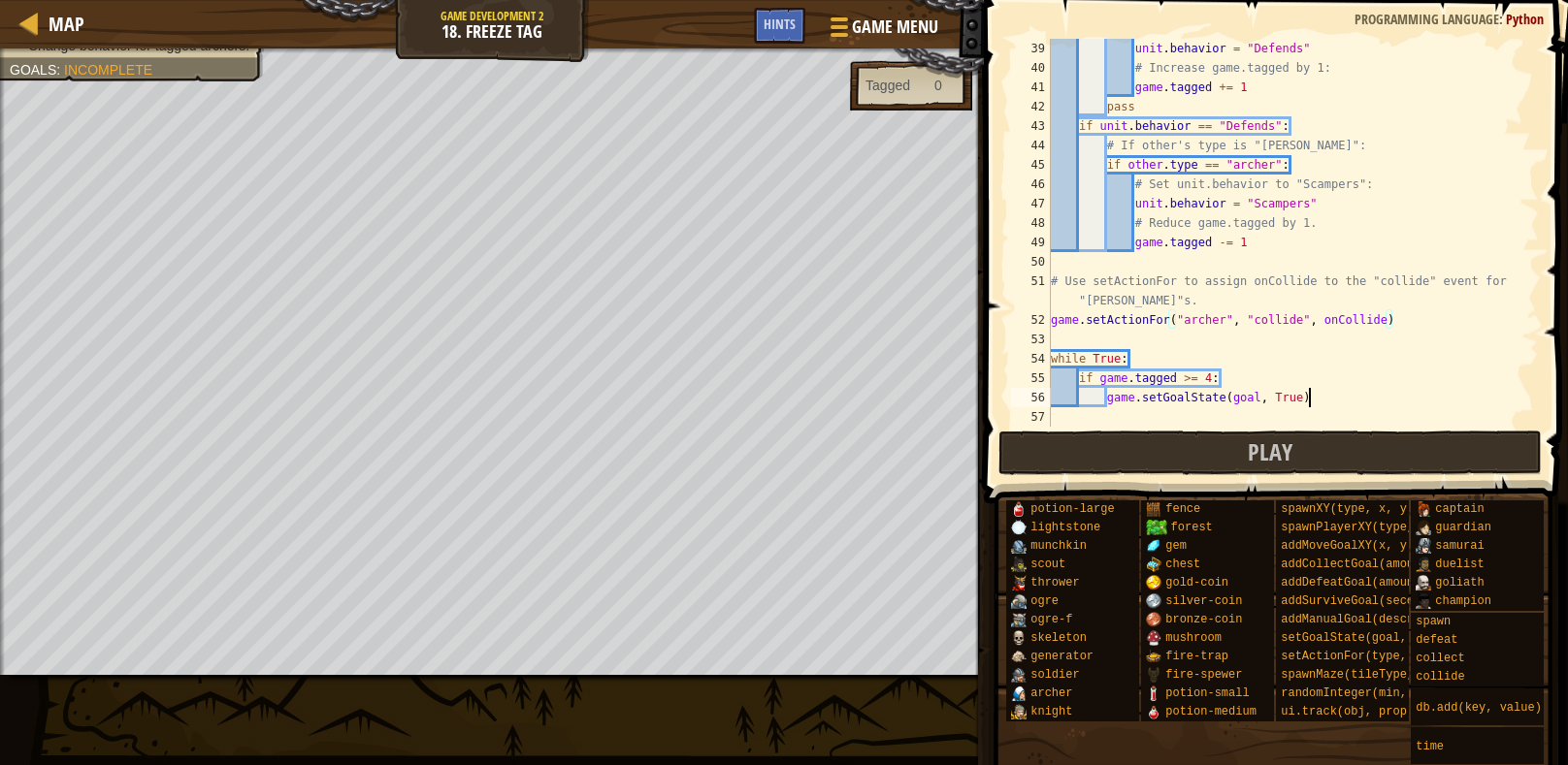
click at [1443, 392] on div "unit . behavior = "Defends" # Increase game.tagged by 1: game . tagged += 1 pas…" at bounding box center [1292, 252] width 491 height 427
type textarea "game.setGoalState(goal, True)"
click at [1411, 443] on button "Play" at bounding box center [1270, 453] width 544 height 45
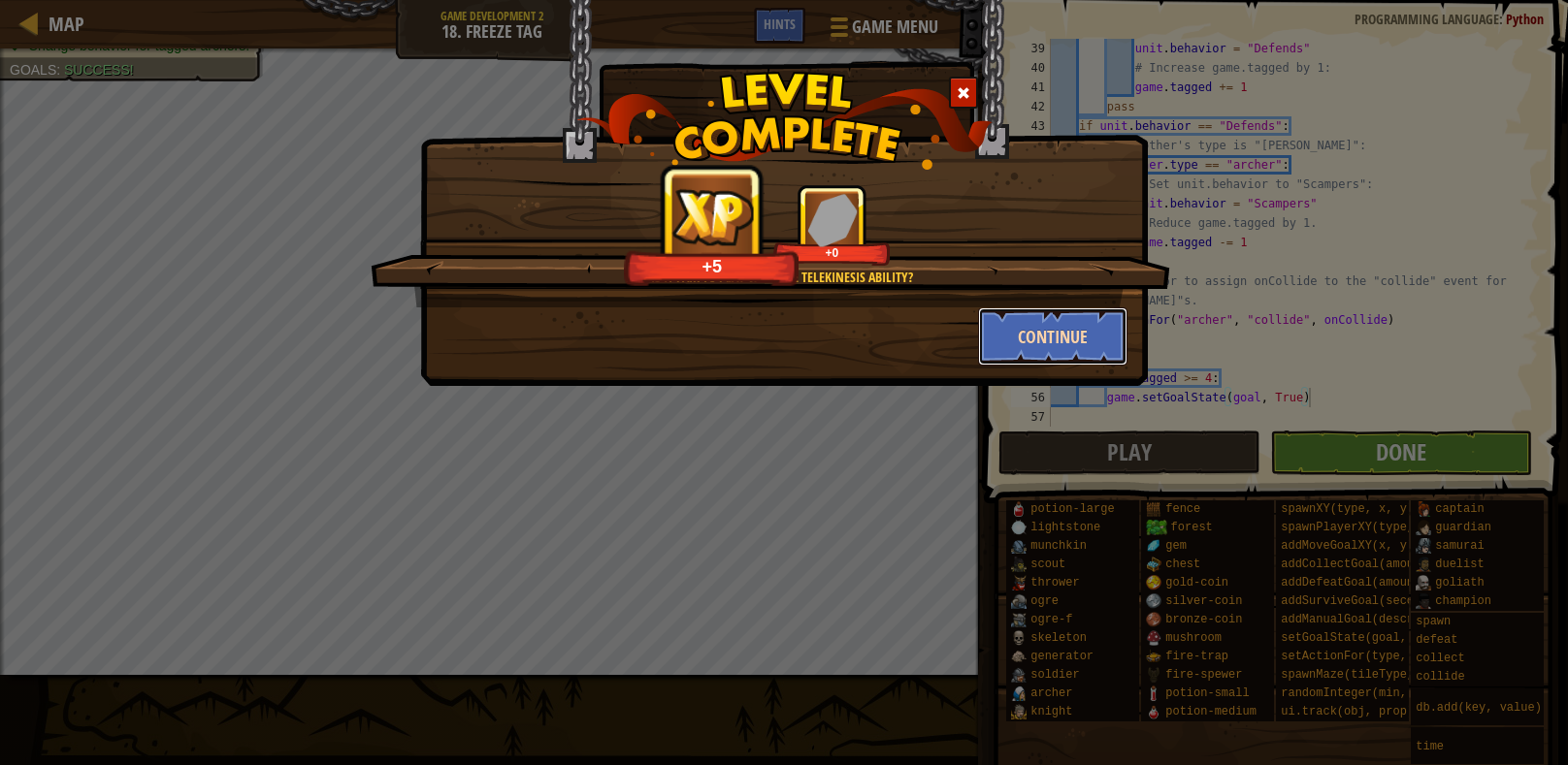
click at [1000, 337] on button "Continue" at bounding box center [1053, 336] width 150 height 58
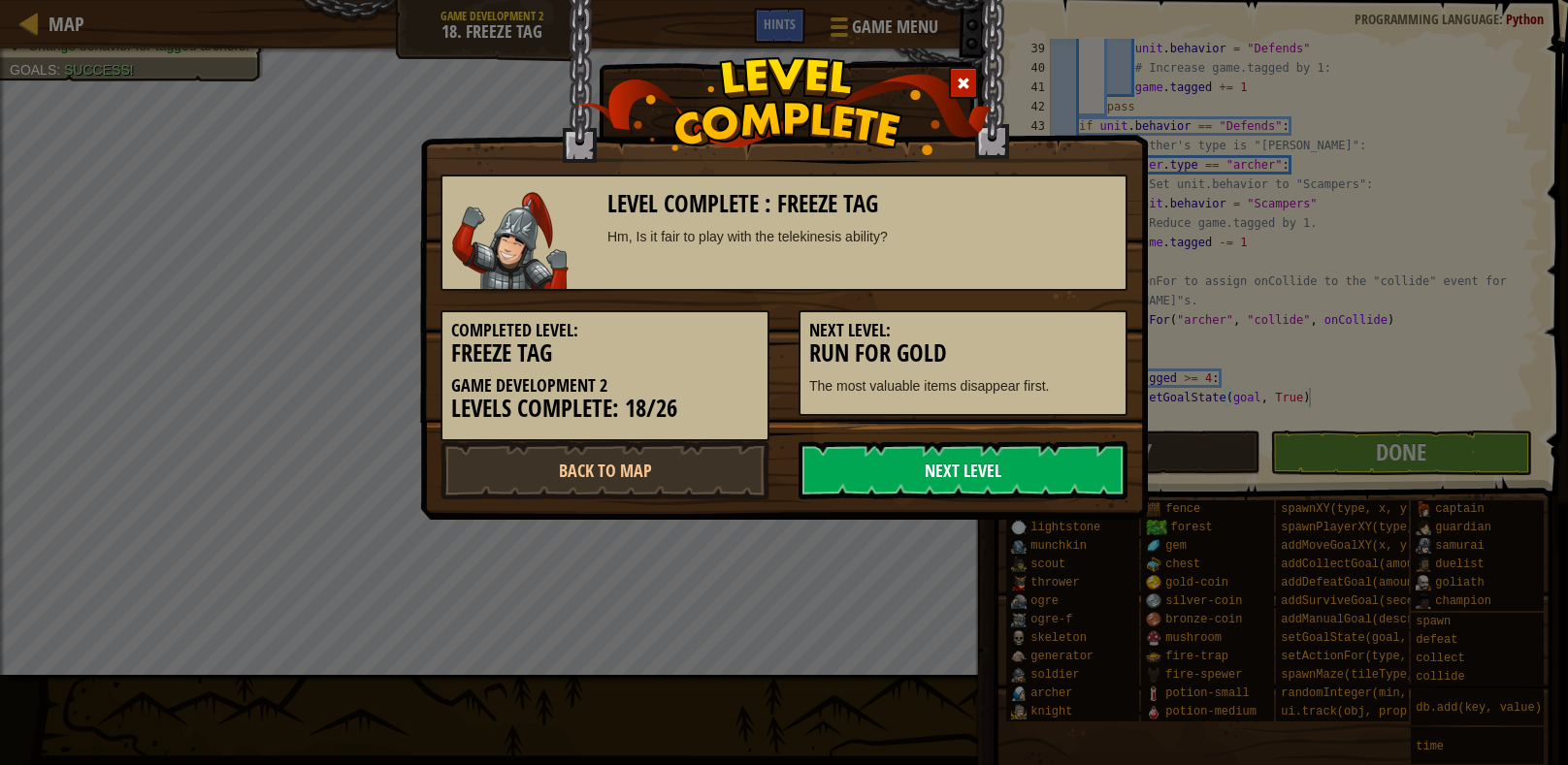
click at [967, 453] on link "Next Level" at bounding box center [962, 471] width 329 height 58
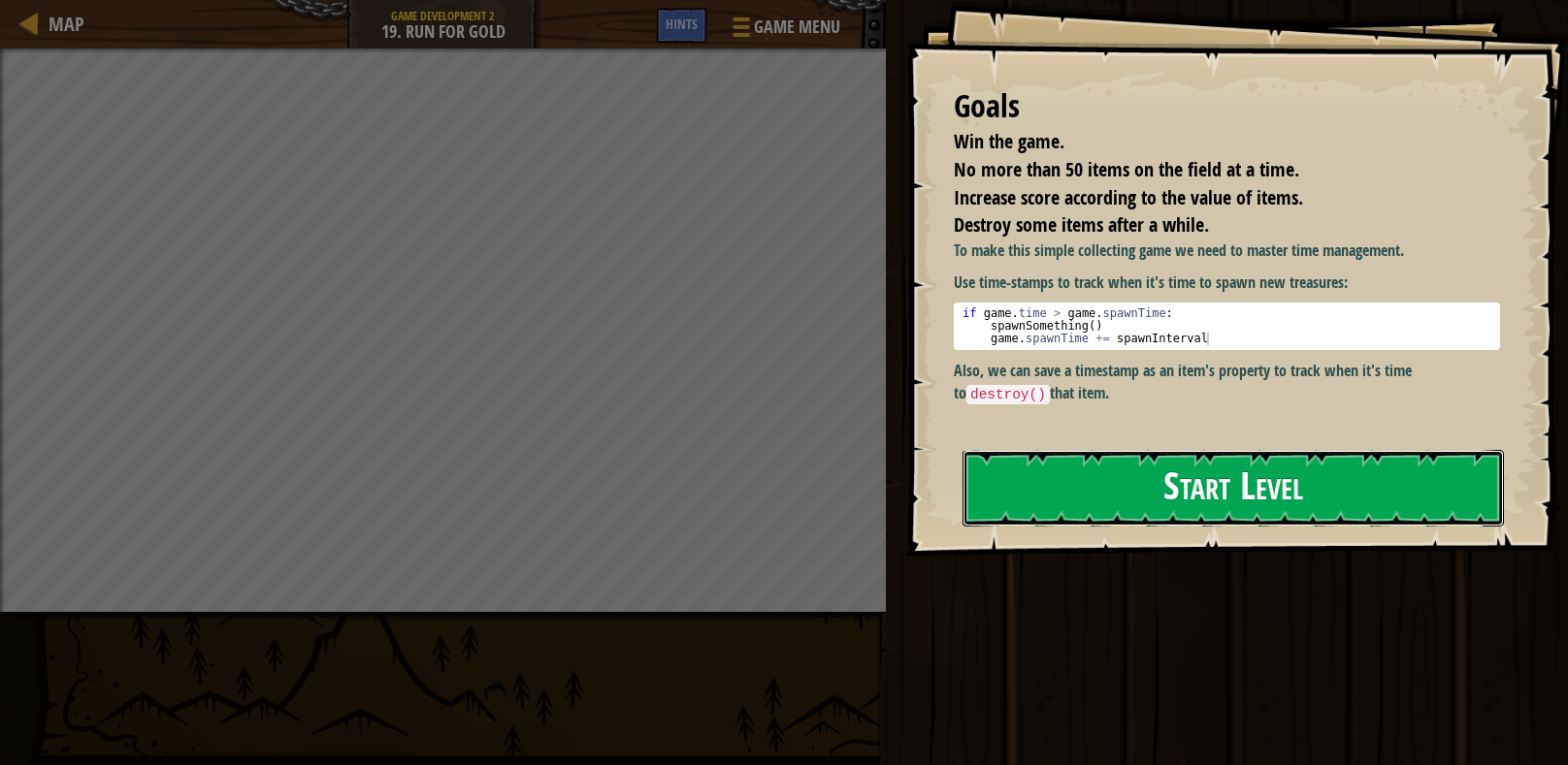
click at [1073, 518] on button "Start Level" at bounding box center [1233, 487] width 541 height 77
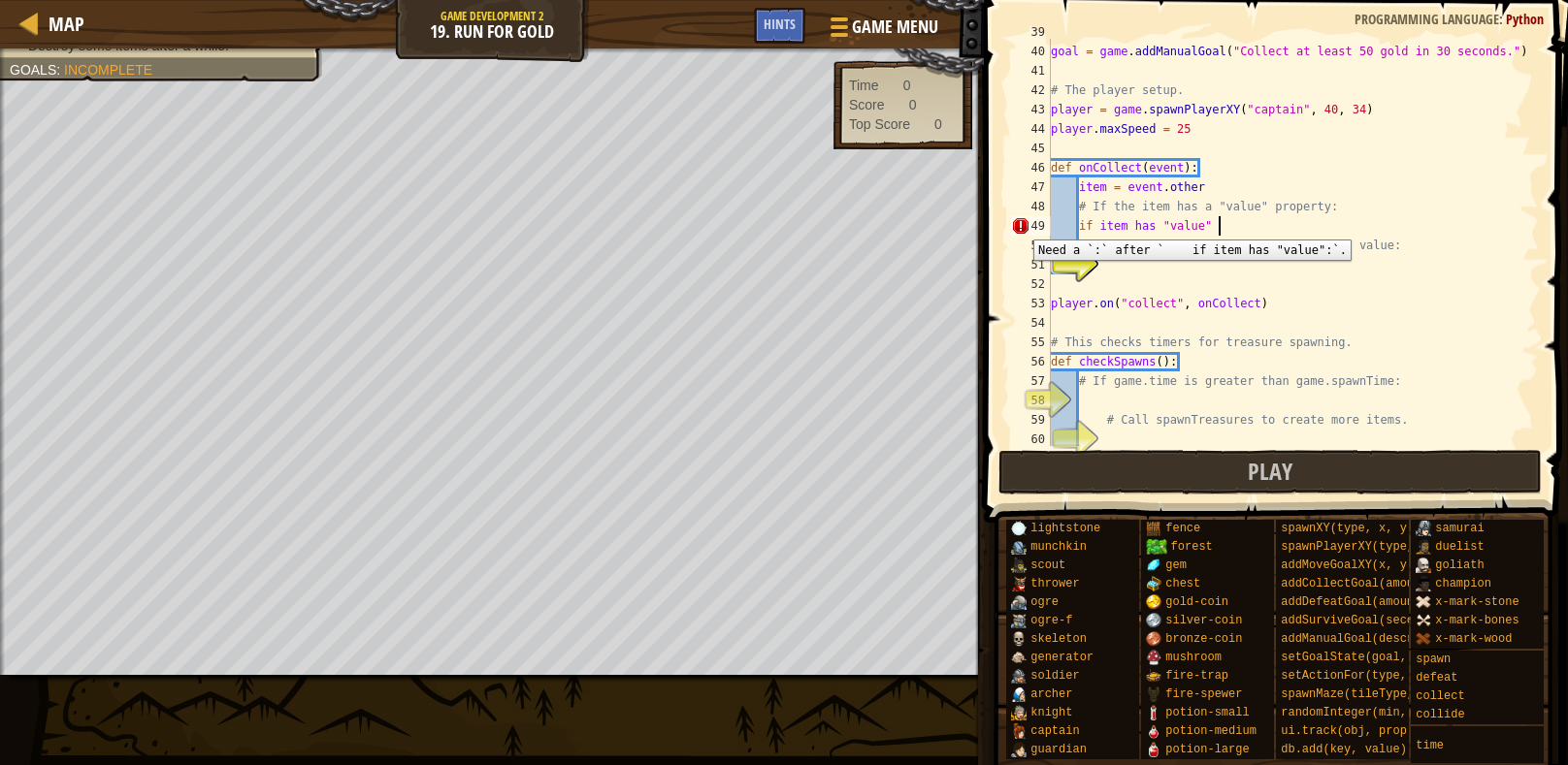
scroll to position [8, 12]
type textarea "if item has "value" :"
click at [1144, 268] on div "ui . track ( db , "topScore" ) goal = game . addManualGoal ( "Collect at least …" at bounding box center [1292, 245] width 491 height 446
click at [1157, 277] on div "ui . track ( db , "topScore" ) goal = game . addManualGoal ( "Collect at least …" at bounding box center [1292, 245] width 491 height 446
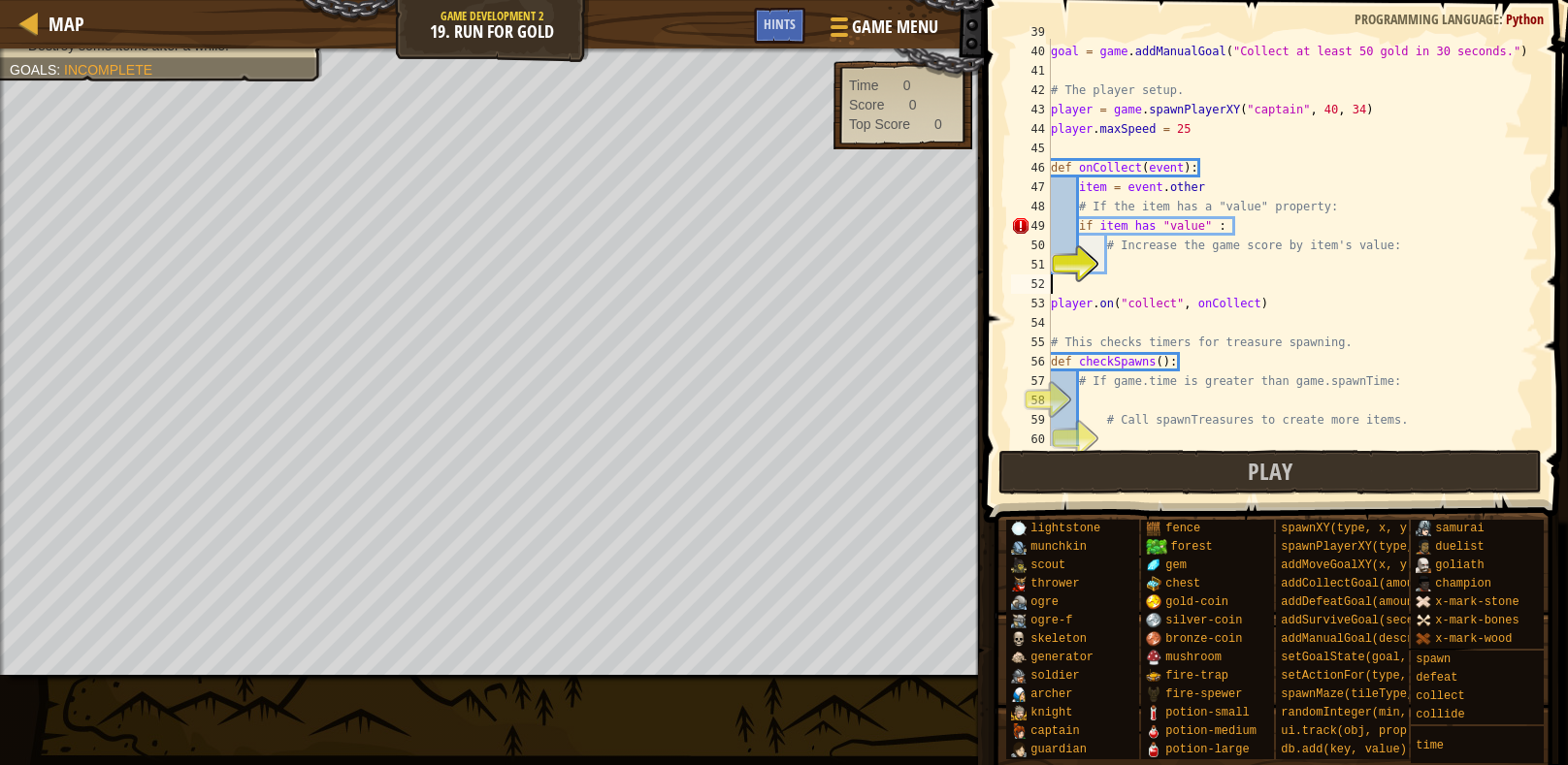
scroll to position [8, 0]
click at [1132, 264] on div "ui . track ( db , "topScore" ) goal = game . addManualGoal ( "Collect at least …" at bounding box center [1292, 245] width 491 height 446
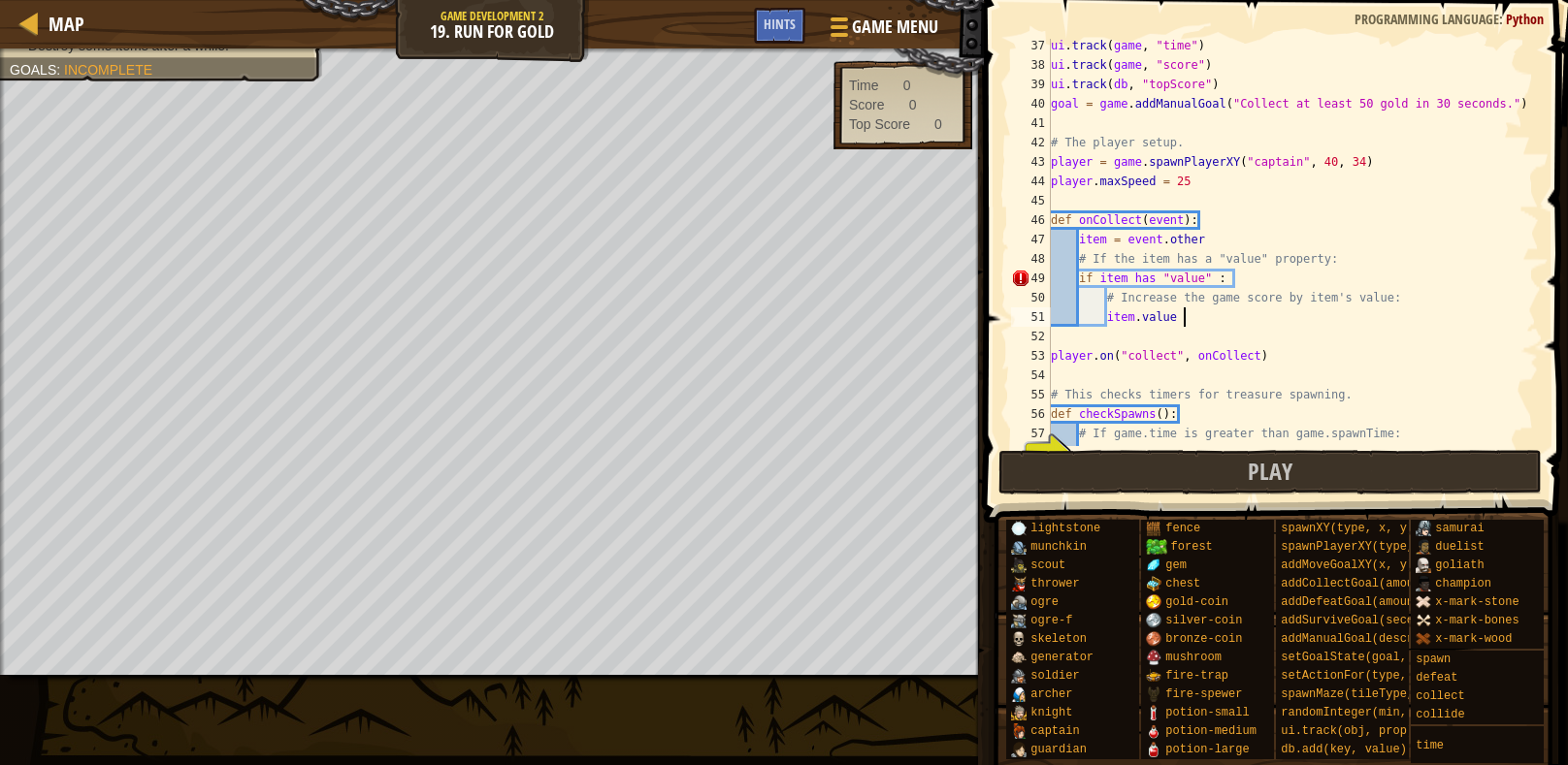
scroll to position [747, 0]
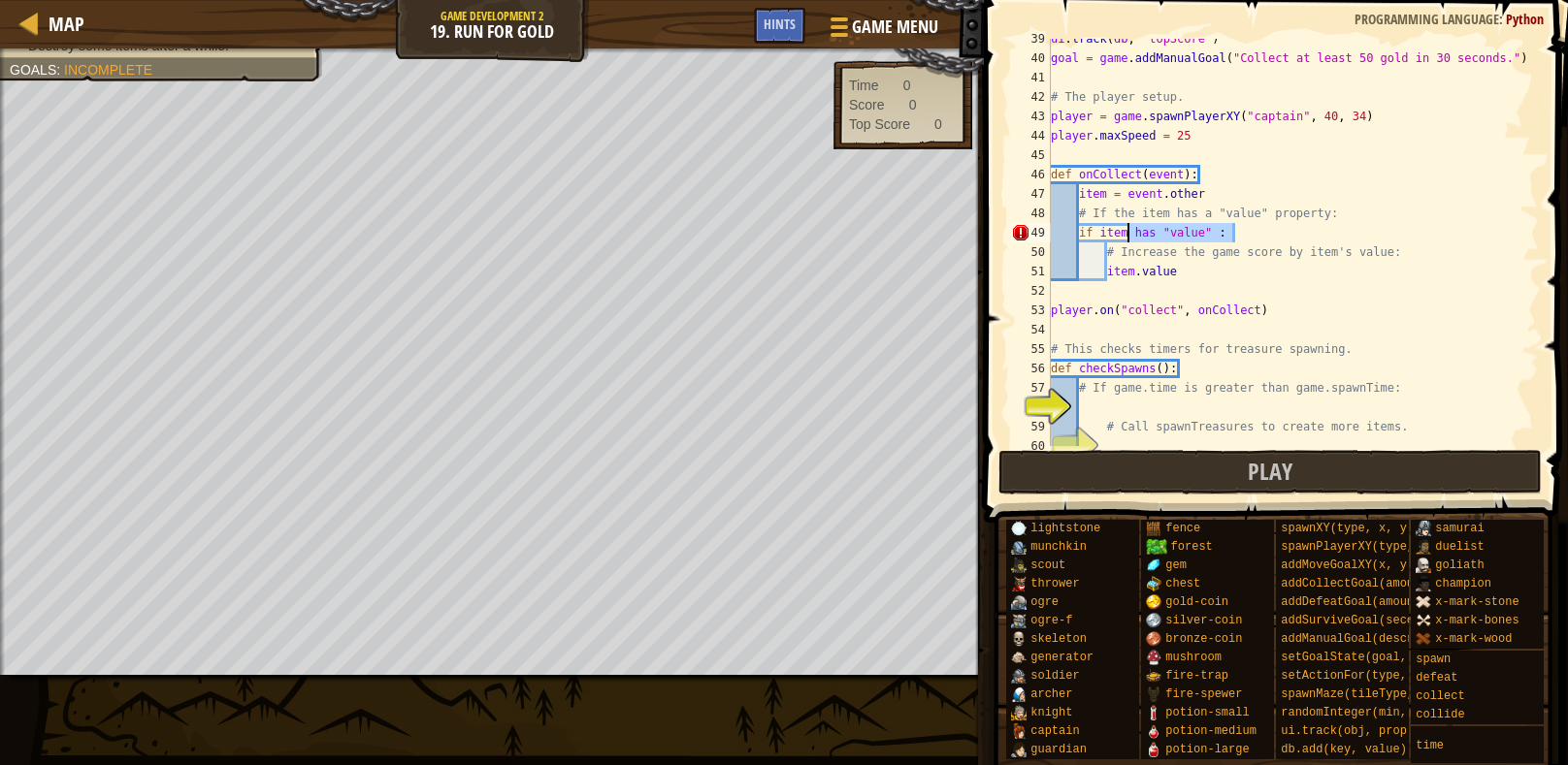
drag, startPoint x: 1237, startPoint y: 237, endPoint x: 1129, endPoint y: 238, distance: 108.0
click at [1129, 238] on div "ui . track ( db , "topScore" ) goal = game . addManualGoal ( "Collect at least …" at bounding box center [1292, 252] width 491 height 446
click at [1195, 275] on div "ui . track ( db , "topScore" ) goal = game . addManualGoal ( "Collect at least …" at bounding box center [1292, 252] width 491 height 446
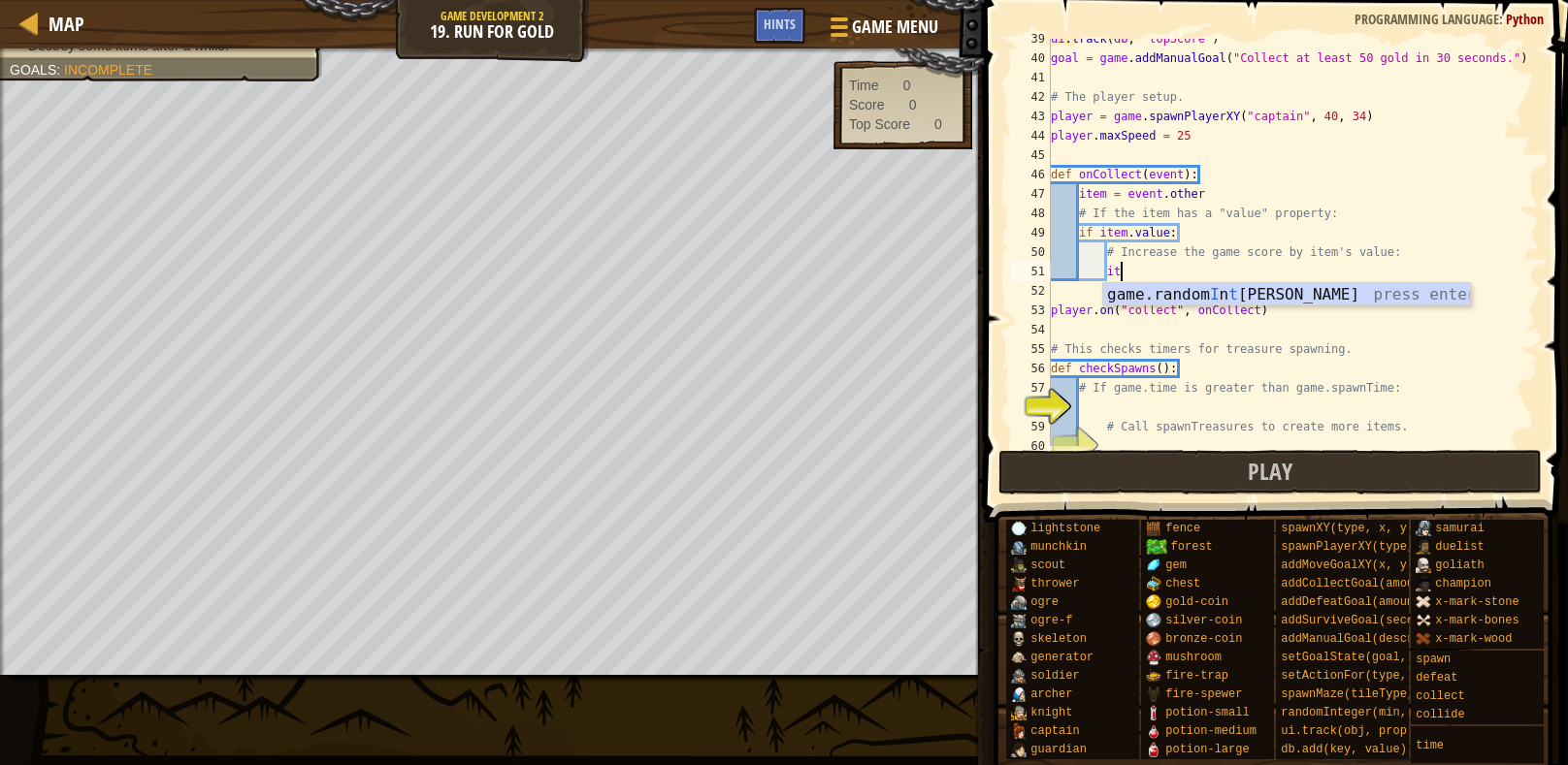
type textarea "i"
type textarea "game.score += item.value"
click at [1212, 407] on div "ui . track ( db , "topScore" ) goal = game . addManualGoal ( "Collect at least …" at bounding box center [1292, 252] width 491 height 446
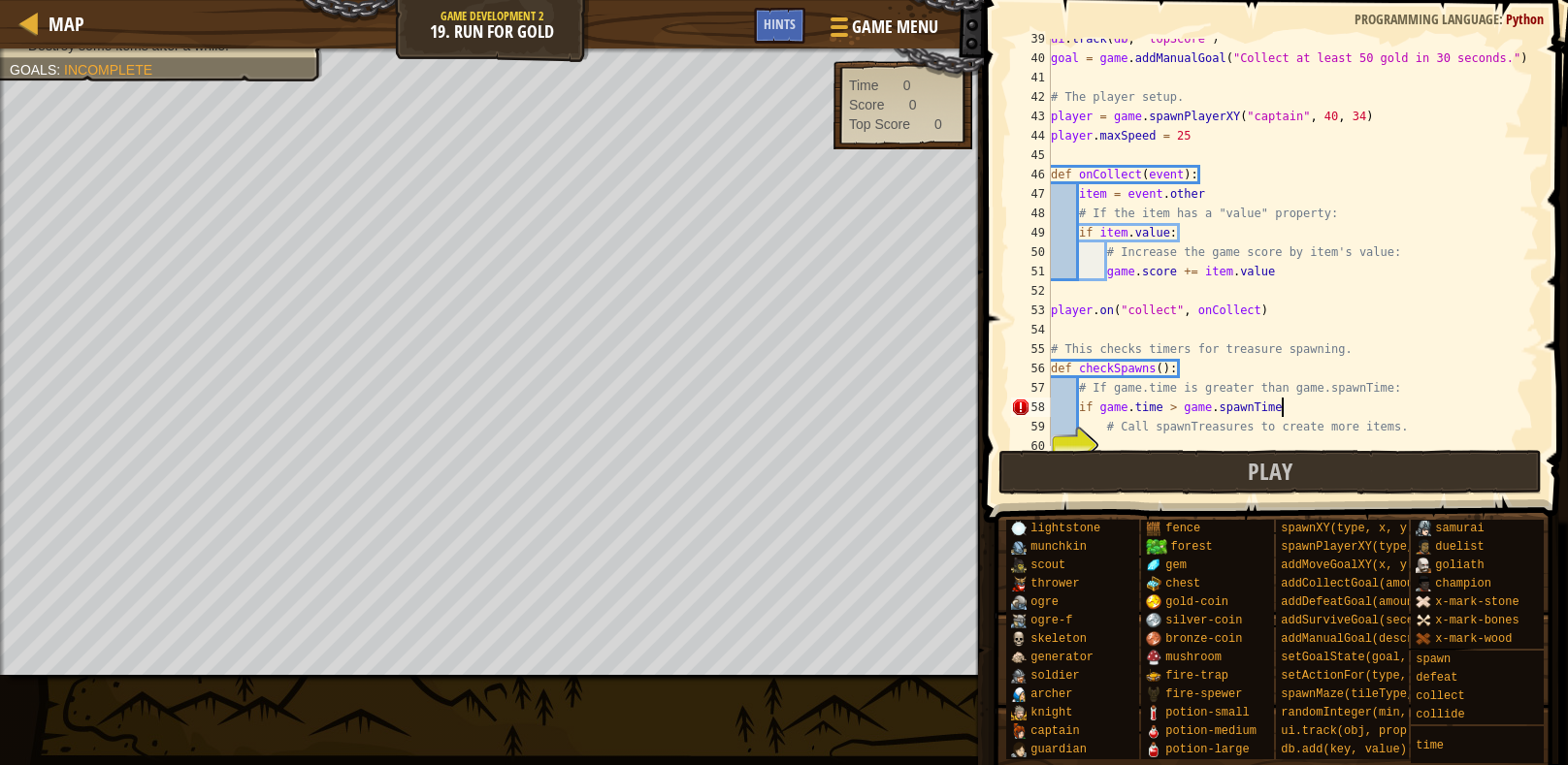
scroll to position [9, 18]
type textarea "if game.time > game.spawnTime:"
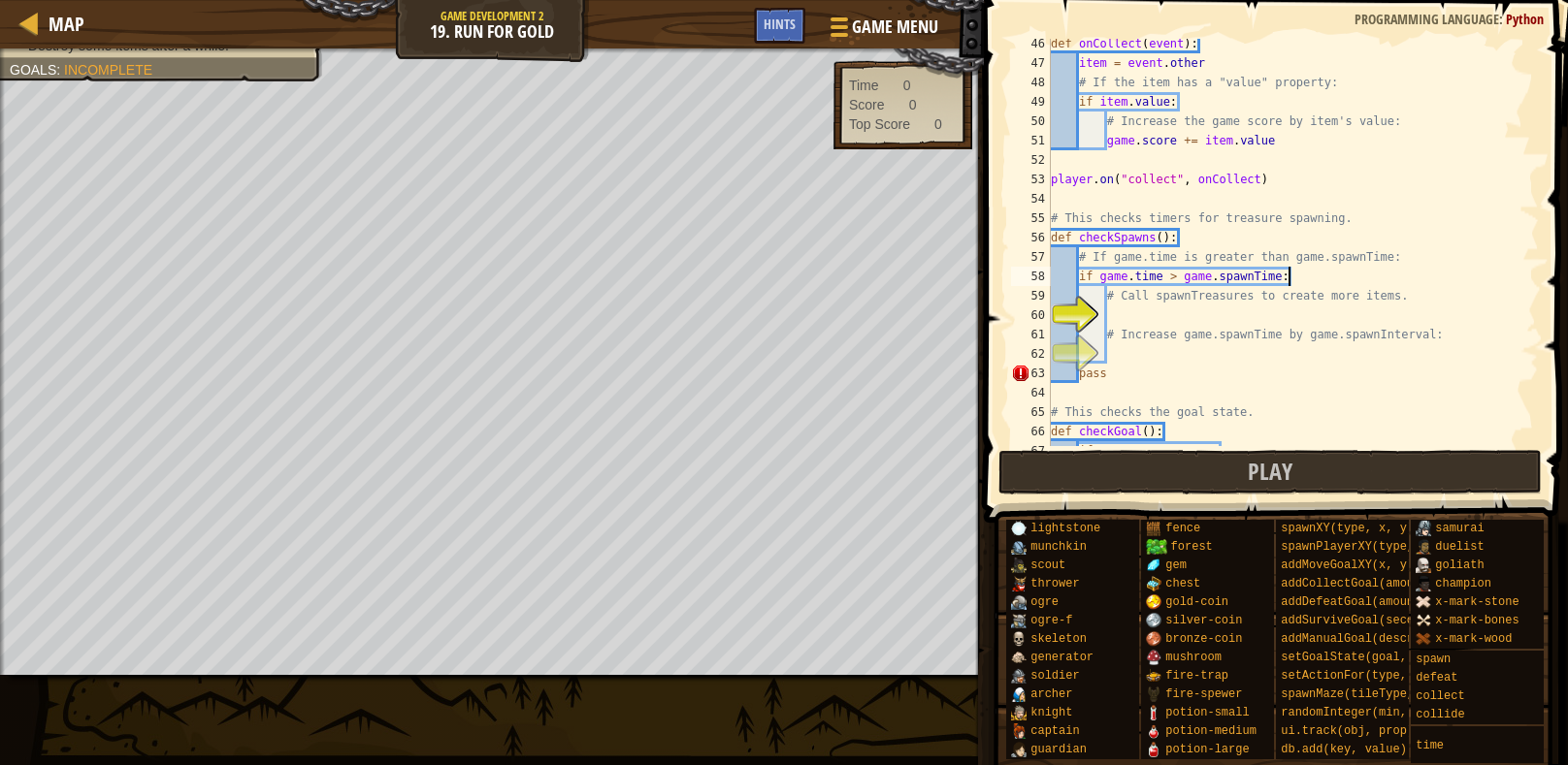
scroll to position [877, 0]
click at [1152, 309] on div "def onCollect ( event ) : item = event . other # If the item has a "value" prop…" at bounding box center [1292, 256] width 491 height 446
click at [1150, 352] on div "def onCollect ( event ) : item = event . other # If the item has a "value" prop…" at bounding box center [1292, 256] width 491 height 446
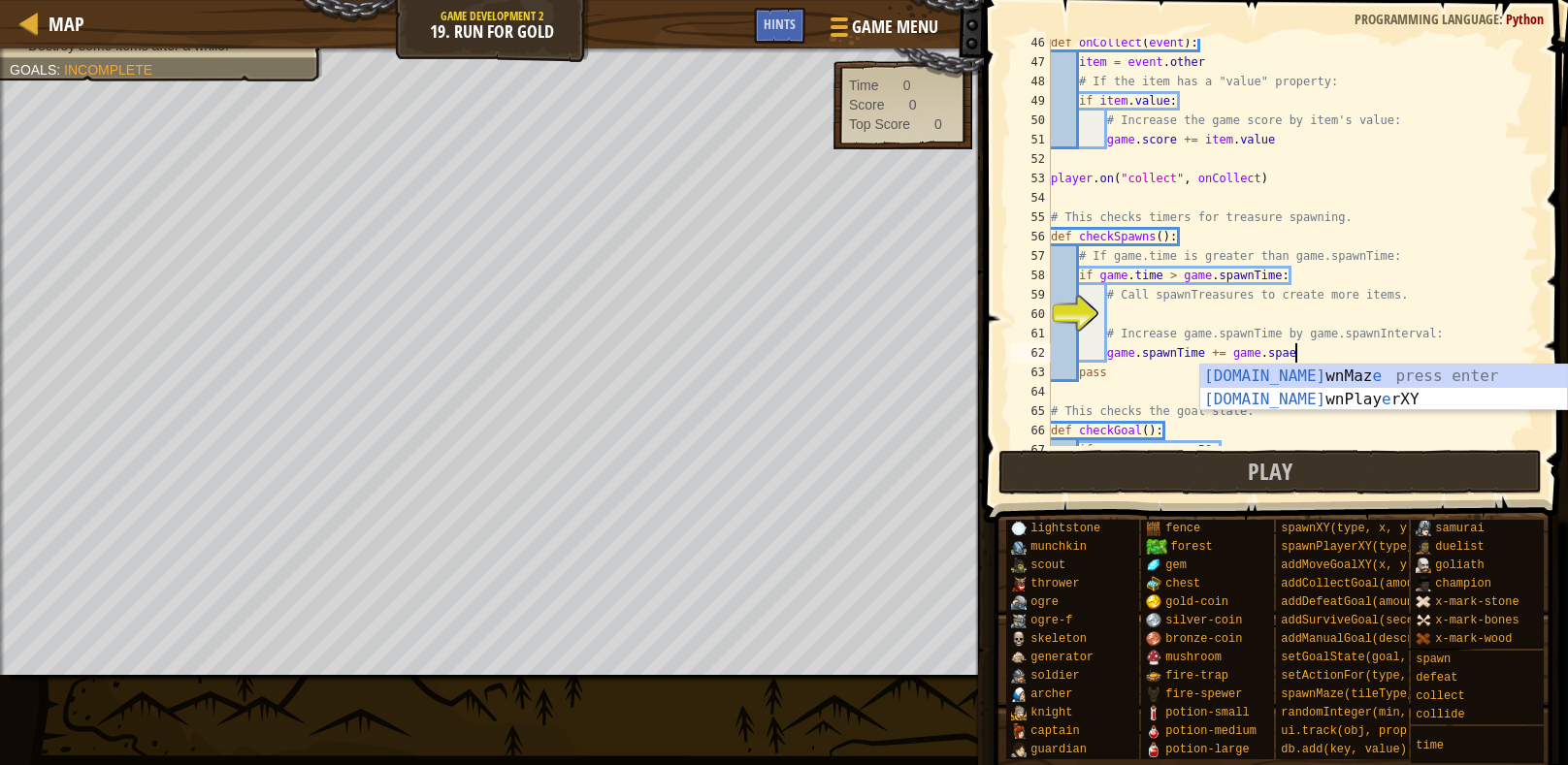
scroll to position [9, 20]
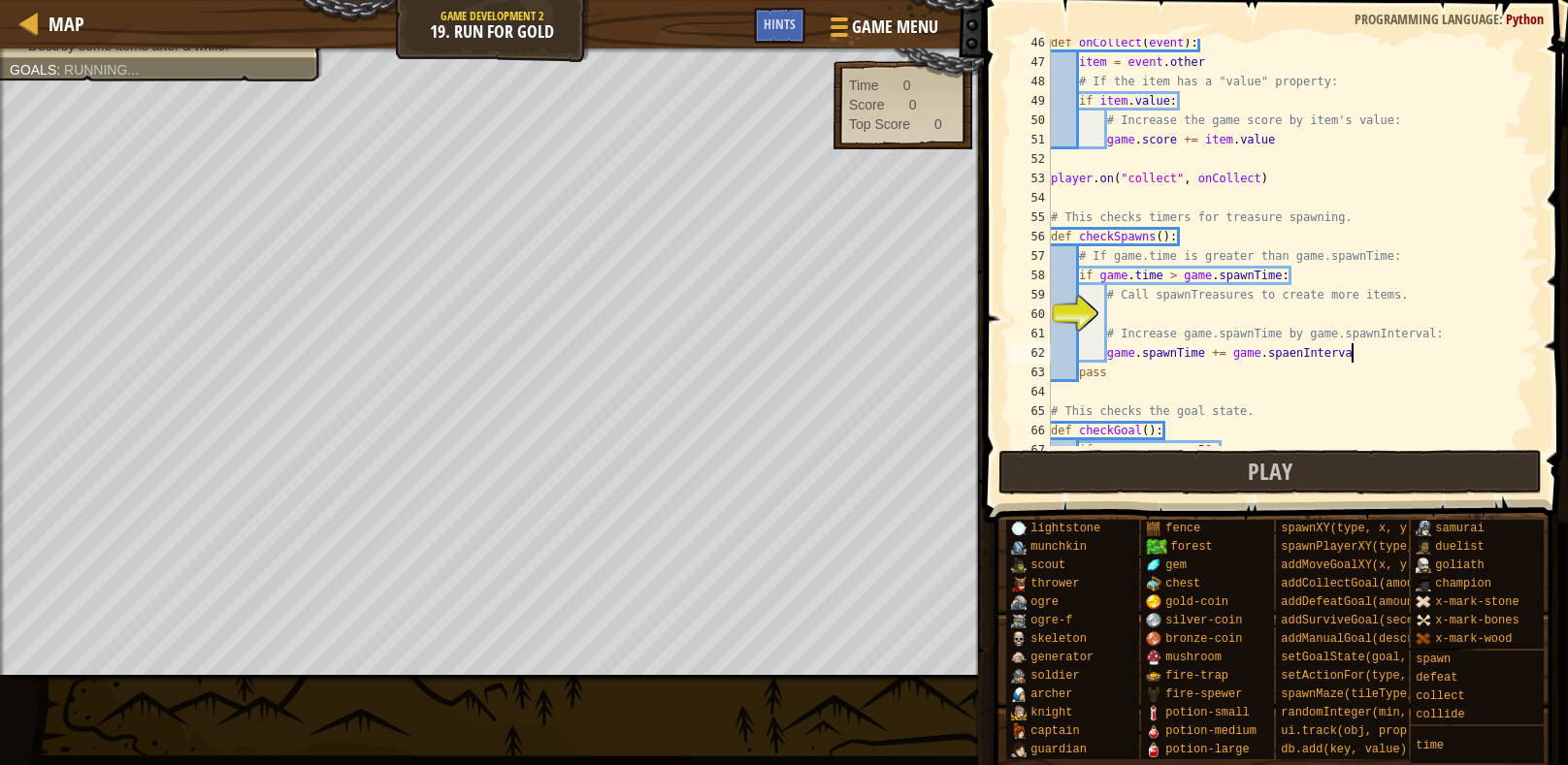
type textarea "game.spawnTime += game.spaenInterval"
click at [1146, 308] on div "def onCollect ( event ) : item = event . other # If the item has a "value" prop…" at bounding box center [1292, 256] width 491 height 446
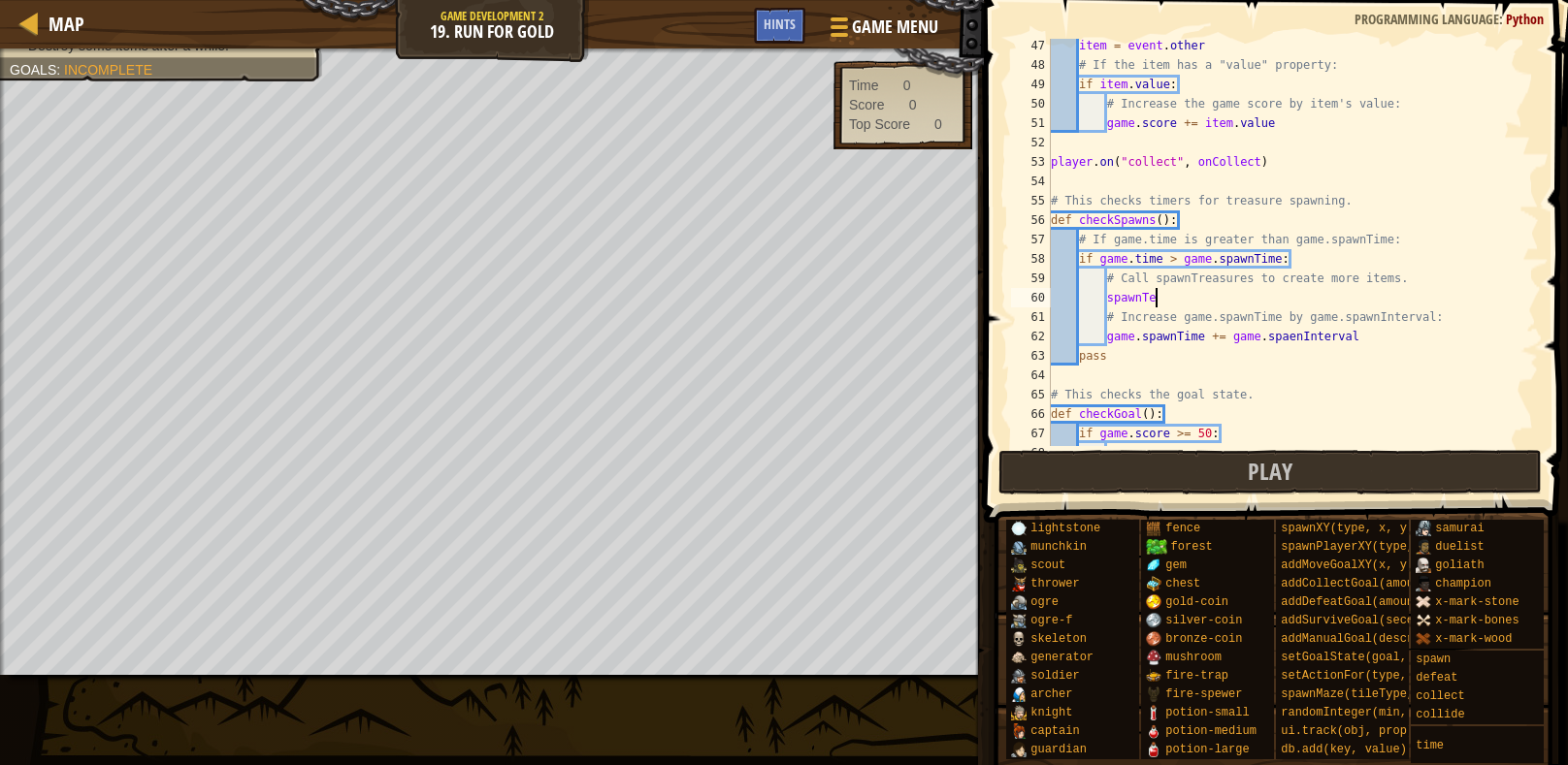
scroll to position [9, 7]
type textarea "spawnT"
click at [58, 25] on span "Map" at bounding box center [67, 24] width 36 height 26
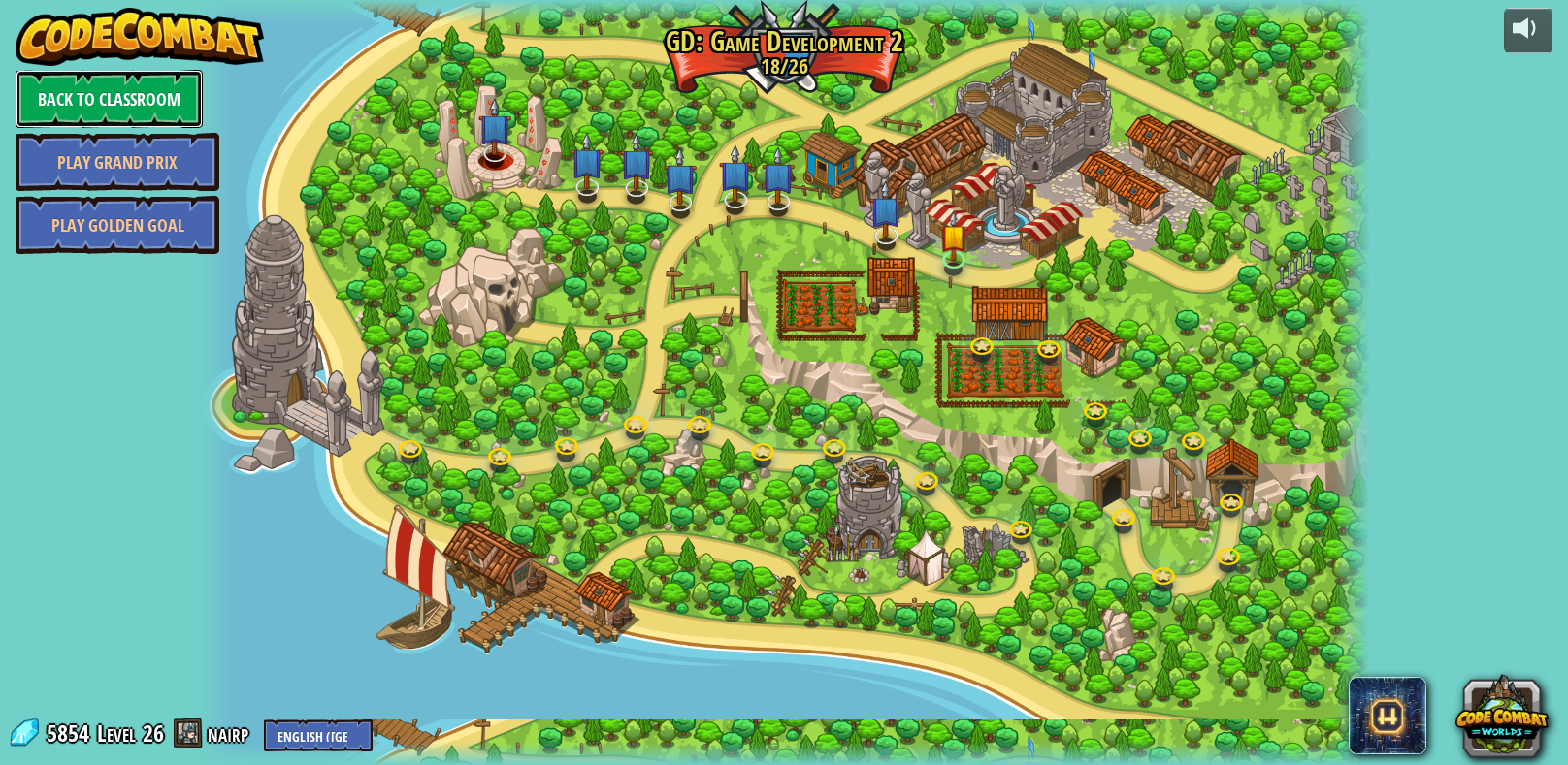
click at [98, 90] on link "Back to Classroom" at bounding box center [109, 98] width 187 height 58
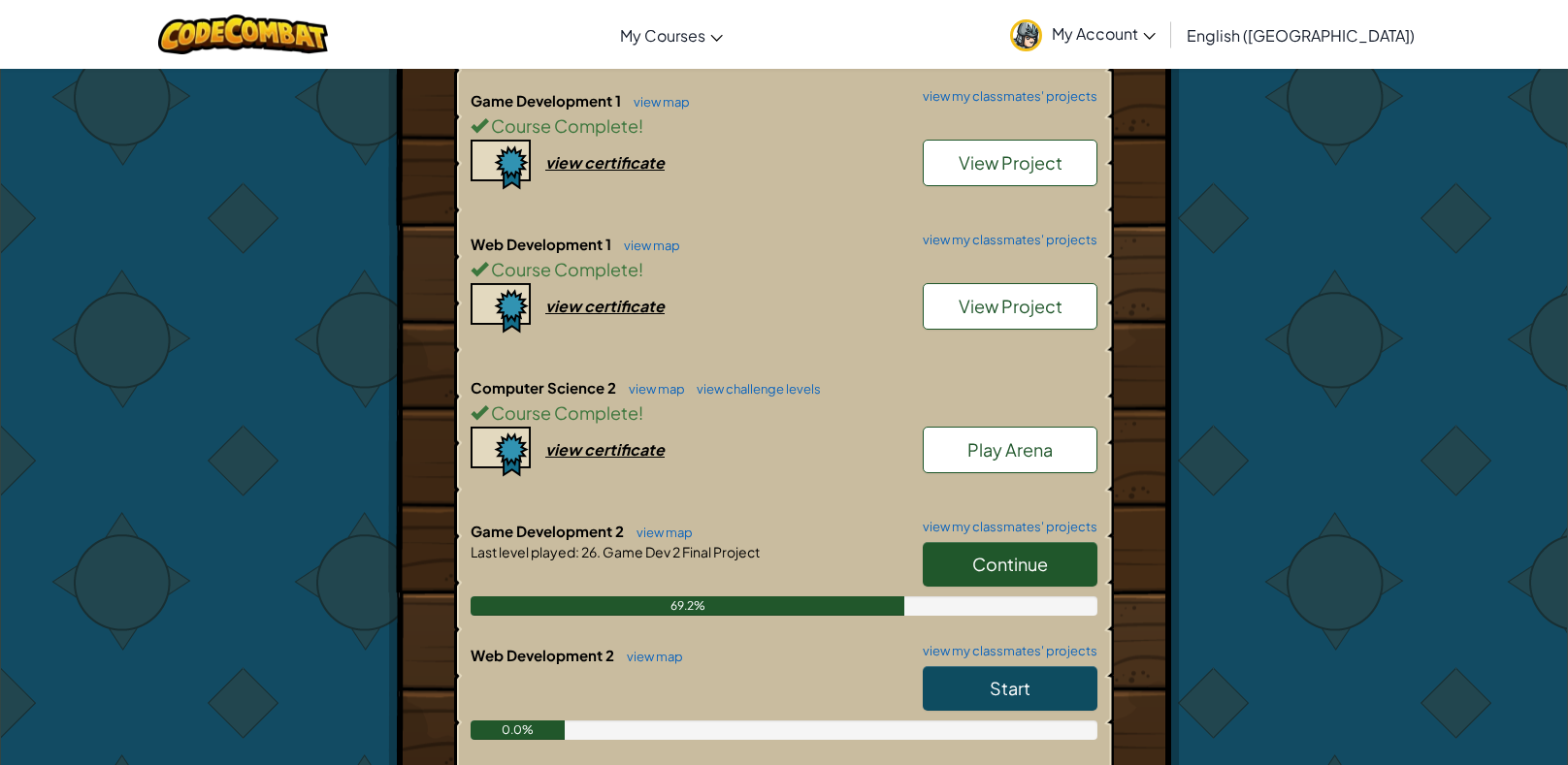
scroll to position [580, 0]
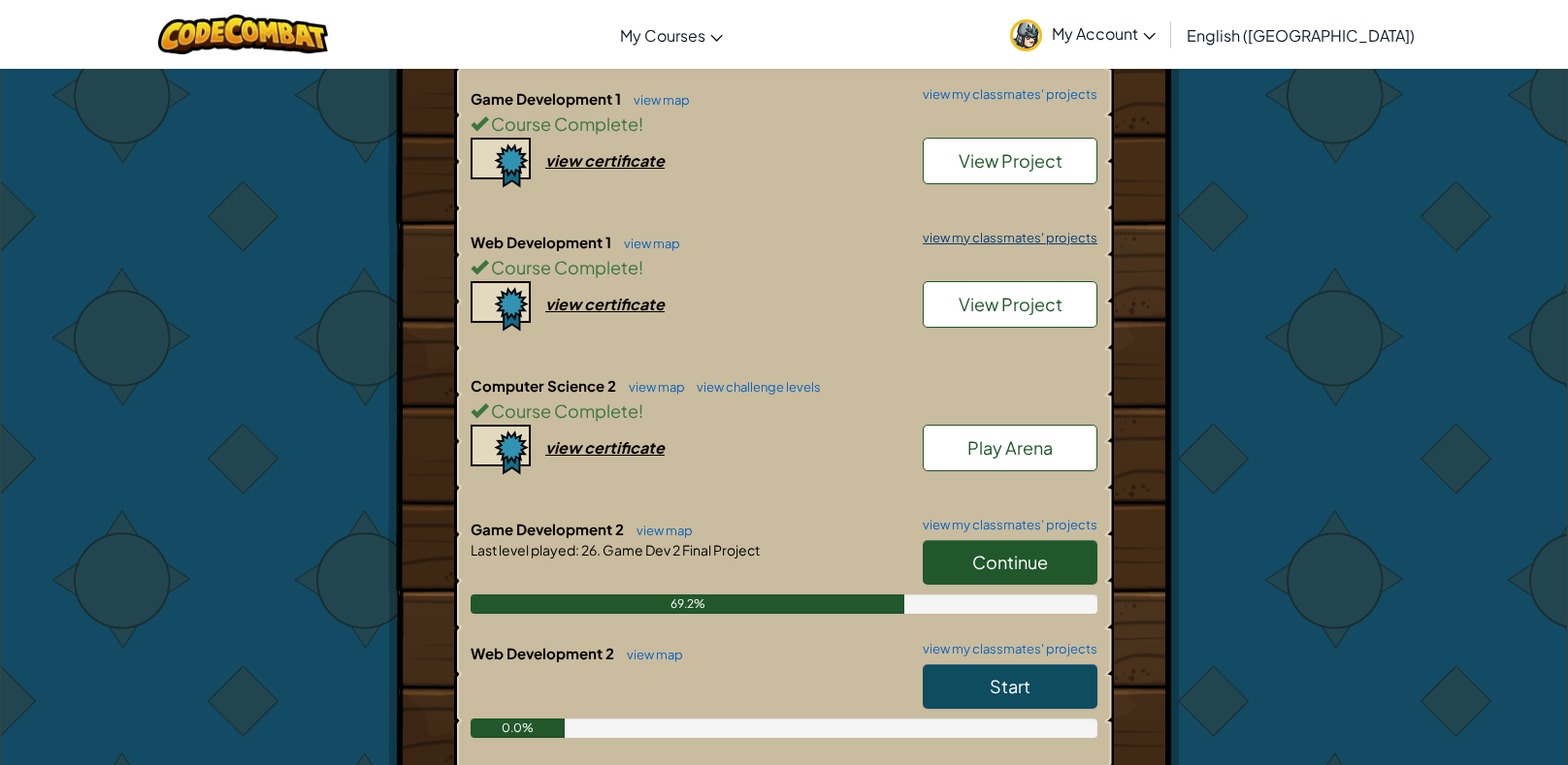
click at [1031, 234] on link "view my classmates' projects" at bounding box center [1004, 238] width 184 height 13
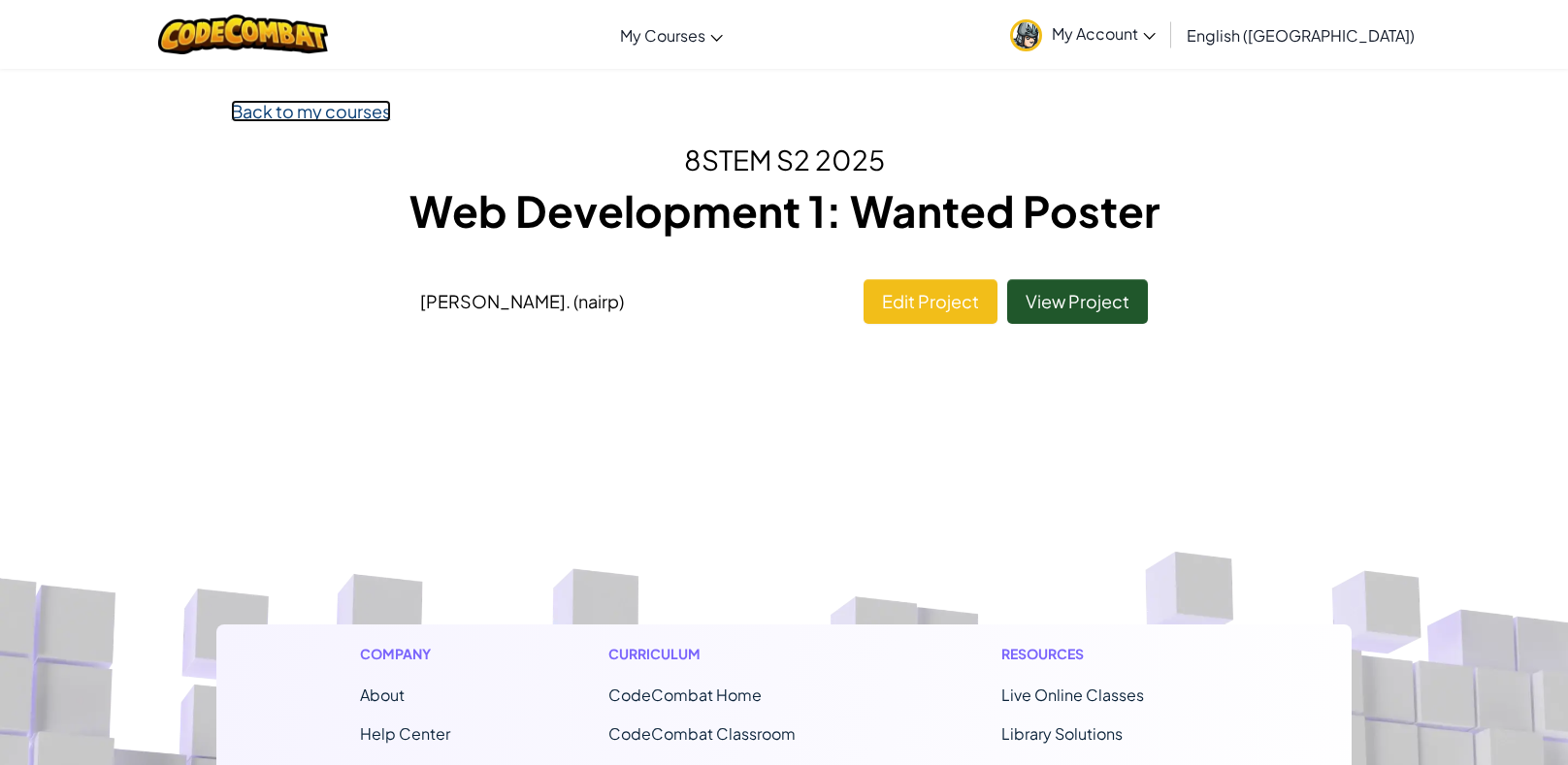
click at [351, 107] on link "Back to my courses" at bounding box center [310, 110] width 160 height 22
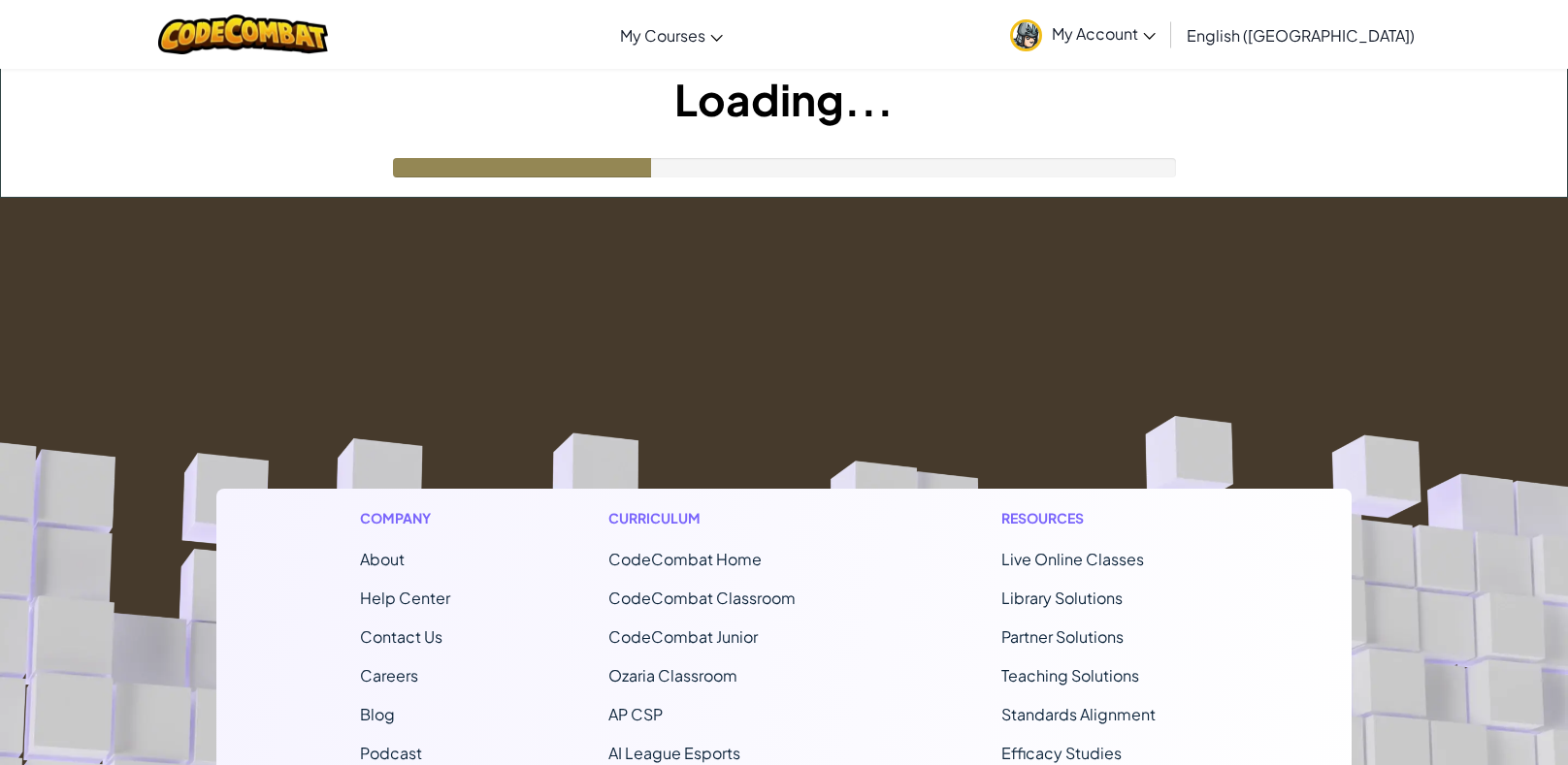
click at [676, 277] on footer "Company About Help Center Contact Us Careers Blog Podcast Curriculum CodeCombat…" at bounding box center [784, 723] width 1568 height 1051
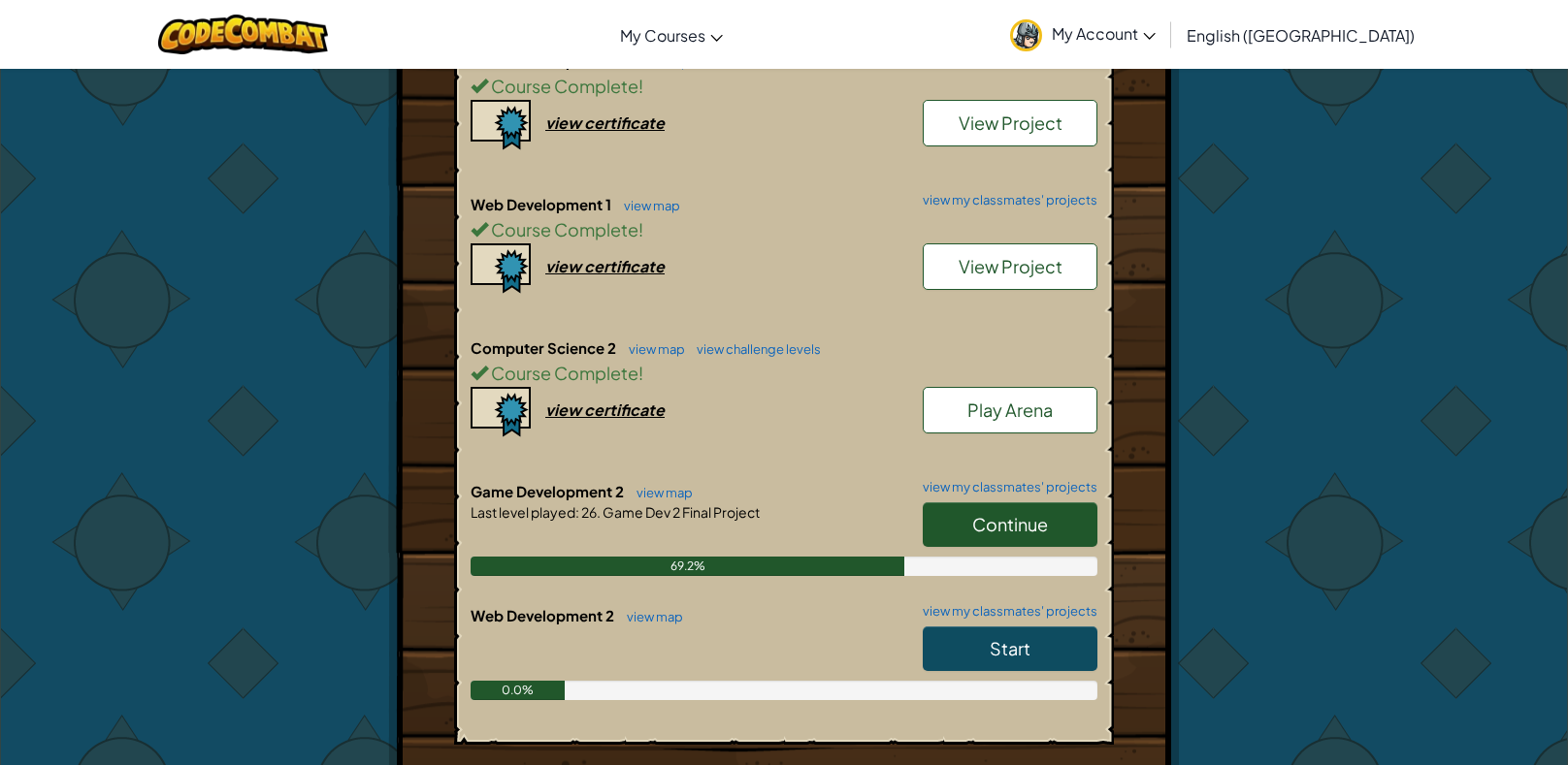
scroll to position [621, 0]
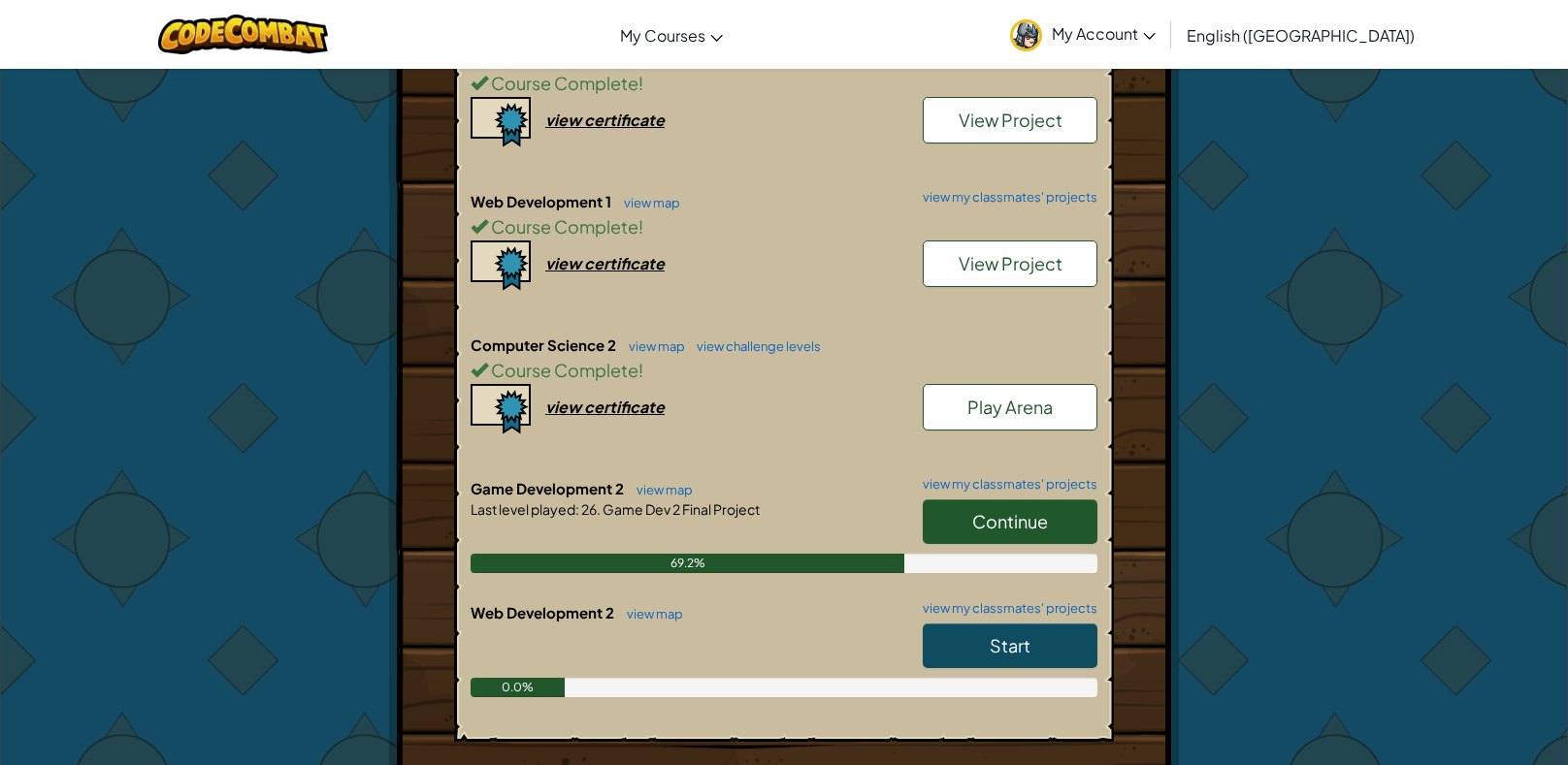
click at [971, 643] on link "Start" at bounding box center [1009, 646] width 174 height 45
